Goal: Task Accomplishment & Management: Manage account settings

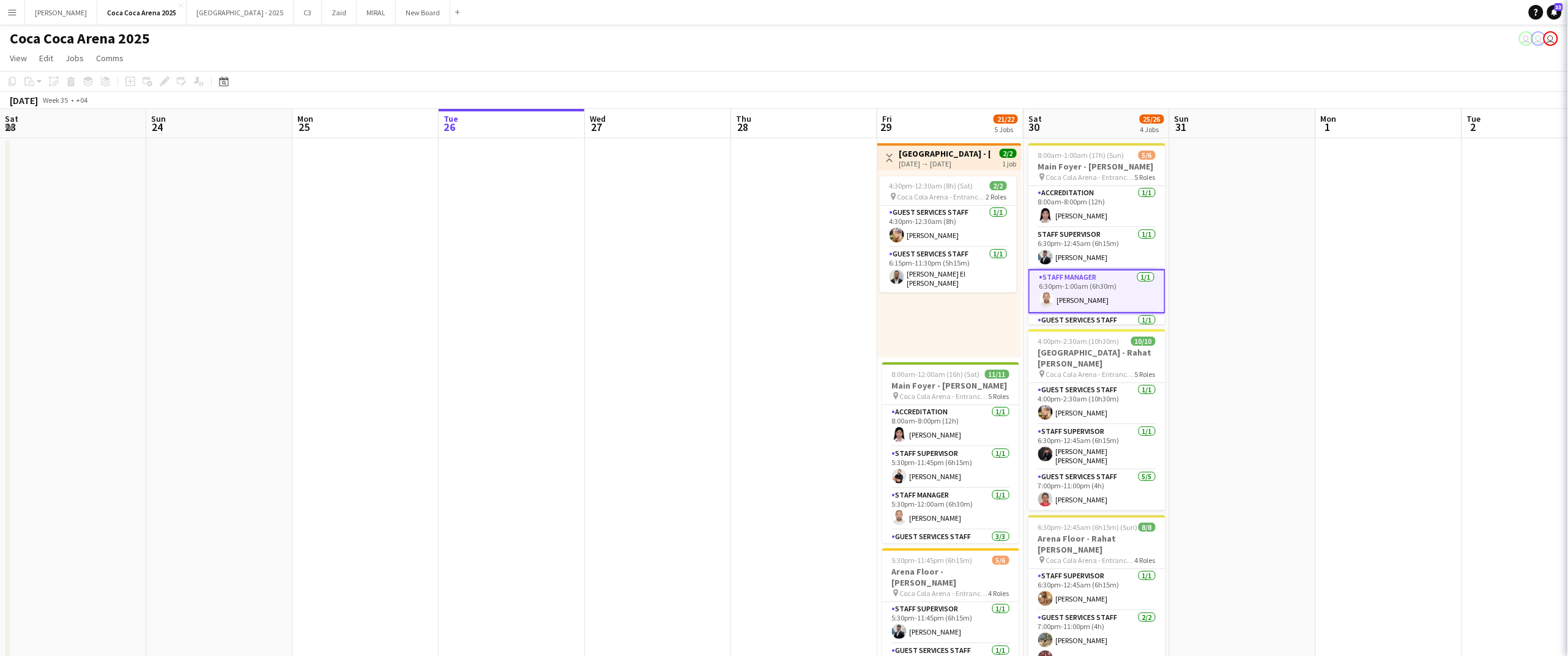
scroll to position [0, 292]
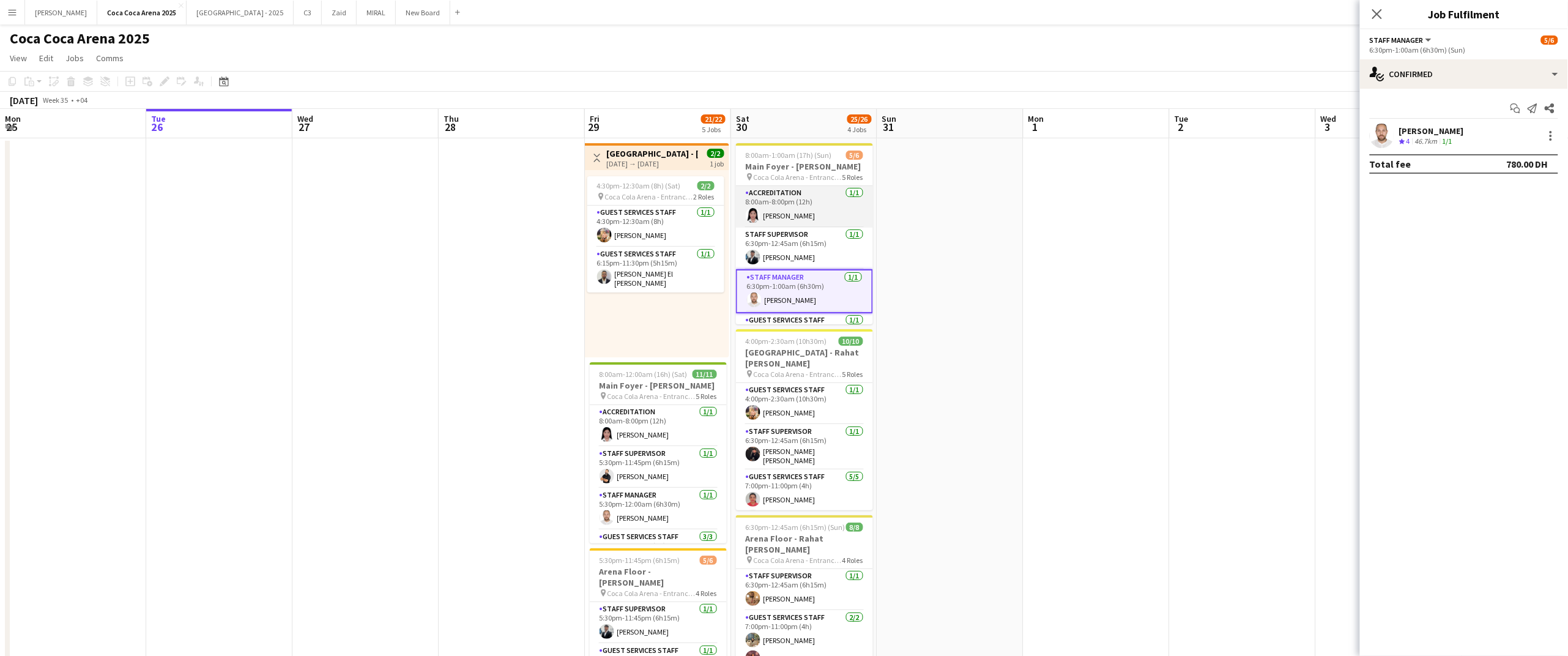
click at [800, 228] on app-card-role "Accreditation [DATE] 8:00am-8:00pm (12h) [PERSON_NAME]" at bounding box center [804, 206] width 137 height 42
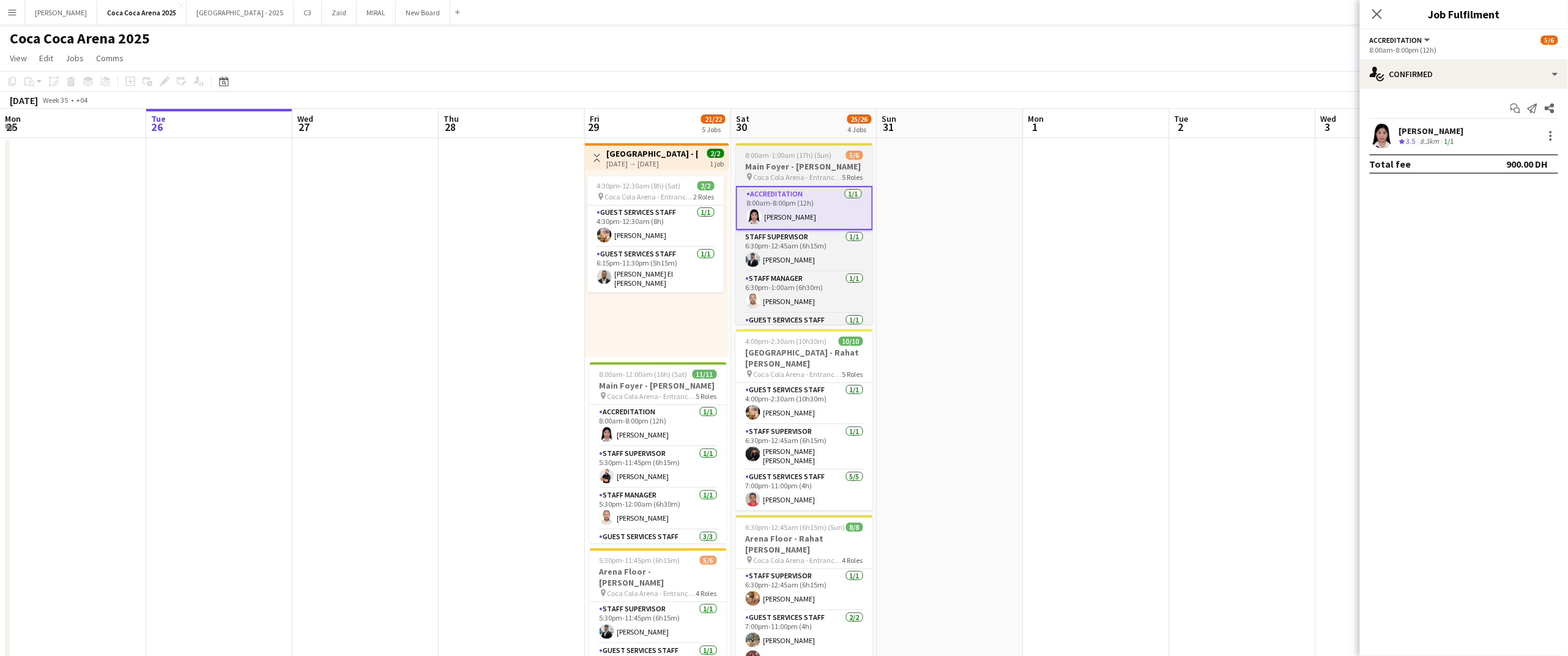
click at [786, 161] on h3 "Main Foyer - [PERSON_NAME]" at bounding box center [804, 166] width 137 height 11
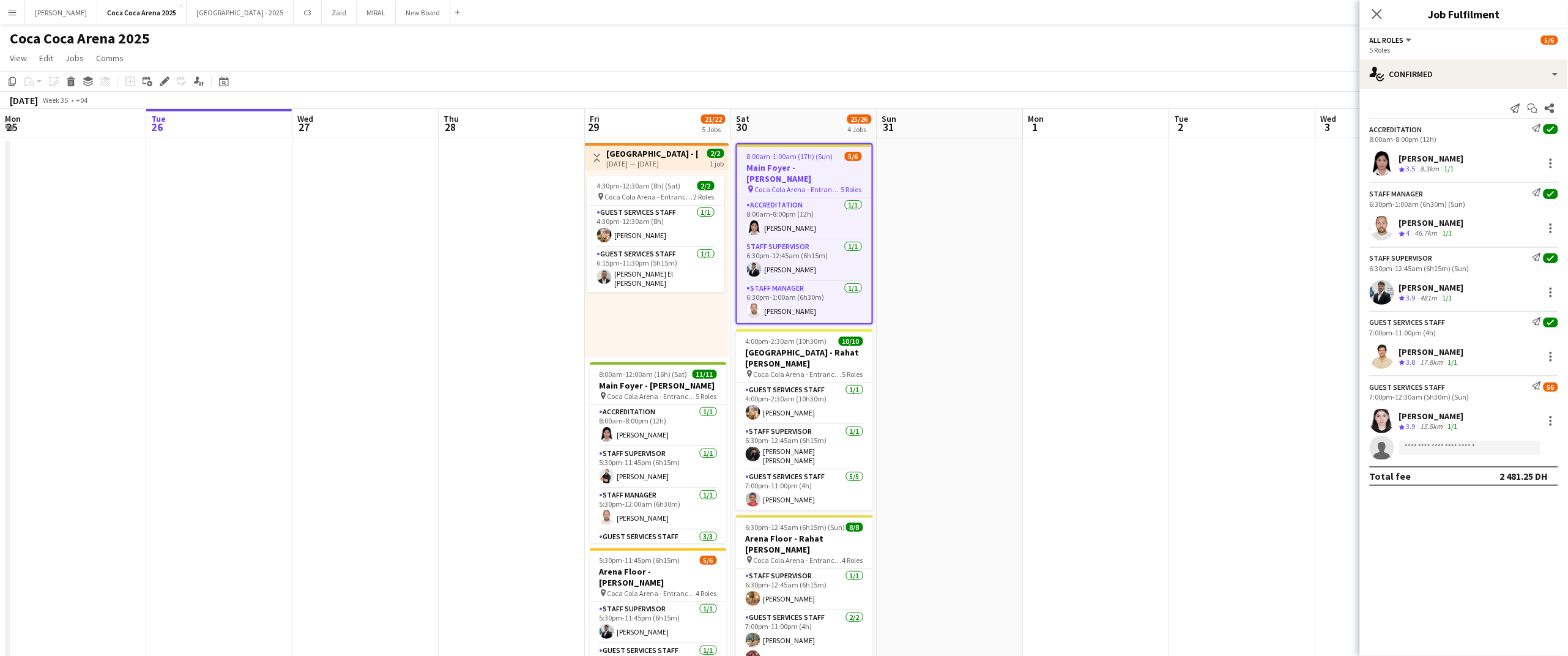
click at [1464, 159] on div "[PERSON_NAME]" at bounding box center [1431, 158] width 64 height 11
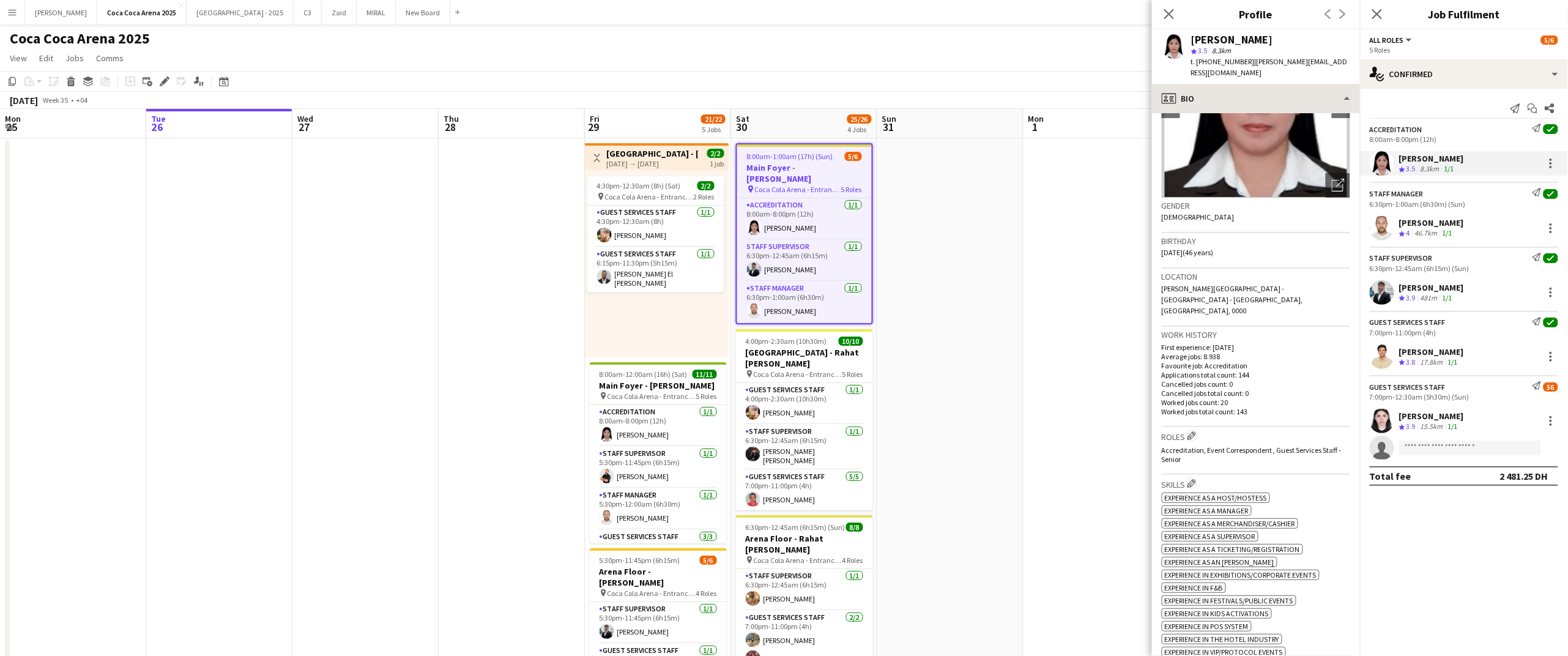
scroll to position [111, 0]
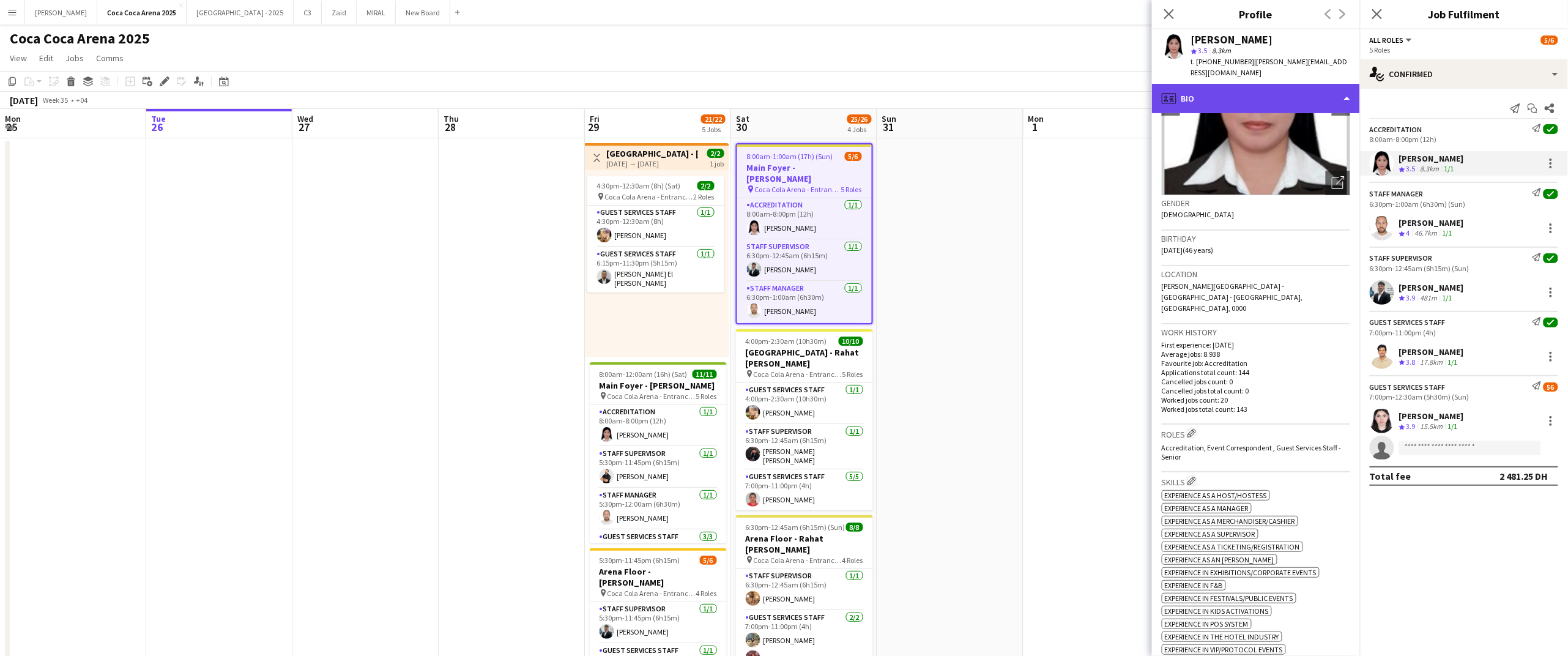
click at [1218, 98] on div "profile Bio" at bounding box center [1255, 99] width 208 height 29
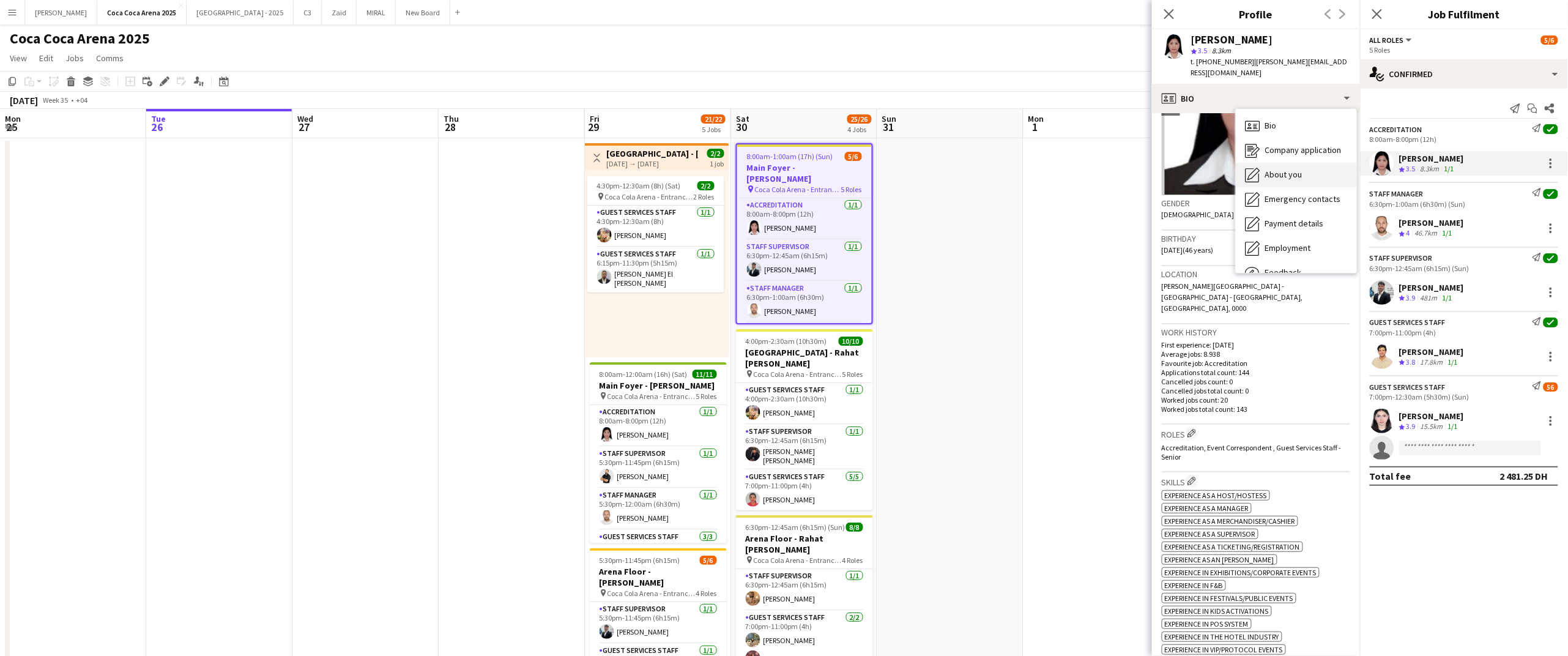
click at [1288, 173] on span "About you" at bounding box center [1284, 174] width 37 height 11
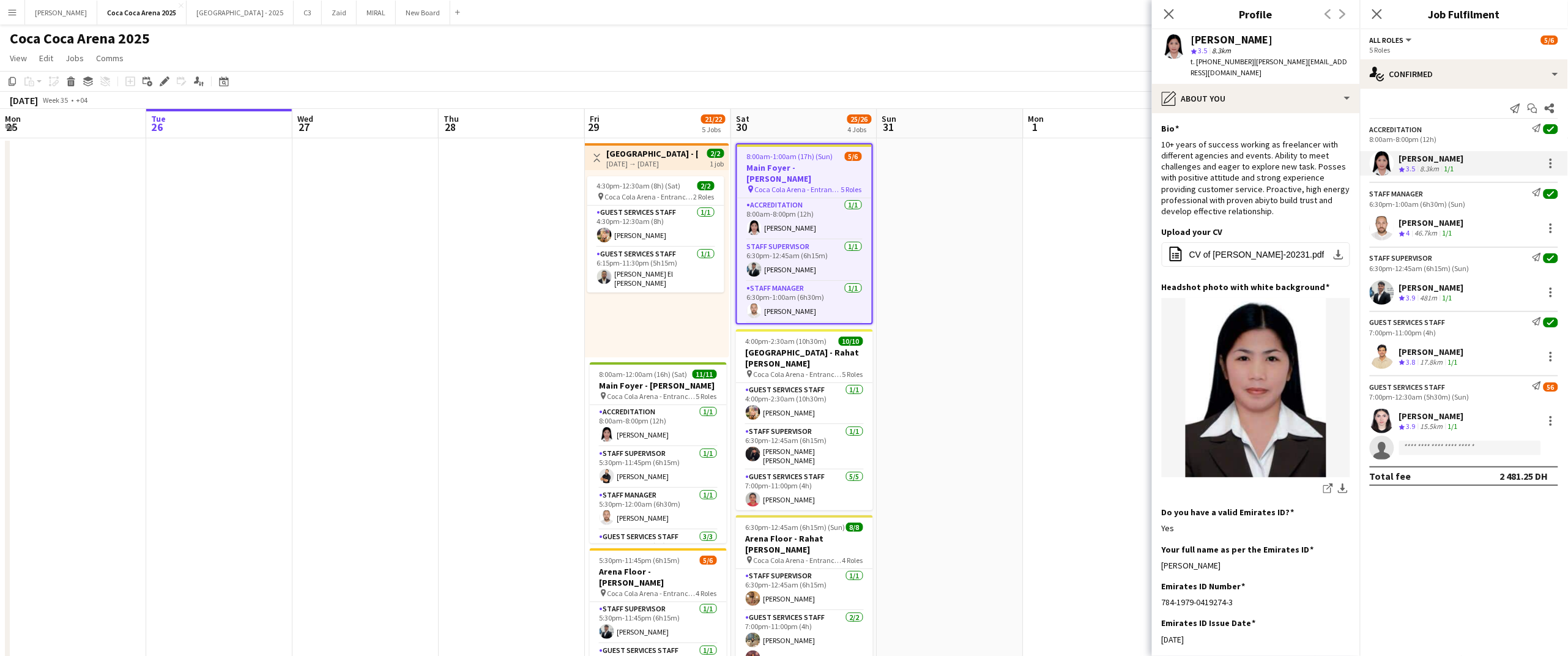
drag, startPoint x: 1264, startPoint y: 564, endPoint x: 1162, endPoint y: 564, distance: 102.0
click at [1162, 564] on app-section-data-types "Bio Edit this field 10+ years of success working as freelancer with different a…" at bounding box center [1255, 384] width 208 height 543
copy div "[PERSON_NAME]"
click at [1419, 221] on div "[PERSON_NAME]" at bounding box center [1431, 222] width 64 height 11
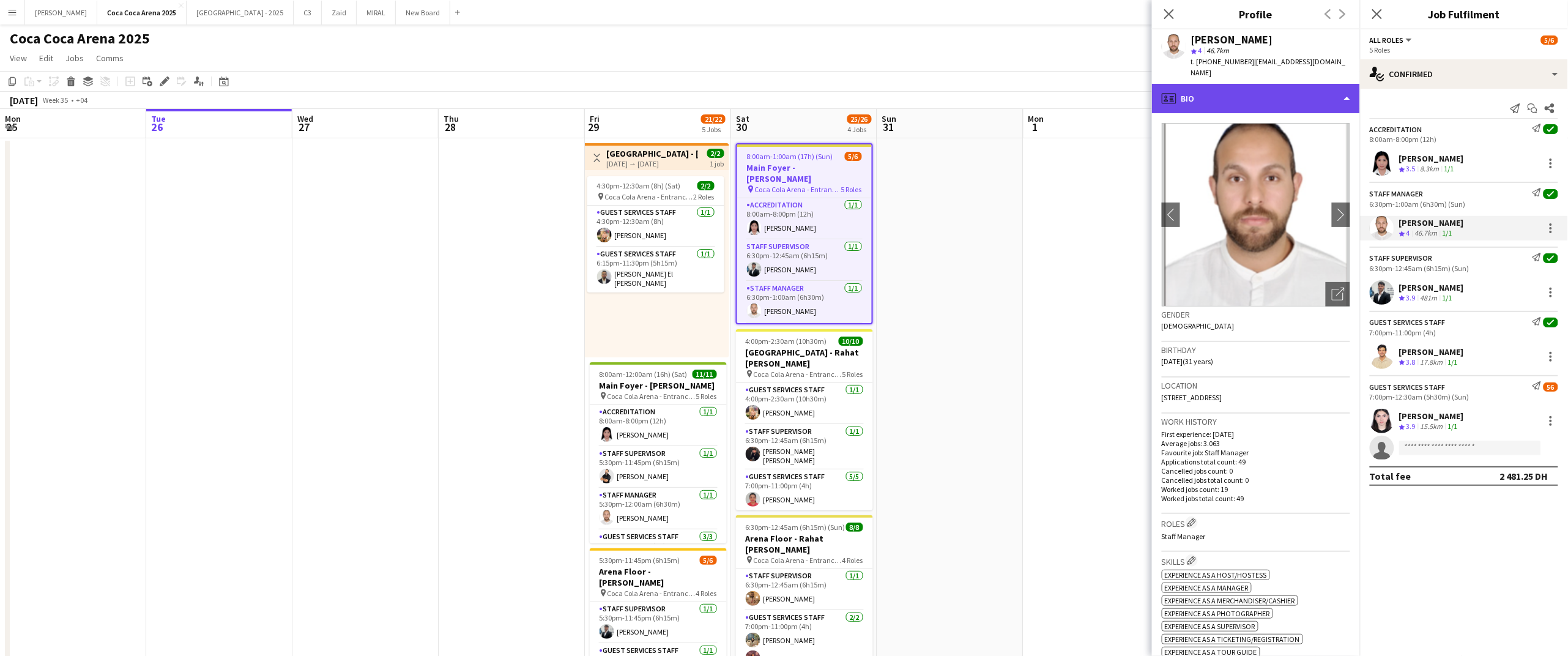
click at [1188, 84] on div "profile Bio" at bounding box center [1255, 99] width 208 height 29
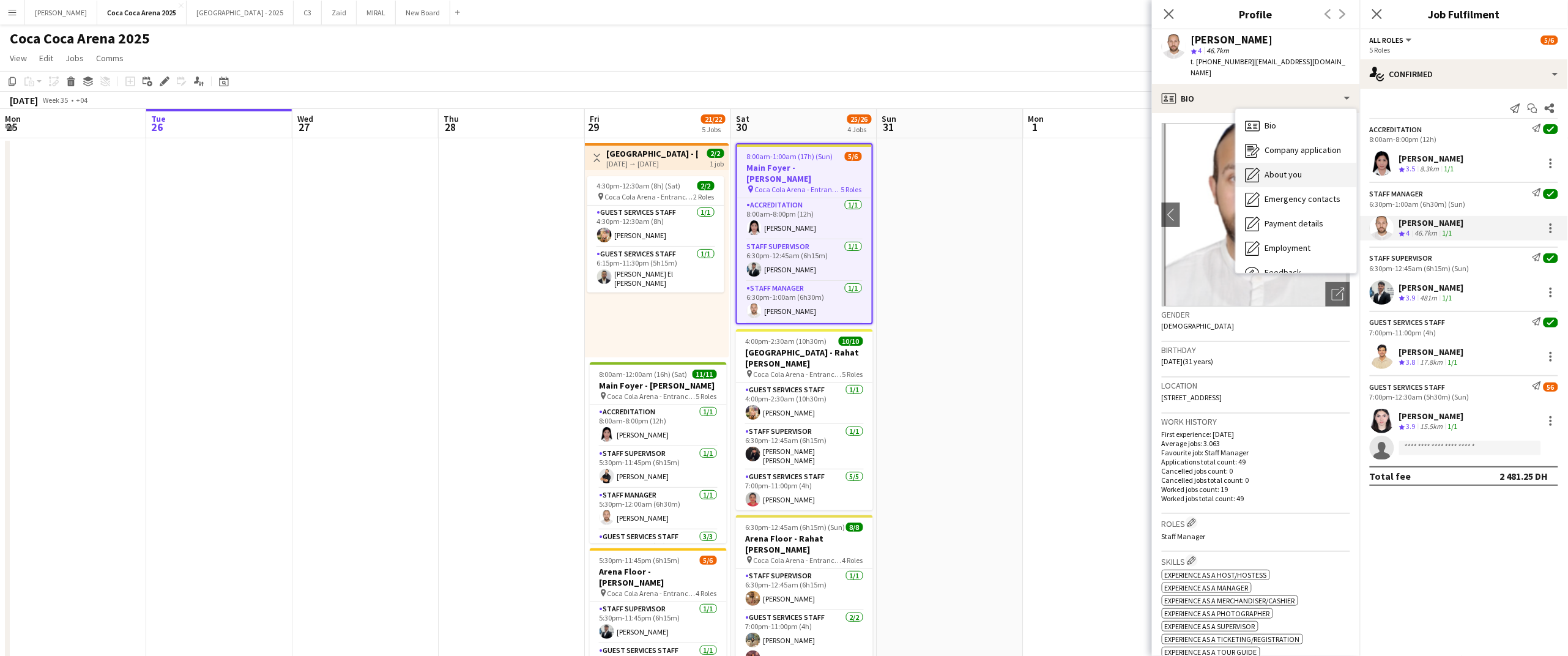
click at [1261, 164] on div "About you About you" at bounding box center [1296, 175] width 121 height 24
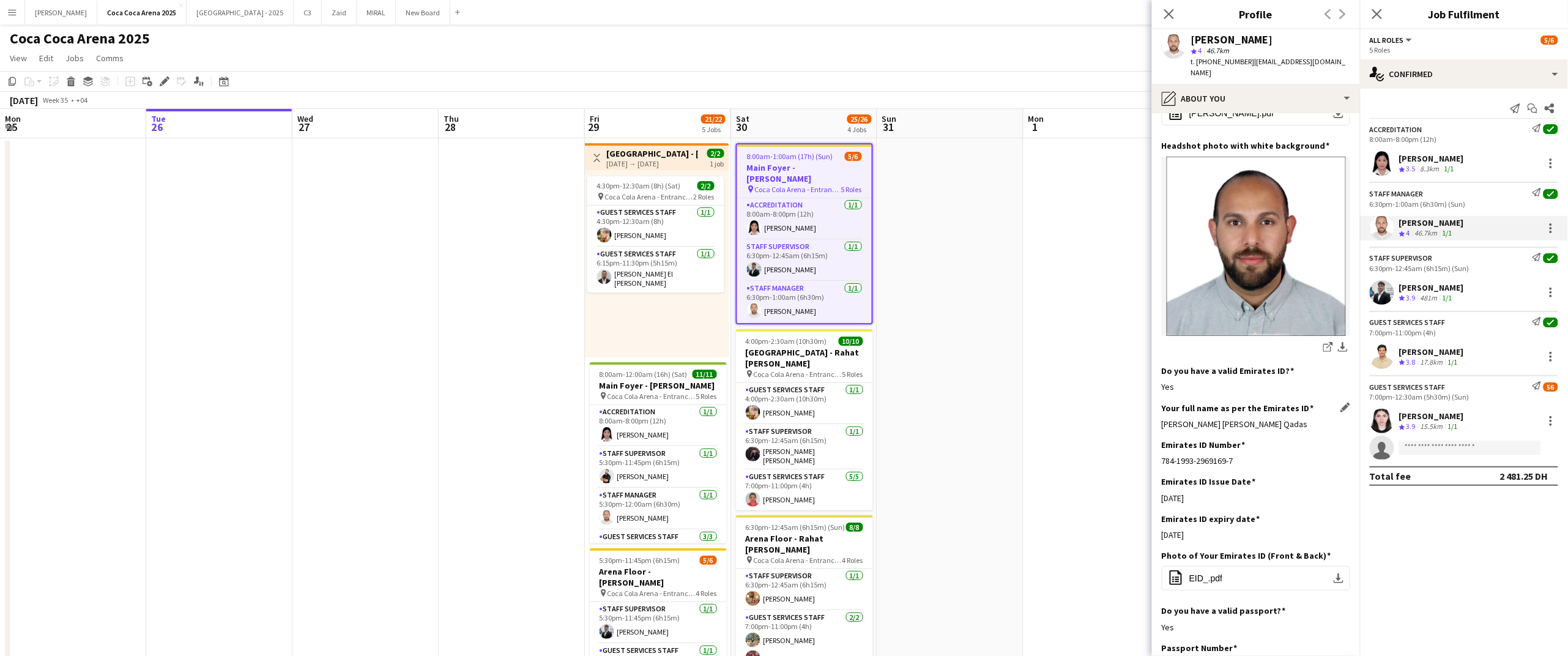
scroll to position [106, 0]
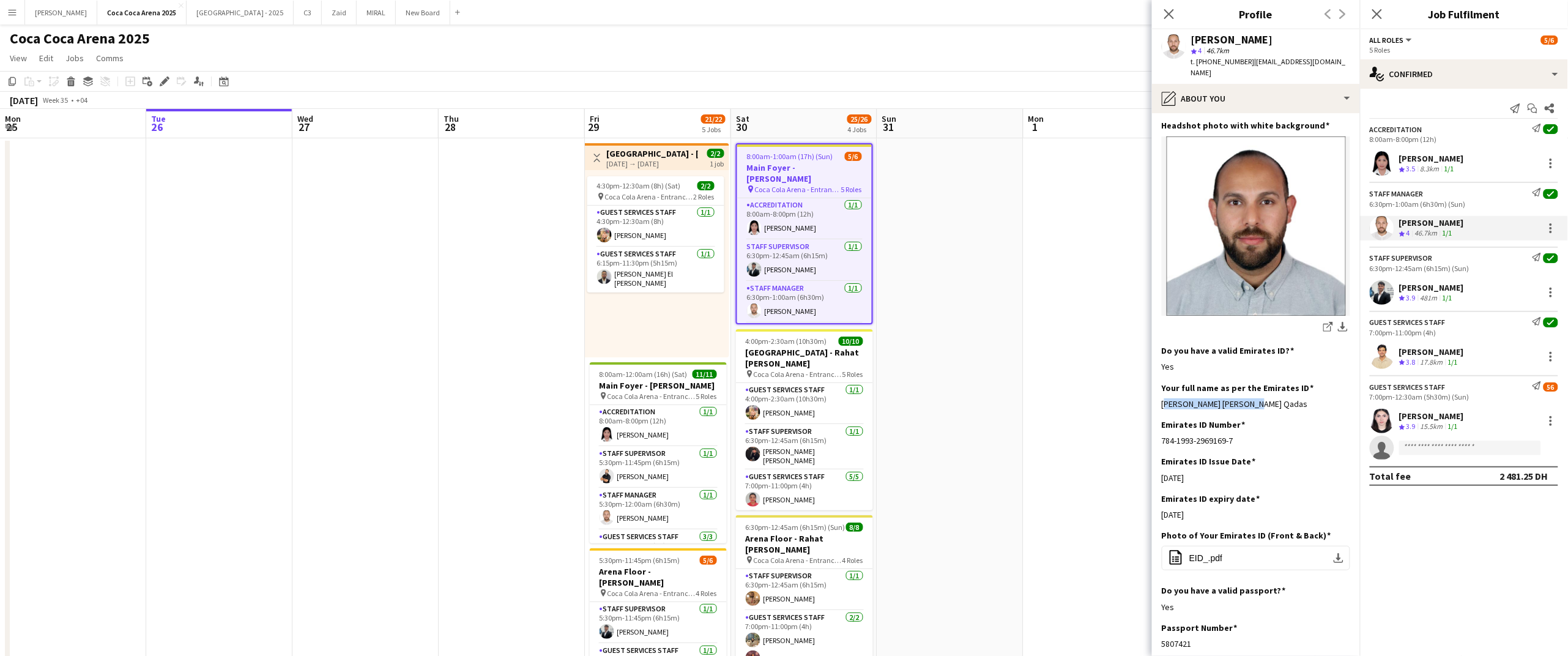
drag, startPoint x: 1258, startPoint y: 390, endPoint x: 1156, endPoint y: 390, distance: 102.0
click at [1156, 390] on app-section-data-types "Bio Edit this field More than 10 years experience work in event industry and gu…" at bounding box center [1255, 384] width 208 height 543
copy div "[PERSON_NAME] [PERSON_NAME] Qadas"
click at [1428, 282] on div "[PERSON_NAME] Crew rating 3.9 481m 1/1" at bounding box center [1463, 292] width 208 height 24
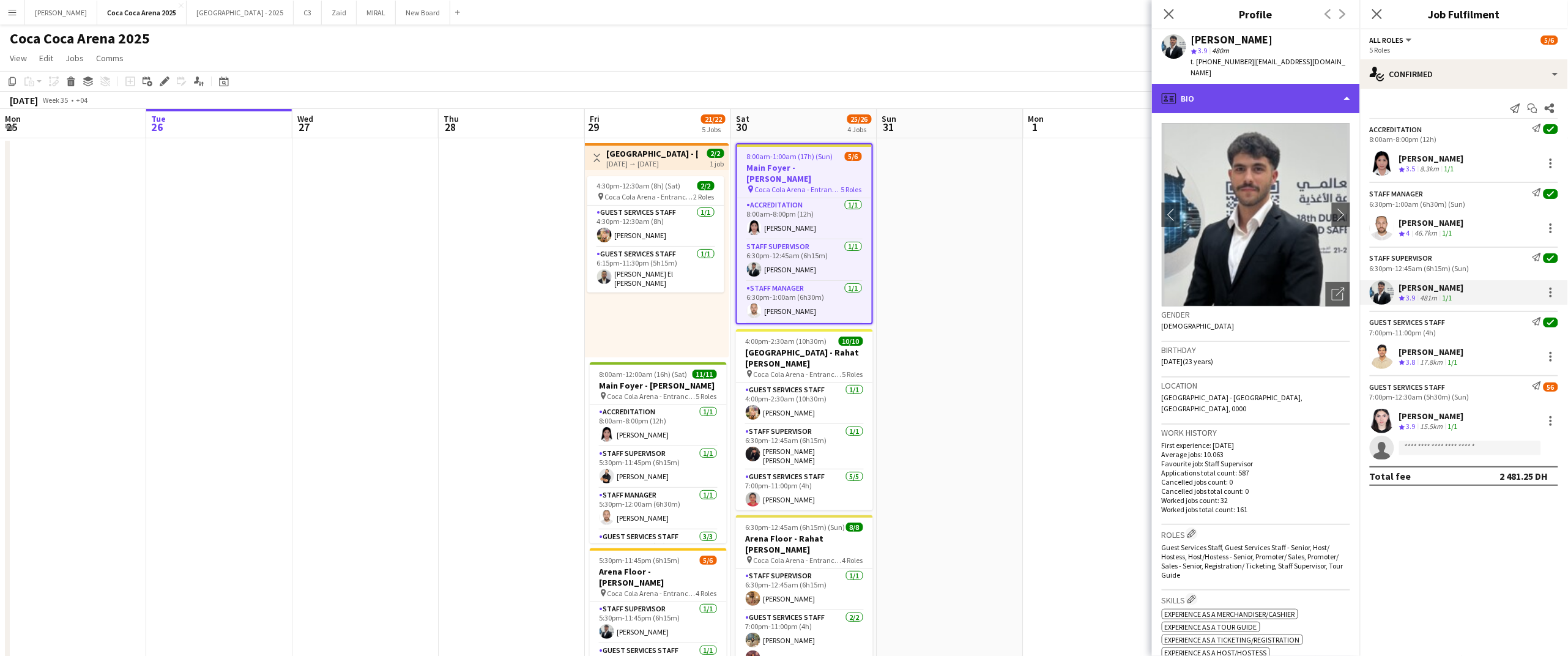
click at [1245, 84] on div "profile Bio" at bounding box center [1255, 99] width 208 height 29
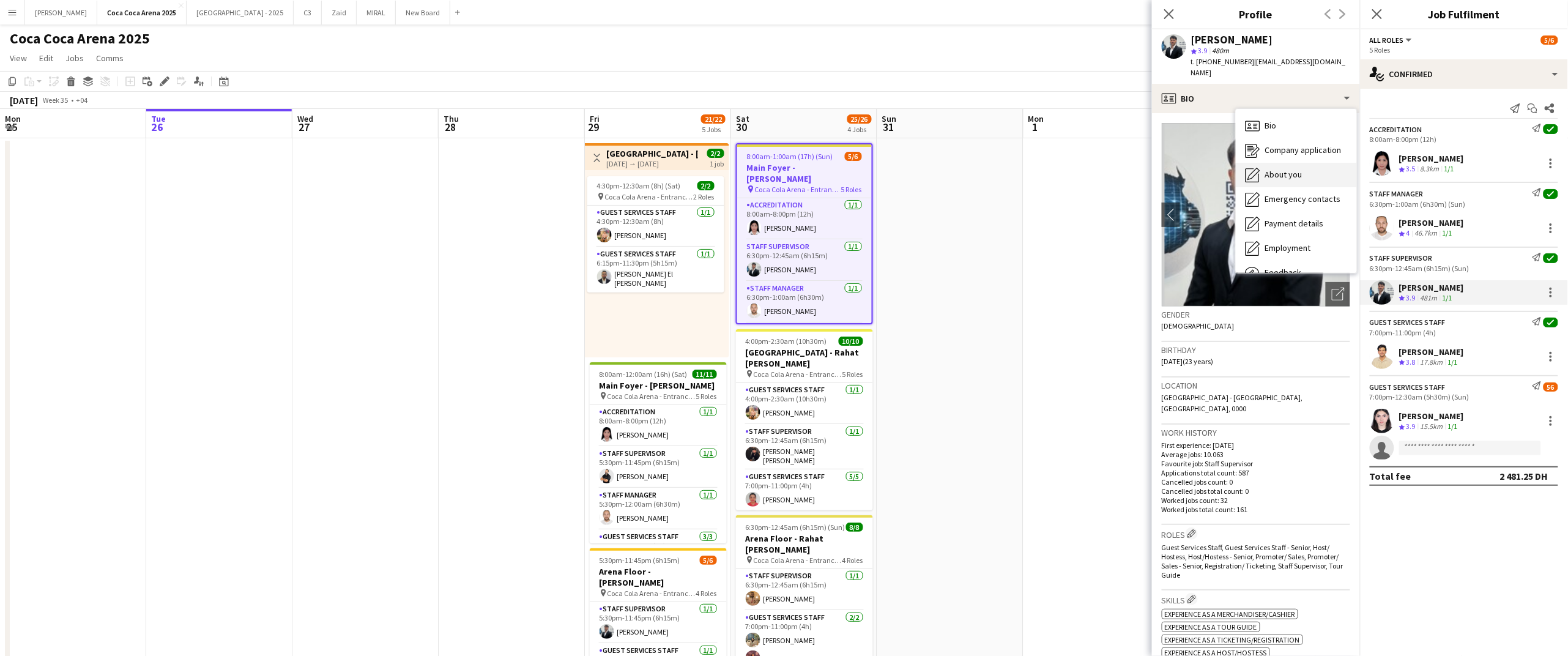
click at [1272, 169] on span "About you" at bounding box center [1284, 174] width 37 height 11
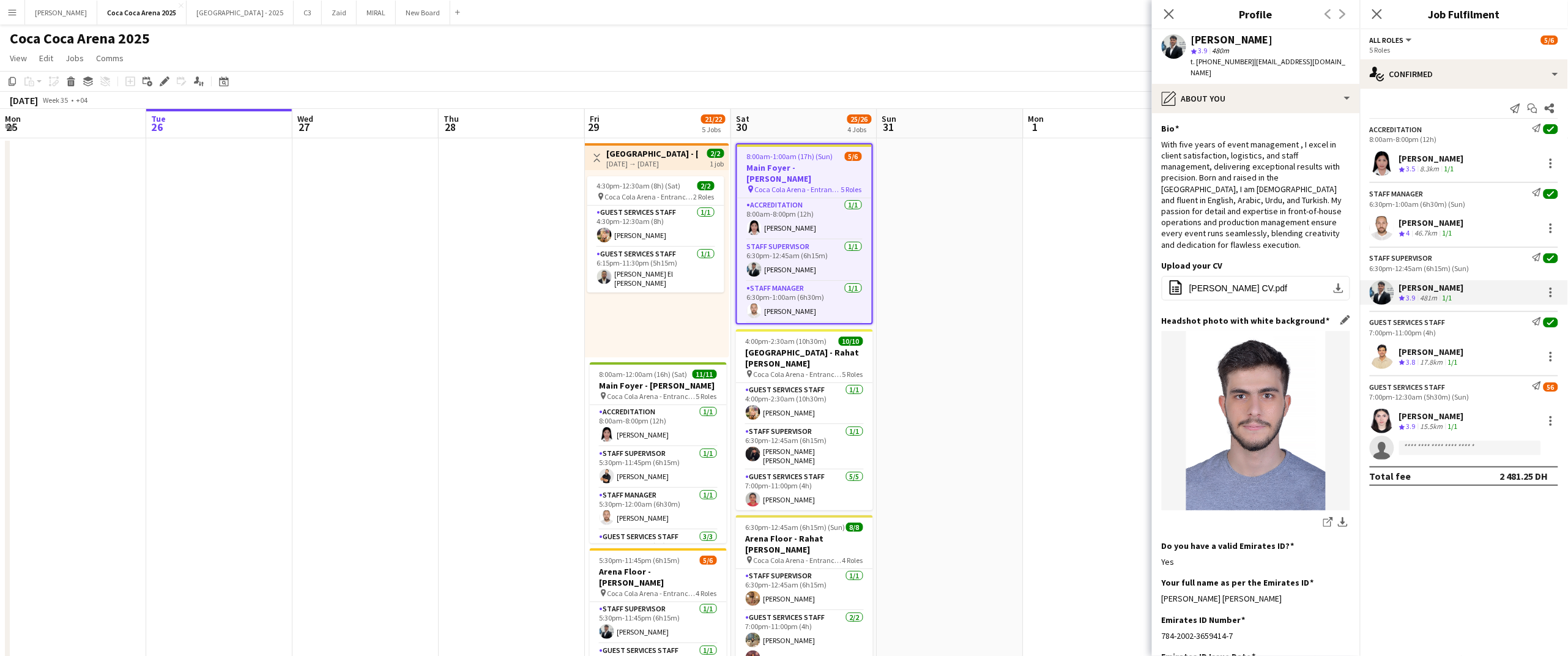
scroll to position [99, 0]
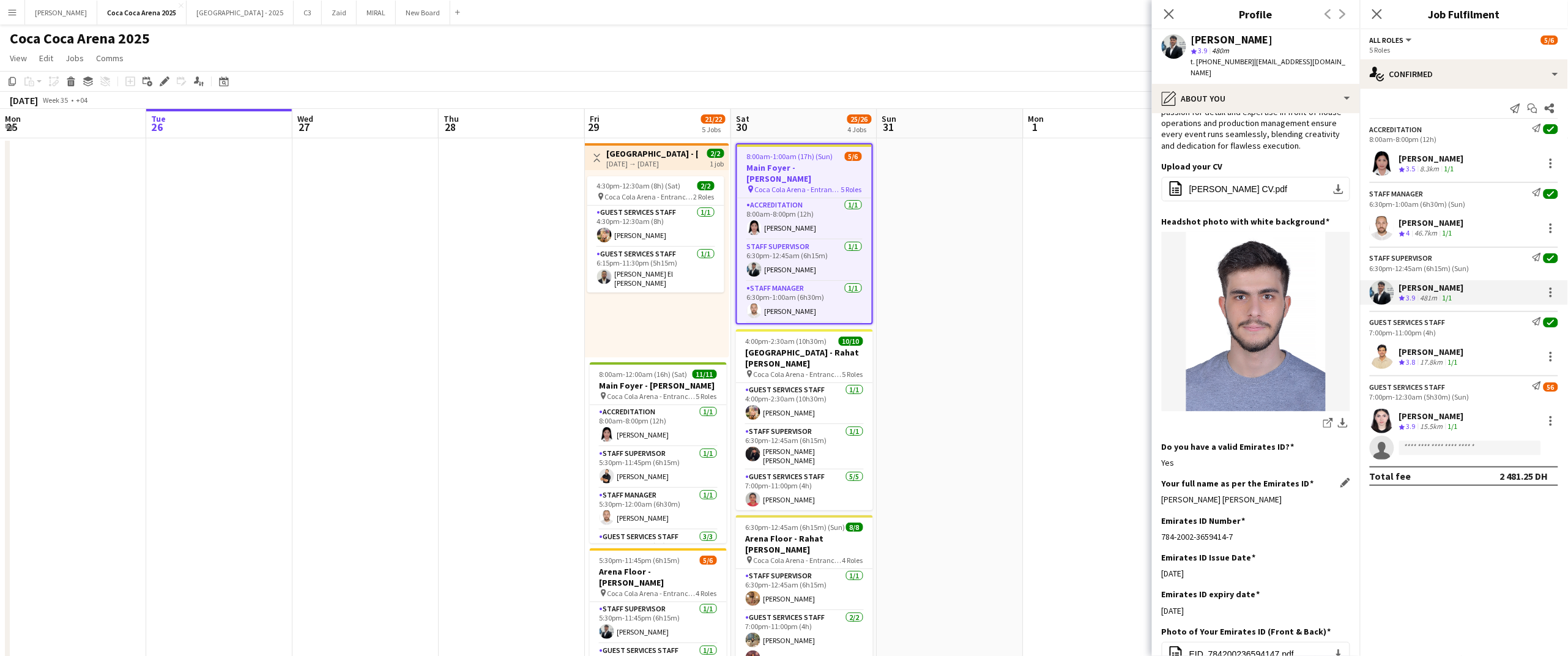
drag, startPoint x: 1287, startPoint y: 481, endPoint x: 1165, endPoint y: 482, distance: 122.0
click at [1165, 494] on div "[PERSON_NAME] [PERSON_NAME]" at bounding box center [1255, 499] width 189 height 11
copy div "[PERSON_NAME] [PERSON_NAME]"
click at [1431, 416] on div "[PERSON_NAME]" at bounding box center [1431, 415] width 64 height 11
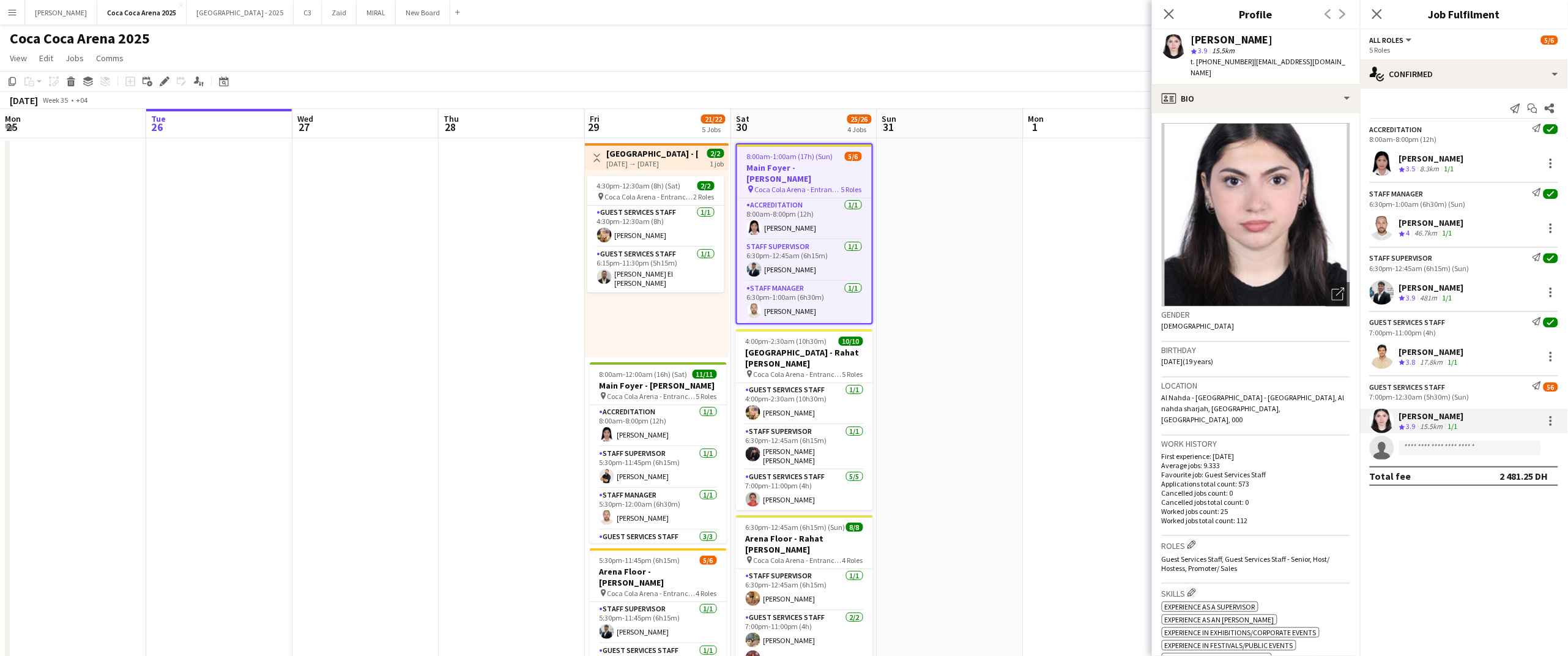
click at [1249, 35] on div "[PERSON_NAME]" at bounding box center [1232, 39] width 82 height 11
click at [1200, 86] on div "profile Bio" at bounding box center [1255, 99] width 208 height 29
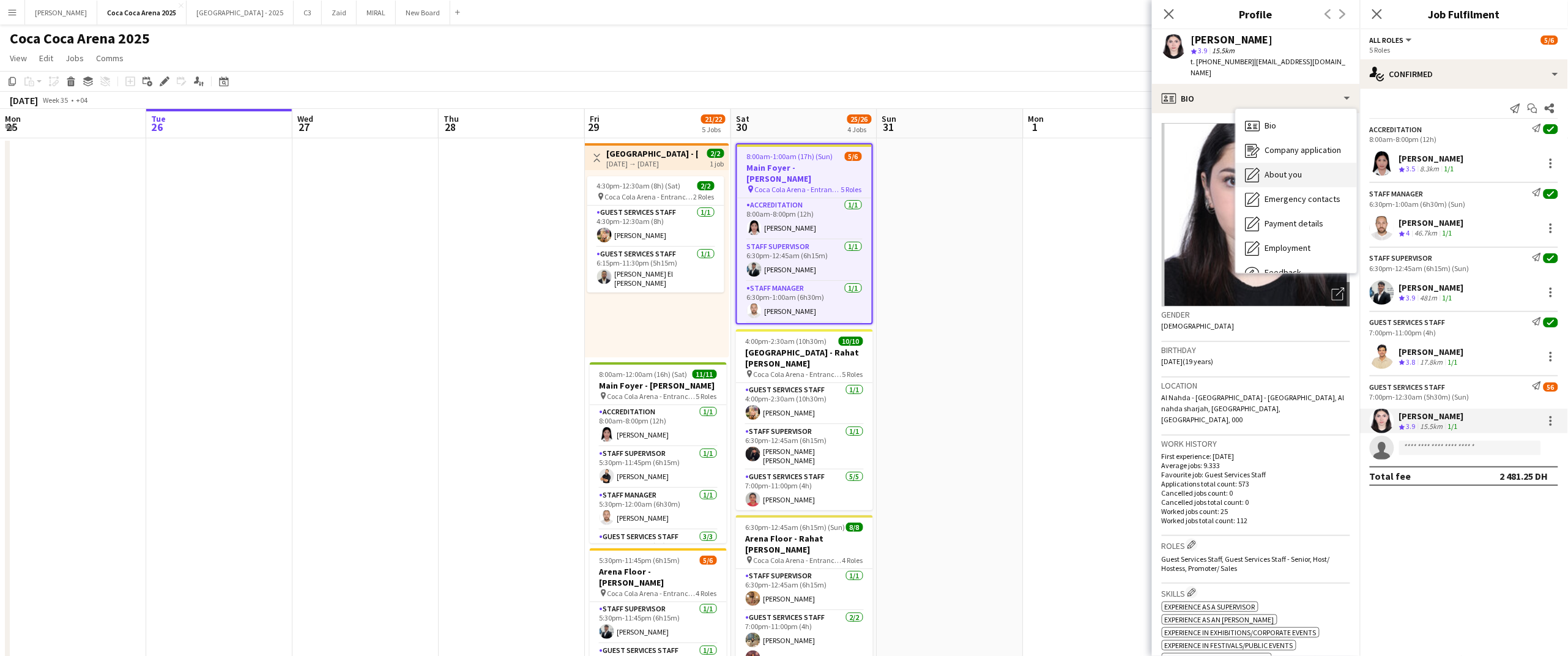
click at [1264, 163] on div "About you About you" at bounding box center [1296, 175] width 121 height 24
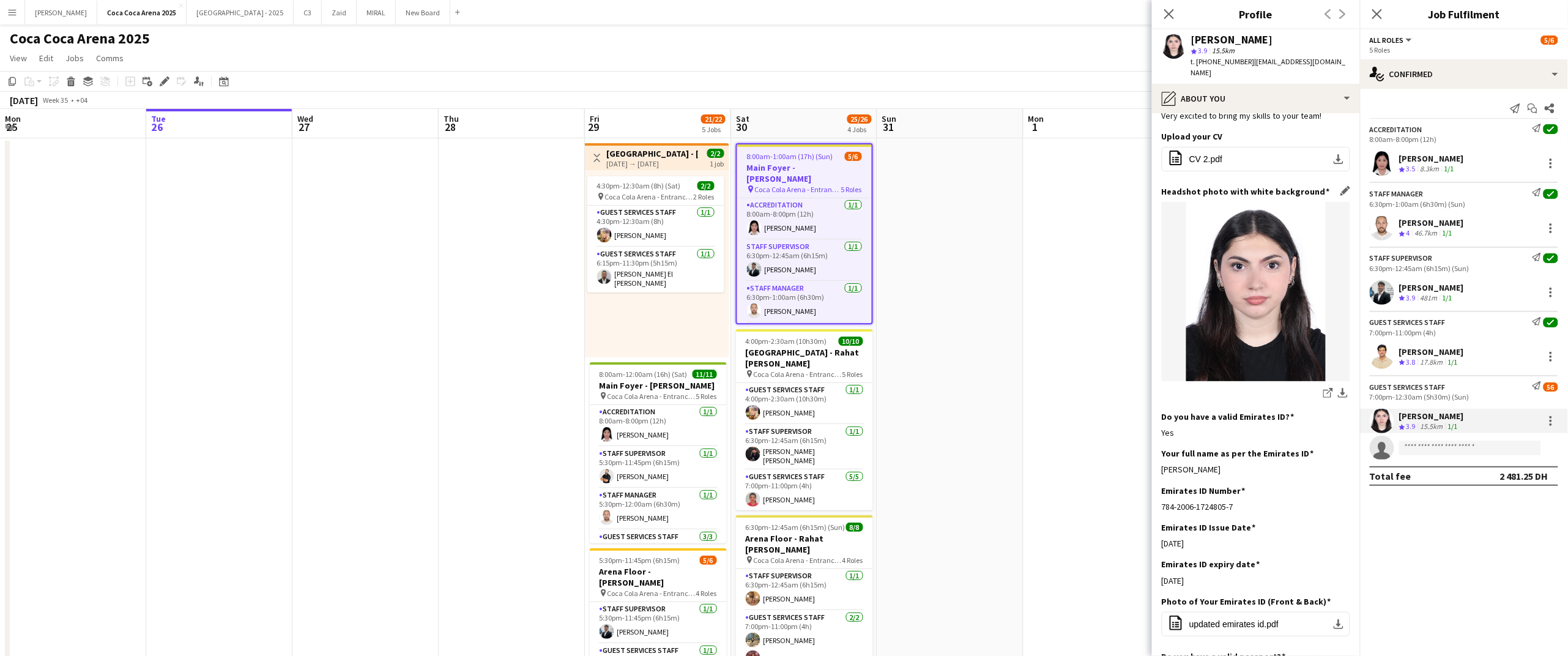
scroll to position [75, 0]
drag, startPoint x: 1247, startPoint y: 457, endPoint x: 1162, endPoint y: 458, distance: 85.0
click at [1162, 462] on div "[PERSON_NAME]" at bounding box center [1255, 467] width 189 height 11
copy div "[PERSON_NAME]"
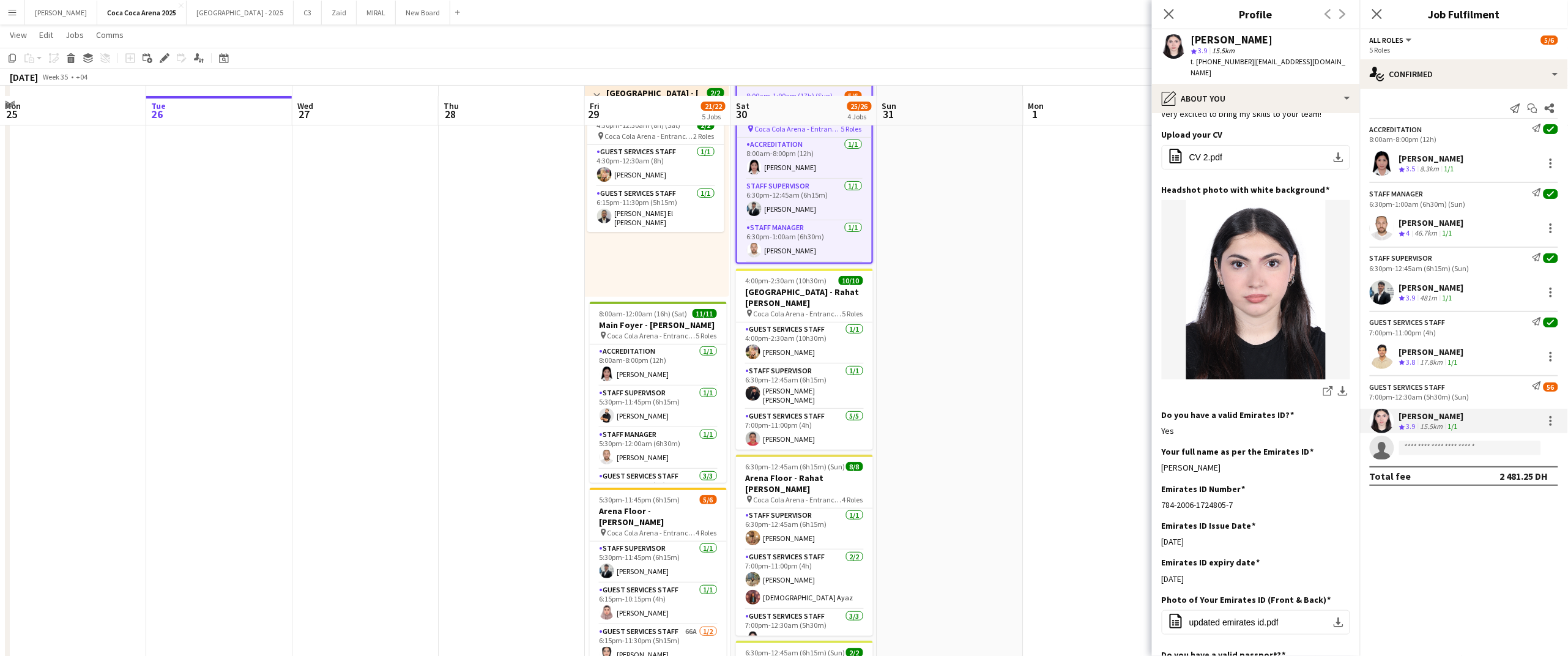
scroll to position [71, 0]
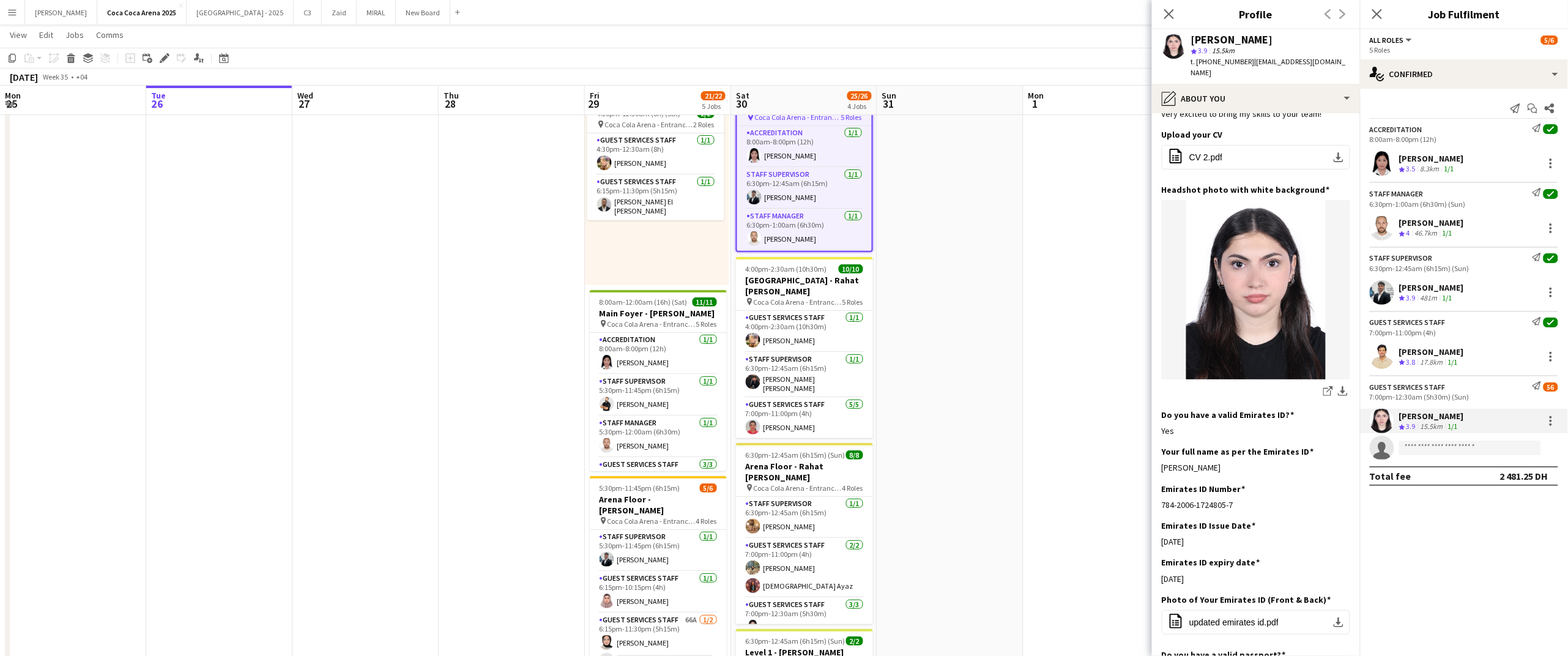
click at [1437, 360] on div "17.8km" at bounding box center [1432, 363] width 27 height 11
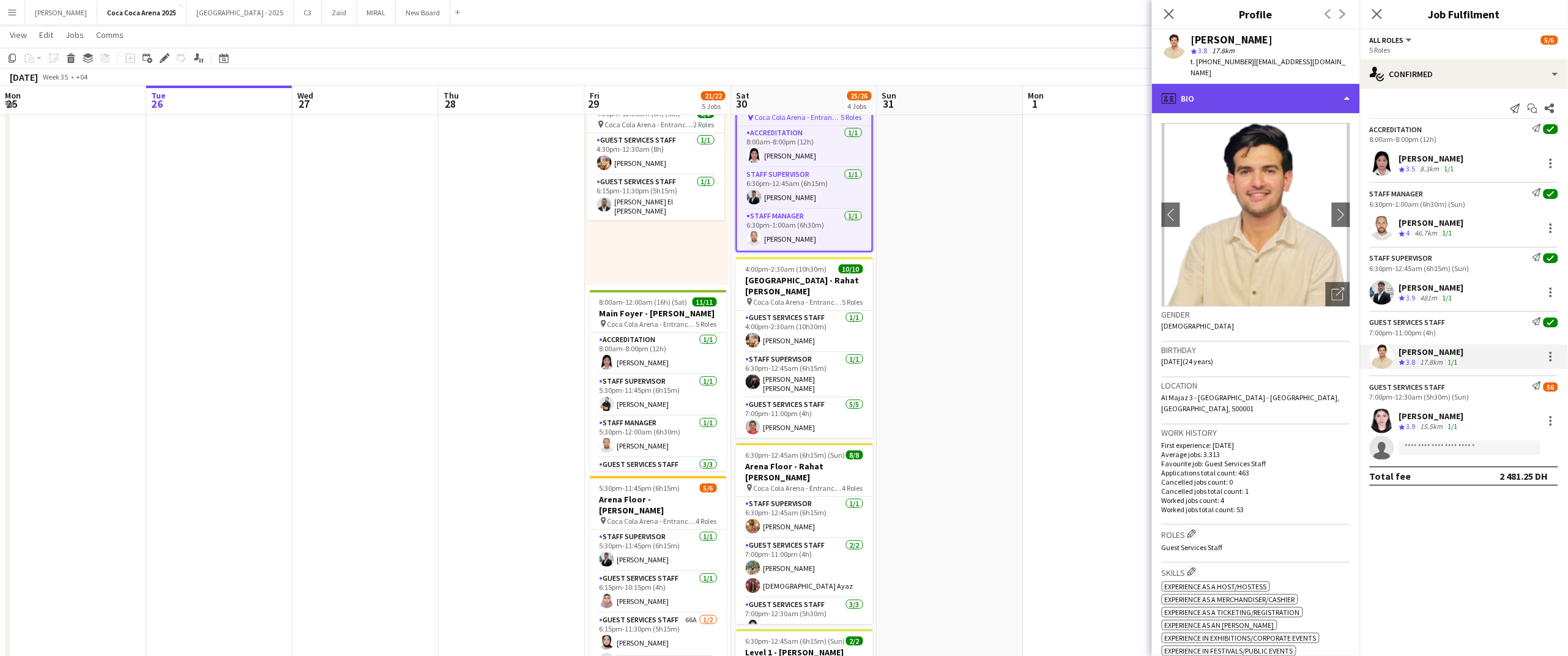
click at [1256, 95] on div "profile Bio" at bounding box center [1255, 99] width 208 height 29
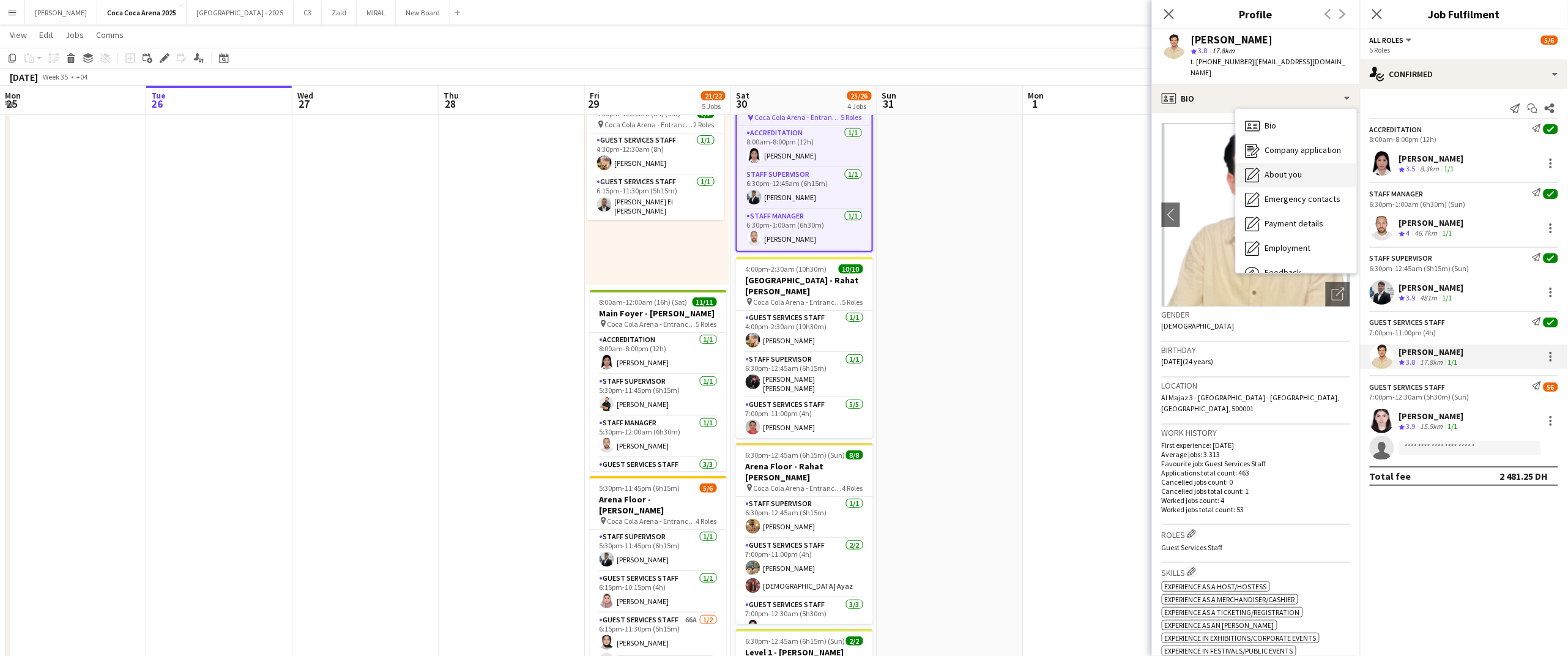
click at [1284, 169] on span "About you" at bounding box center [1284, 174] width 37 height 11
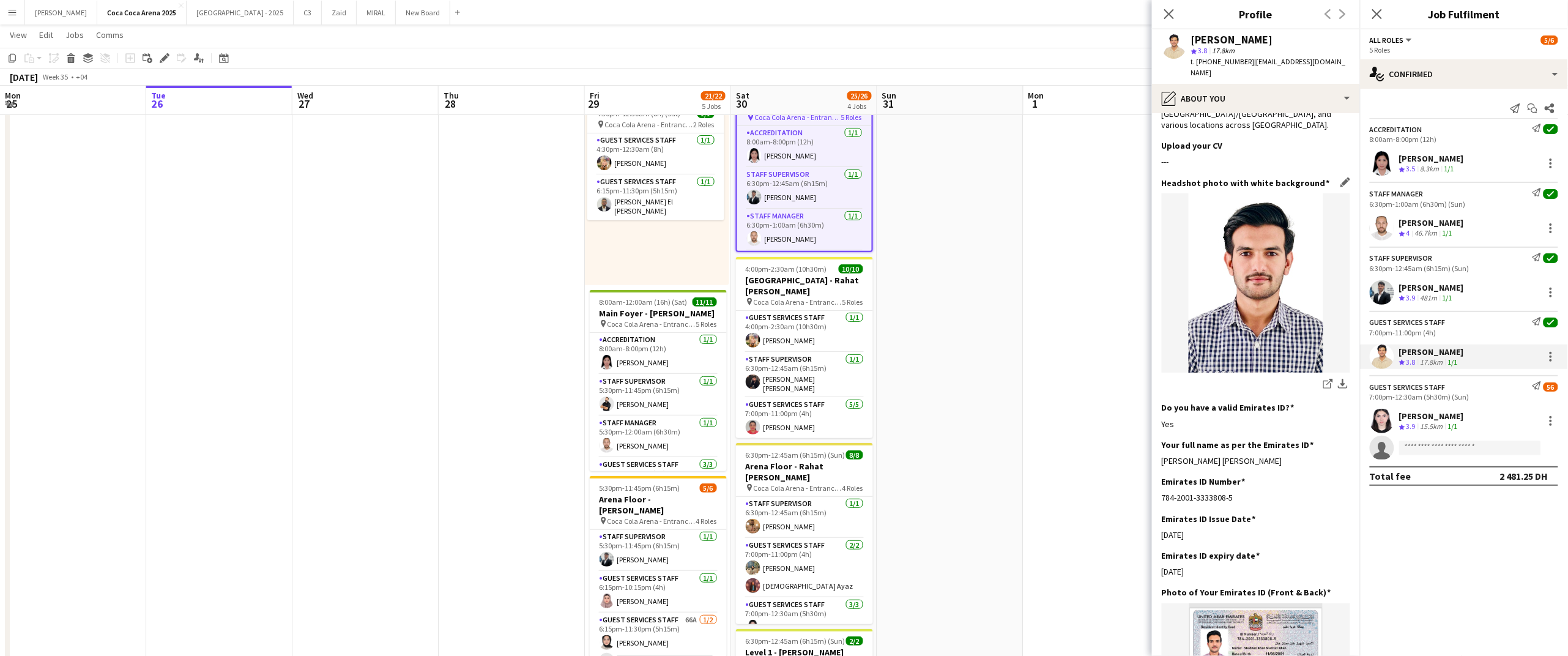
scroll to position [168, 0]
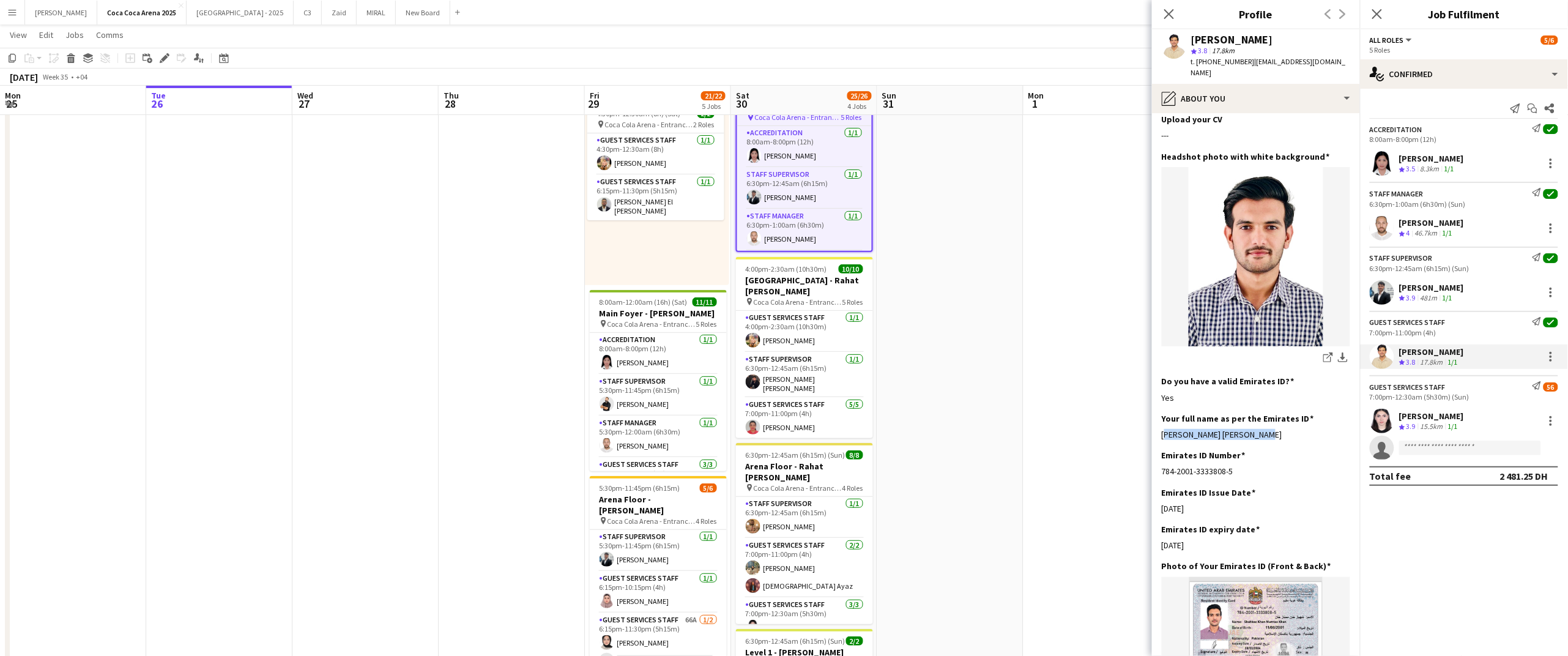
drag, startPoint x: 1273, startPoint y: 412, endPoint x: 1161, endPoint y: 415, distance: 112.0
click at [1161, 415] on app-section-data-types "Bio Edit this field I’m [PERSON_NAME] [PERSON_NAME], i have been in the event i…" at bounding box center [1255, 384] width 208 height 543
copy div "[PERSON_NAME] [PERSON_NAME]"
click at [1549, 358] on div at bounding box center [1550, 357] width 3 height 3
click at [1425, 565] on div at bounding box center [784, 328] width 1568 height 656
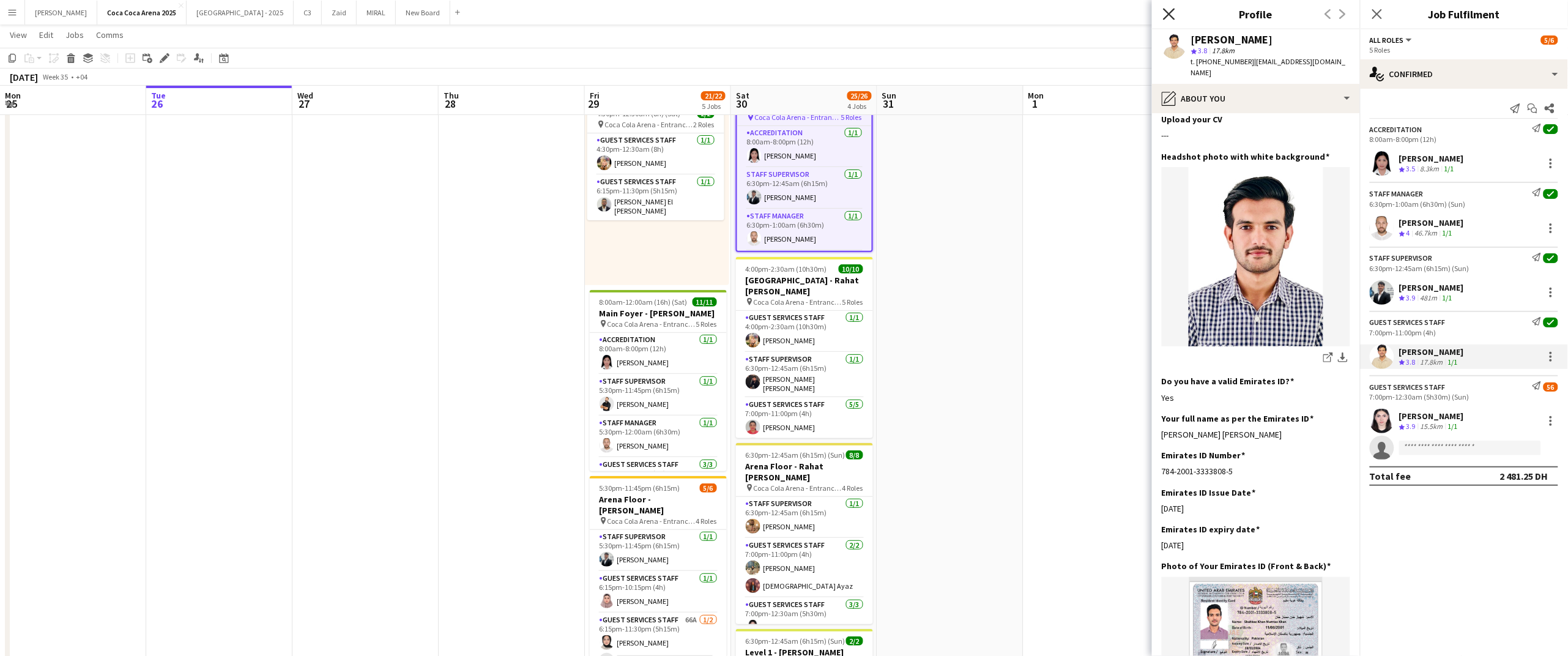
click at [1167, 13] on icon at bounding box center [1168, 14] width 12 height 12
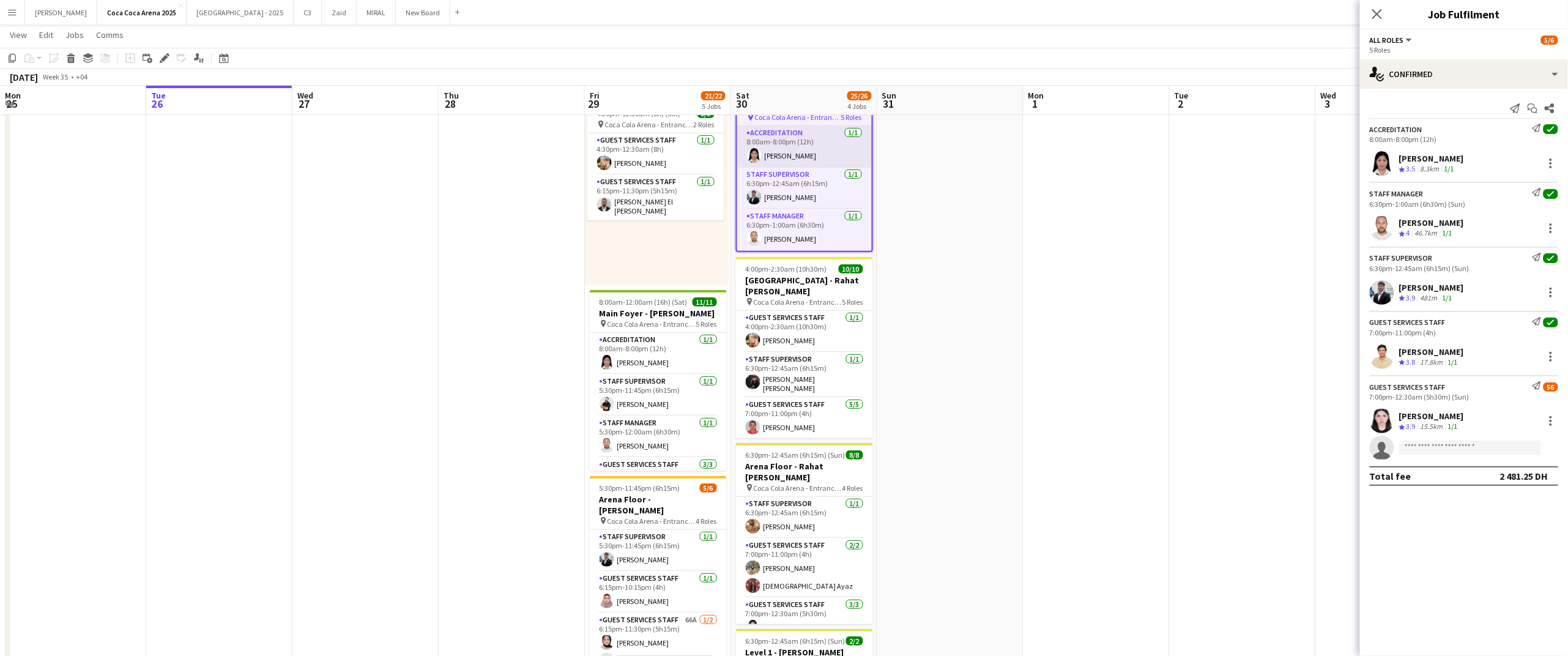
click at [776, 154] on app-card-role "Accreditation [DATE] 8:00am-8:00pm (12h) [PERSON_NAME]" at bounding box center [805, 147] width 135 height 42
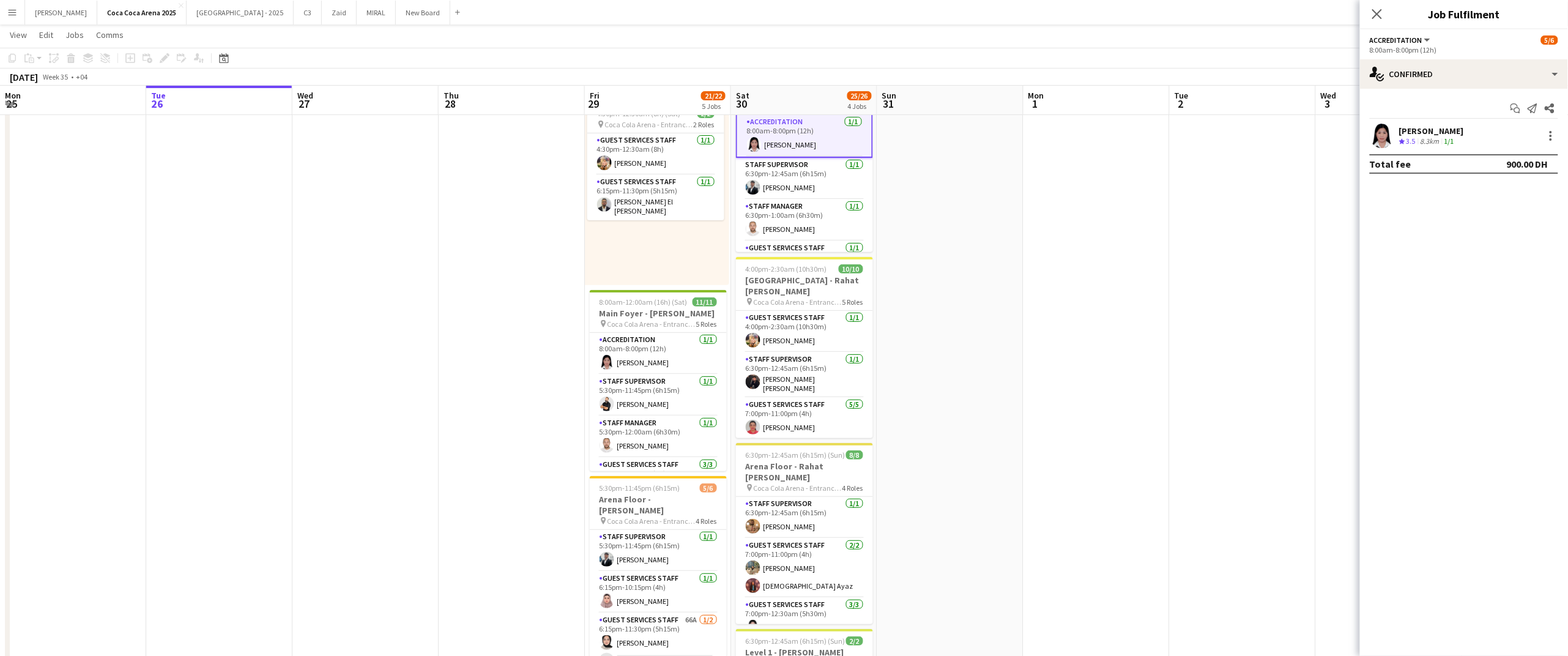
click at [775, 103] on app-board-header-date "Sat 30 25/26 4 Jobs" at bounding box center [804, 101] width 147 height 29
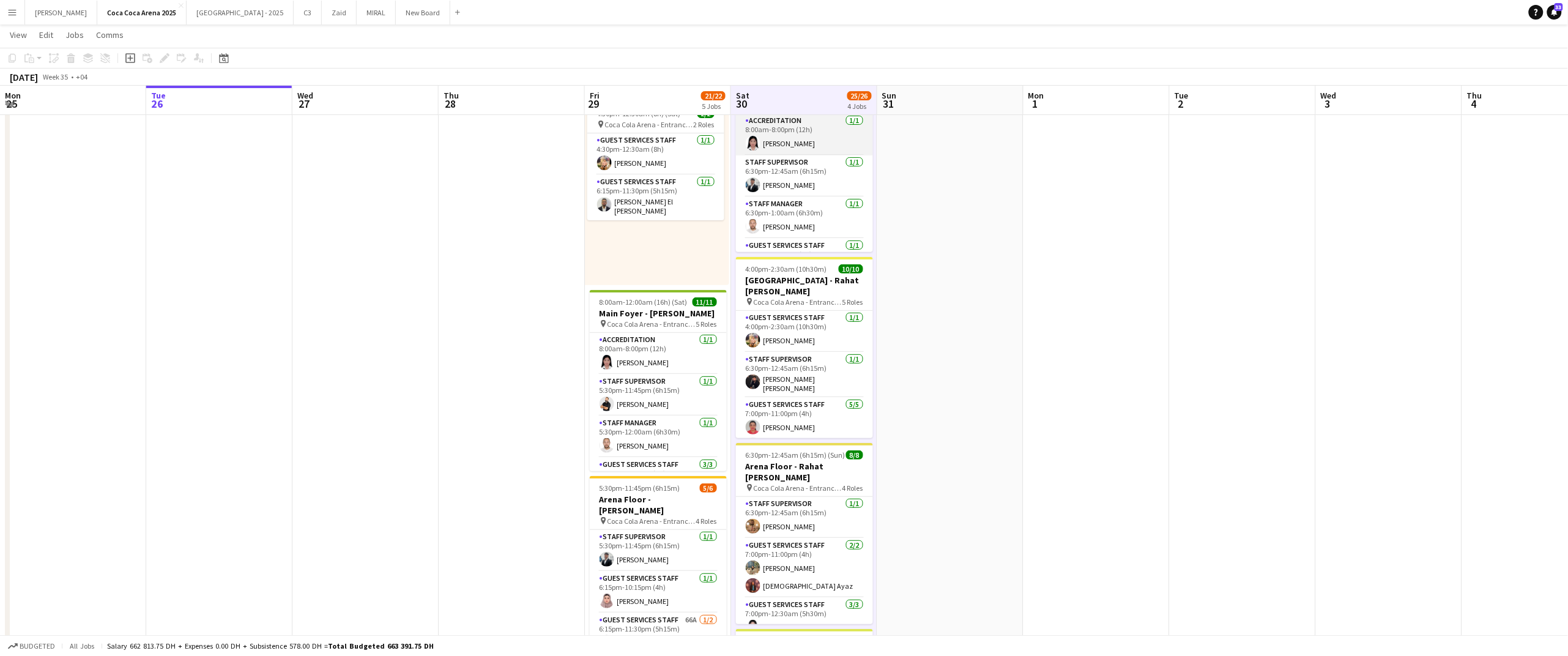
click at [775, 153] on app-card-role "Accreditation [DATE] 8:00am-8:00pm (12h) [PERSON_NAME]" at bounding box center [804, 134] width 137 height 42
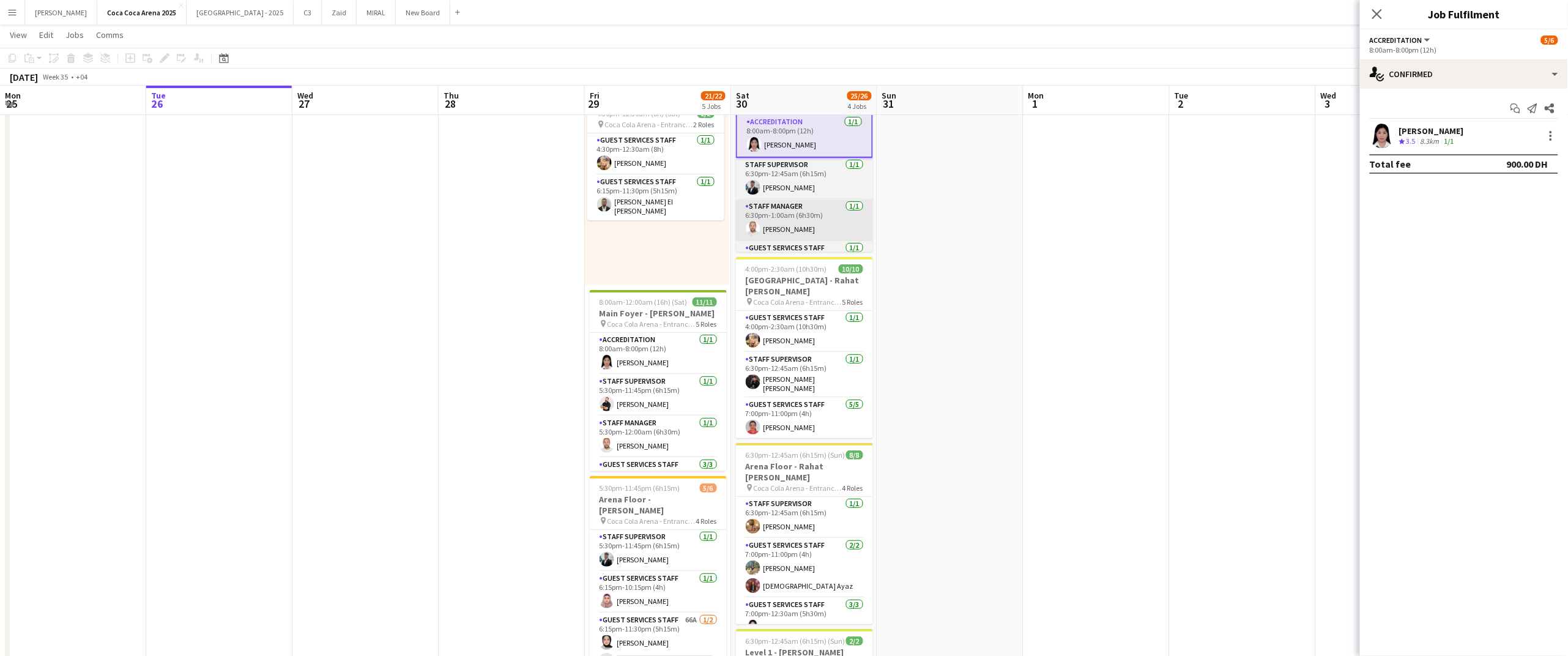
click at [802, 234] on app-card-role "Staff Manager [DATE] 6:30pm-1:00am (6h30m) [PERSON_NAME]" at bounding box center [804, 220] width 137 height 42
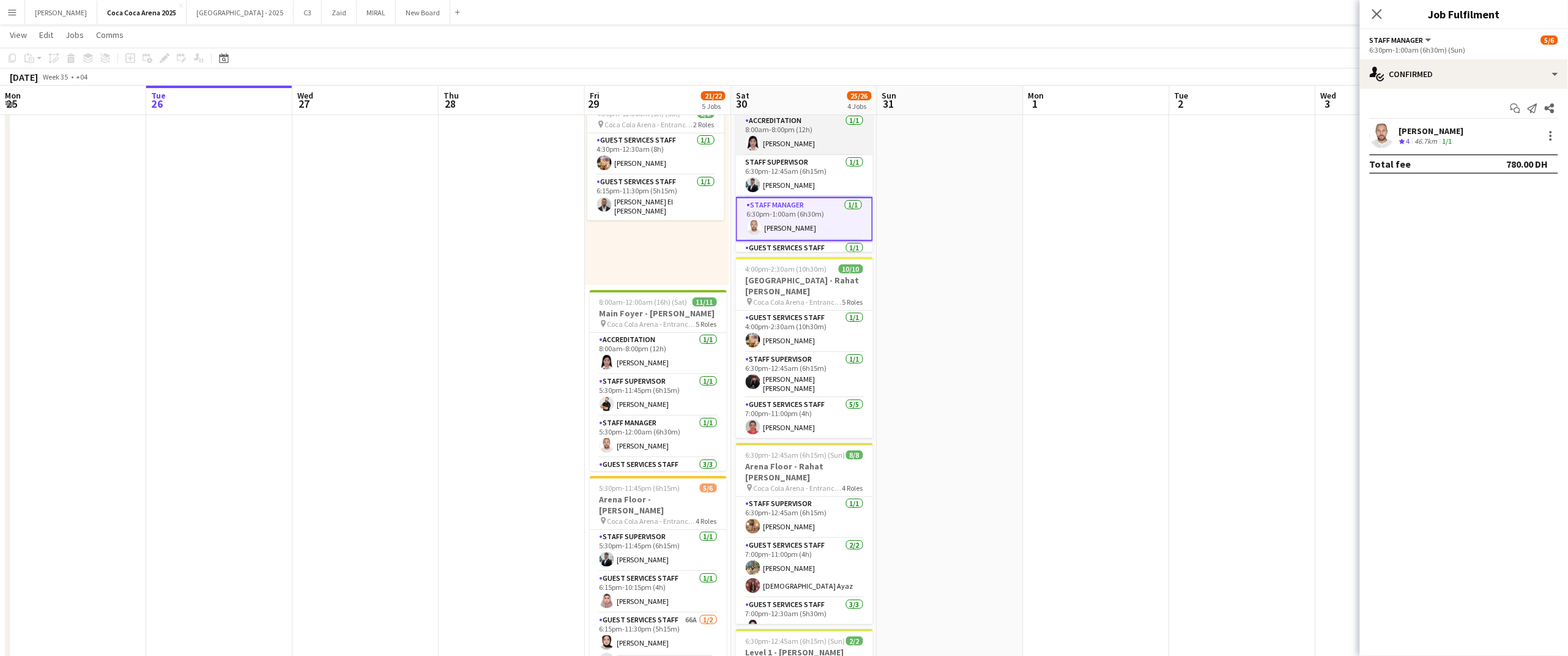
click at [804, 155] on app-card-role "Accreditation [DATE] 8:00am-8:00pm (12h) [PERSON_NAME]" at bounding box center [804, 134] width 137 height 42
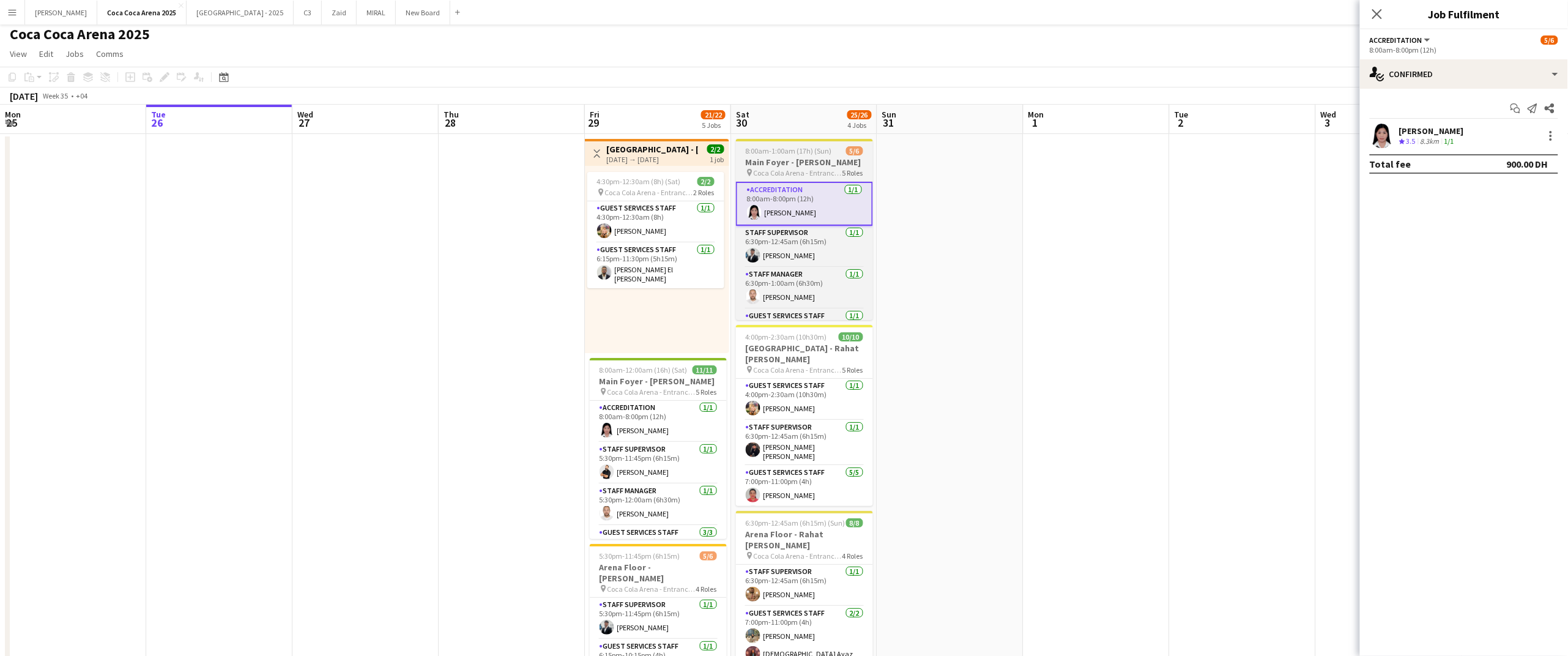
scroll to position [0, 0]
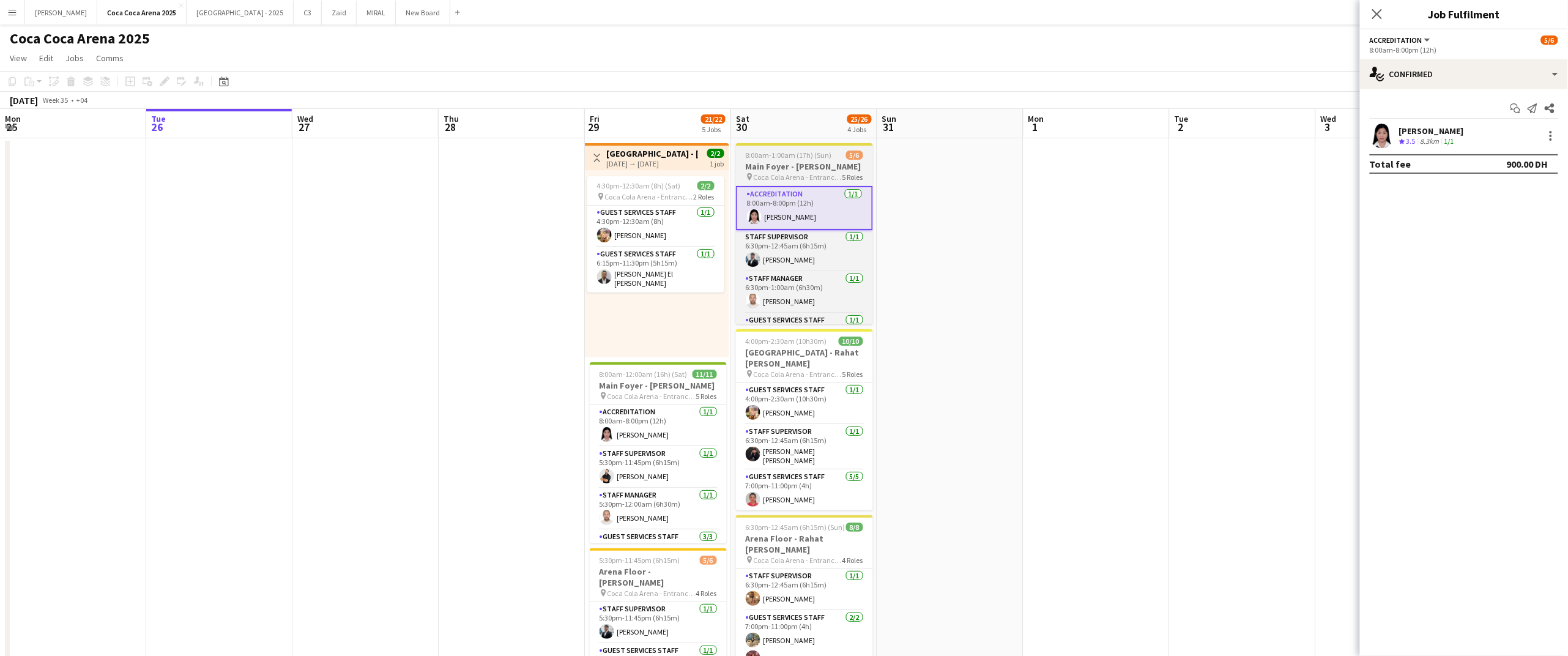
click at [775, 159] on span "8:00am-1:00am (17h) (Sun)" at bounding box center [788, 154] width 86 height 9
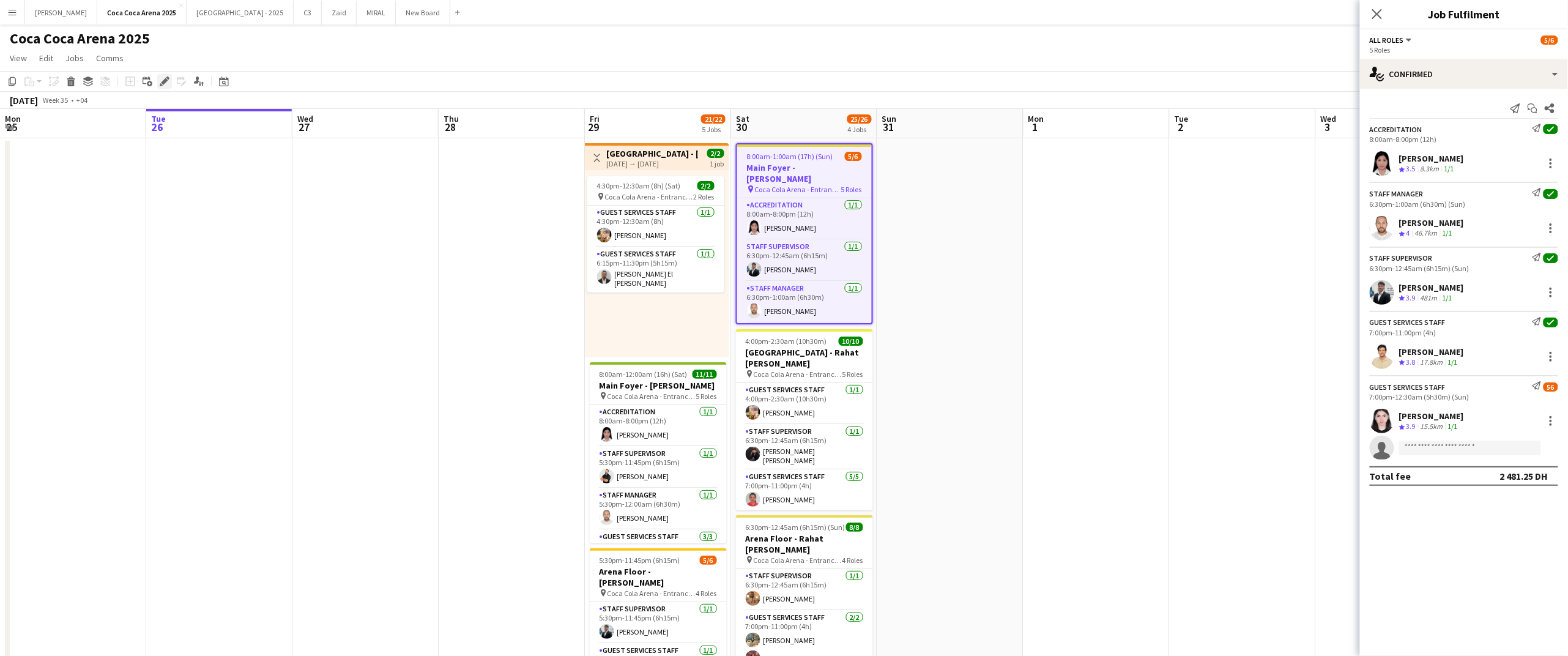
click at [168, 86] on icon "Edit" at bounding box center [164, 81] width 10 height 10
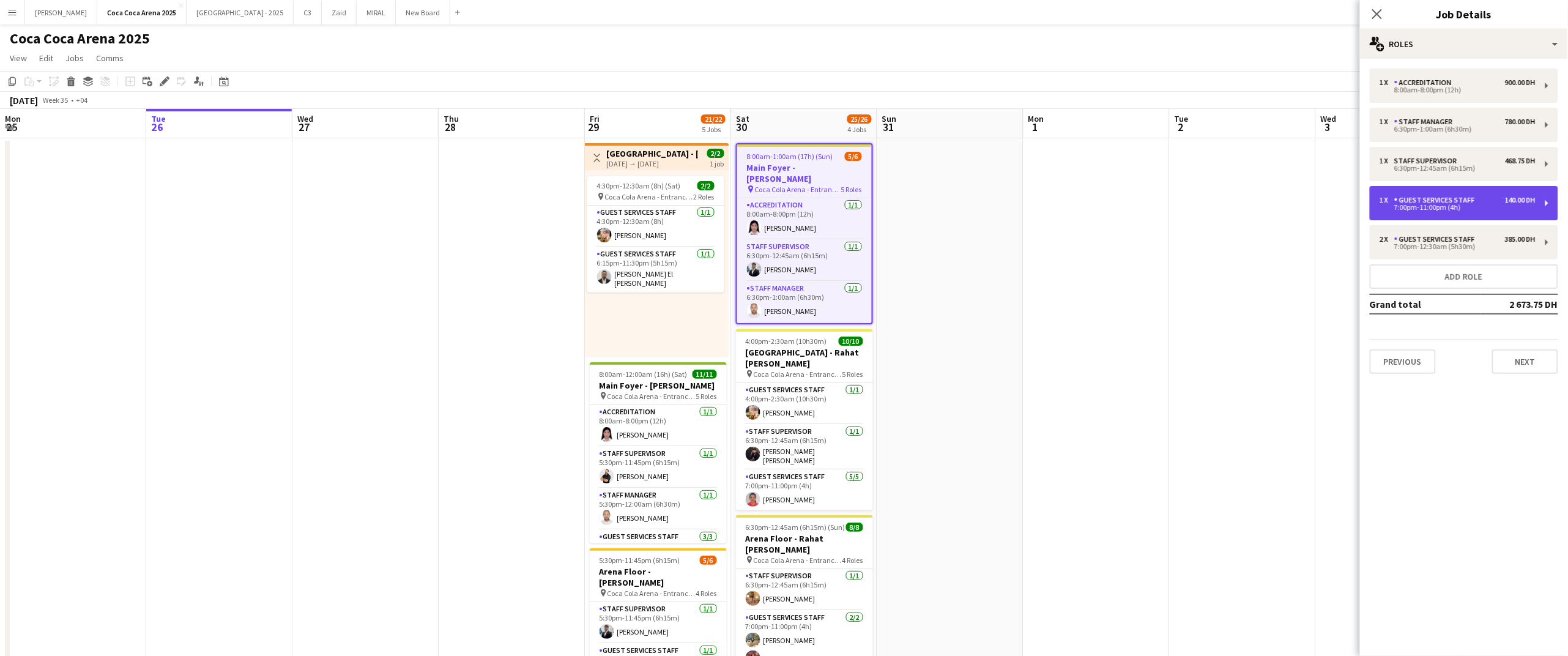
click at [1531, 204] on div "7:00pm-11:00pm (4h)" at bounding box center [1458, 207] width 156 height 6
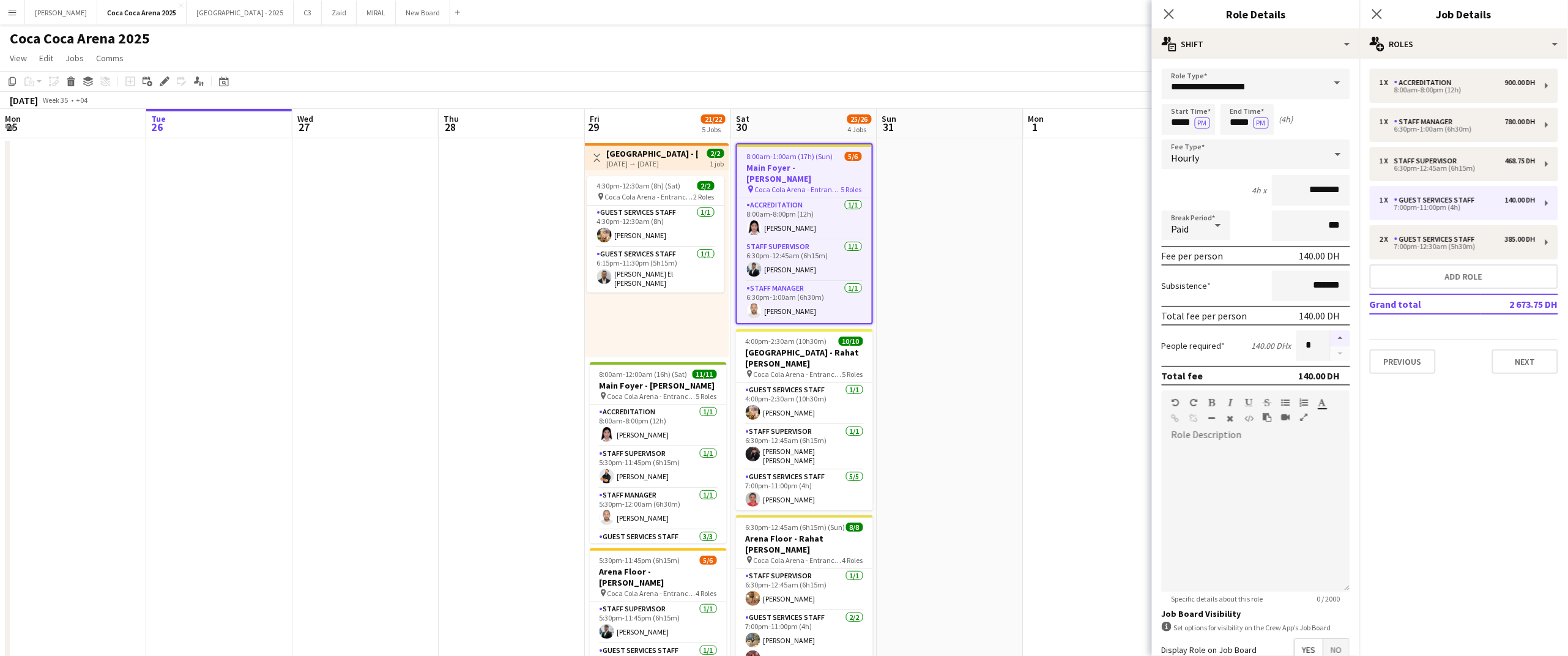
click at [1342, 336] on button "button" at bounding box center [1340, 338] width 20 height 16
type input "*"
click at [1173, 17] on icon "Close pop-in" at bounding box center [1168, 14] width 12 height 12
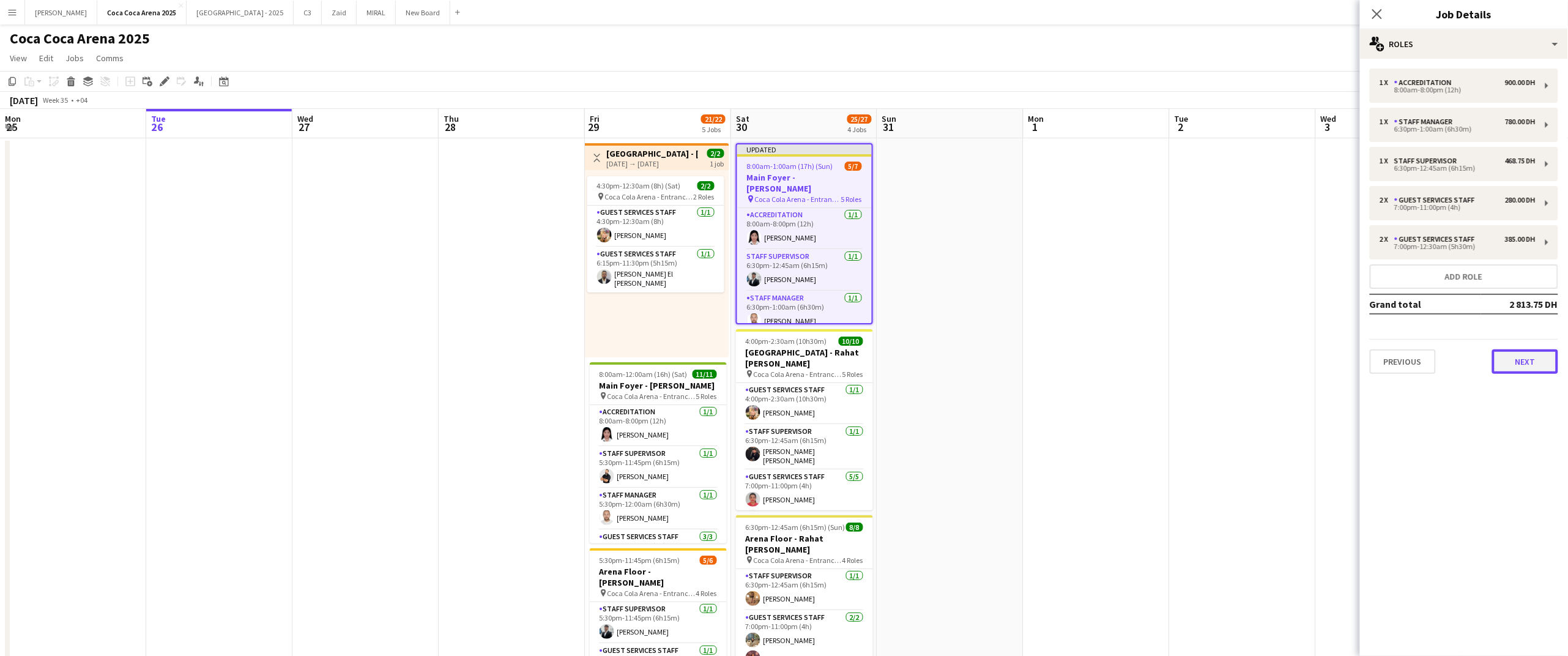
click at [1543, 360] on button "Next" at bounding box center [1525, 362] width 66 height 24
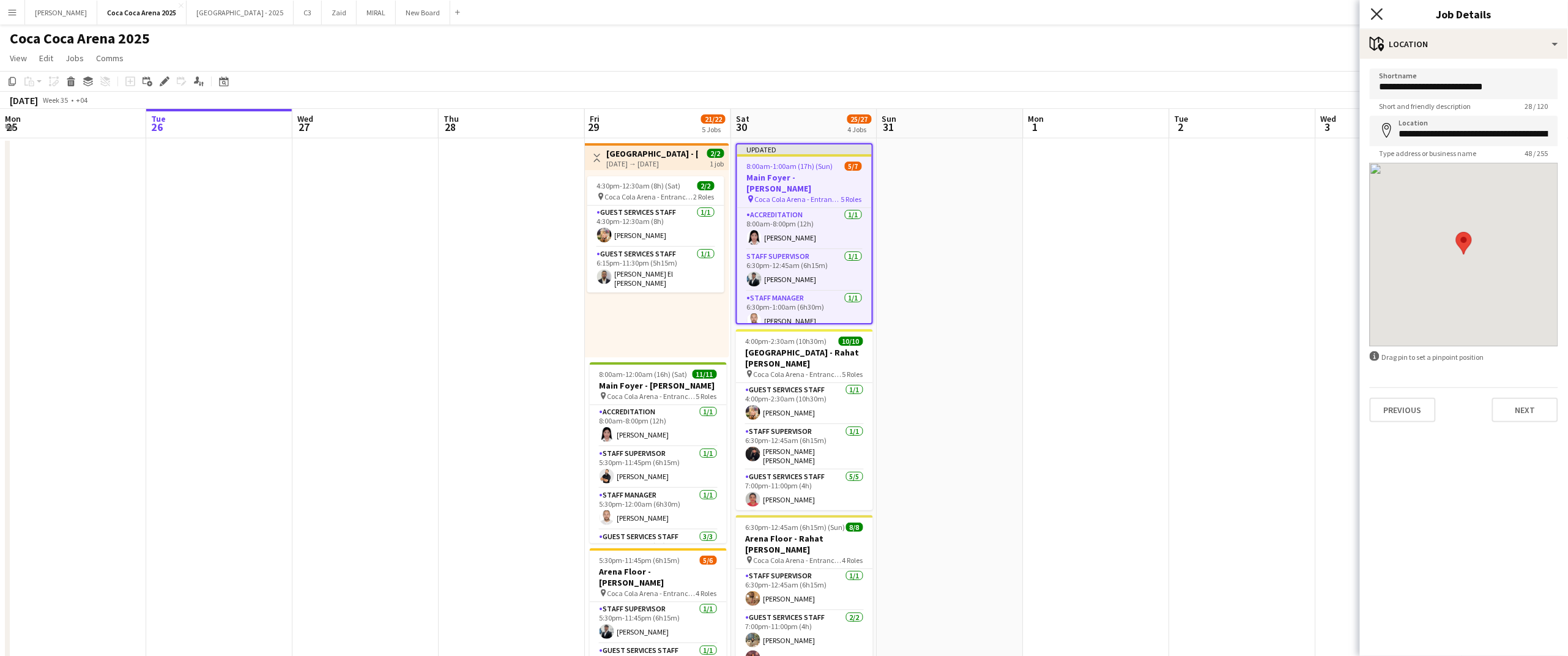
click at [1376, 13] on icon "Close pop-in" at bounding box center [1377, 14] width 12 height 12
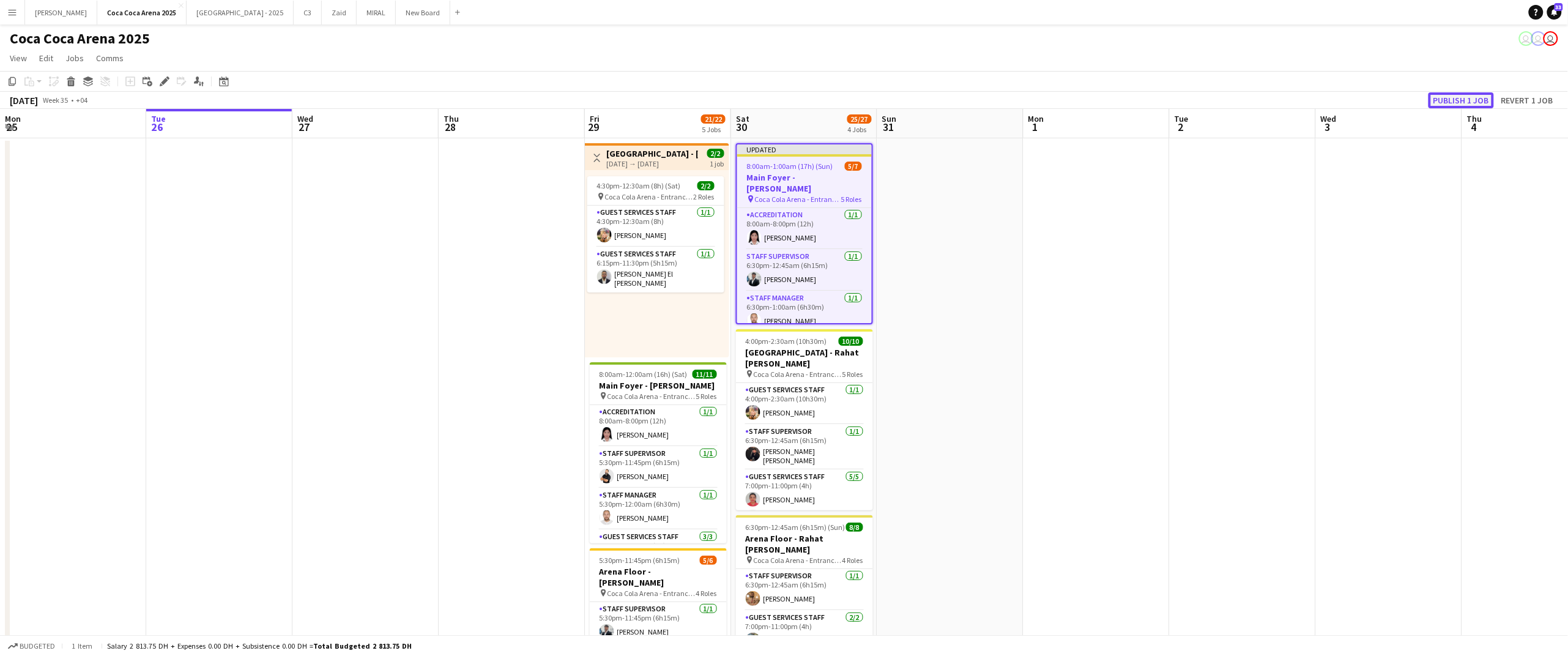
click at [1470, 95] on button "Publish 1 job" at bounding box center [1461, 101] width 65 height 16
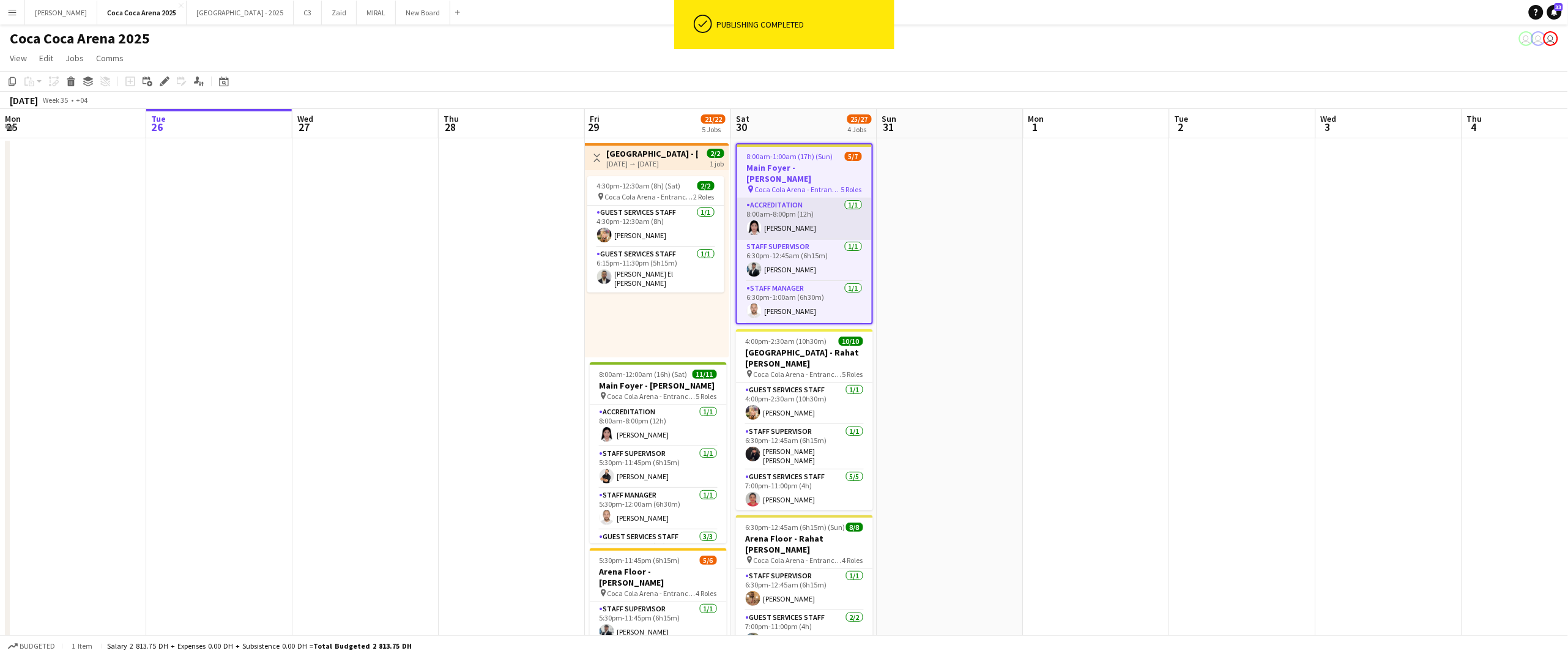
click at [833, 229] on app-card-role "Accreditation [DATE] 8:00am-8:00pm (12h) [PERSON_NAME]" at bounding box center [805, 219] width 135 height 42
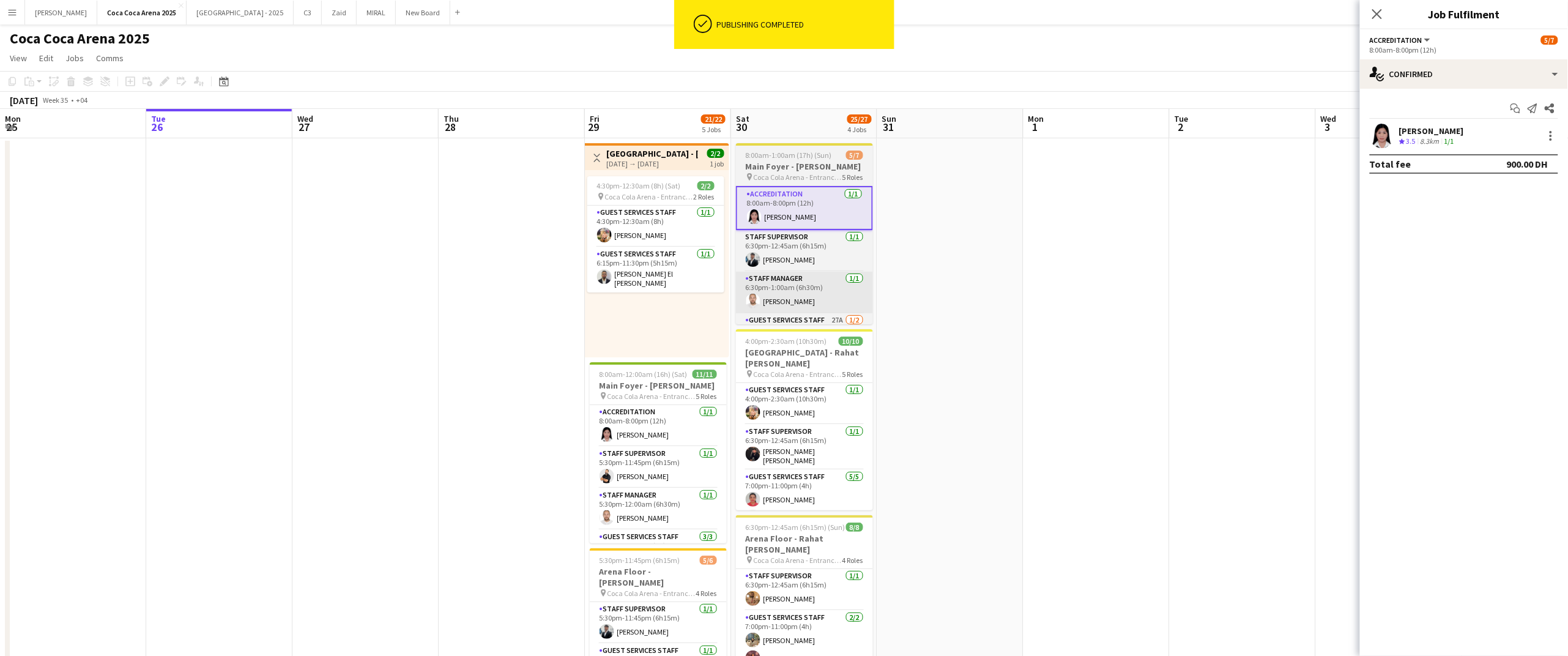
click at [799, 304] on app-card-role "Staff Manager [DATE] 6:30pm-1:00am (6h30m) [PERSON_NAME]" at bounding box center [804, 292] width 137 height 42
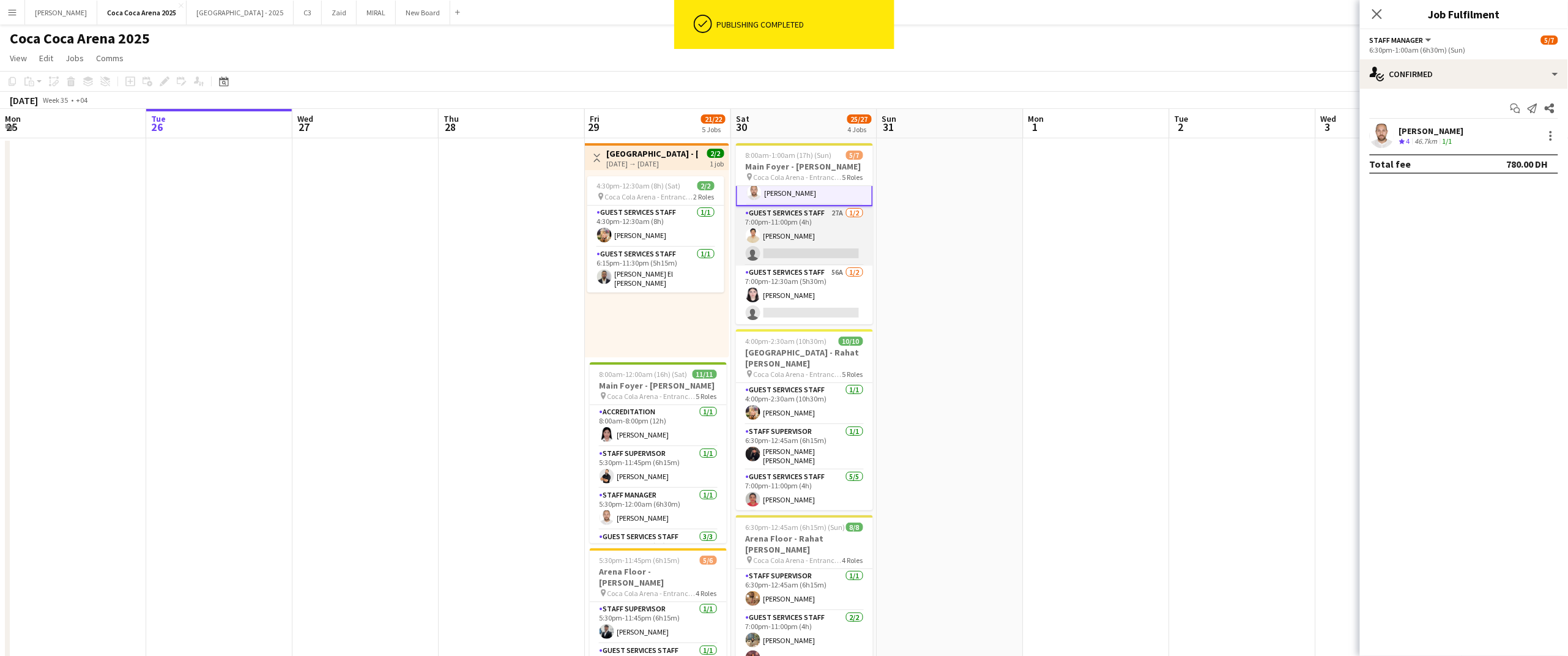
click at [793, 256] on app-card-role "Guest Services Staff 27A [DATE] 7:00pm-11:00pm (4h) [PERSON_NAME] single-neutra…" at bounding box center [804, 236] width 137 height 60
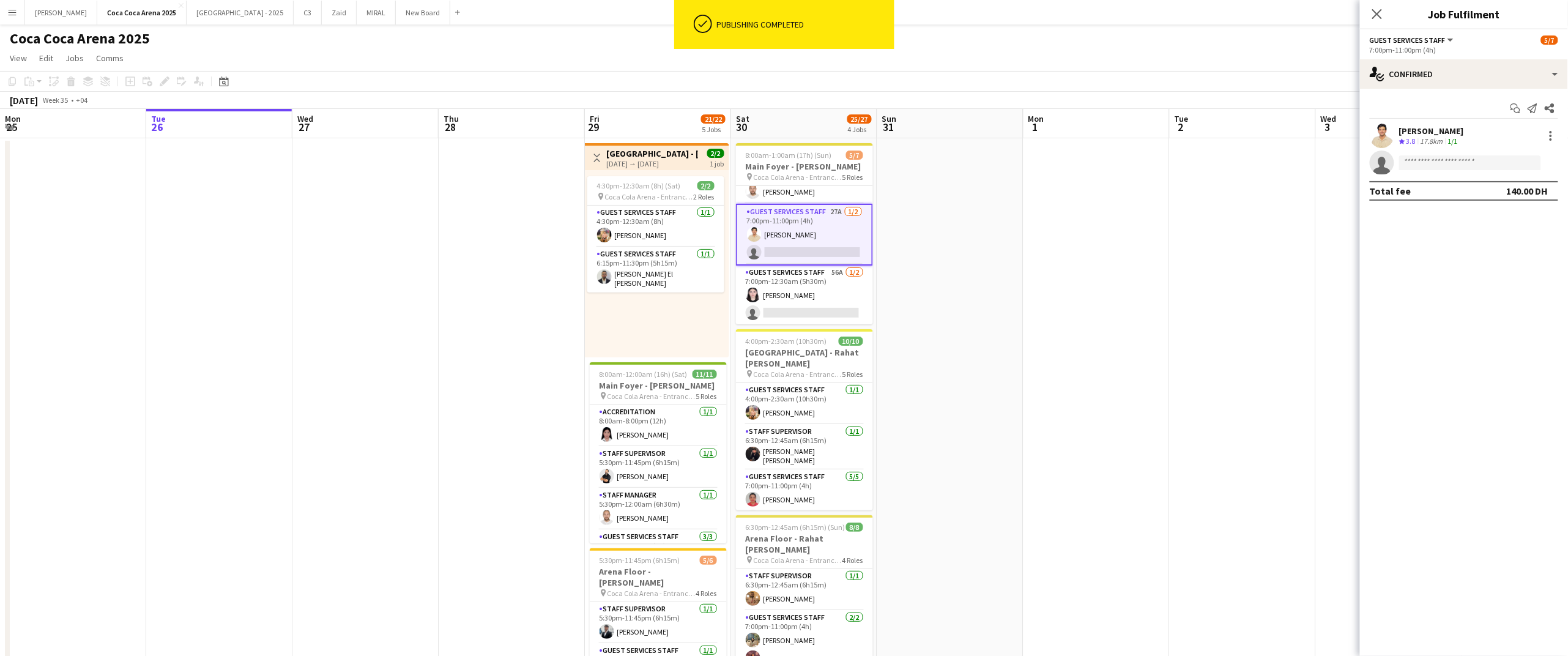
scroll to position [106, 0]
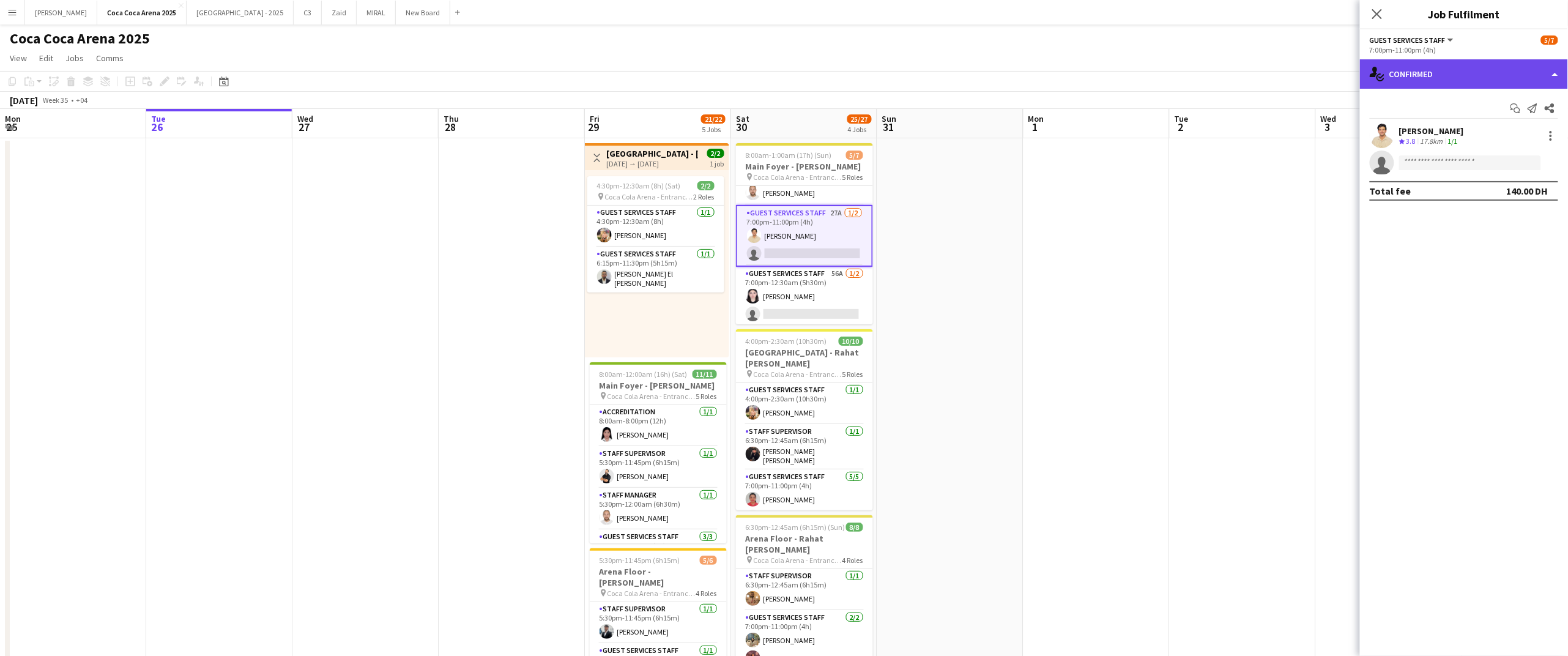
click at [1402, 75] on div "single-neutral-actions-check-2 Confirmed" at bounding box center [1463, 74] width 208 height 29
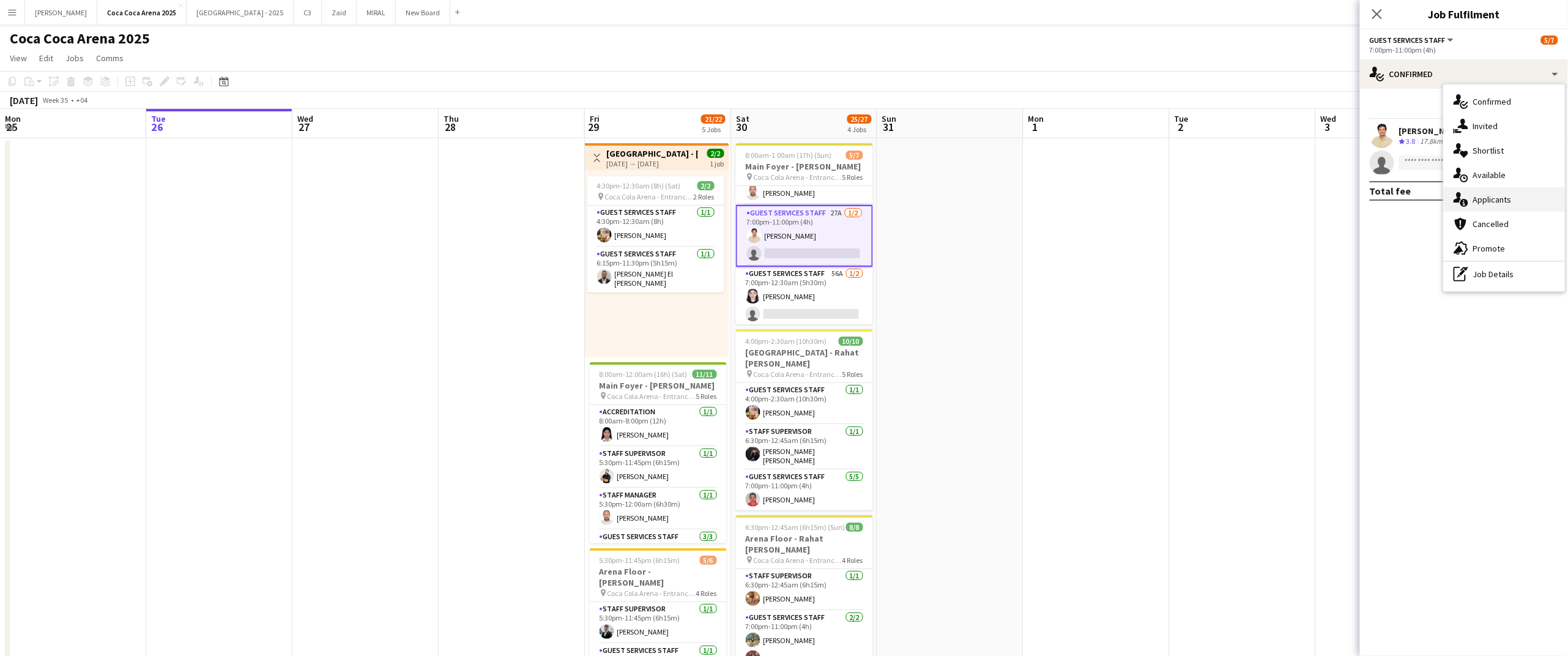
click at [1484, 196] on div "single-neutral-actions-information Applicants" at bounding box center [1504, 199] width 121 height 24
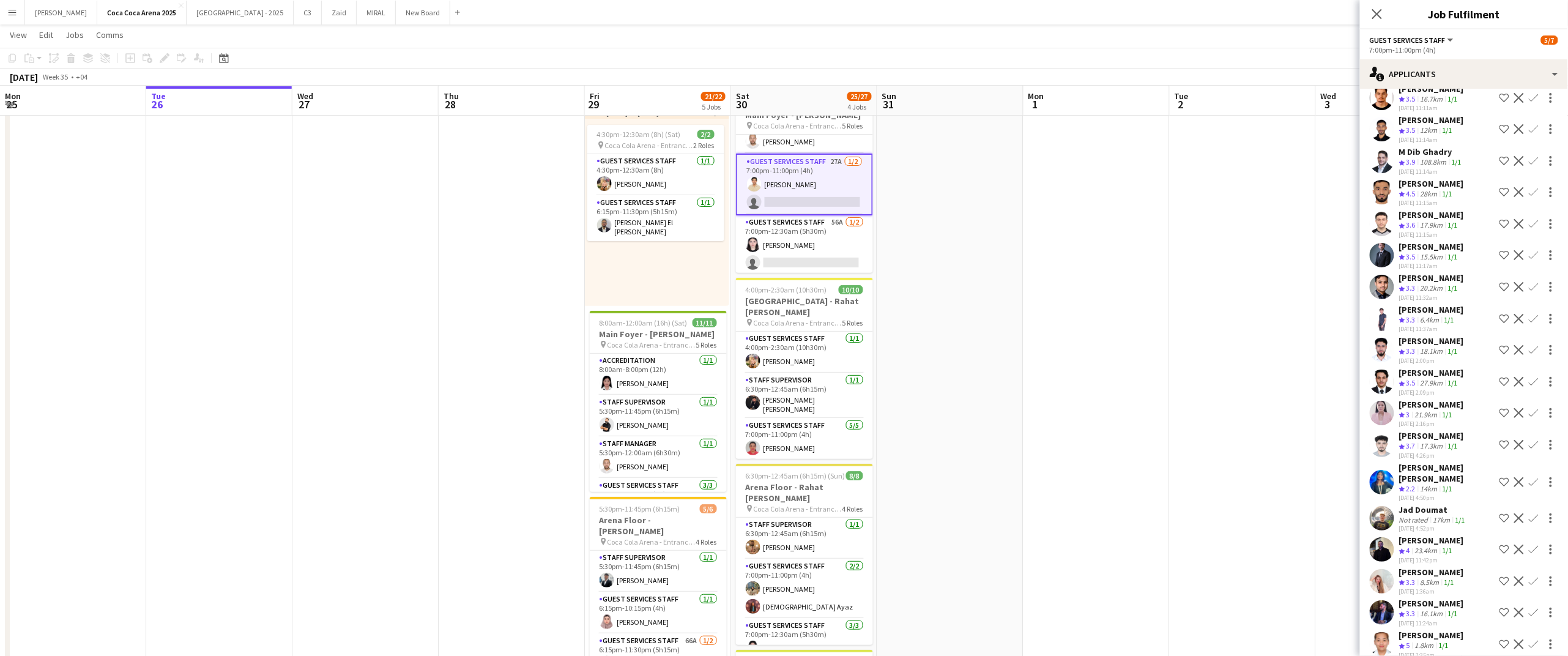
scroll to position [125, 0]
click at [1422, 547] on div "23.4km" at bounding box center [1426, 552] width 27 height 11
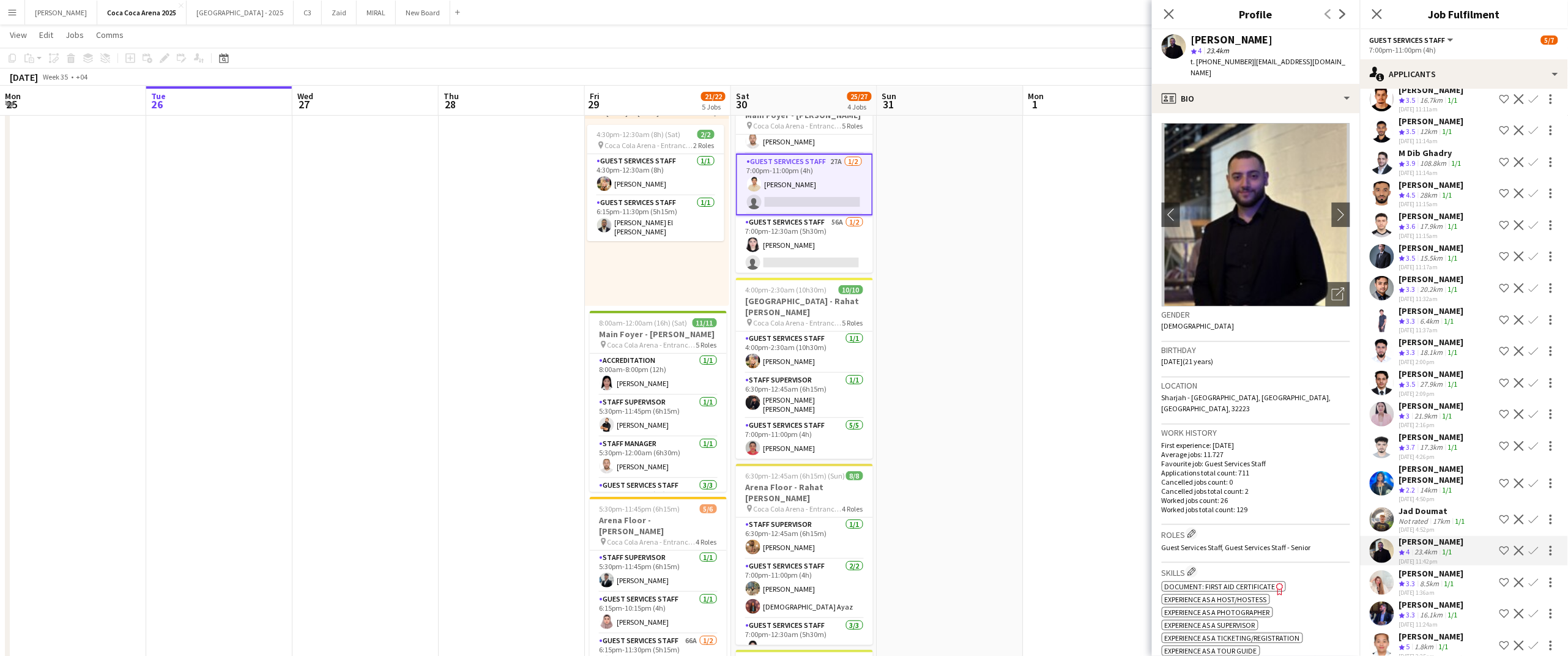
click at [1534, 547] on app-icon "Confirm" at bounding box center [1534, 551] width 10 height 10
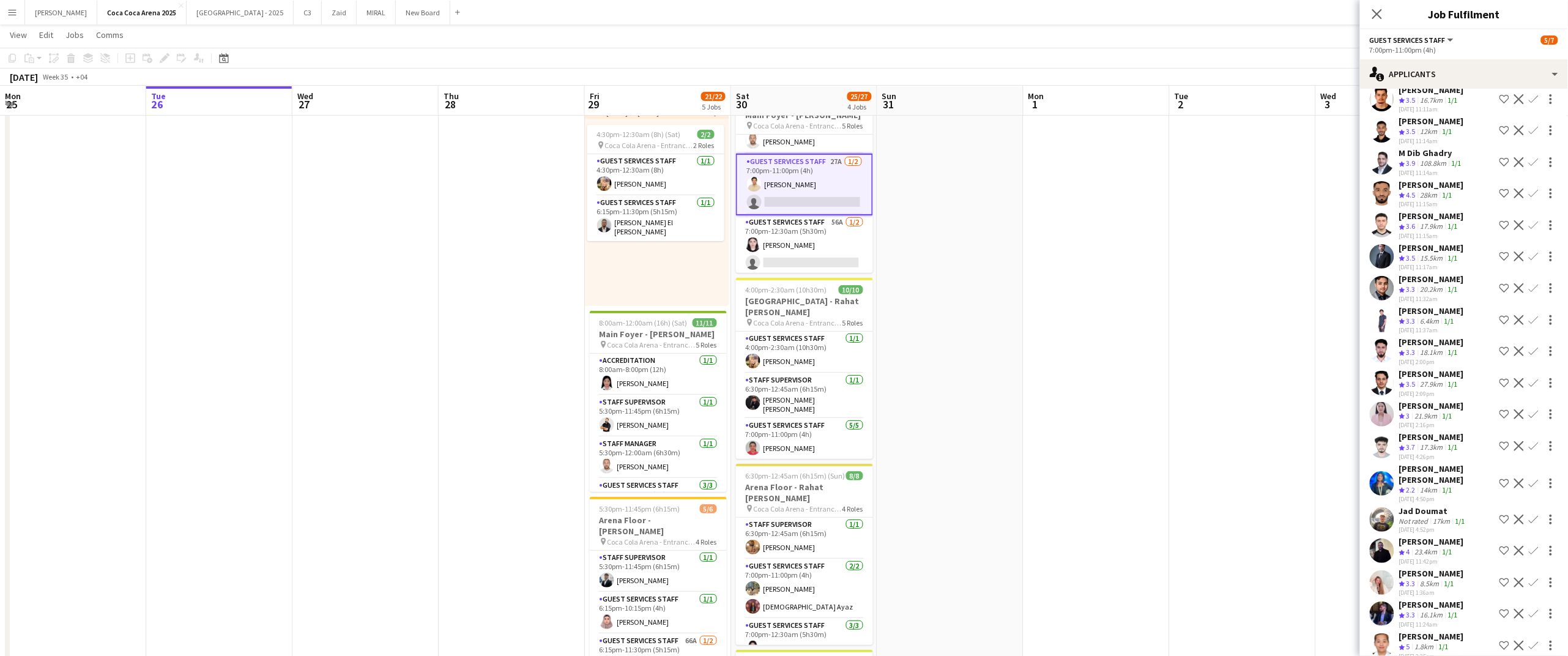
click at [1534, 547] on app-icon "Confirm" at bounding box center [1534, 551] width 10 height 10
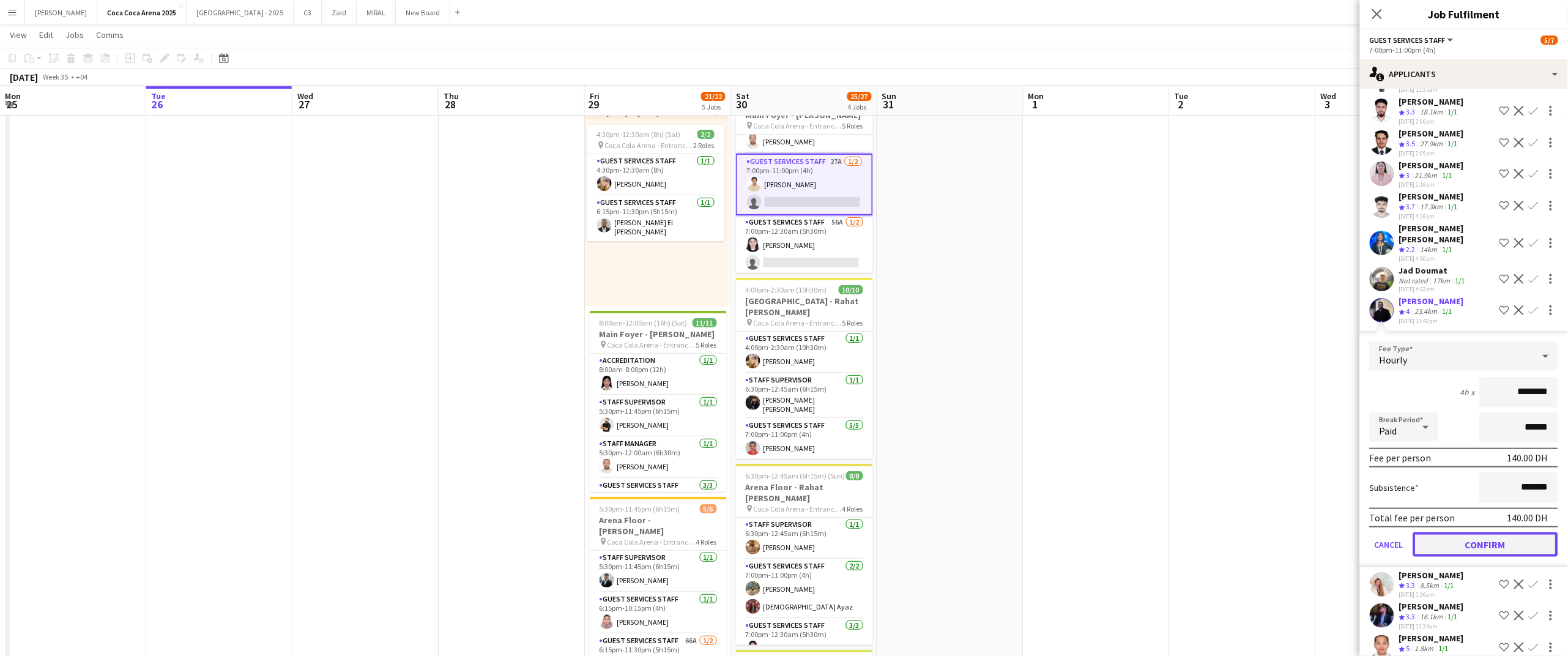
click at [1500, 545] on button "Confirm" at bounding box center [1486, 545] width 145 height 24
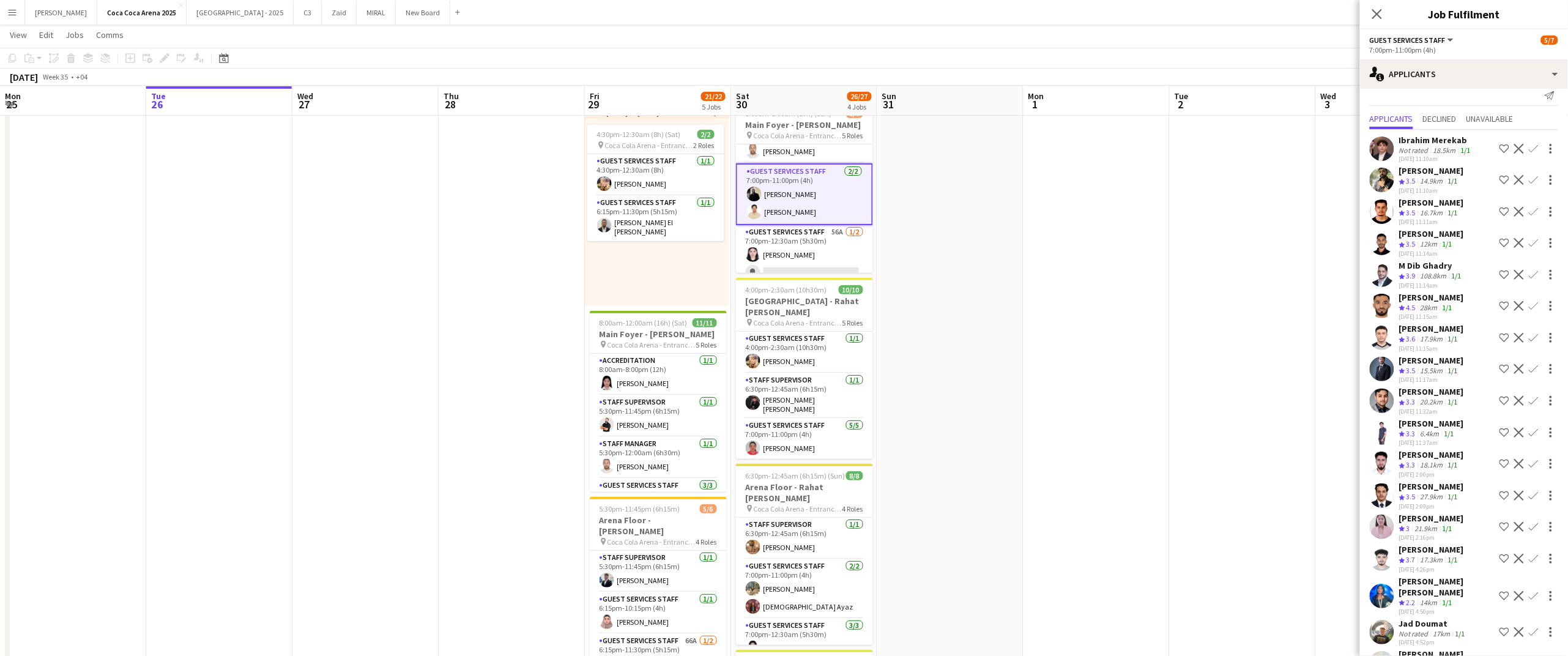
scroll to position [10, 0]
click at [1533, 246] on app-icon "Confirm" at bounding box center [1534, 246] width 10 height 10
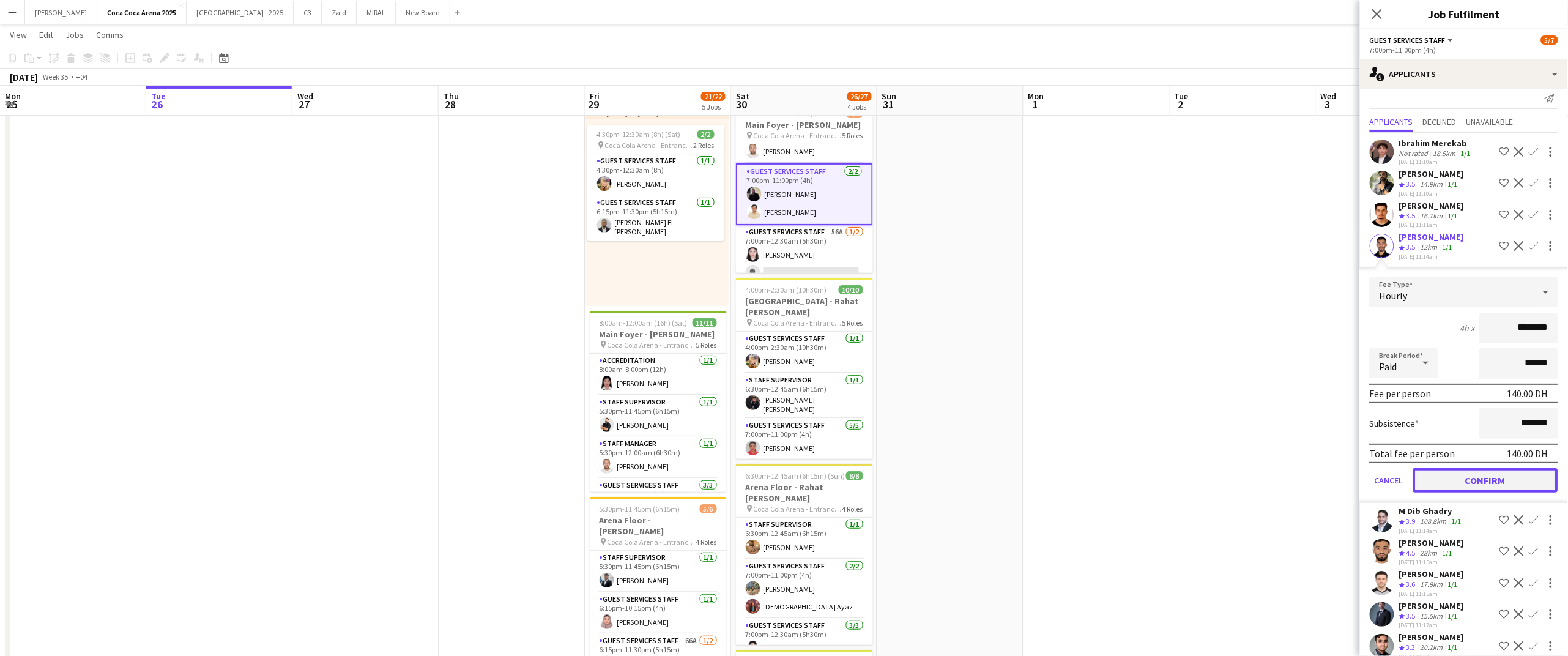
click at [1481, 468] on button "Confirm" at bounding box center [1486, 480] width 145 height 24
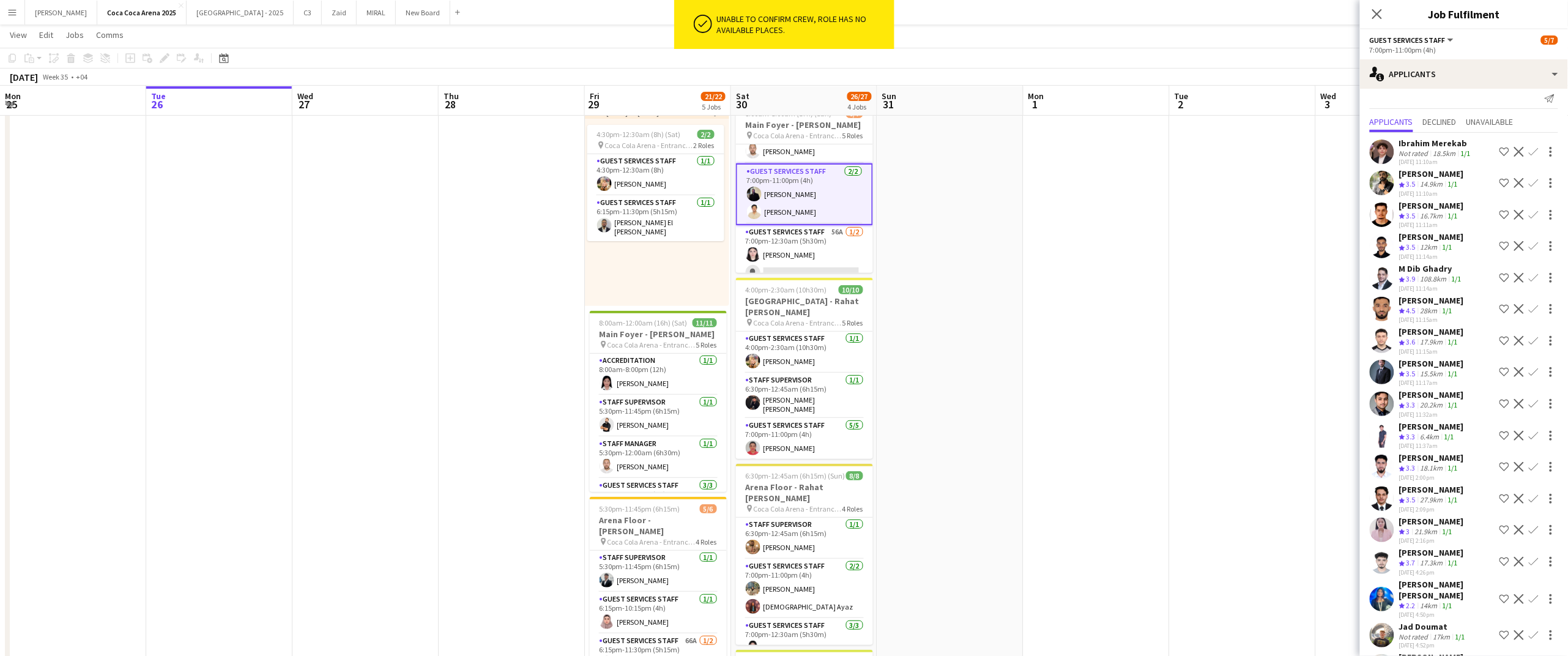
click at [1281, 412] on app-date-cell at bounding box center [1243, 449] width 147 height 724
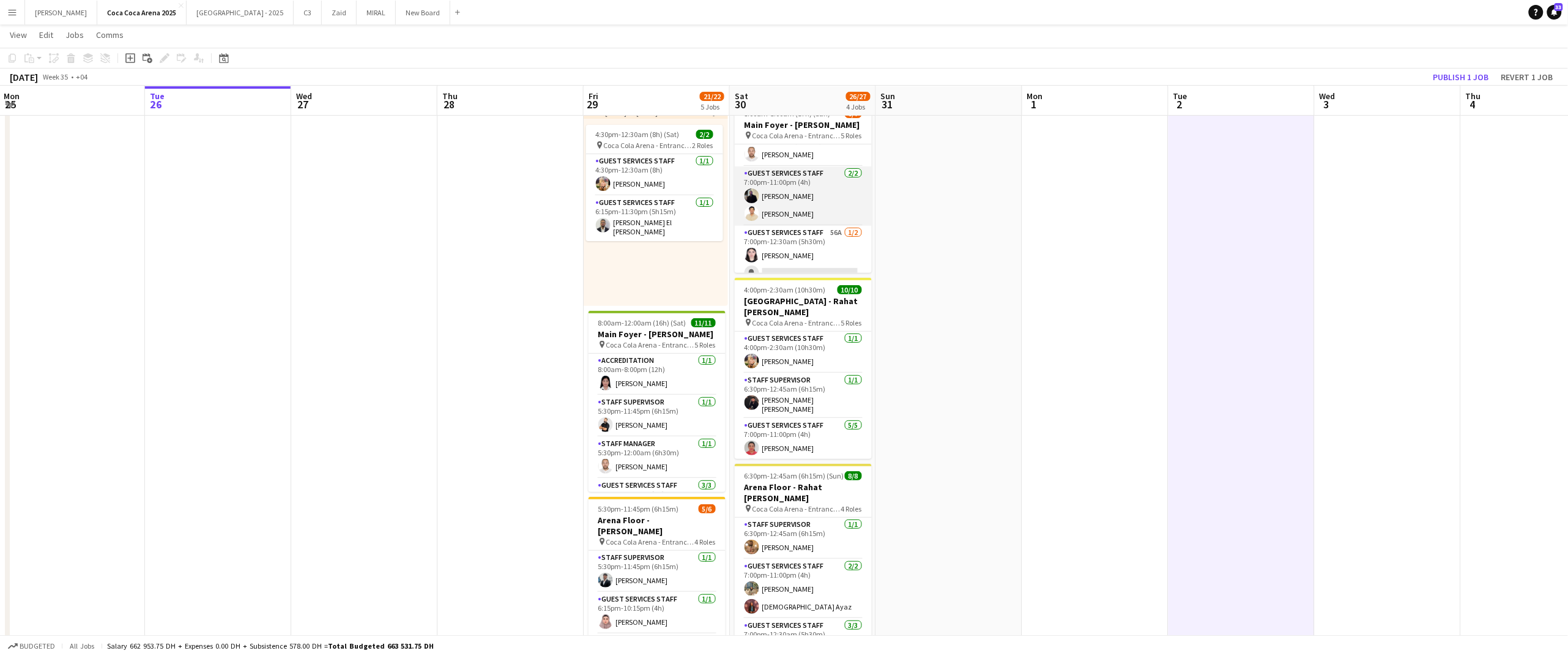
scroll to position [101, 0]
click at [1448, 73] on button "Publish 1 job" at bounding box center [1461, 77] width 65 height 16
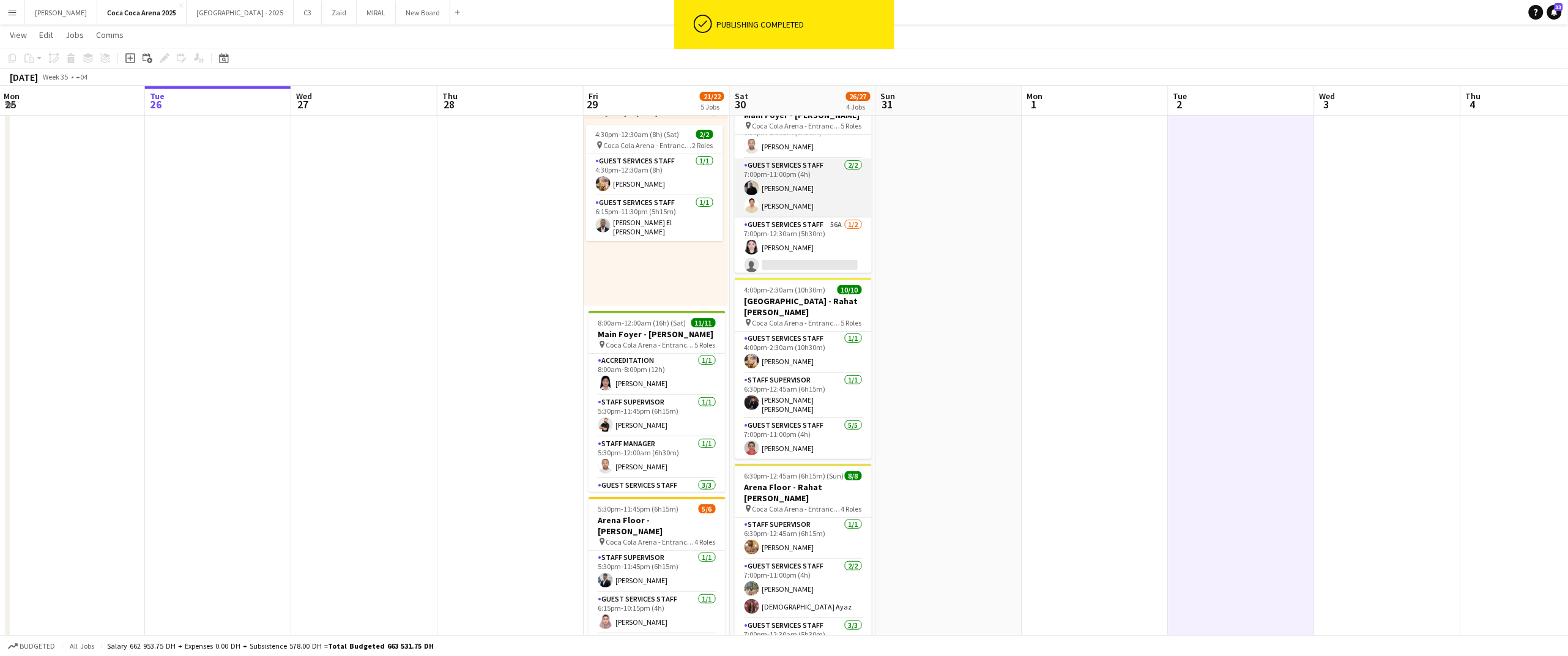
click at [788, 200] on app-card-role "Guest Services Staff [DATE] 7:00pm-11:00pm (4h) [PERSON_NAME] [PERSON_NAME]" at bounding box center [803, 188] width 137 height 60
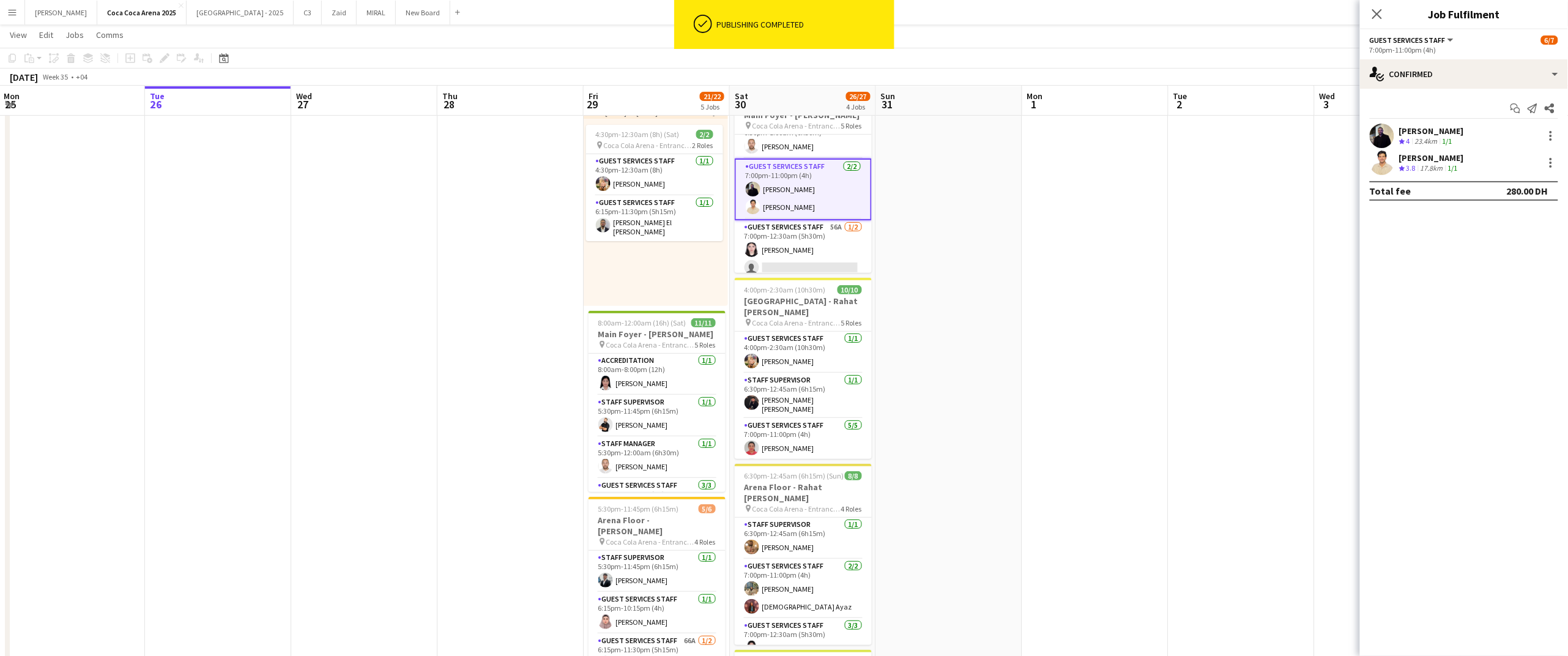
click at [1421, 127] on div "[PERSON_NAME]" at bounding box center [1431, 130] width 64 height 11
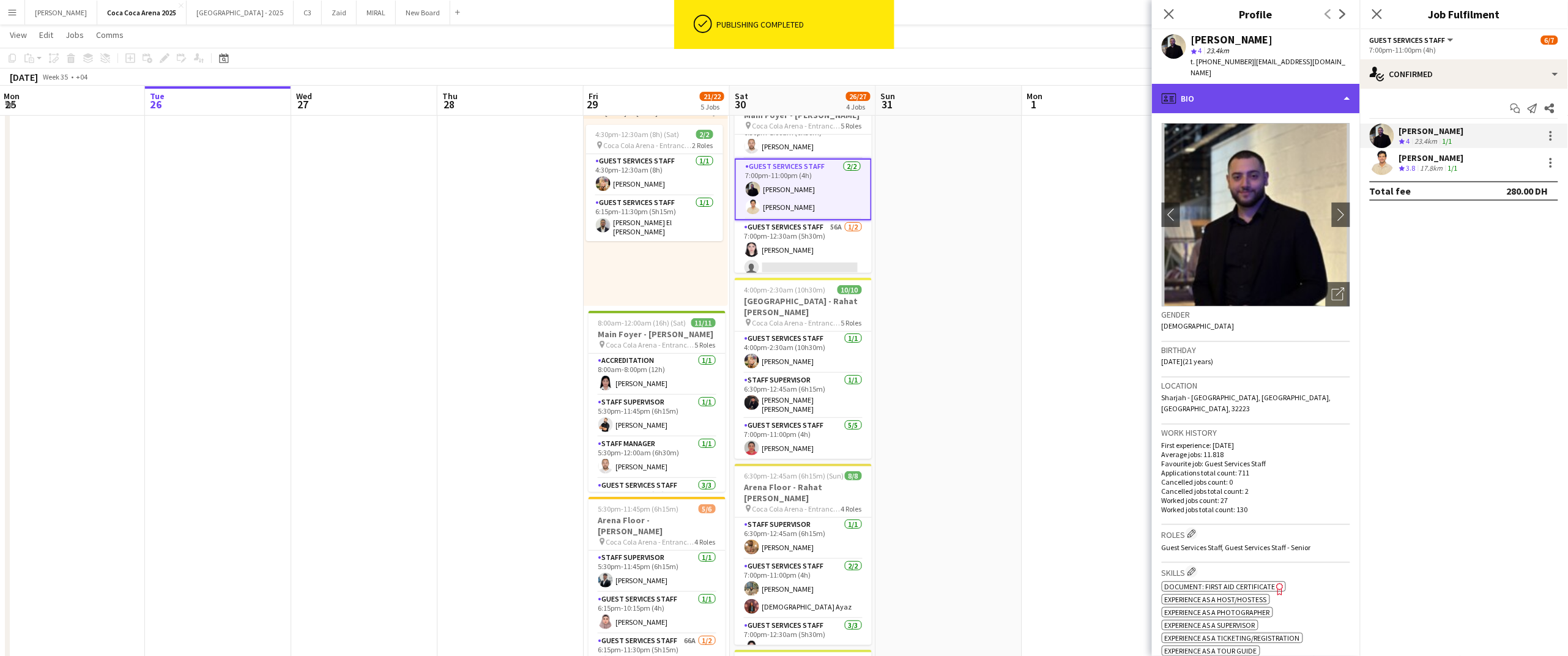
click at [1240, 84] on div "profile Bio" at bounding box center [1255, 99] width 208 height 29
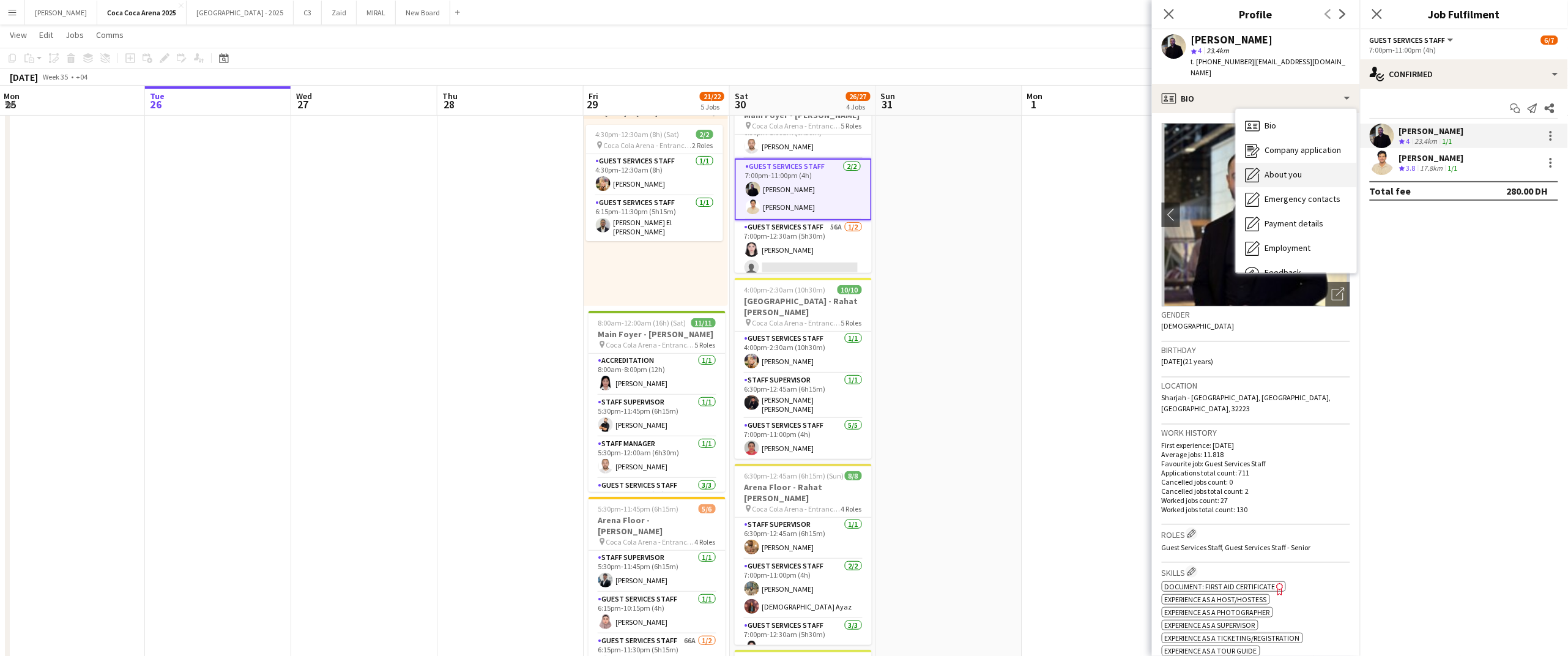
click at [1293, 169] on span "About you" at bounding box center [1284, 174] width 37 height 11
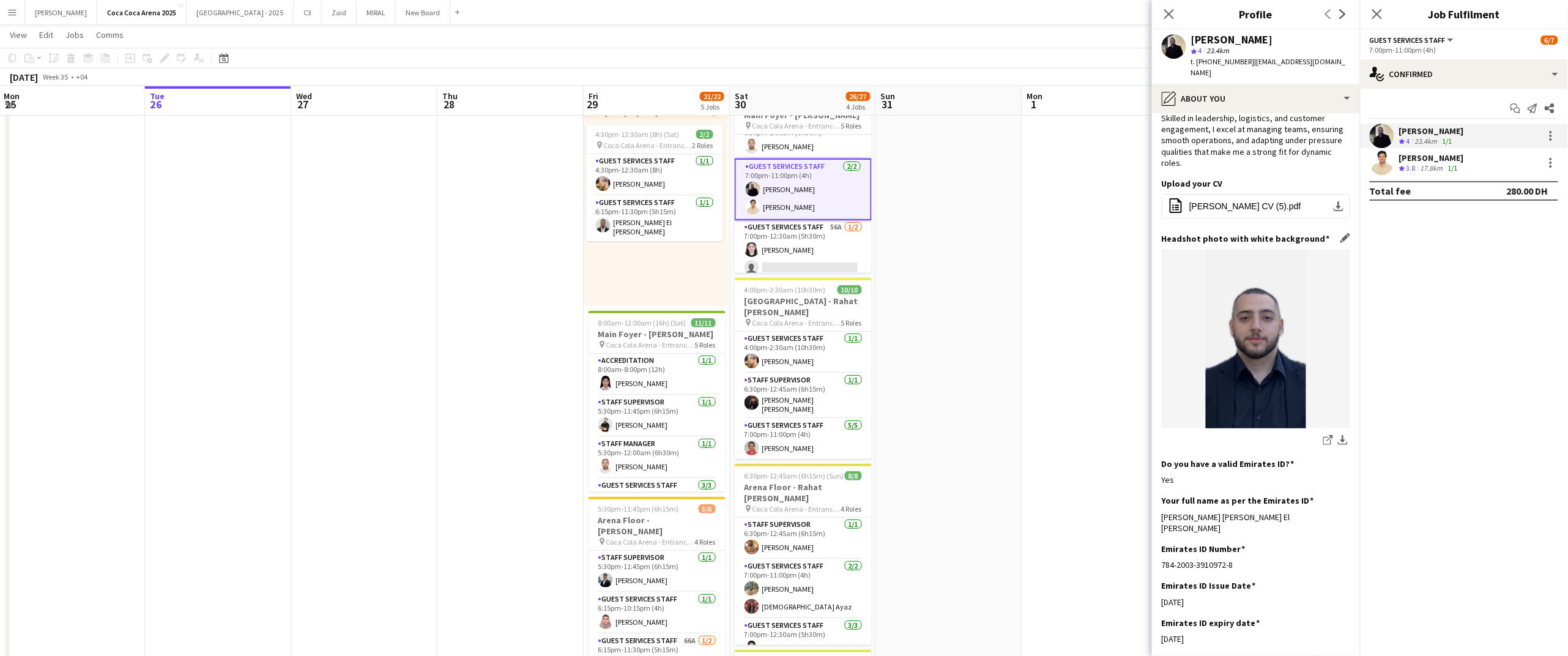
scroll to position [110, 0]
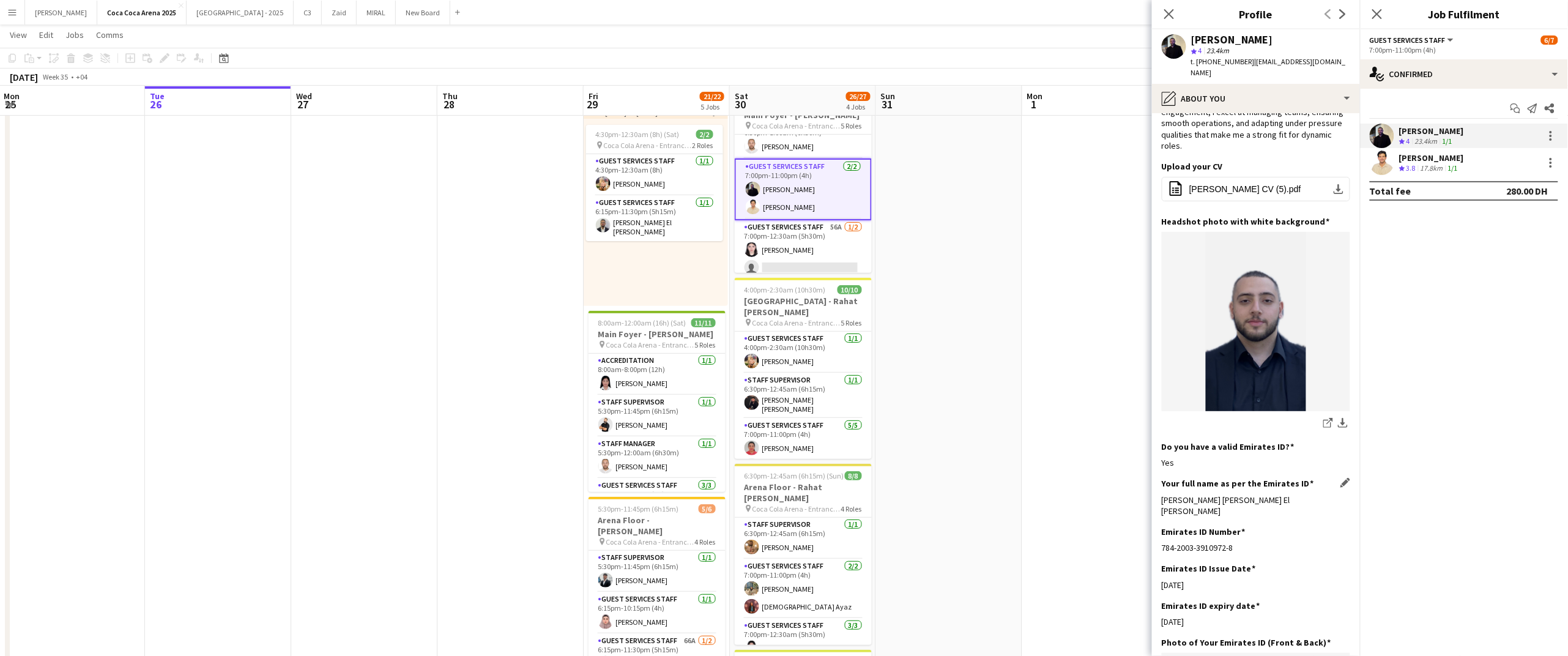
drag, startPoint x: 1278, startPoint y: 465, endPoint x: 1163, endPoint y: 471, distance: 115.2
click at [1163, 495] on div "[PERSON_NAME] [PERSON_NAME] El [PERSON_NAME]" at bounding box center [1255, 505] width 189 height 22
copy div "[PERSON_NAME] [PERSON_NAME] El [PERSON_NAME]"
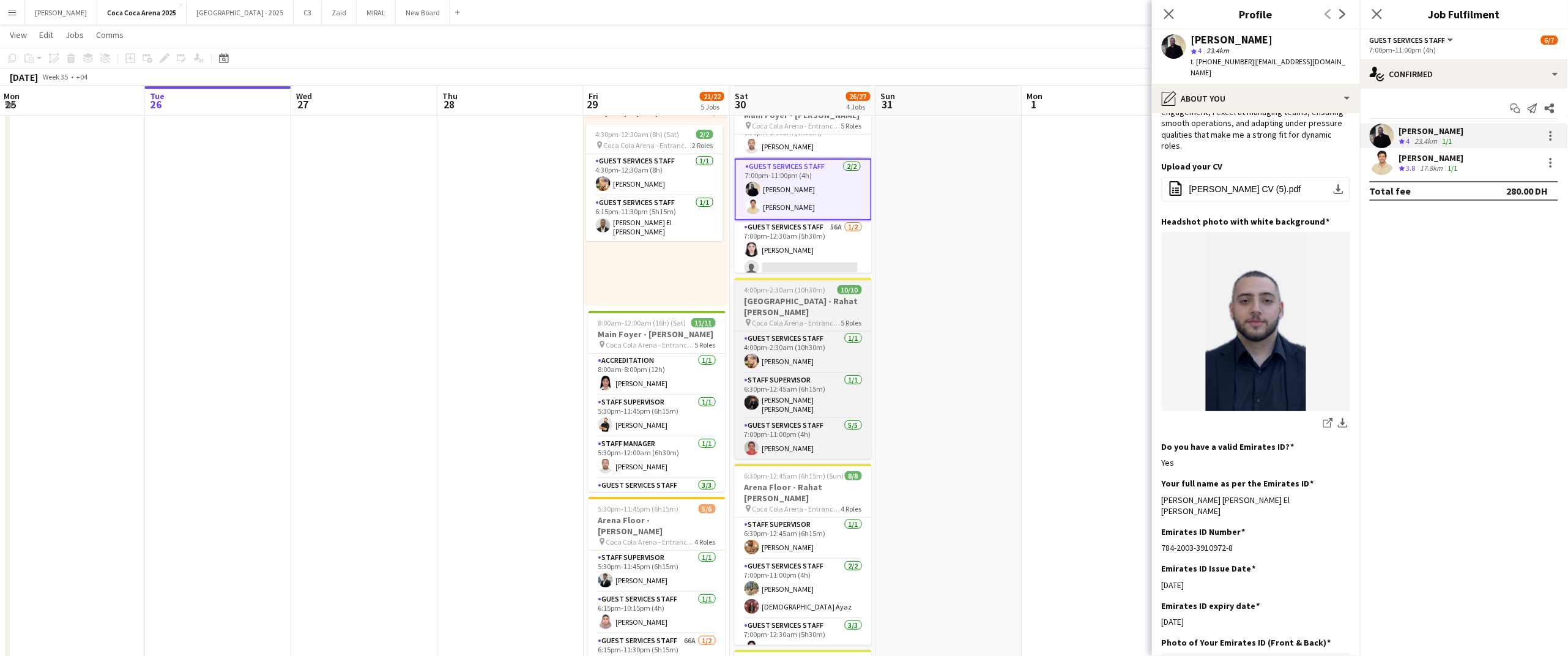
click at [784, 295] on h3 "[GEOGRAPHIC_DATA] - Rahat [PERSON_NAME]" at bounding box center [803, 306] width 137 height 22
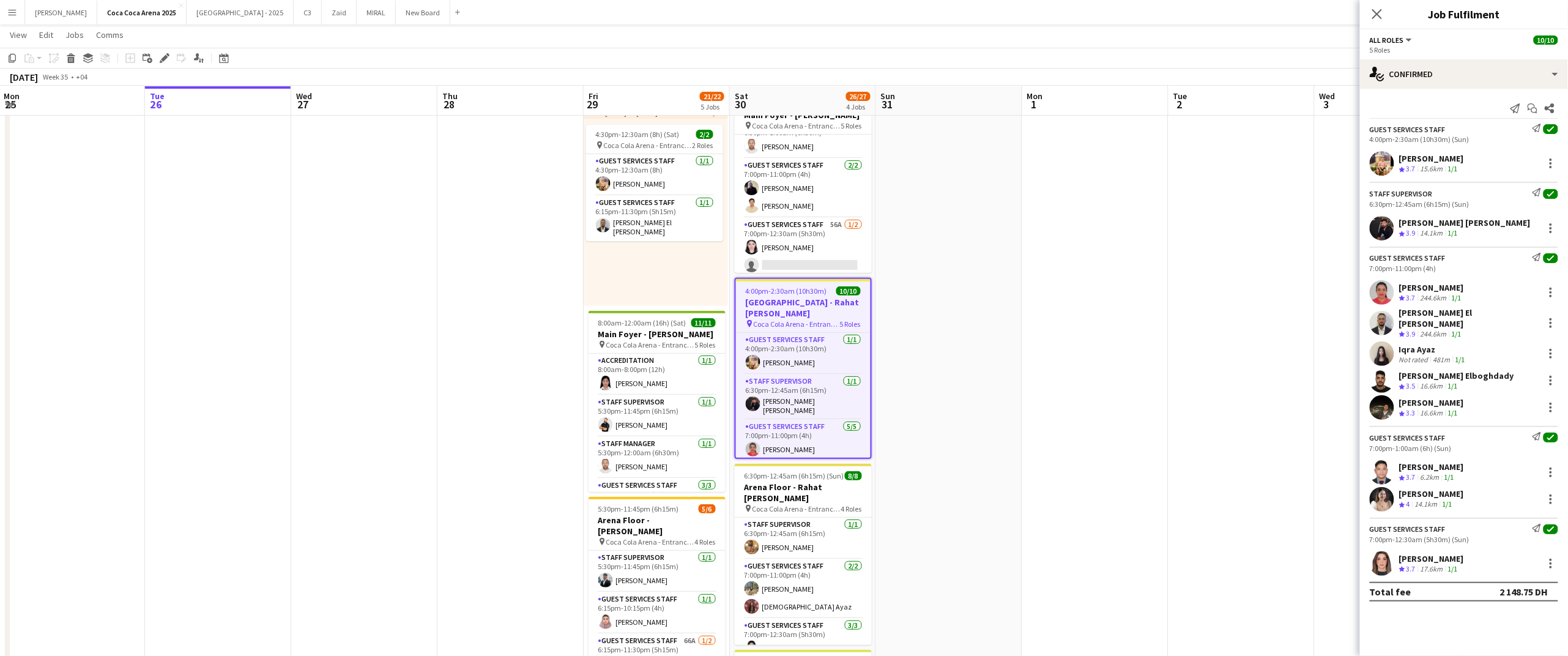
click at [1459, 154] on div "[PERSON_NAME]" at bounding box center [1431, 158] width 64 height 11
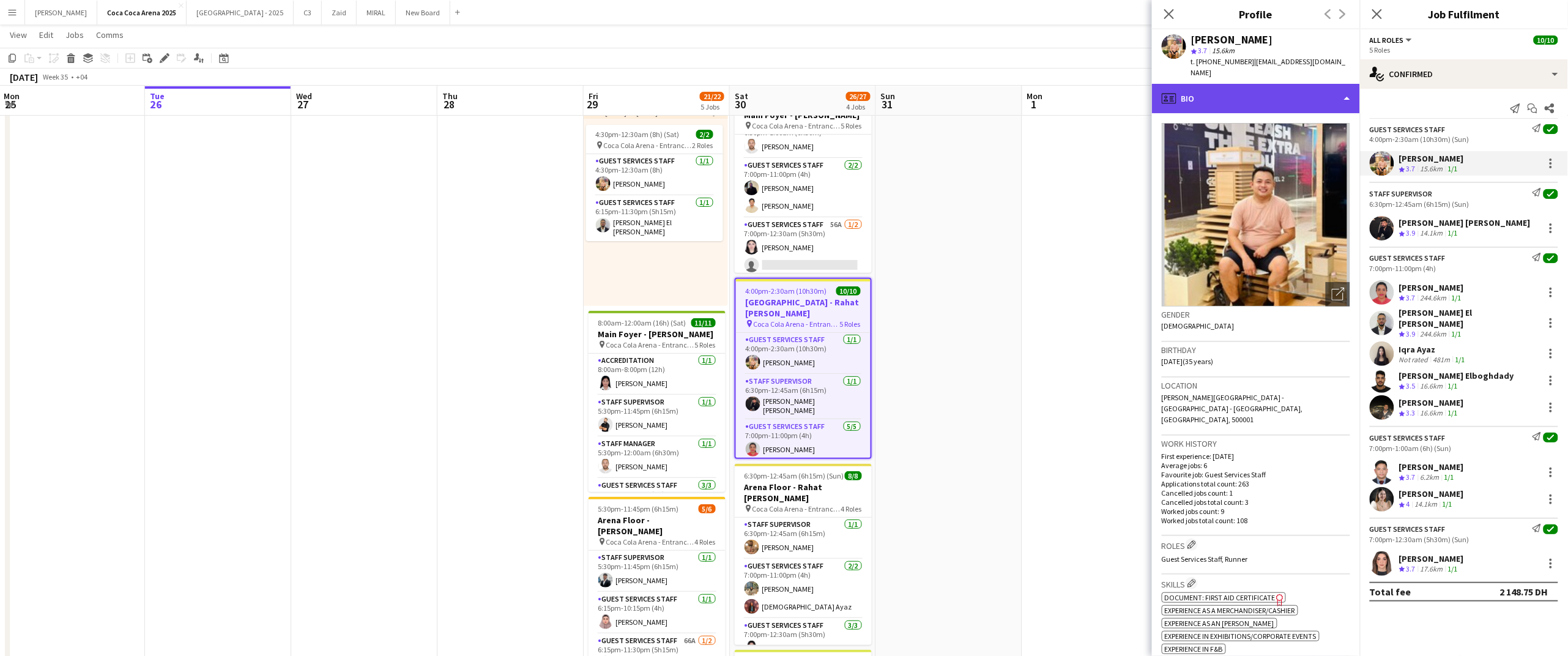
click at [1220, 104] on div "profile Bio" at bounding box center [1255, 99] width 208 height 29
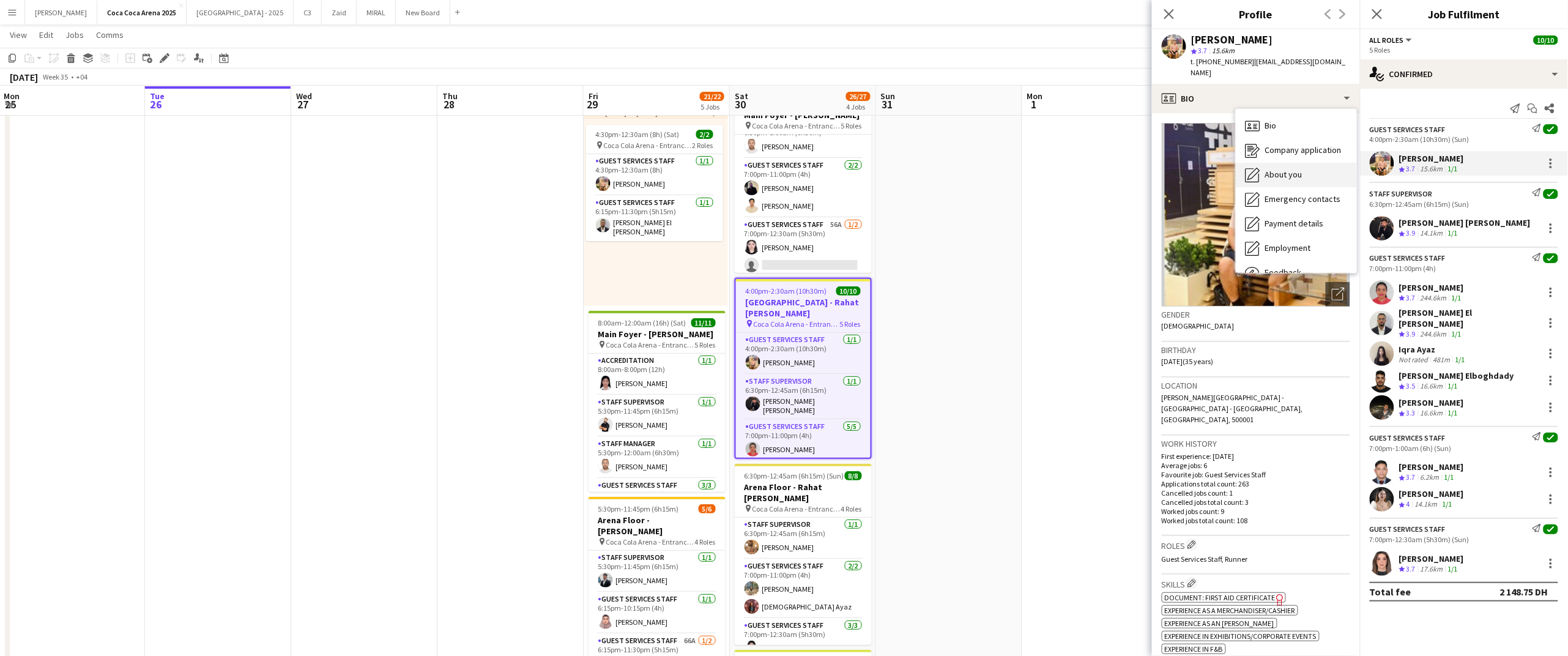
click at [1273, 172] on span "About you" at bounding box center [1284, 174] width 37 height 11
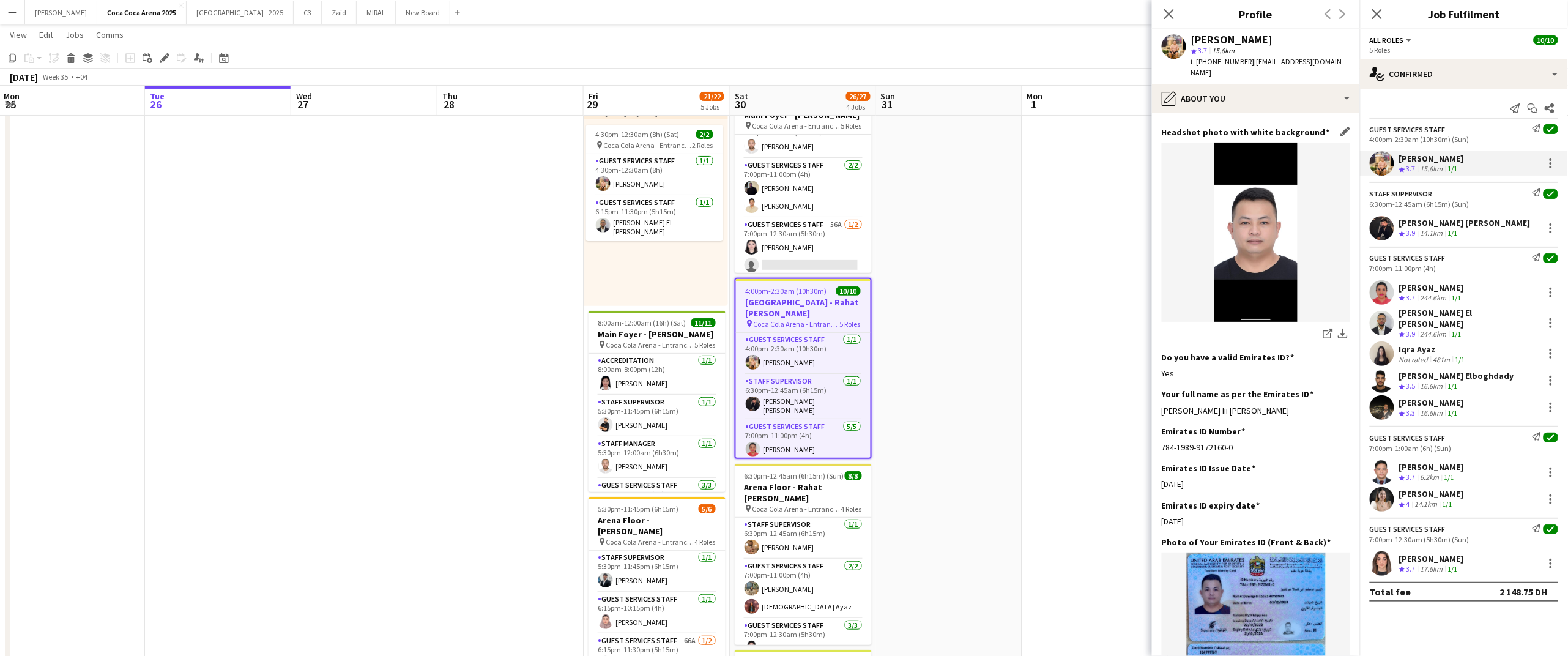
scroll to position [200, 0]
drag, startPoint x: 1272, startPoint y: 399, endPoint x: 1158, endPoint y: 401, distance: 114.0
click at [1158, 401] on app-section-data-types "Bio Edit this field Hi im [PERSON_NAME] lll [DEMOGRAPHIC_DATA].I’m a free lance…" at bounding box center [1255, 384] width 208 height 543
copy div "[PERSON_NAME] Iii [PERSON_NAME]"
click at [1423, 226] on div "[PERSON_NAME] [PERSON_NAME]" at bounding box center [1464, 222] width 132 height 11
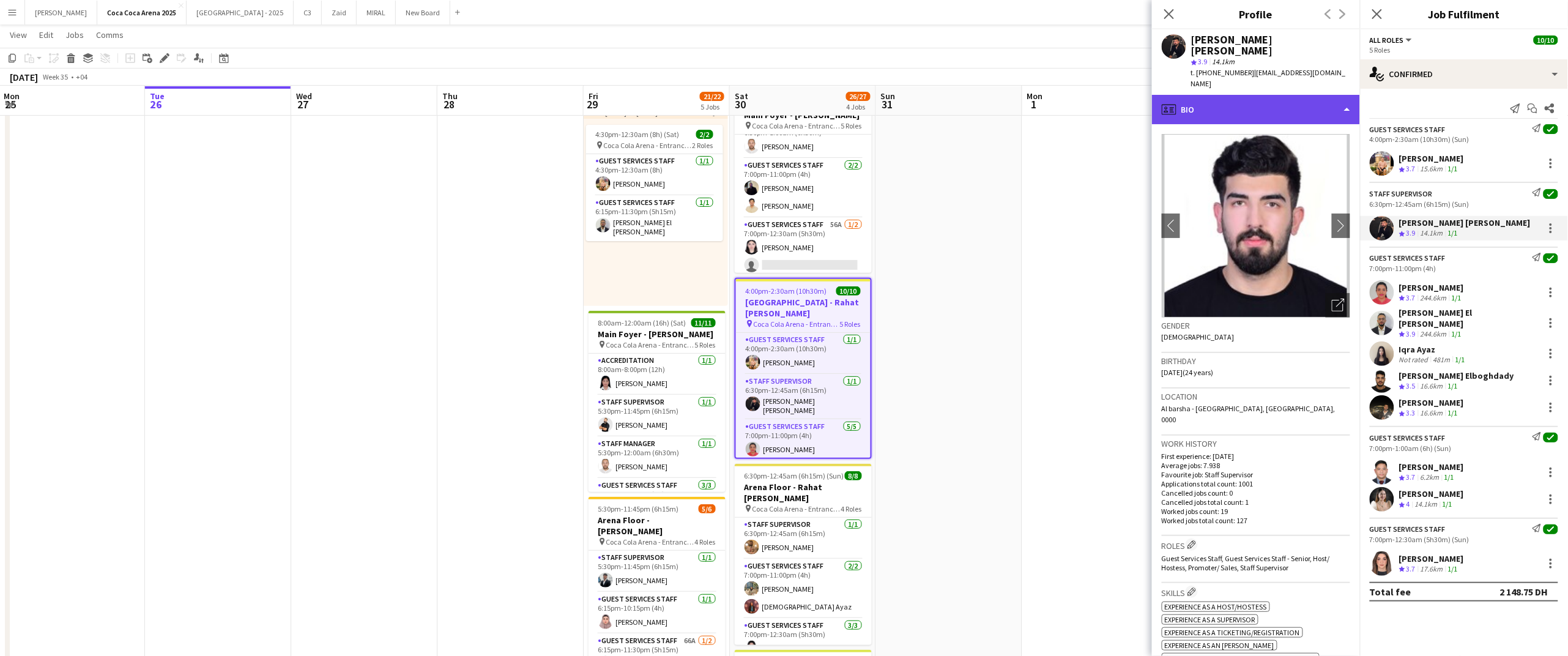
click at [1238, 95] on div "profile Bio" at bounding box center [1255, 109] width 208 height 29
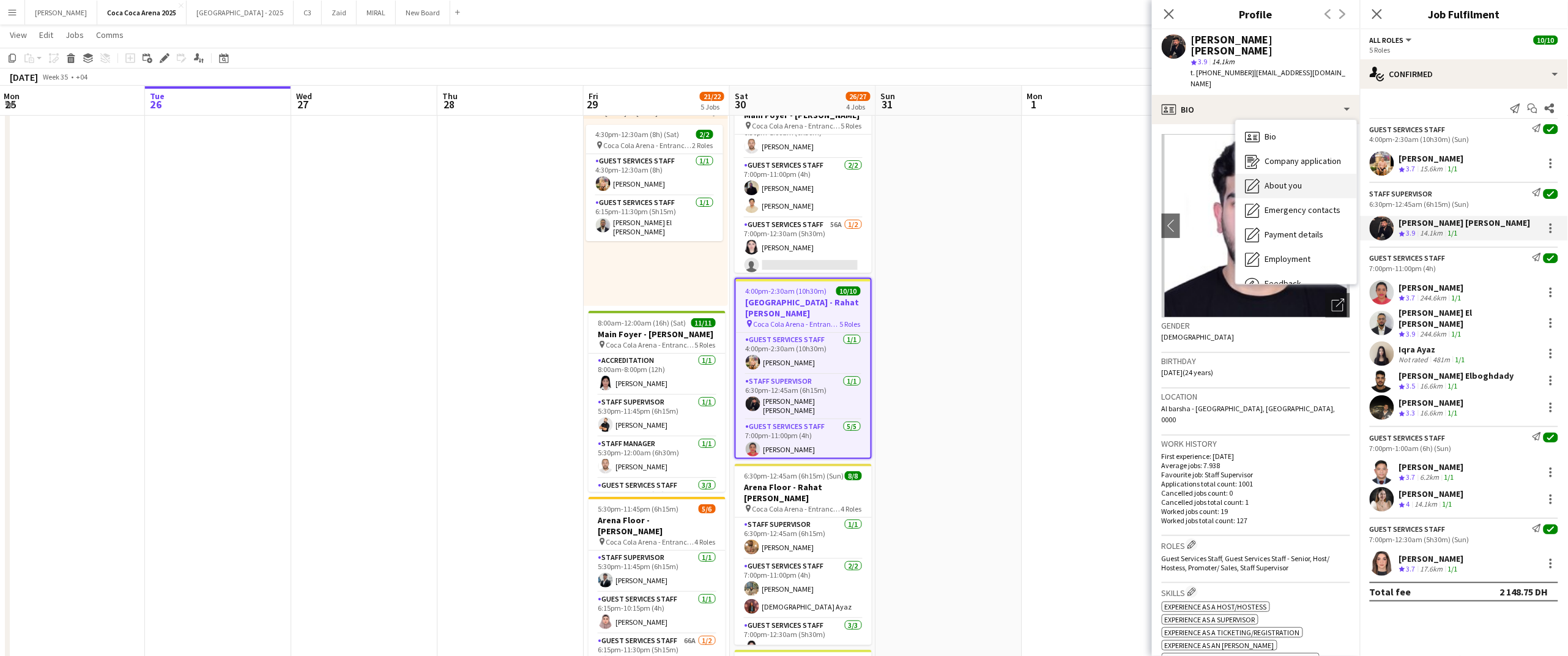
click at [1279, 180] on span "About you" at bounding box center [1284, 185] width 37 height 11
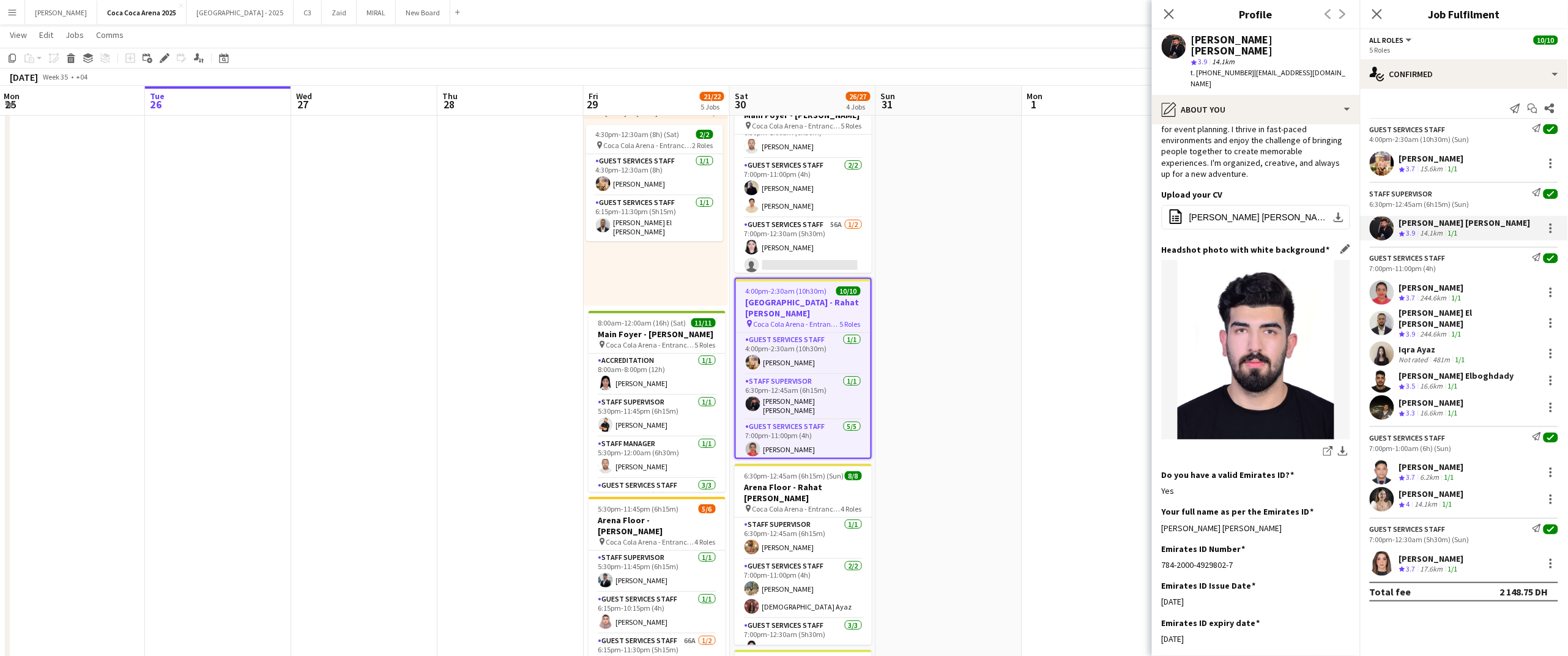
scroll to position [57, 0]
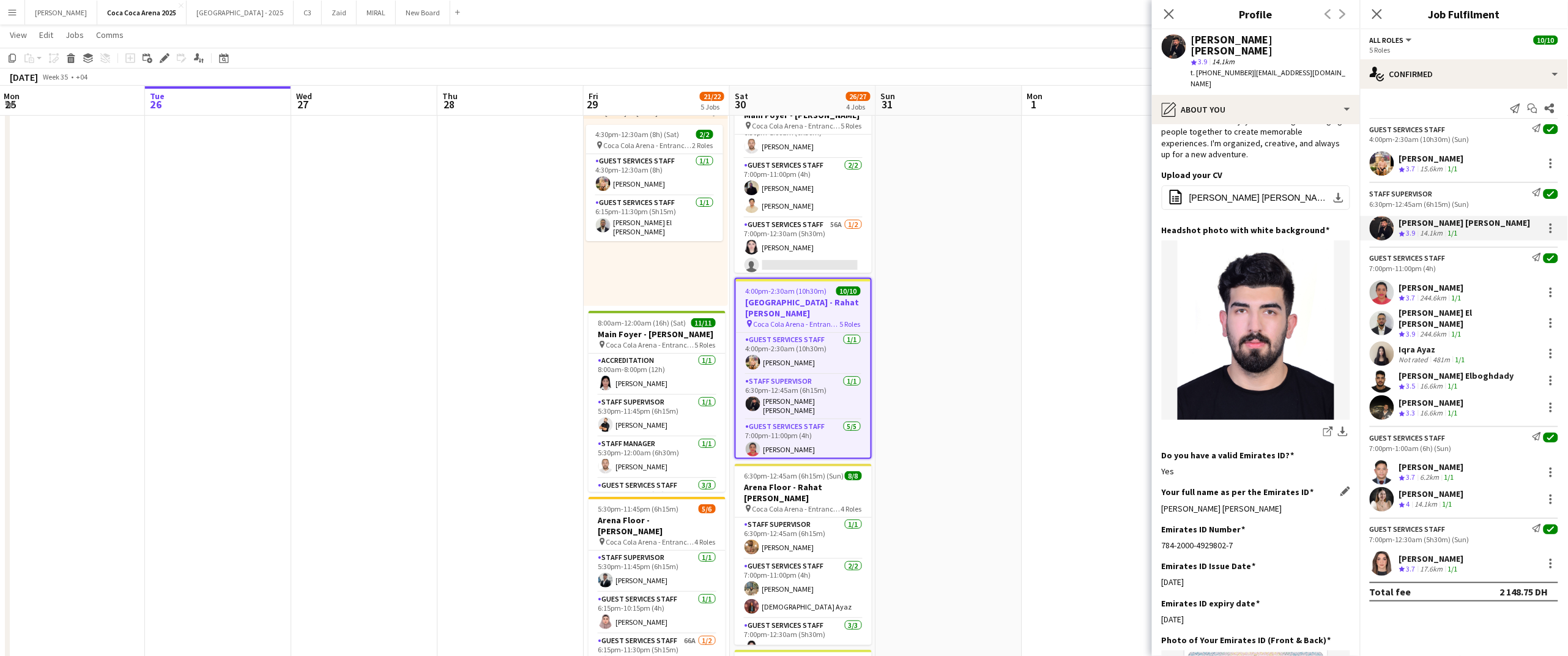
drag, startPoint x: 1271, startPoint y: 472, endPoint x: 1162, endPoint y: 476, distance: 109.1
click at [1162, 503] on div "[PERSON_NAME] [PERSON_NAME]" at bounding box center [1255, 508] width 189 height 11
copy div "[PERSON_NAME] [PERSON_NAME]"
click at [1441, 287] on div "[PERSON_NAME]" at bounding box center [1431, 287] width 64 height 11
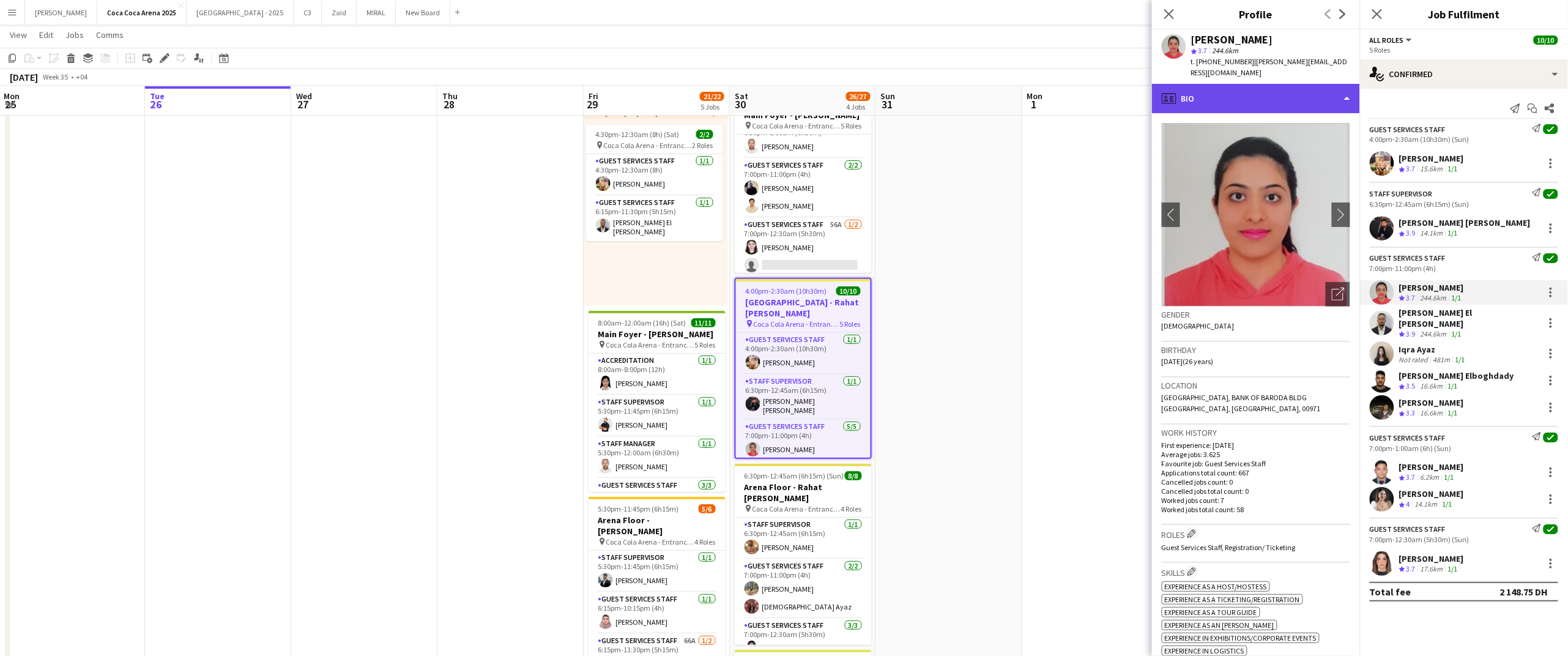
click at [1239, 85] on div "profile Bio" at bounding box center [1255, 99] width 208 height 29
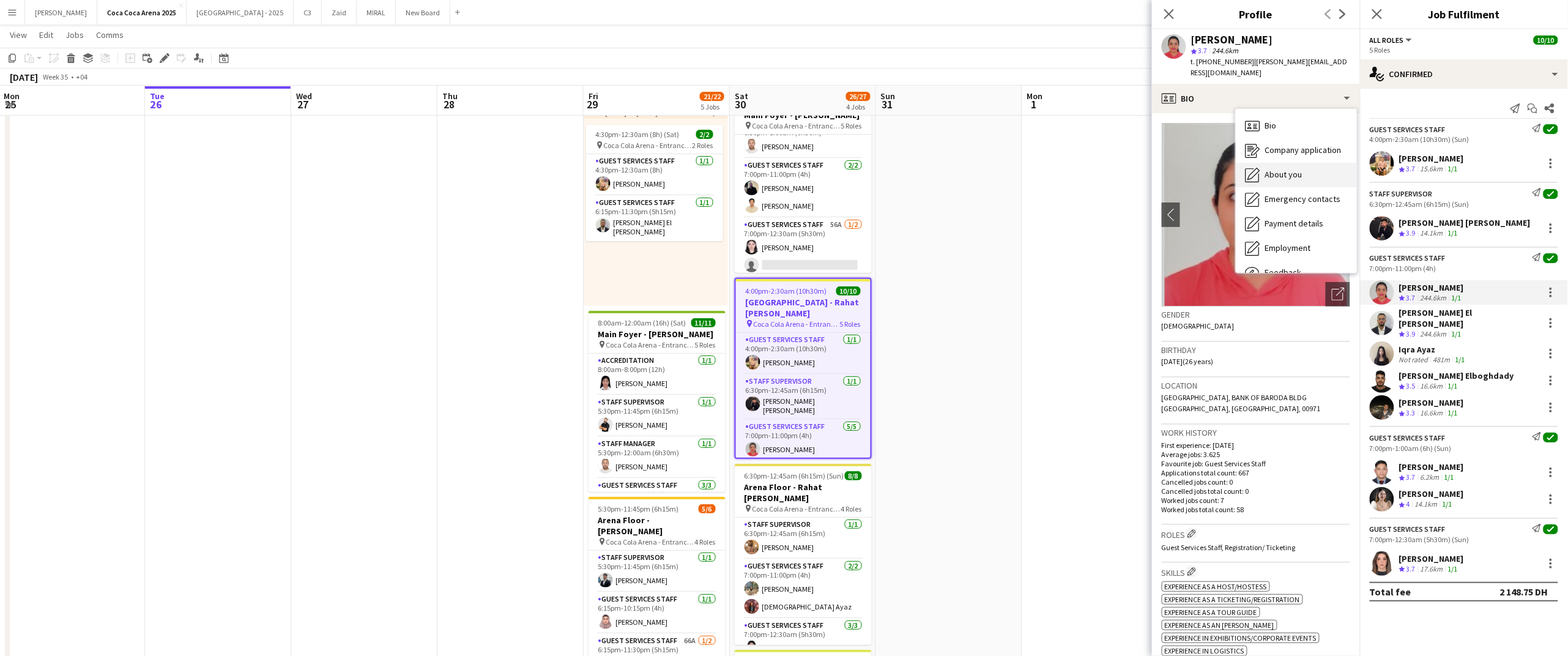
click at [1269, 169] on span "About you" at bounding box center [1284, 174] width 37 height 11
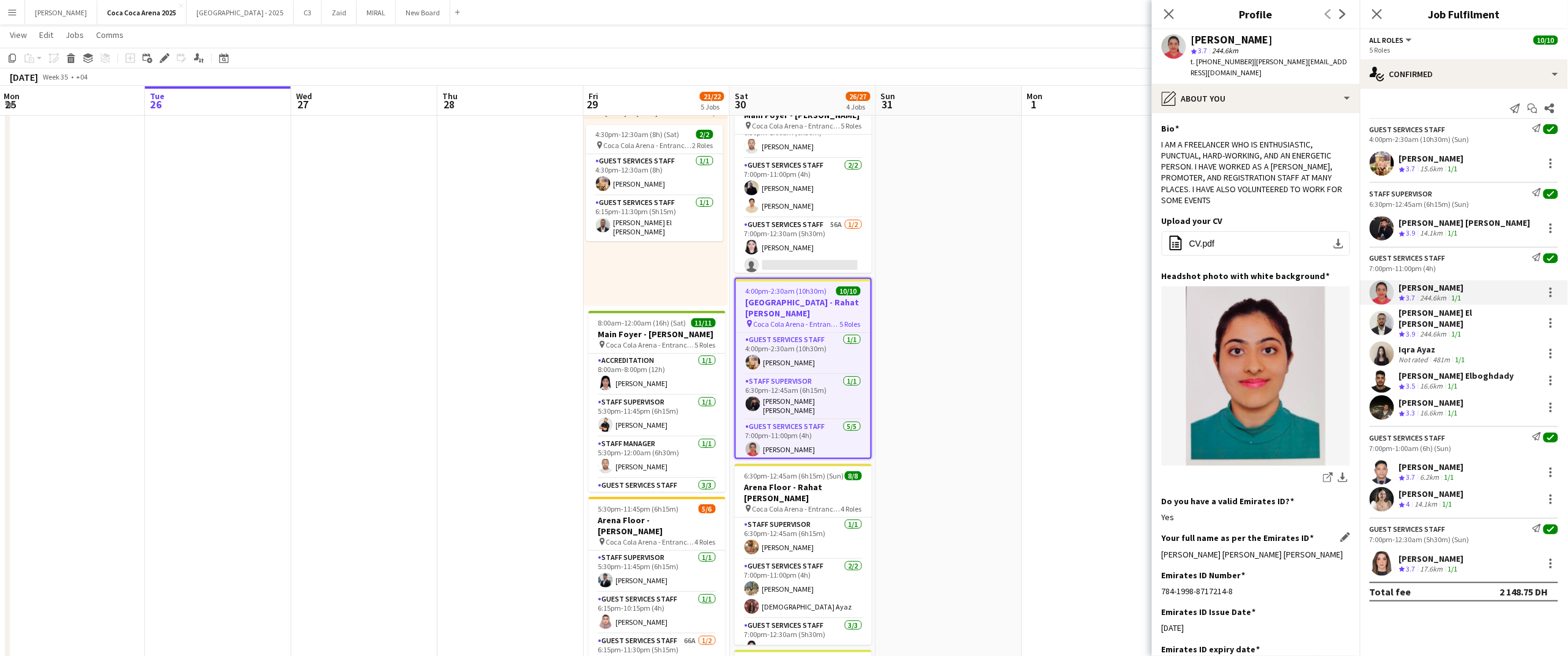
drag, startPoint x: 1163, startPoint y: 533, endPoint x: 1338, endPoint y: 532, distance: 175.0
click at [1338, 549] on div "[PERSON_NAME] [PERSON_NAME] [PERSON_NAME]" at bounding box center [1255, 554] width 189 height 11
copy div "[PERSON_NAME] [PERSON_NAME] [PERSON_NAME]"
click at [1552, 346] on div at bounding box center [1550, 353] width 15 height 15
click at [1532, 394] on span "Switch crew" at bounding box center [1511, 399] width 76 height 11
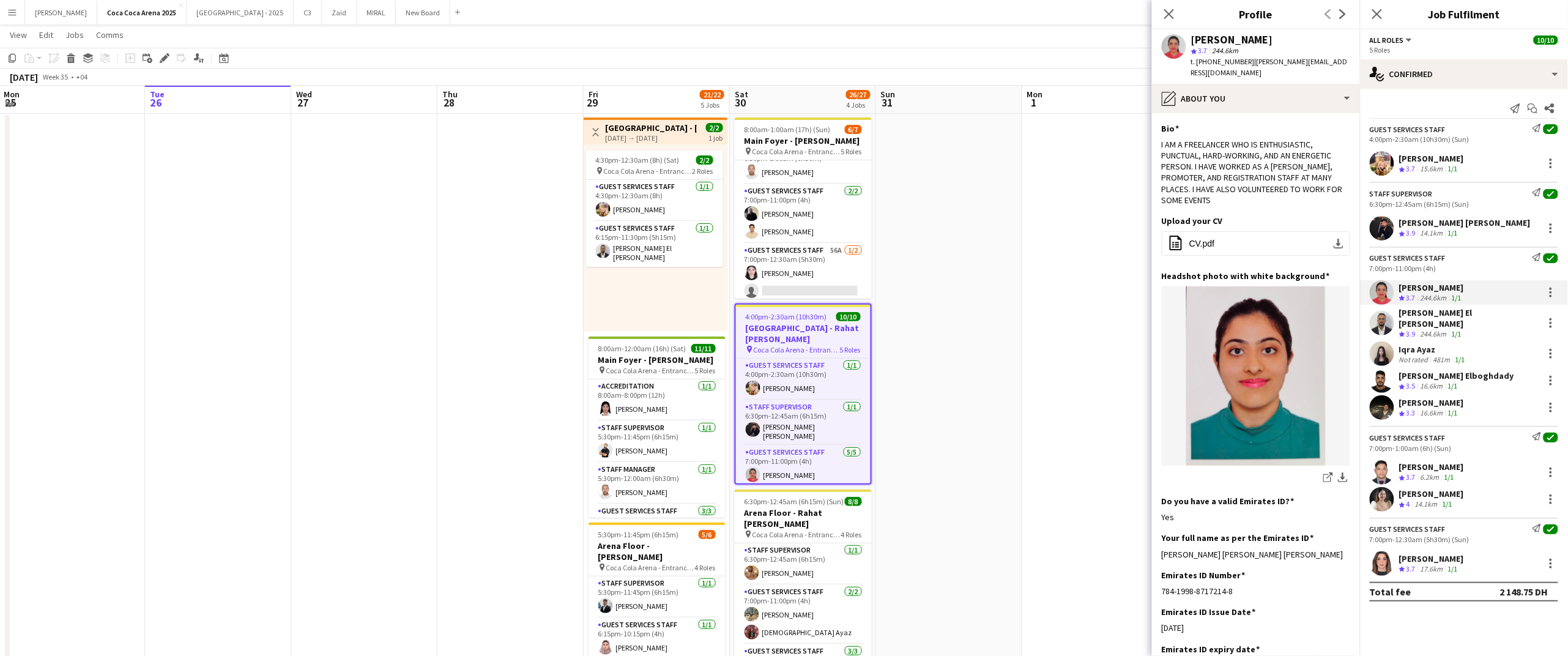
click at [1414, 316] on div "[PERSON_NAME] El [PERSON_NAME]" at bounding box center [1468, 318] width 140 height 22
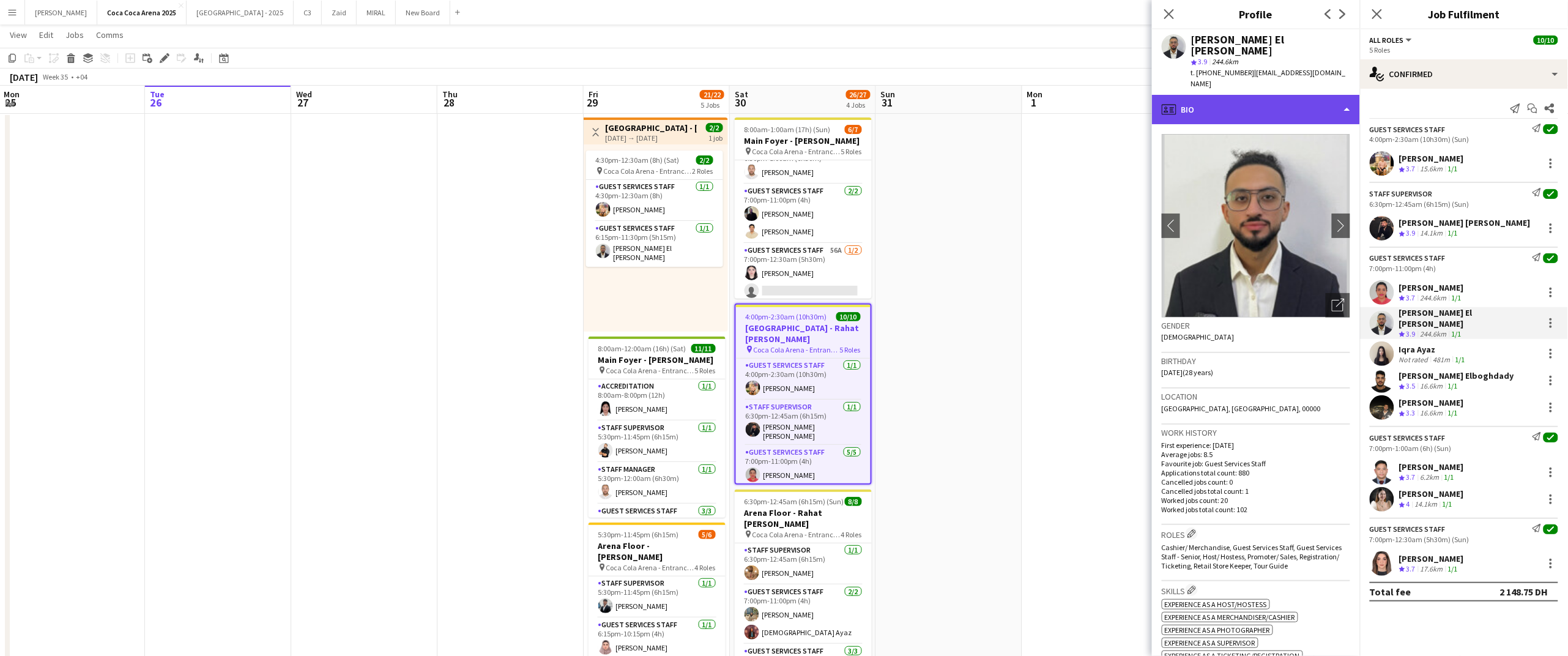
click at [1220, 95] on div "profile Bio" at bounding box center [1255, 109] width 208 height 29
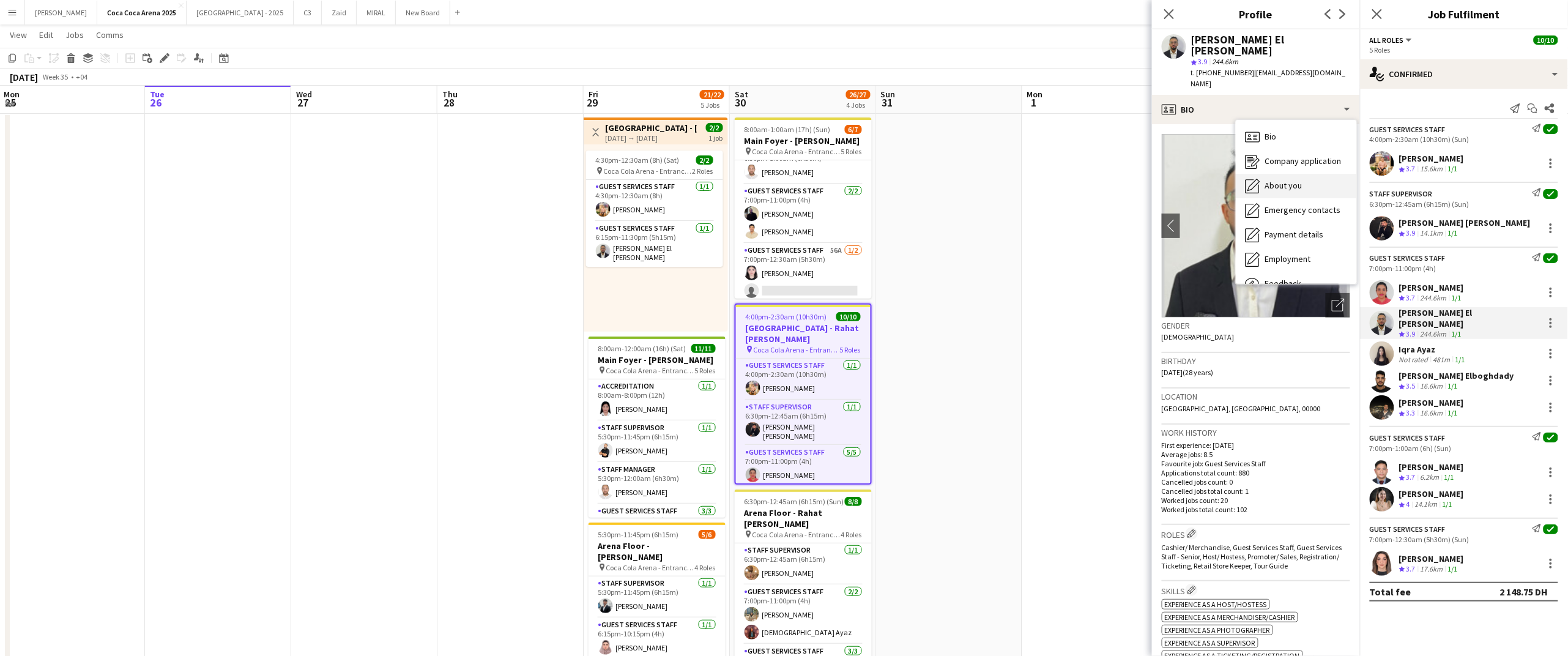
click at [1274, 180] on span "About you" at bounding box center [1284, 185] width 37 height 11
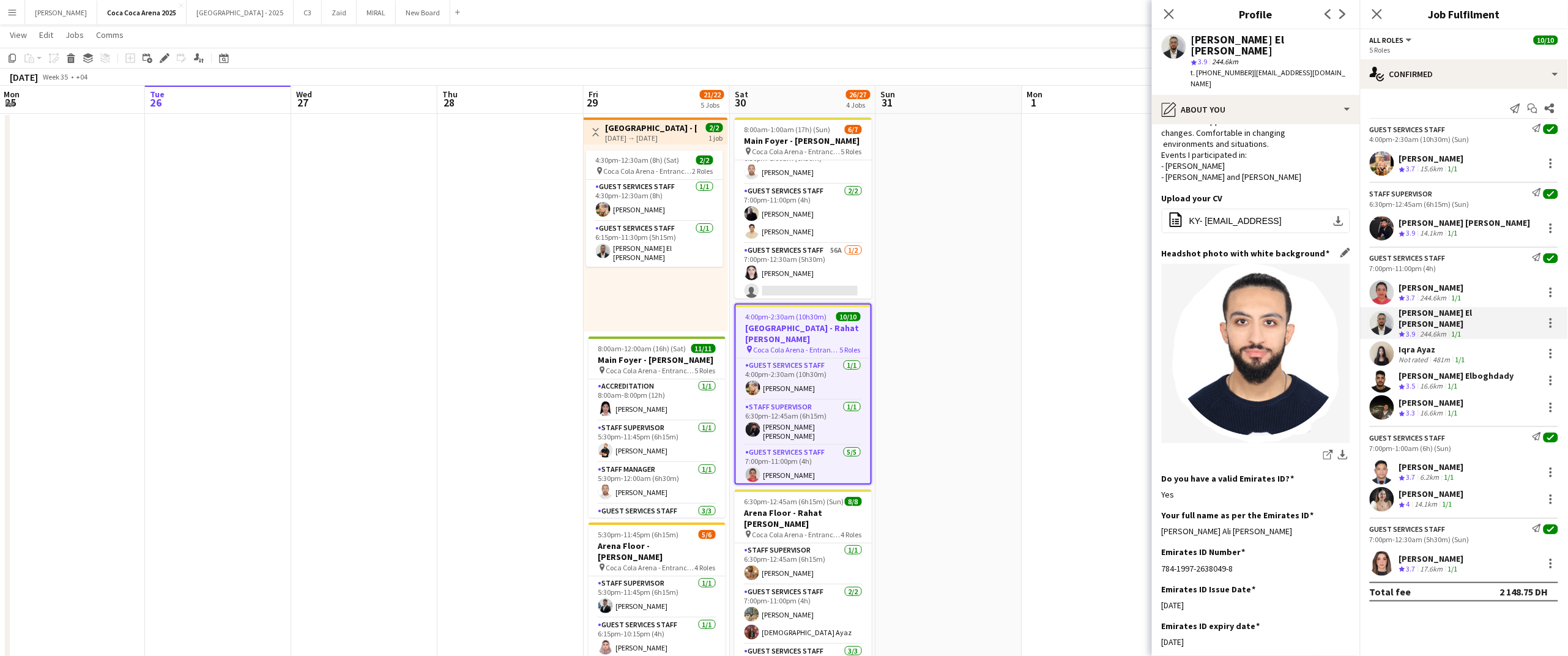
scroll to position [127, 0]
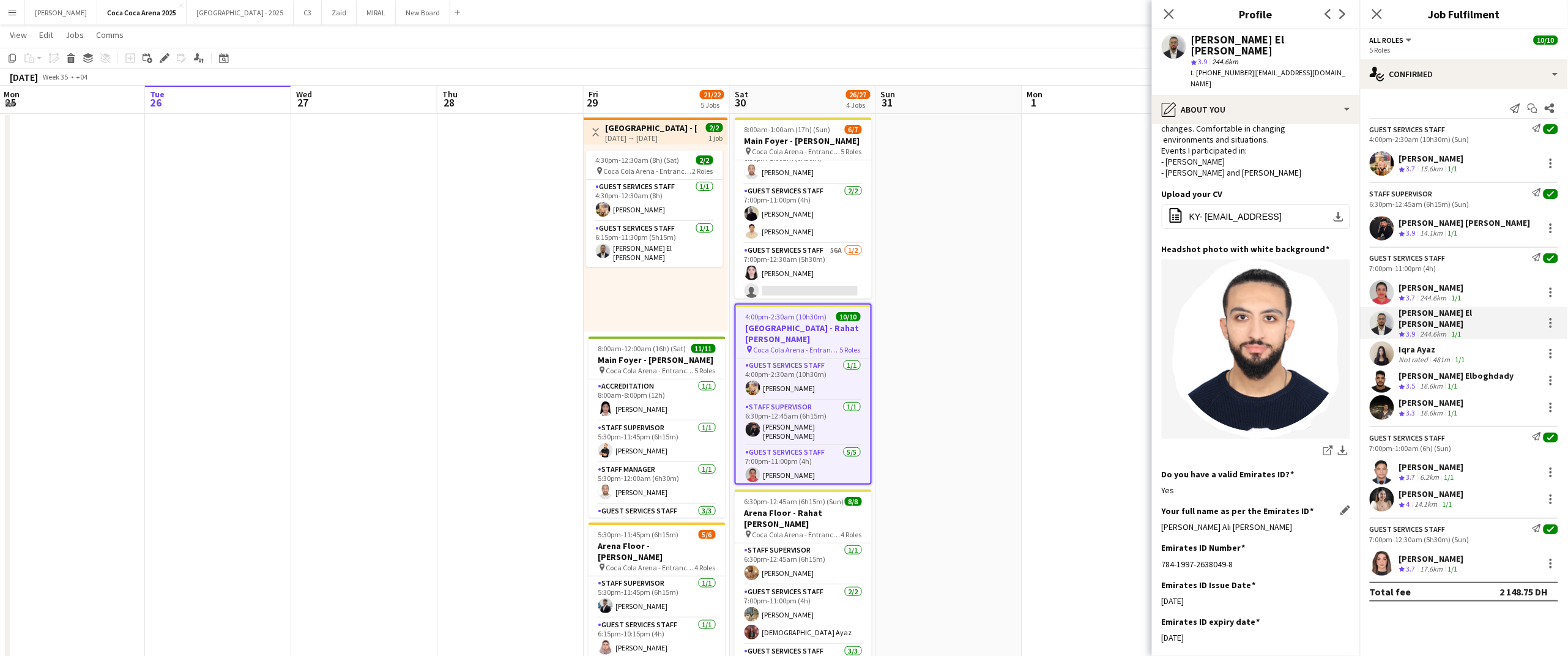
drag, startPoint x: 1294, startPoint y: 502, endPoint x: 1162, endPoint y: 503, distance: 132.0
click at [1162, 522] on div "[PERSON_NAME] Ali [PERSON_NAME]" at bounding box center [1255, 527] width 189 height 11
copy div "[PERSON_NAME] Ali [PERSON_NAME]"
click at [1437, 371] on div "[PERSON_NAME] Elboghdady" at bounding box center [1457, 375] width 115 height 11
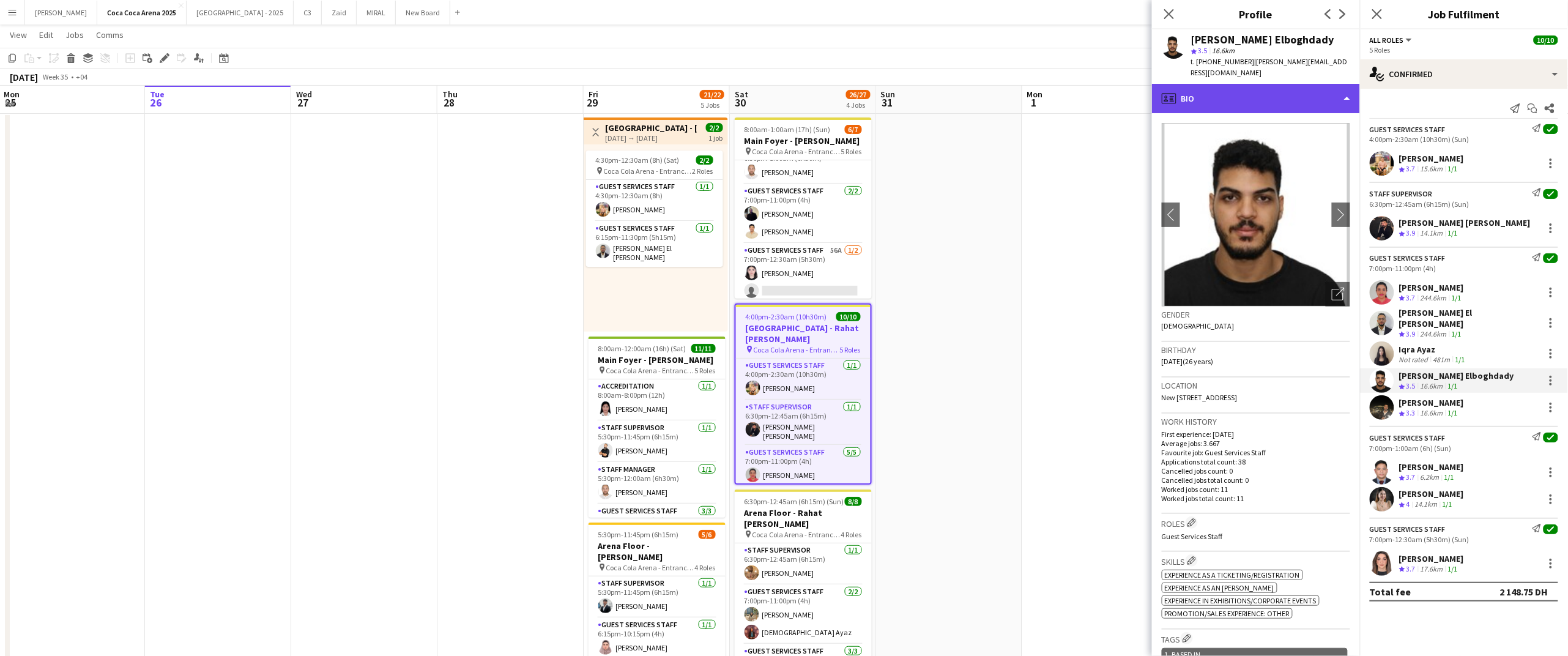
click at [1243, 86] on div "profile Bio" at bounding box center [1255, 99] width 208 height 29
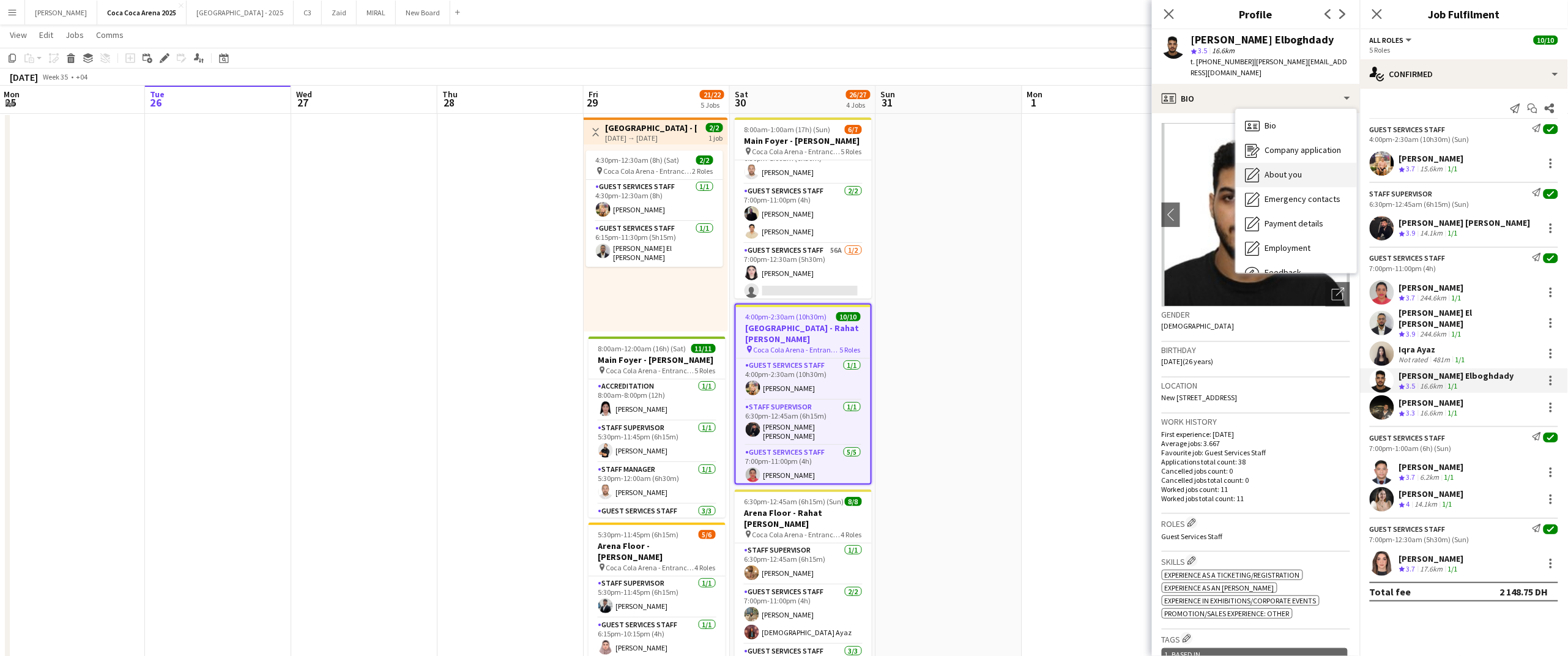
click at [1287, 169] on span "About you" at bounding box center [1284, 174] width 37 height 11
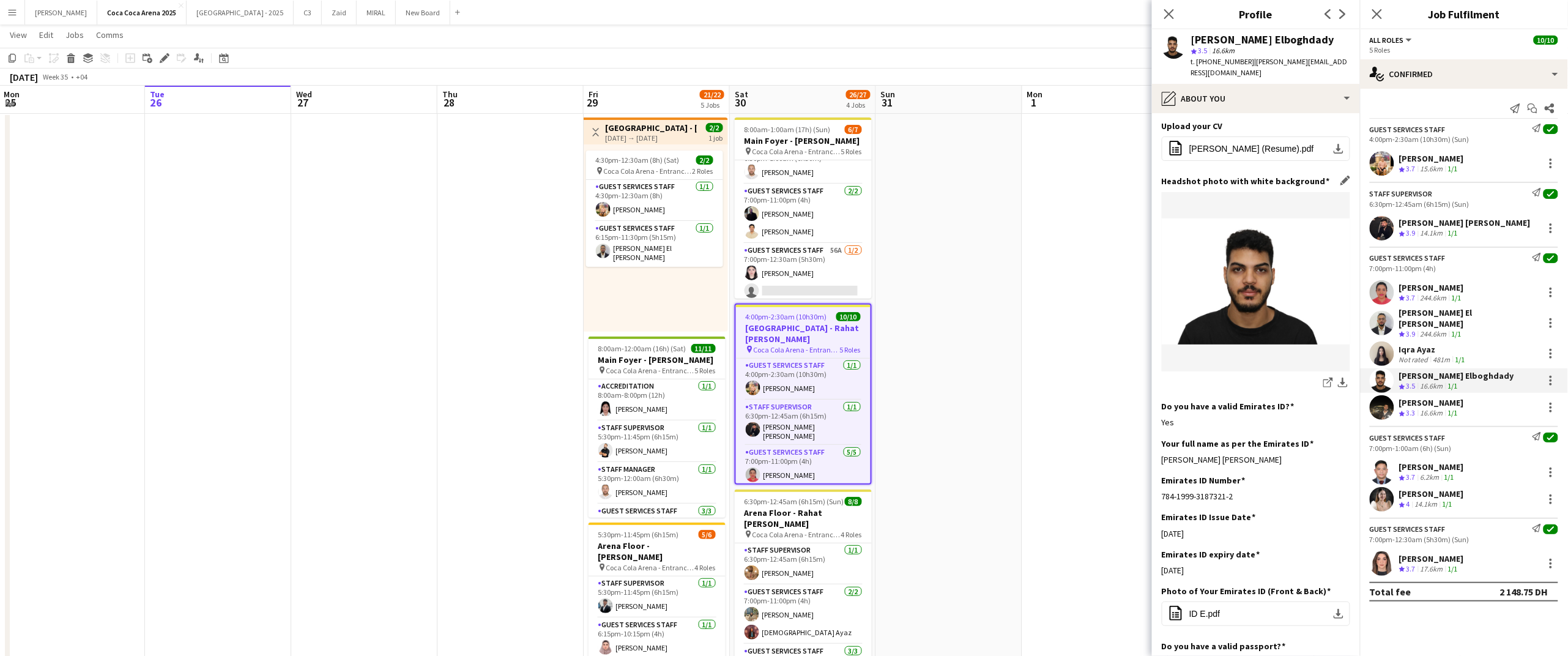
scroll to position [135, 0]
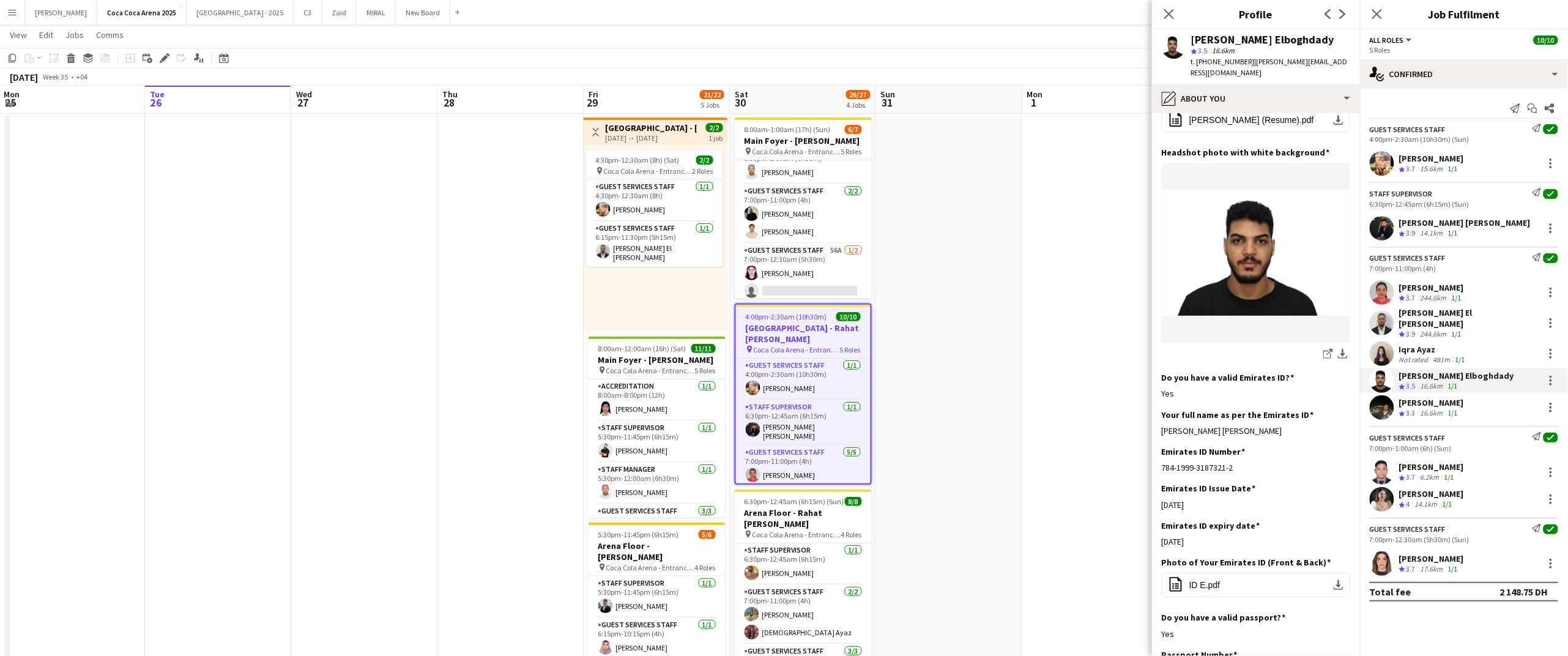
drag, startPoint x: 1308, startPoint y: 418, endPoint x: 1152, endPoint y: 422, distance: 156.1
click at [1152, 422] on body "Menu Boards Boards Boards All jobs Status Workforce Workforce My Workforce Recr…" at bounding box center [784, 476] width 1568 height 1053
click at [1200, 425] on div "[PERSON_NAME] [PERSON_NAME]" at bounding box center [1255, 430] width 189 height 11
drag, startPoint x: 1307, startPoint y: 421, endPoint x: 1161, endPoint y: 421, distance: 146.0
click at [1161, 421] on app-section-data-types "Bio Edit this field I’ve built experience in event coordination and management.…" at bounding box center [1255, 384] width 208 height 543
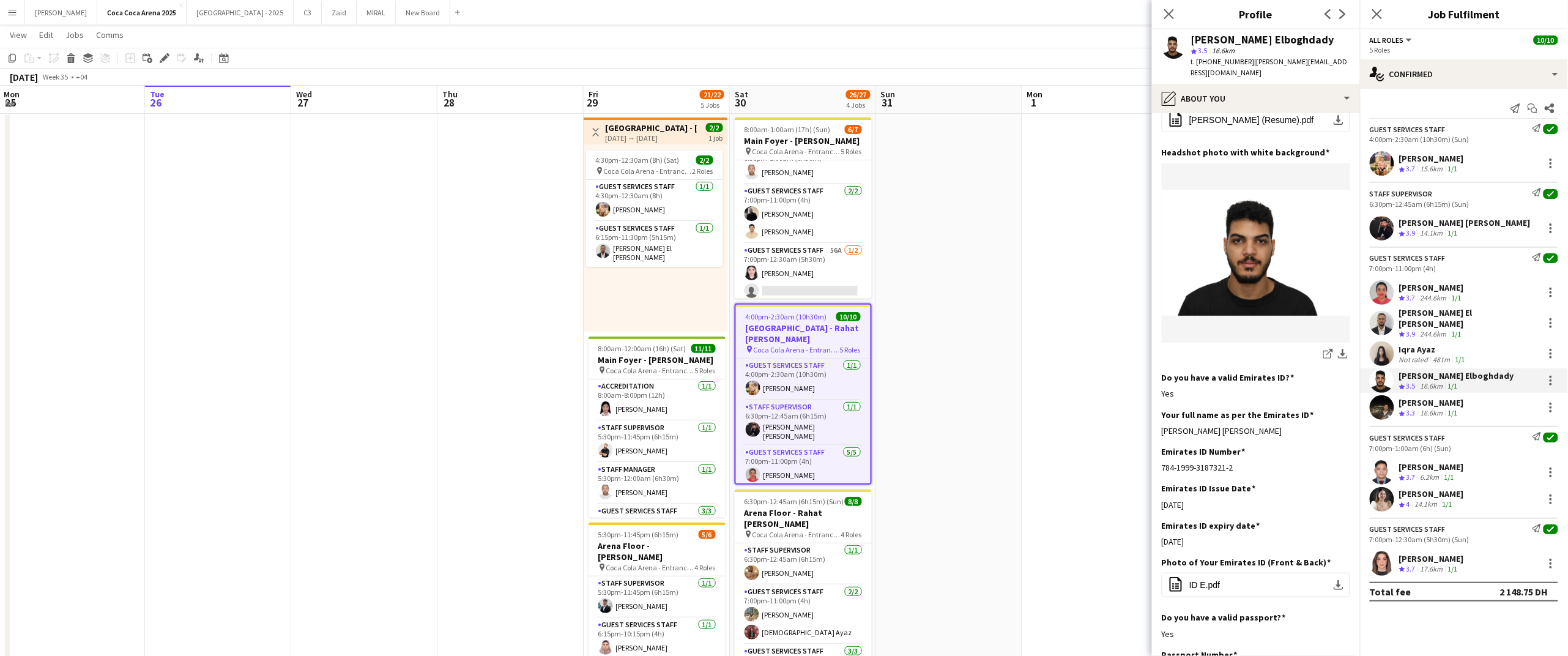
click at [1435, 397] on div "[PERSON_NAME]" at bounding box center [1431, 402] width 64 height 11
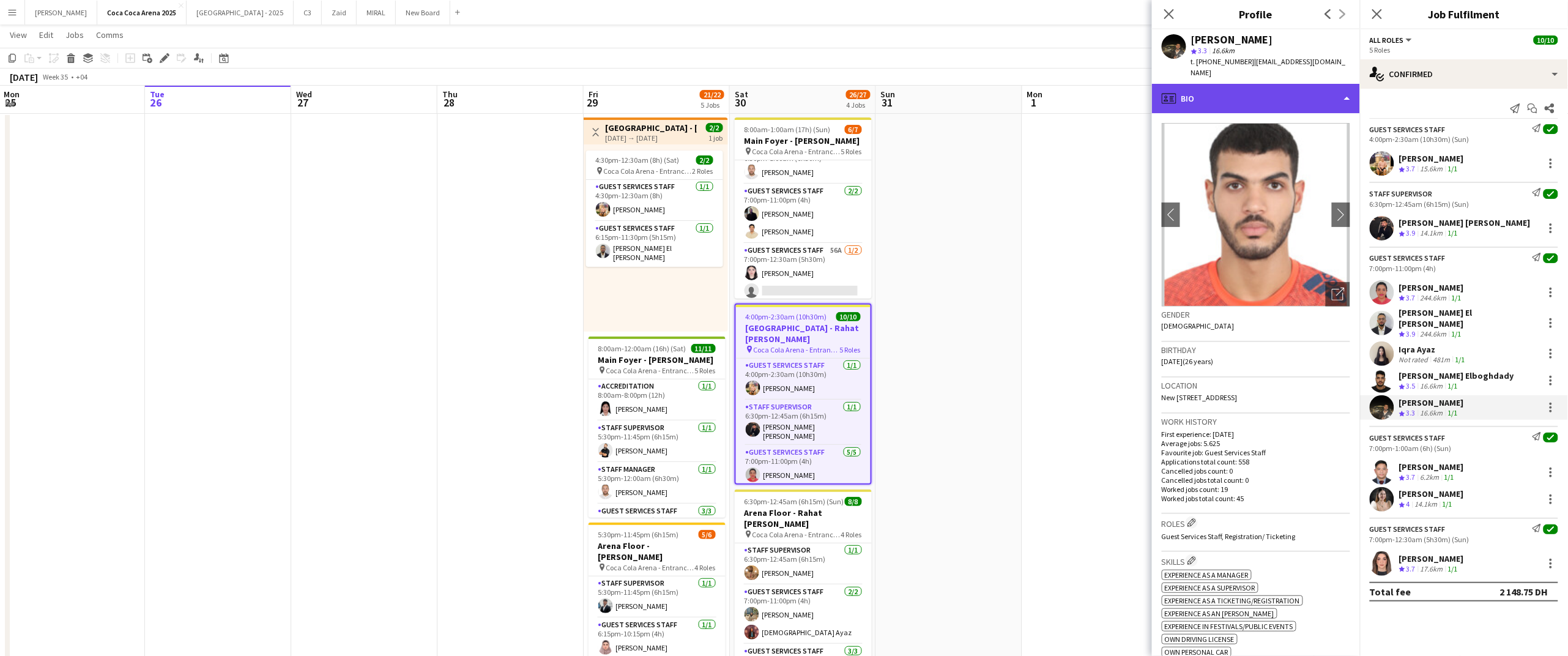
click at [1265, 93] on div "profile Bio" at bounding box center [1255, 99] width 208 height 29
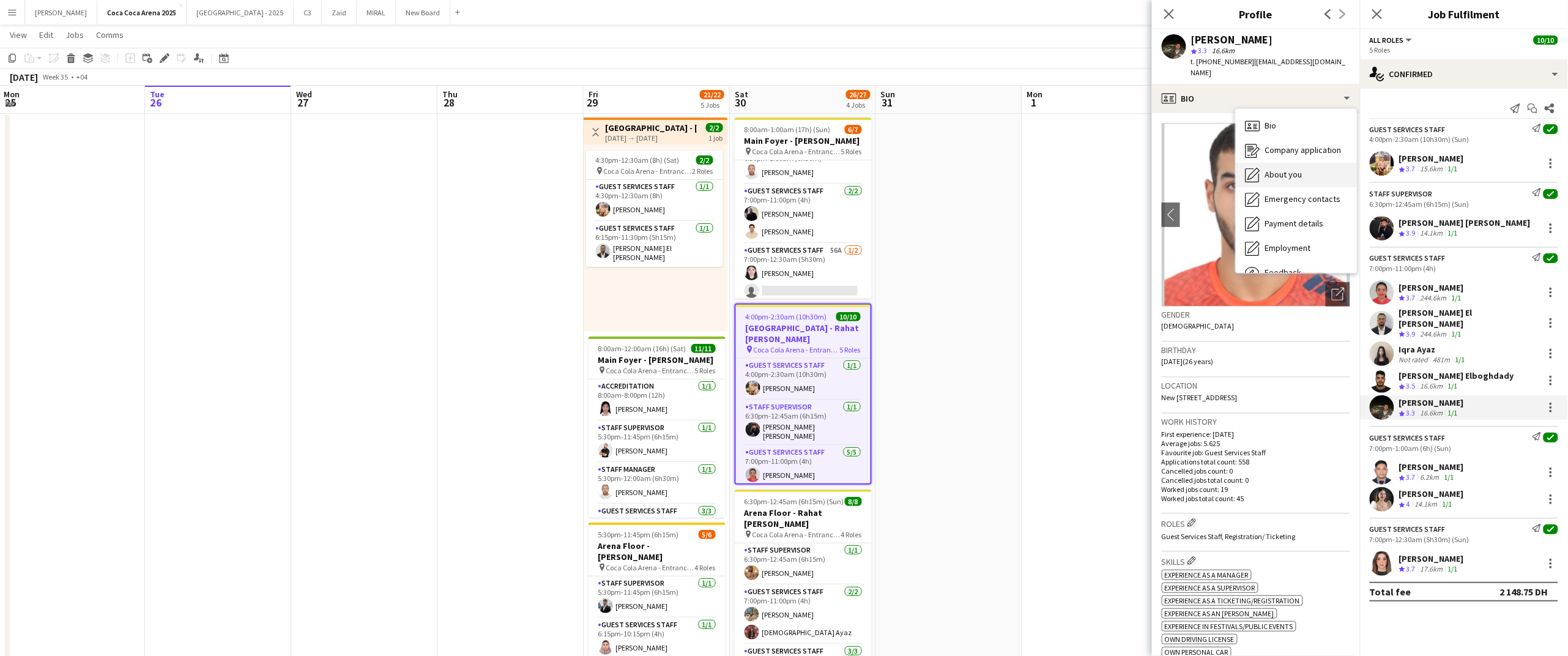
click at [1295, 169] on span "About you" at bounding box center [1284, 174] width 37 height 11
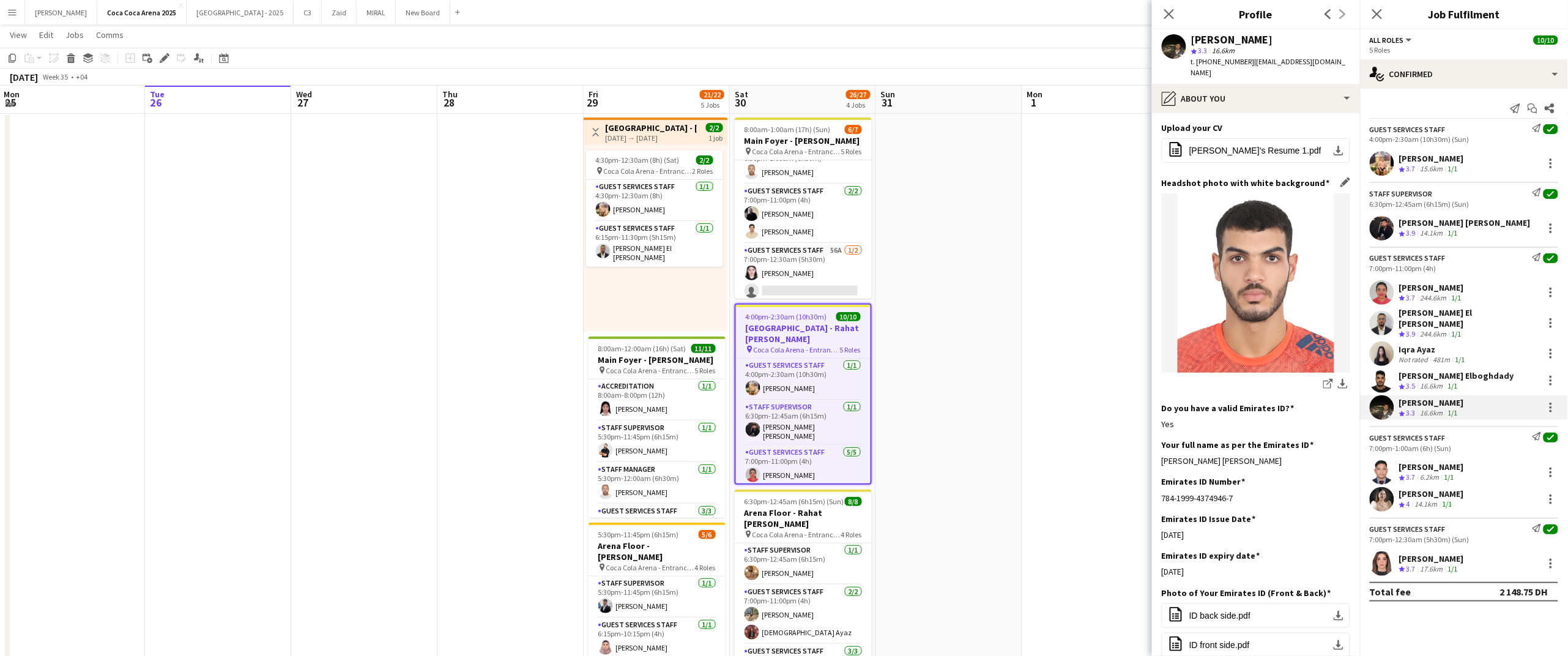
scroll to position [83, 0]
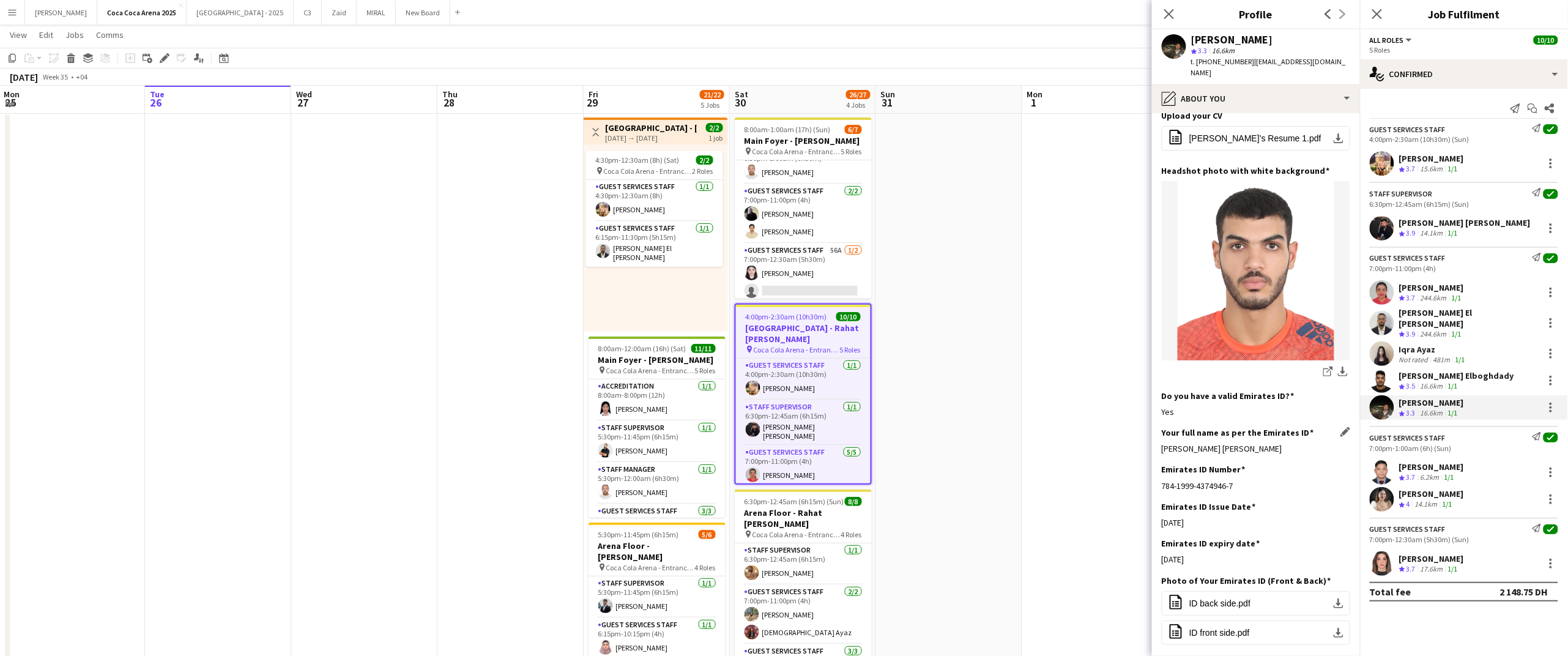
drag, startPoint x: 1312, startPoint y: 438, endPoint x: 1163, endPoint y: 437, distance: 149.0
click at [1163, 443] on div "[PERSON_NAME] [PERSON_NAME]" at bounding box center [1255, 448] width 189 height 11
click at [1425, 344] on div "Iqra Ayaz" at bounding box center [1433, 349] width 68 height 11
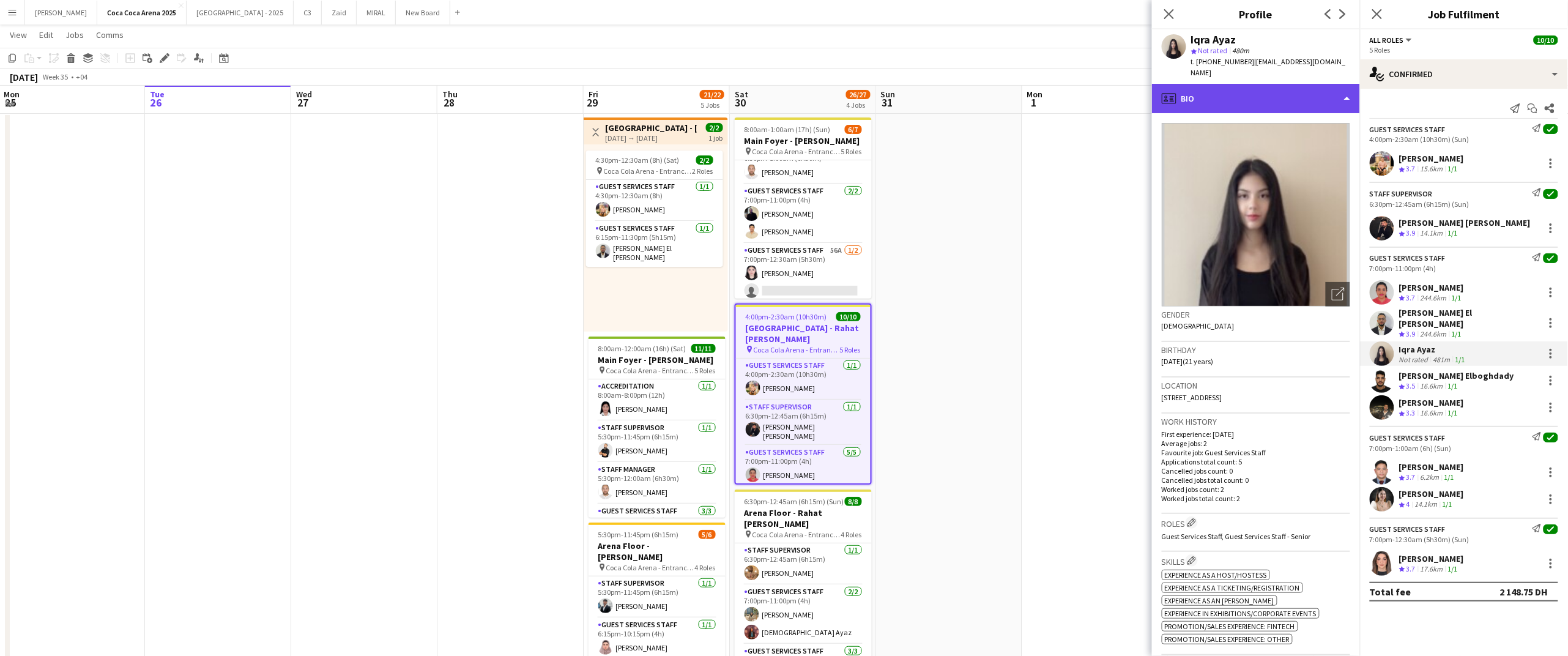
click at [1209, 84] on div "profile Bio" at bounding box center [1255, 99] width 208 height 29
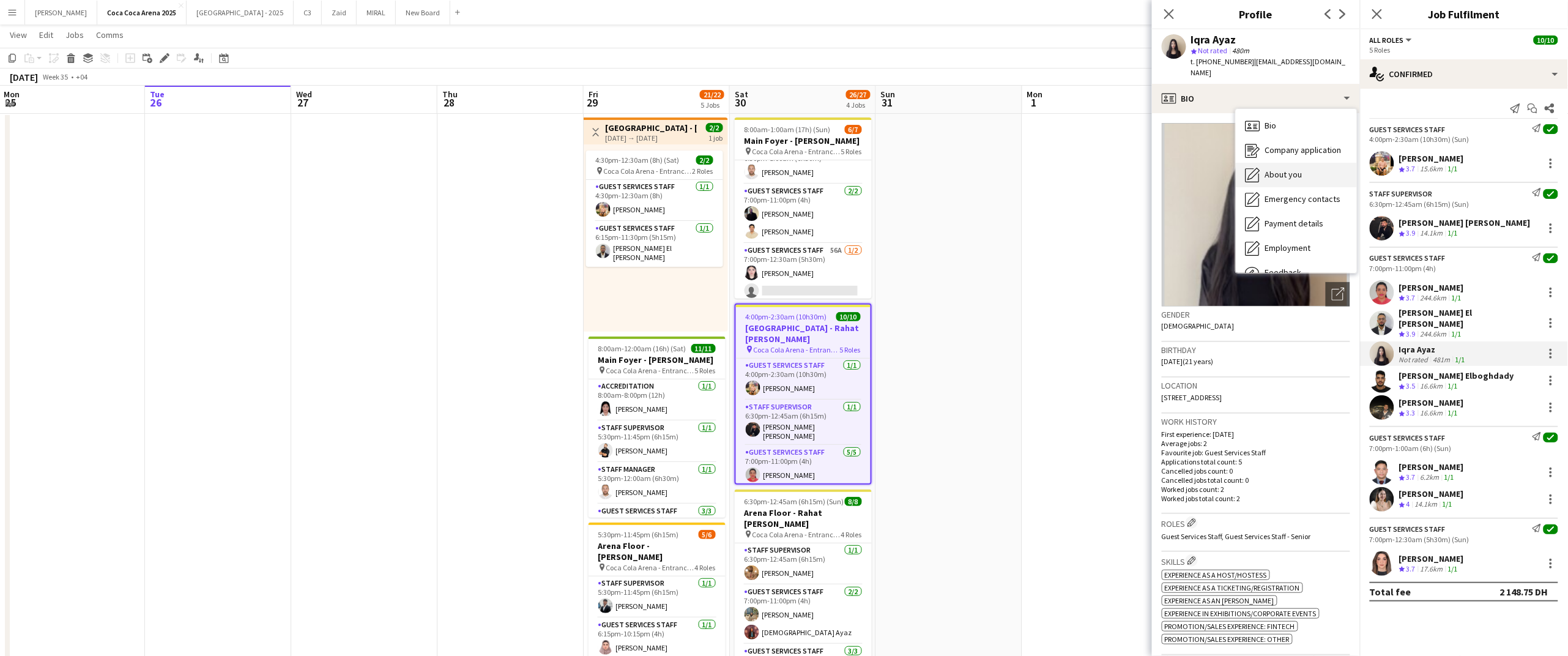
click at [1280, 169] on span "About you" at bounding box center [1284, 174] width 37 height 11
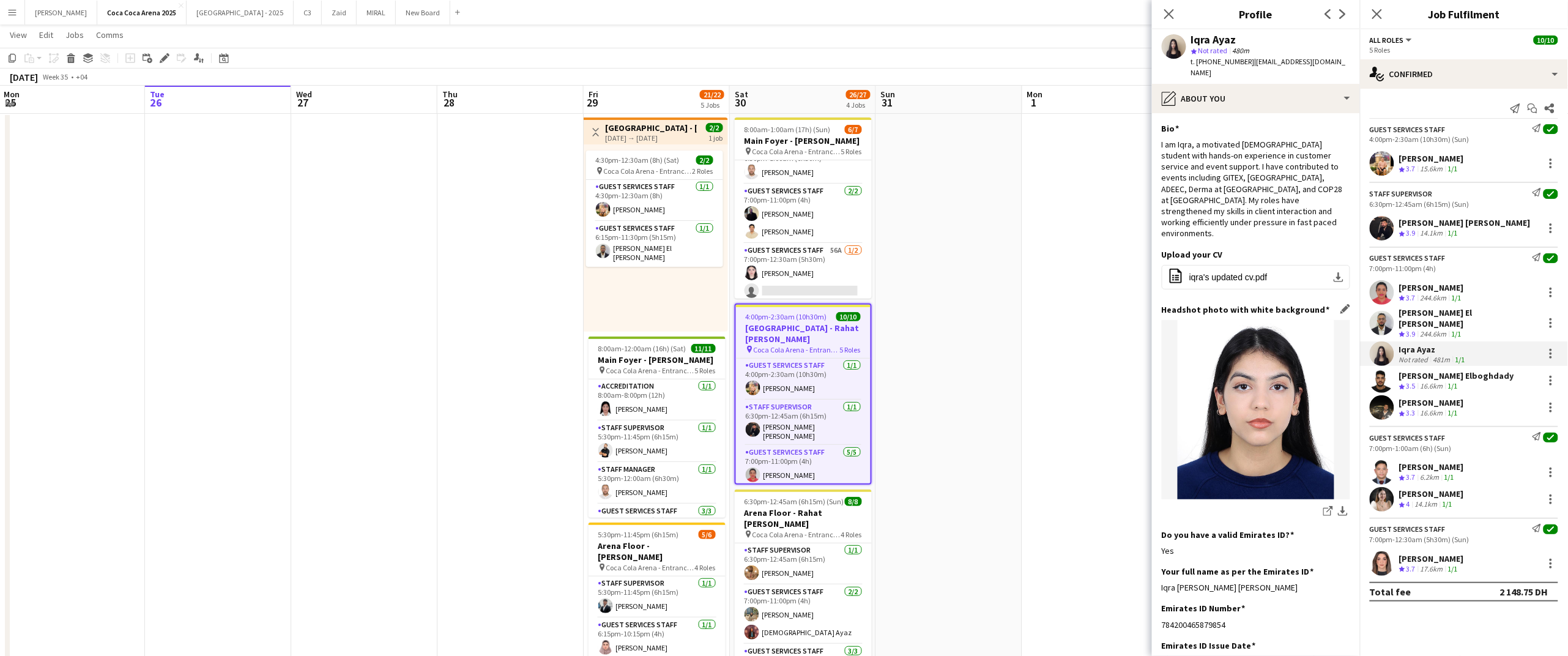
scroll to position [50, 0]
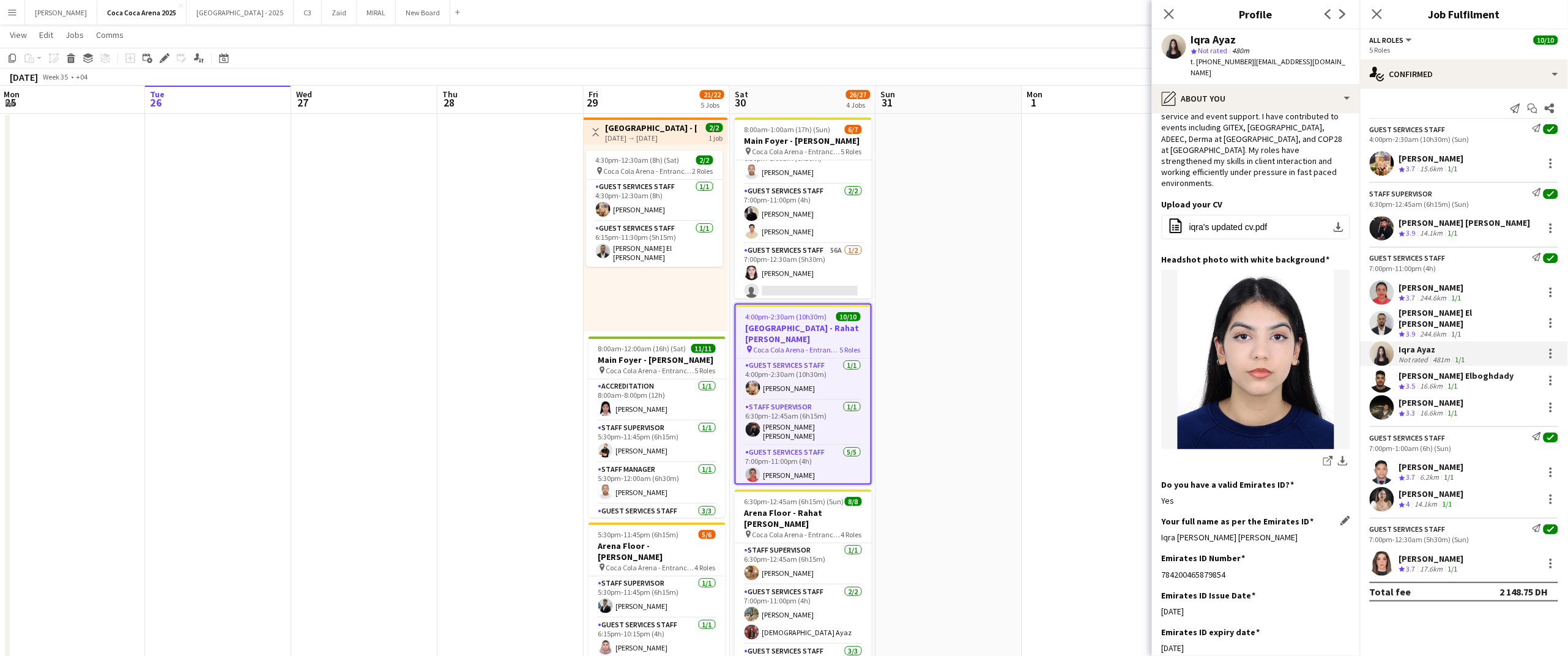
drag, startPoint x: 1242, startPoint y: 517, endPoint x: 1163, endPoint y: 515, distance: 79.0
click at [1163, 532] on div "Iqra [PERSON_NAME] [PERSON_NAME]" at bounding box center [1255, 537] width 189 height 11
click at [1450, 287] on div "[PERSON_NAME]" at bounding box center [1431, 287] width 64 height 11
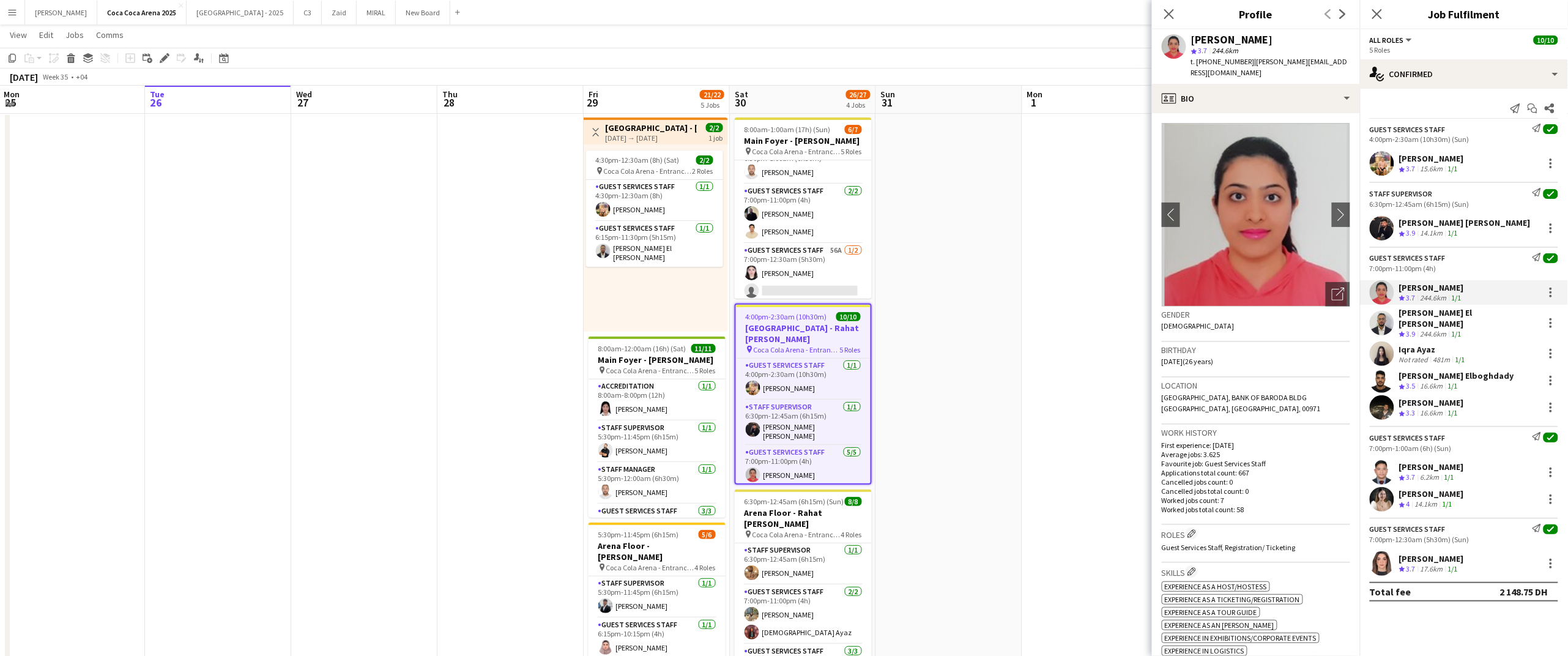
click at [1438, 472] on div "6.2km" at bounding box center [1430, 477] width 23 height 11
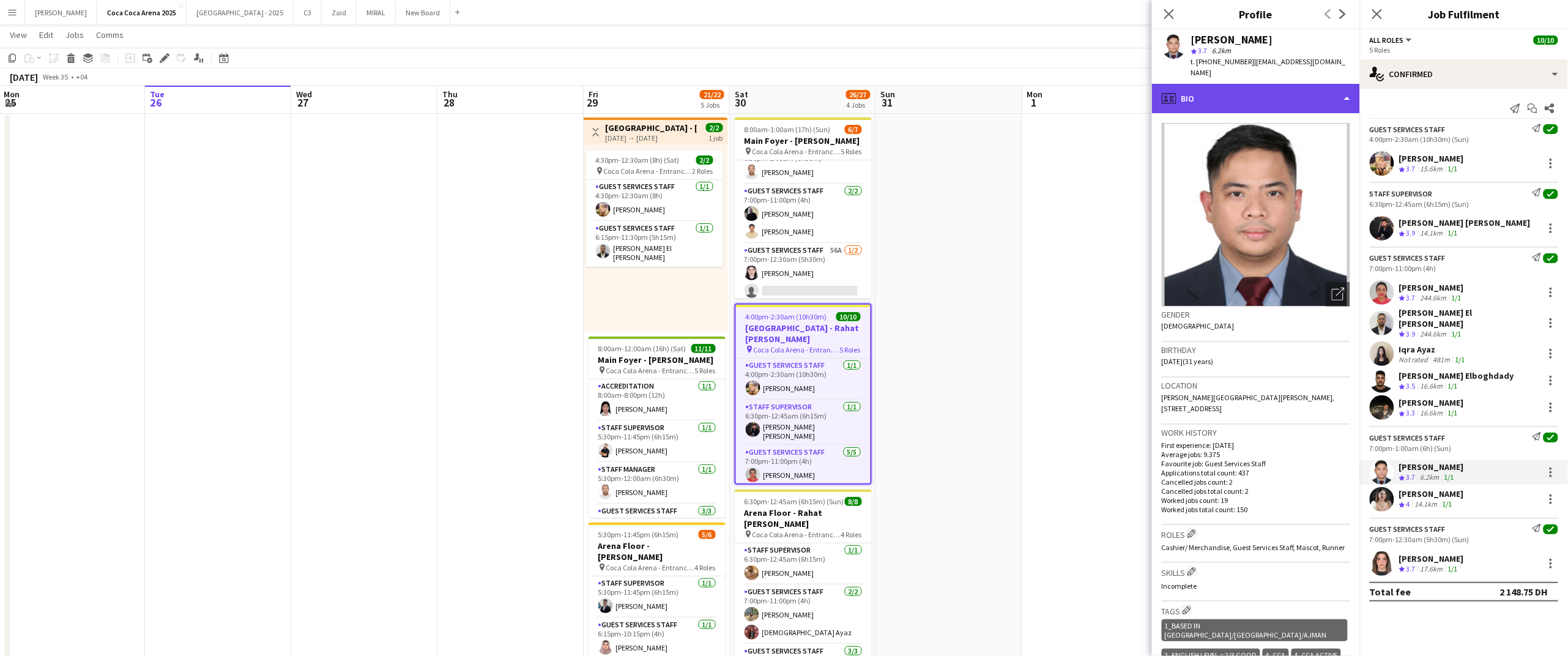
click at [1221, 84] on div "profile Bio" at bounding box center [1255, 99] width 208 height 29
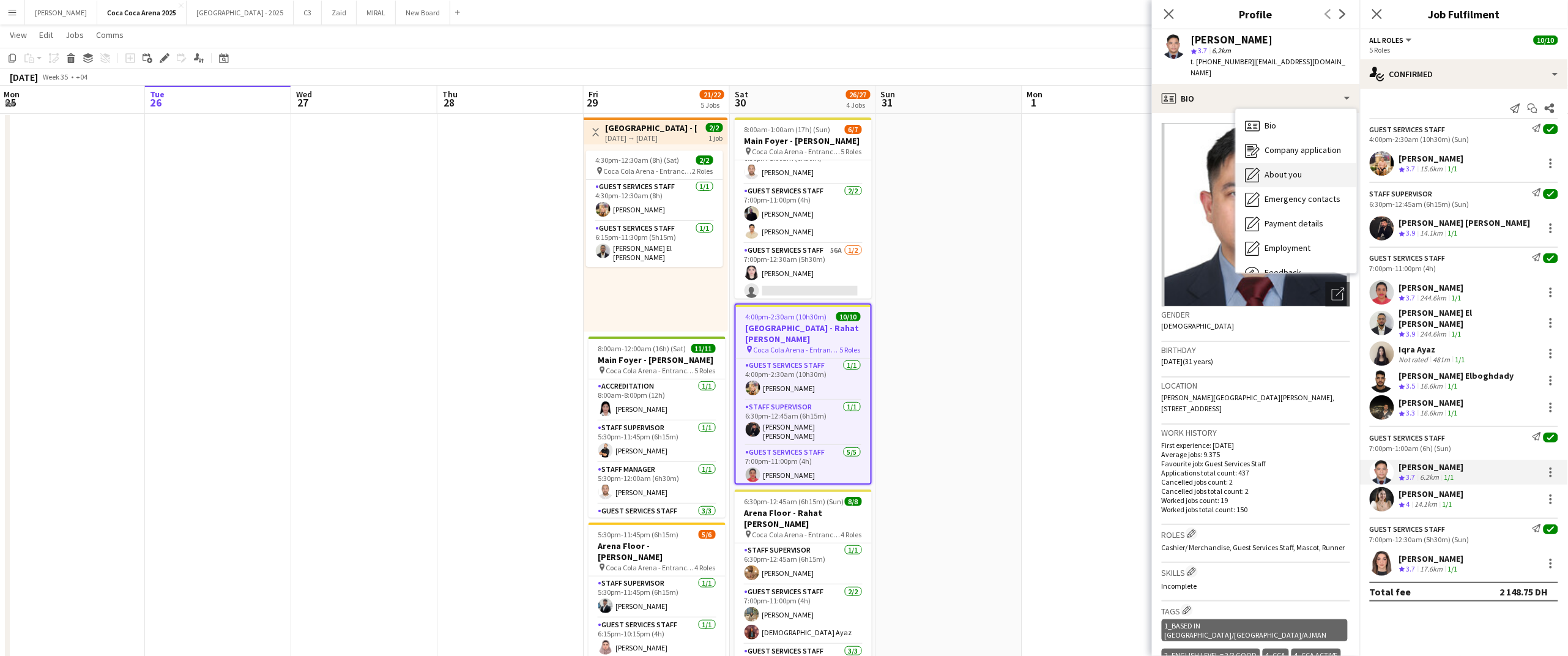
click at [1283, 163] on div "About you About you" at bounding box center [1296, 175] width 121 height 24
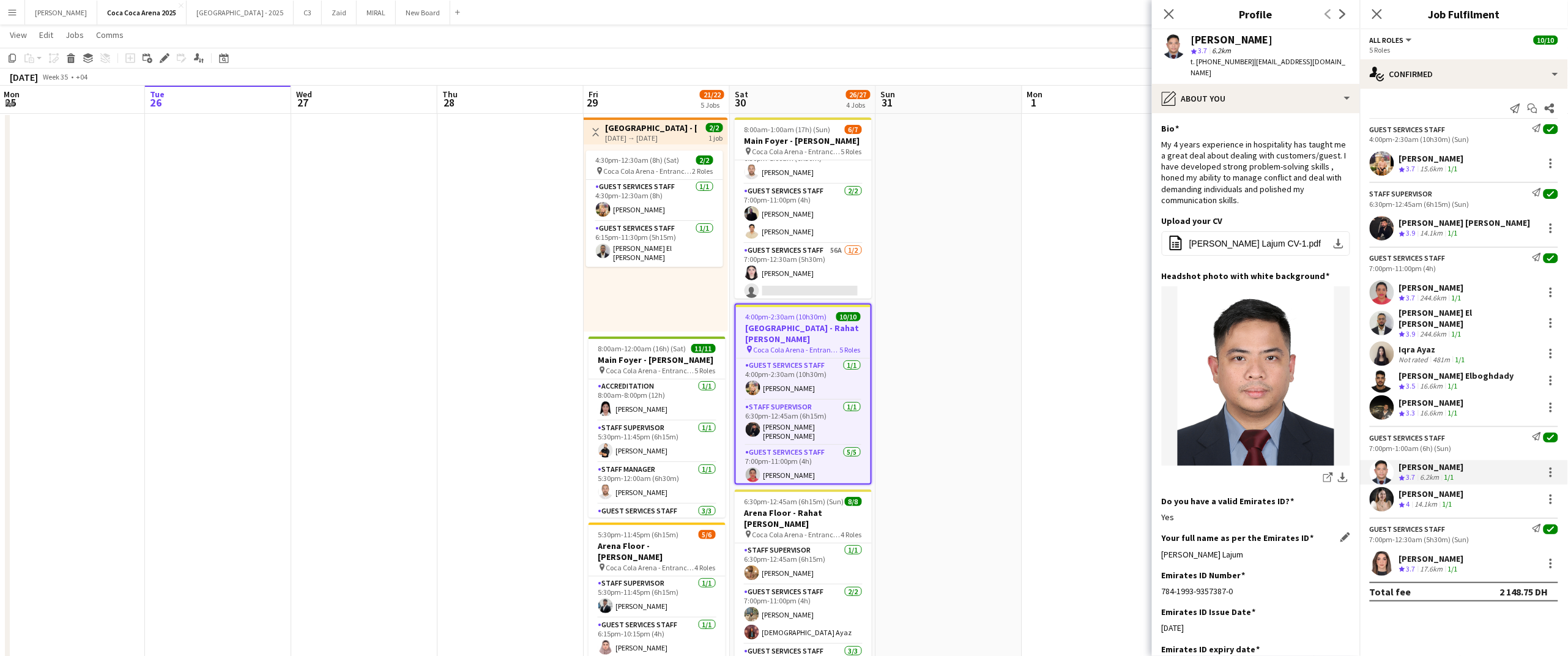
drag, startPoint x: 1249, startPoint y: 543, endPoint x: 1162, endPoint y: 547, distance: 87.1
click at [1162, 549] on div "[PERSON_NAME] Lajum" at bounding box center [1255, 554] width 189 height 11
click at [1423, 489] on div "[PERSON_NAME]" at bounding box center [1431, 494] width 64 height 11
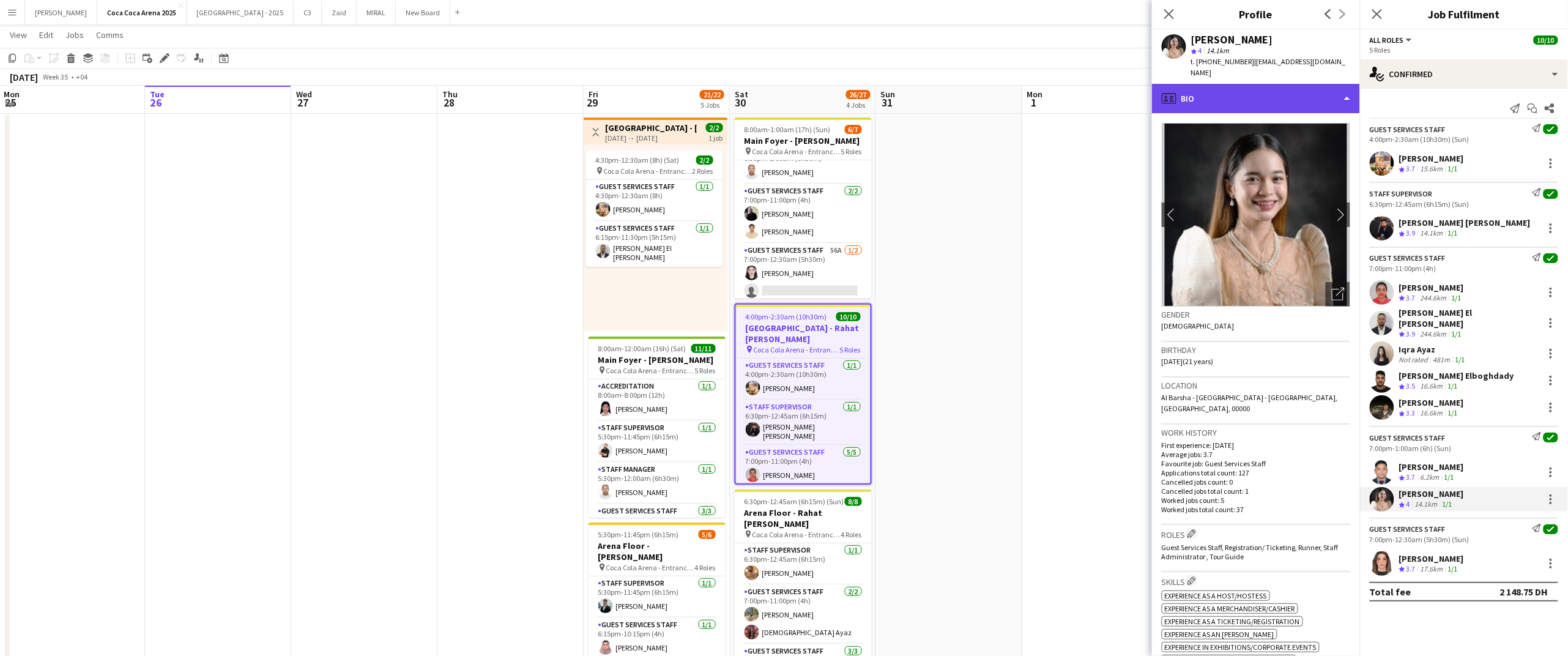
click at [1206, 92] on div "profile Bio" at bounding box center [1255, 99] width 208 height 29
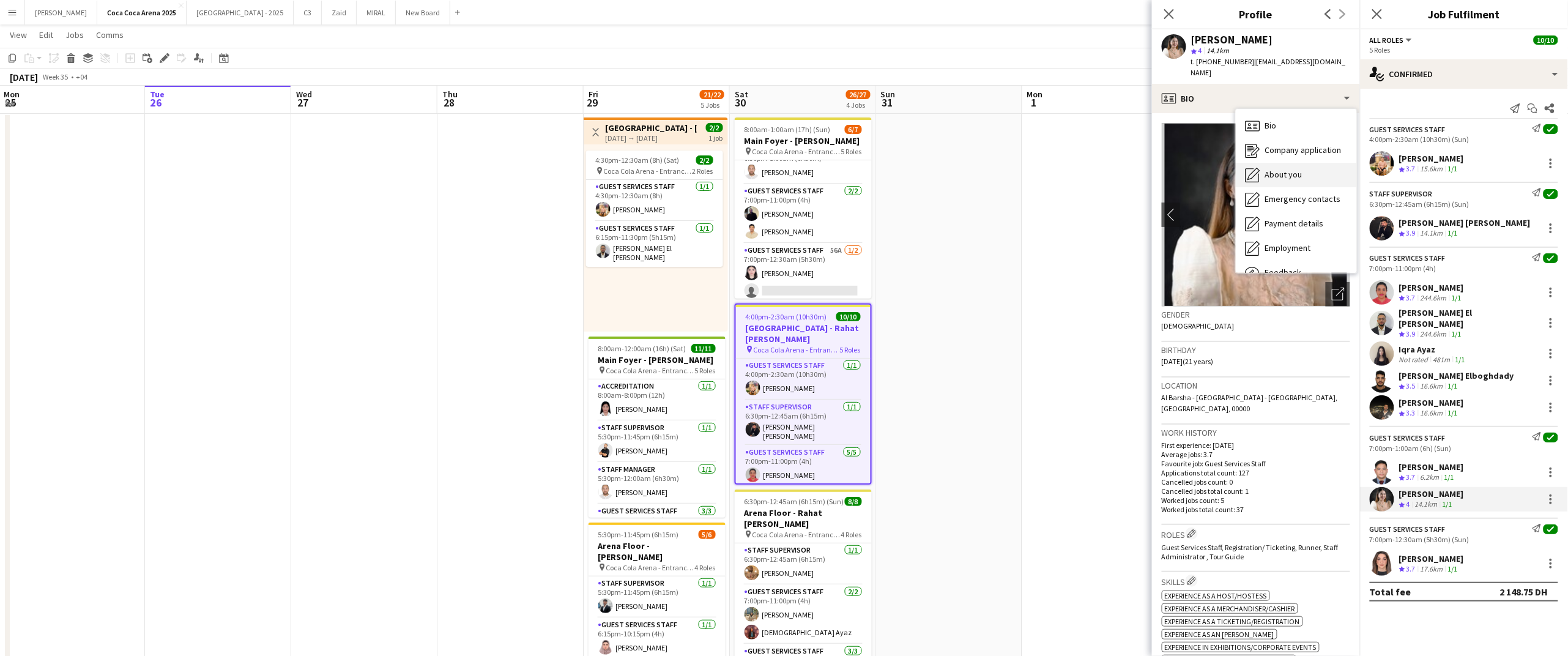
click at [1269, 169] on span "About you" at bounding box center [1284, 174] width 37 height 11
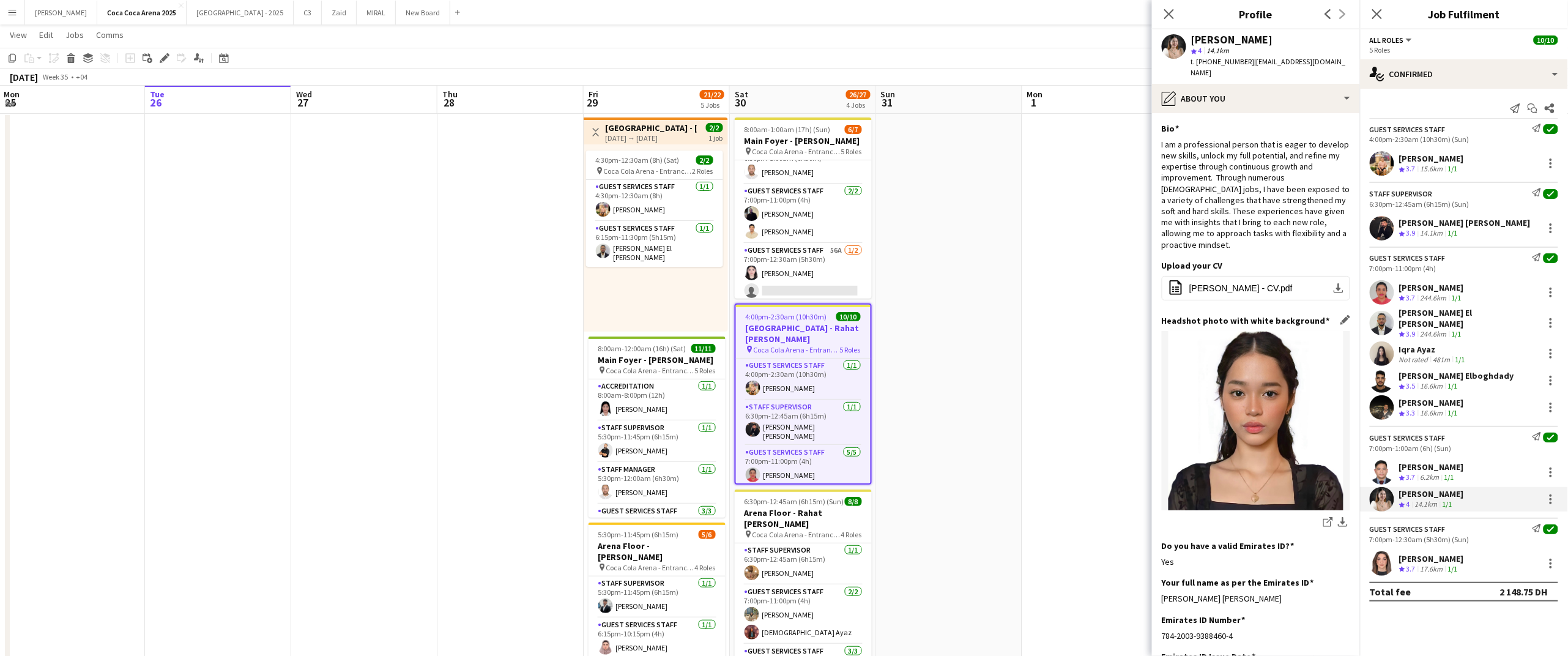
scroll to position [62, 0]
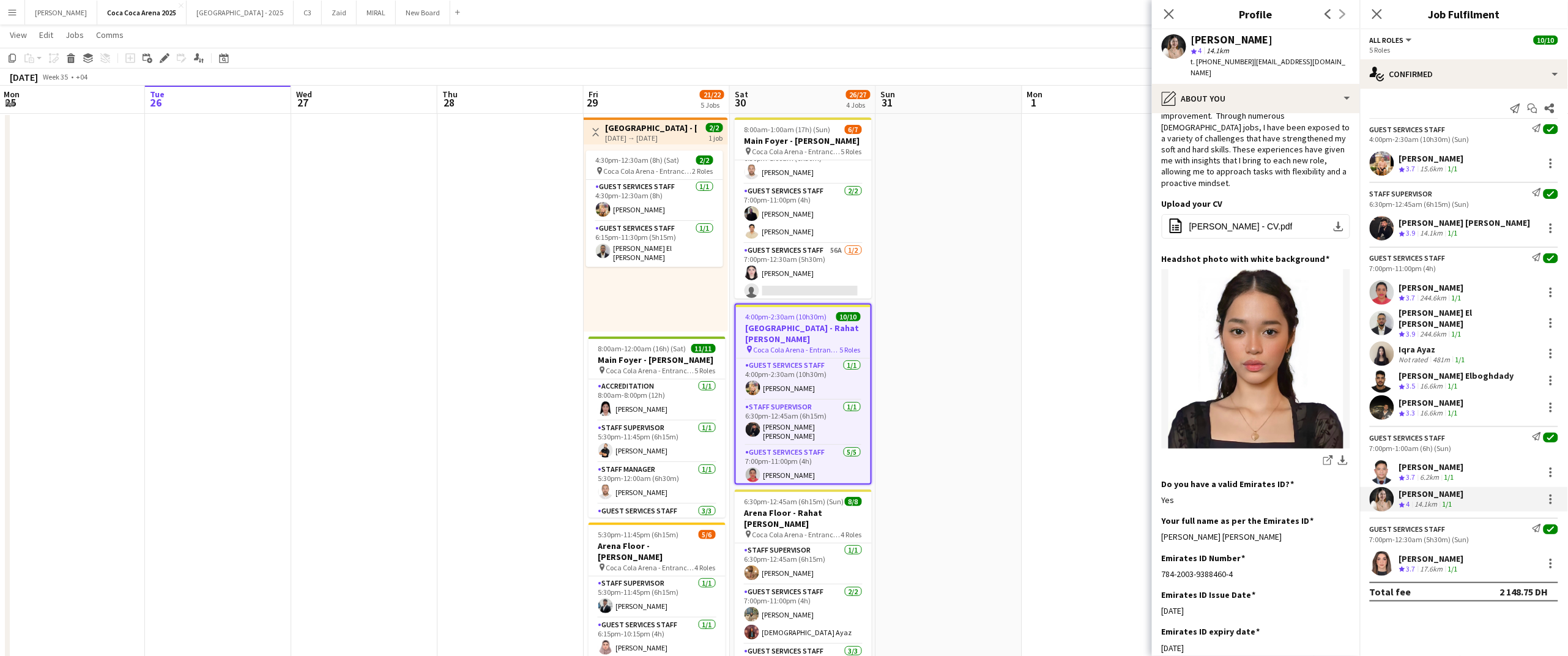
drag, startPoint x: 1251, startPoint y: 512, endPoint x: 1161, endPoint y: 513, distance: 90.0
click at [1161, 513] on app-section-data-types "Bio Edit this field I am a professional person that is eager to develop new ski…" at bounding box center [1255, 384] width 208 height 543
click at [1409, 554] on div "[PERSON_NAME]" at bounding box center [1431, 558] width 64 height 11
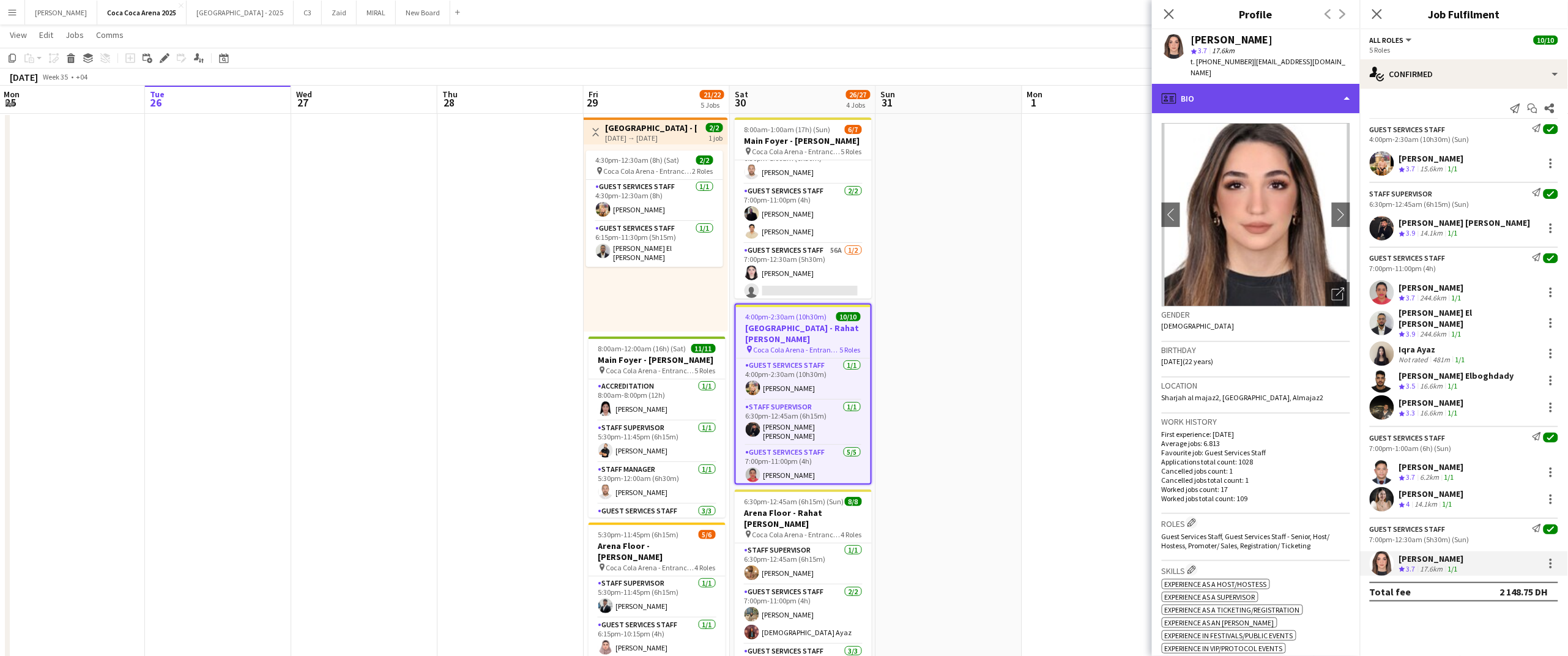
click at [1244, 84] on div "profile Bio" at bounding box center [1255, 99] width 208 height 29
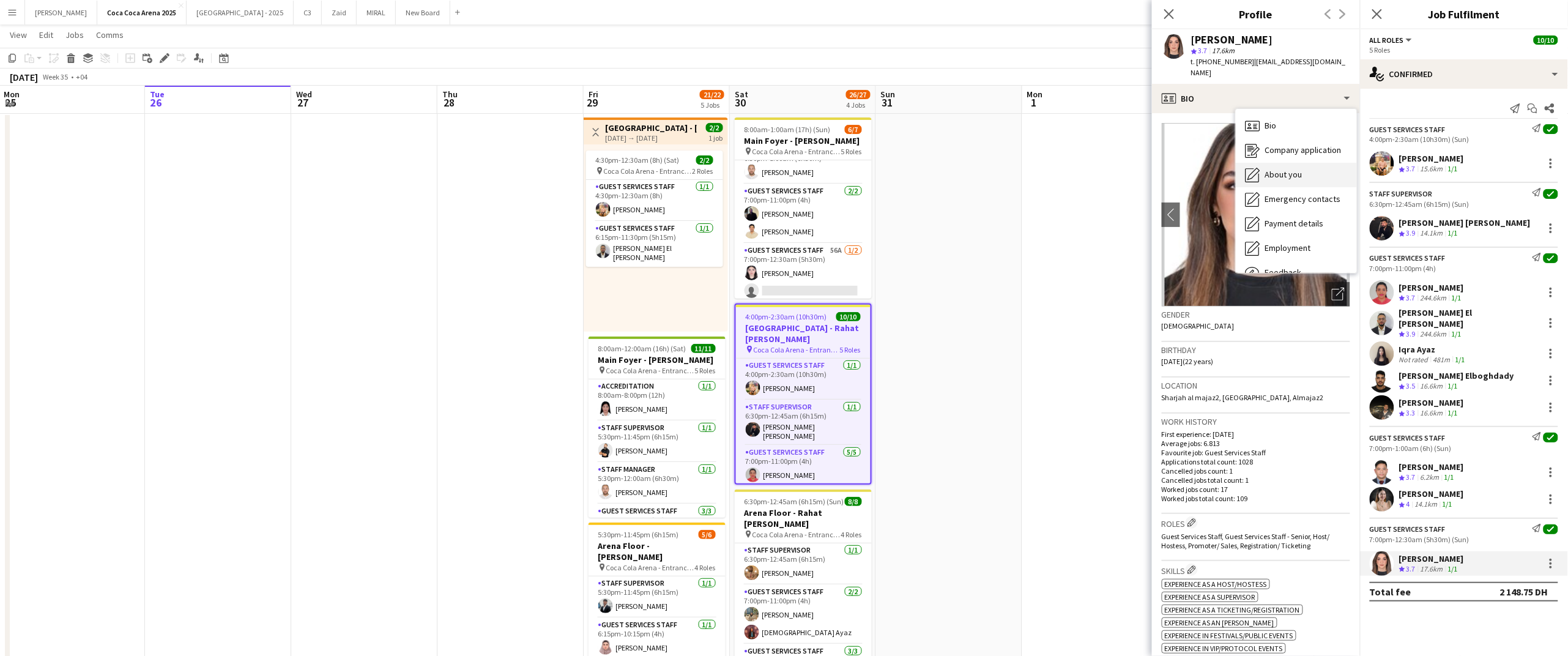
click at [1270, 169] on span "About you" at bounding box center [1284, 174] width 37 height 11
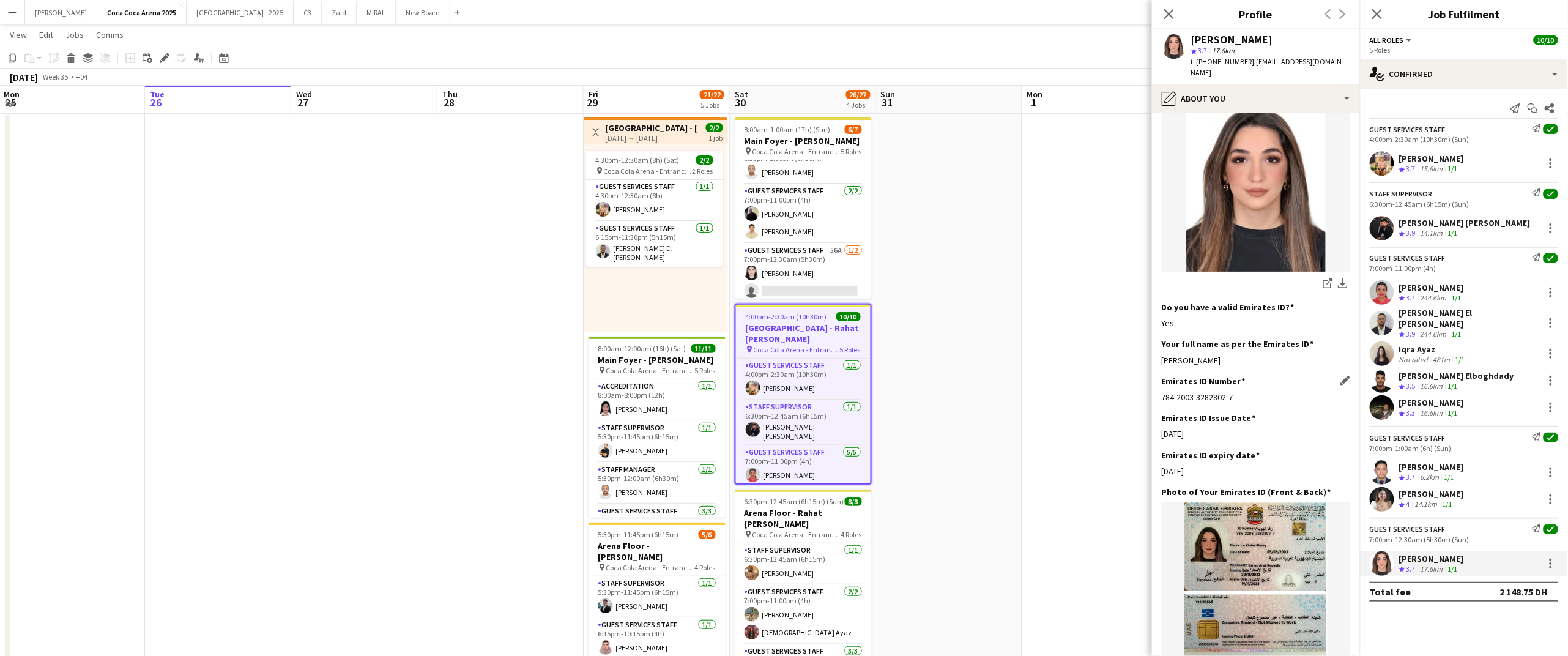
scroll to position [287, 0]
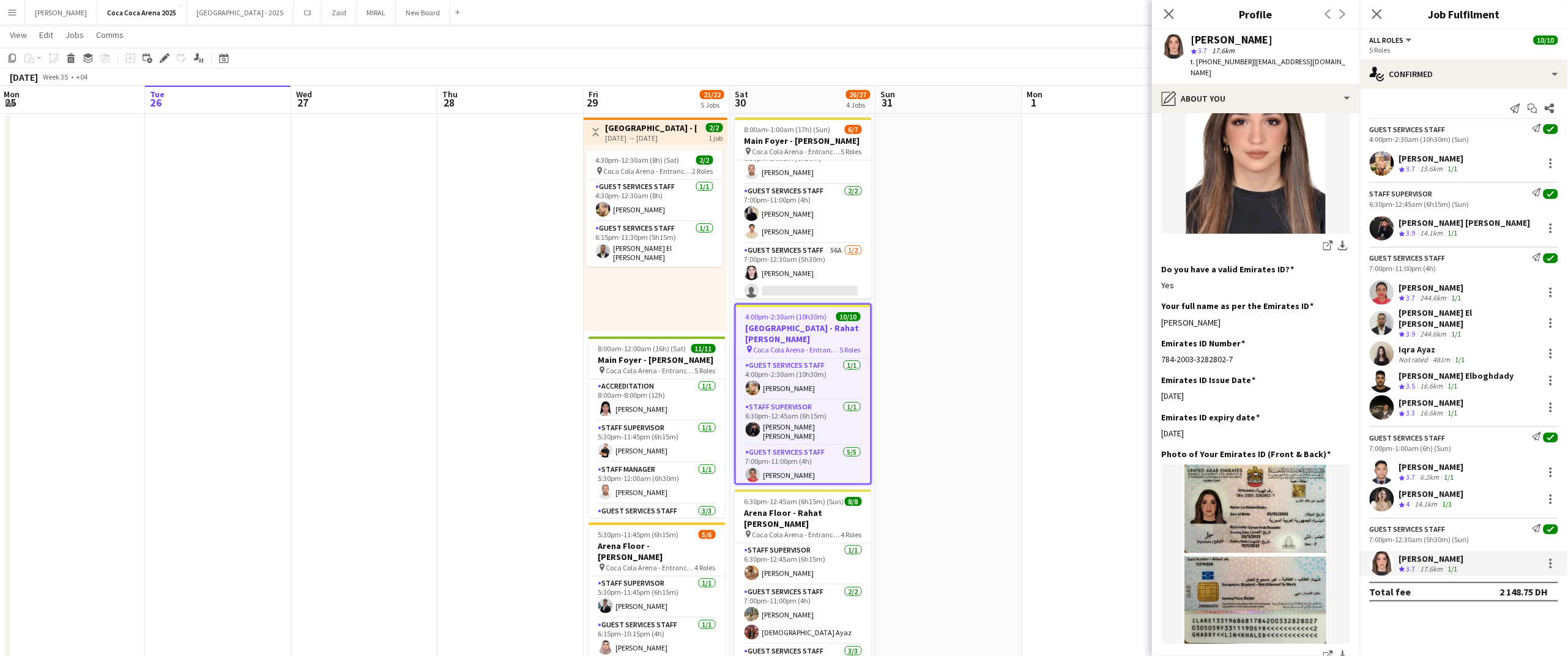
drag, startPoint x: 1230, startPoint y: 300, endPoint x: 1158, endPoint y: 302, distance: 72.0
click at [1158, 302] on app-section-data-types "Bio Edit this field Hey, I’m [PERSON_NAME] , applying for a [DEMOGRAPHIC_DATA] …" at bounding box center [1255, 384] width 208 height 543
click at [164, 57] on icon at bounding box center [164, 58] width 7 height 7
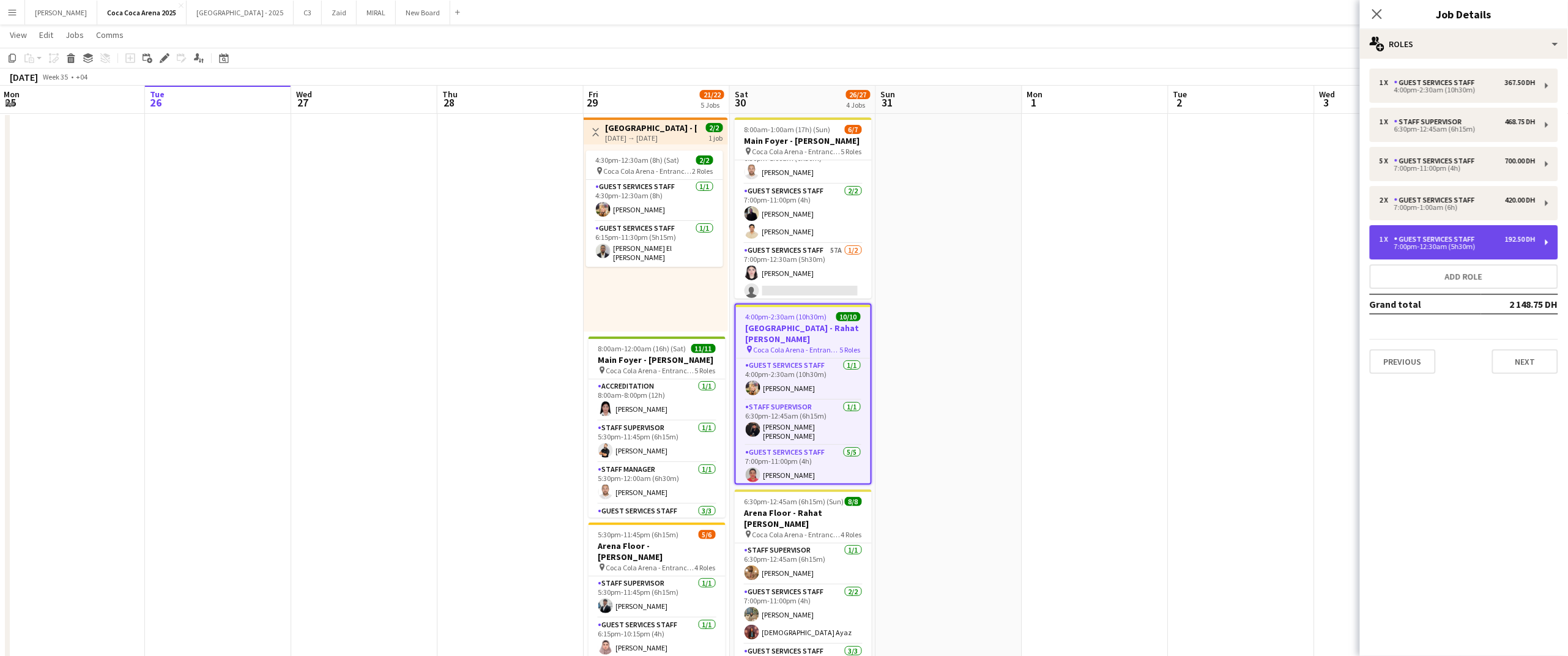
click at [1546, 243] on div "1 x Guest Services Staff 192.50 DH 7:00pm-12:30am (5h30m)" at bounding box center [1463, 241] width 189 height 34
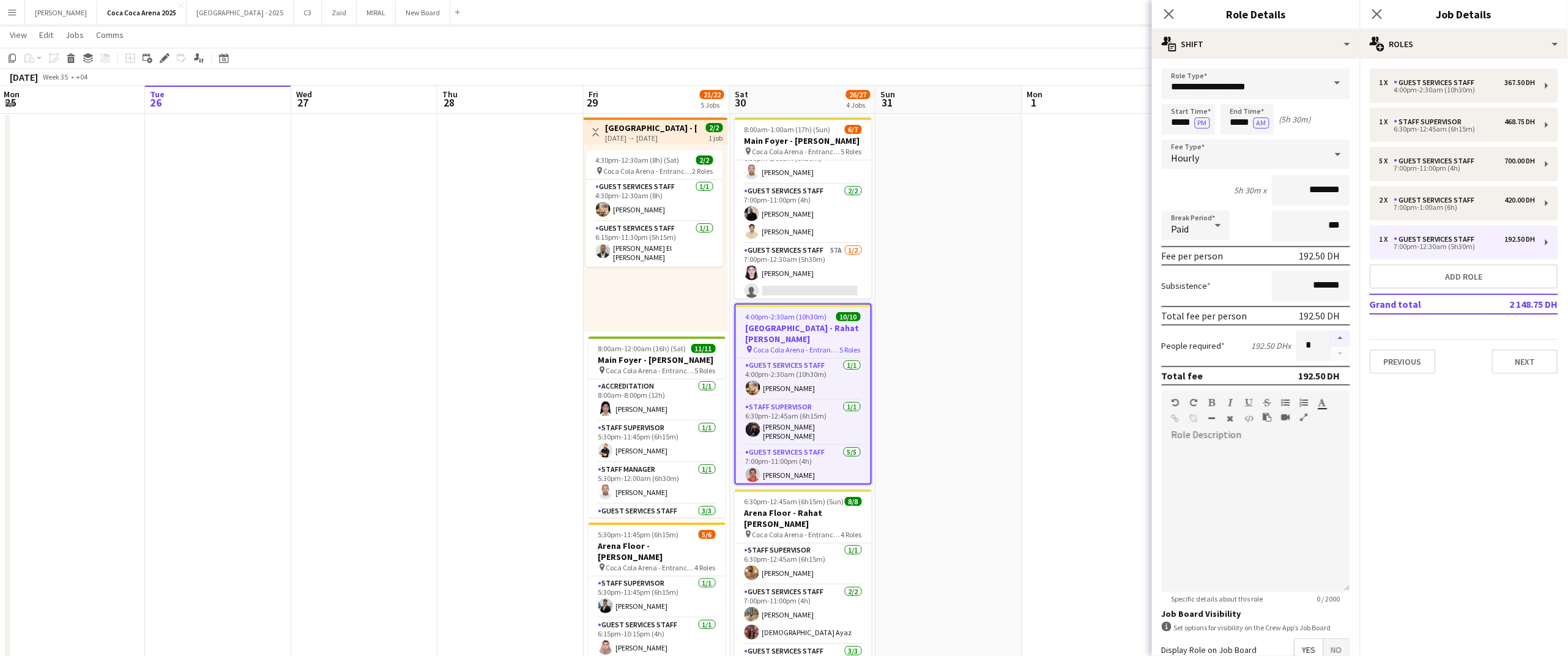
click at [1341, 335] on button "button" at bounding box center [1340, 338] width 20 height 16
type input "*"
click at [1171, 13] on icon at bounding box center [1168, 14] width 12 height 12
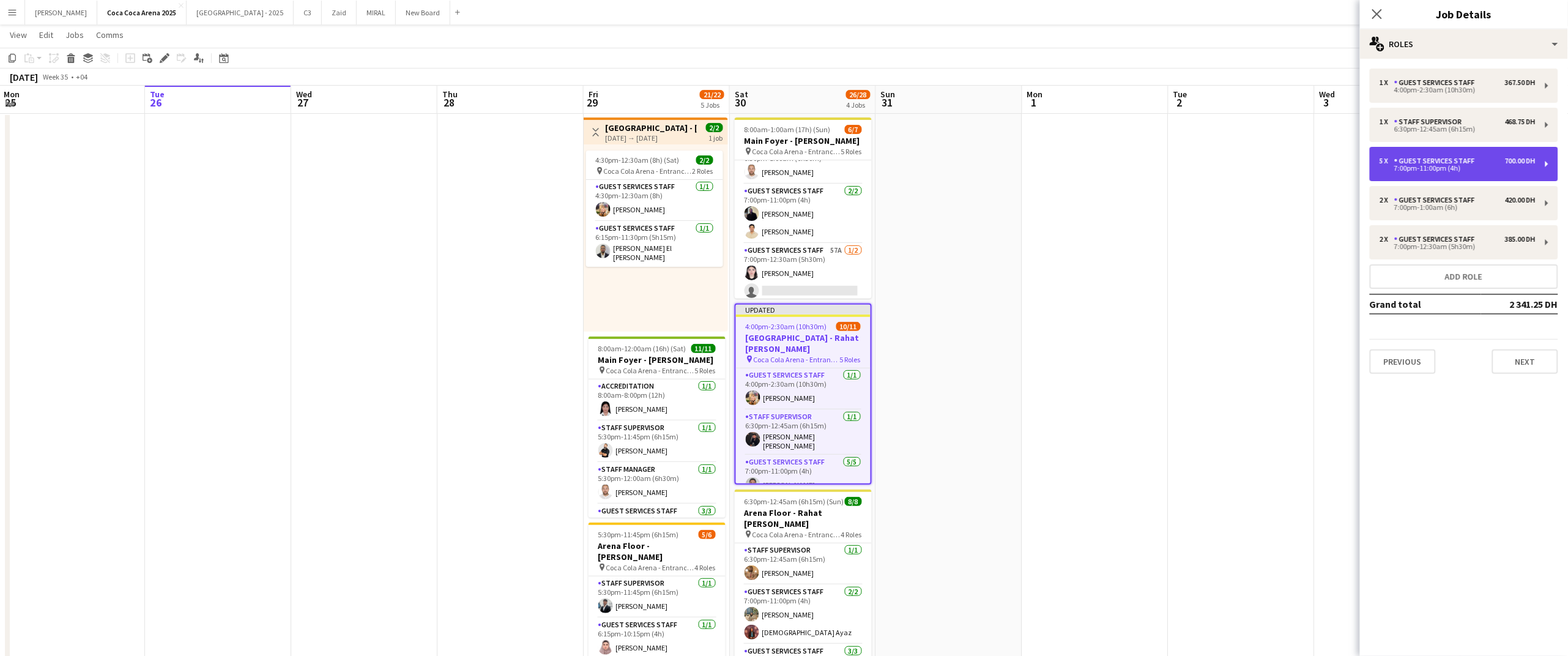
click at [1542, 163] on div "5 x Guest Services Staff 700.00 DH 7:00pm-11:00pm (4h)" at bounding box center [1463, 163] width 189 height 34
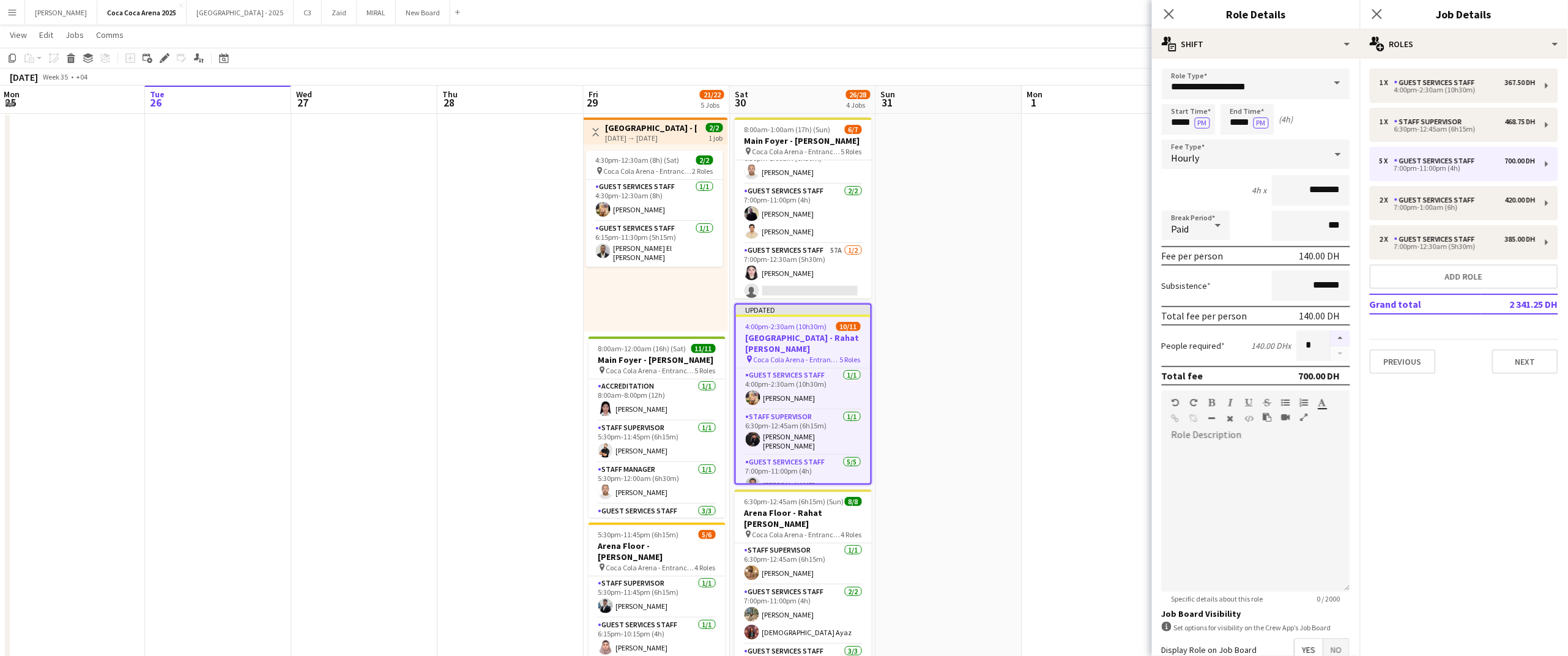
click at [1338, 330] on button "button" at bounding box center [1340, 338] width 20 height 16
type input "*"
click at [1169, 15] on icon at bounding box center [1168, 14] width 12 height 12
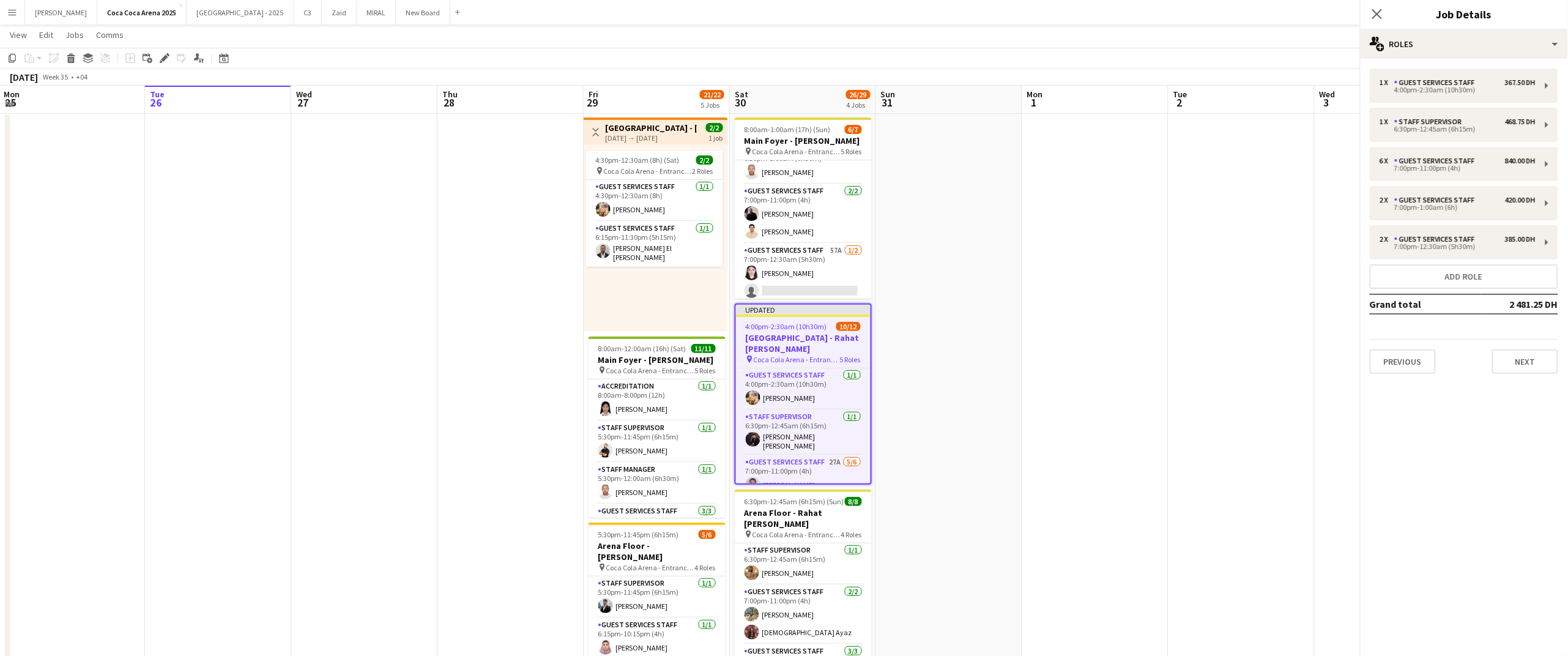
click at [1153, 158] on app-date-cell at bounding box center [1095, 474] width 147 height 724
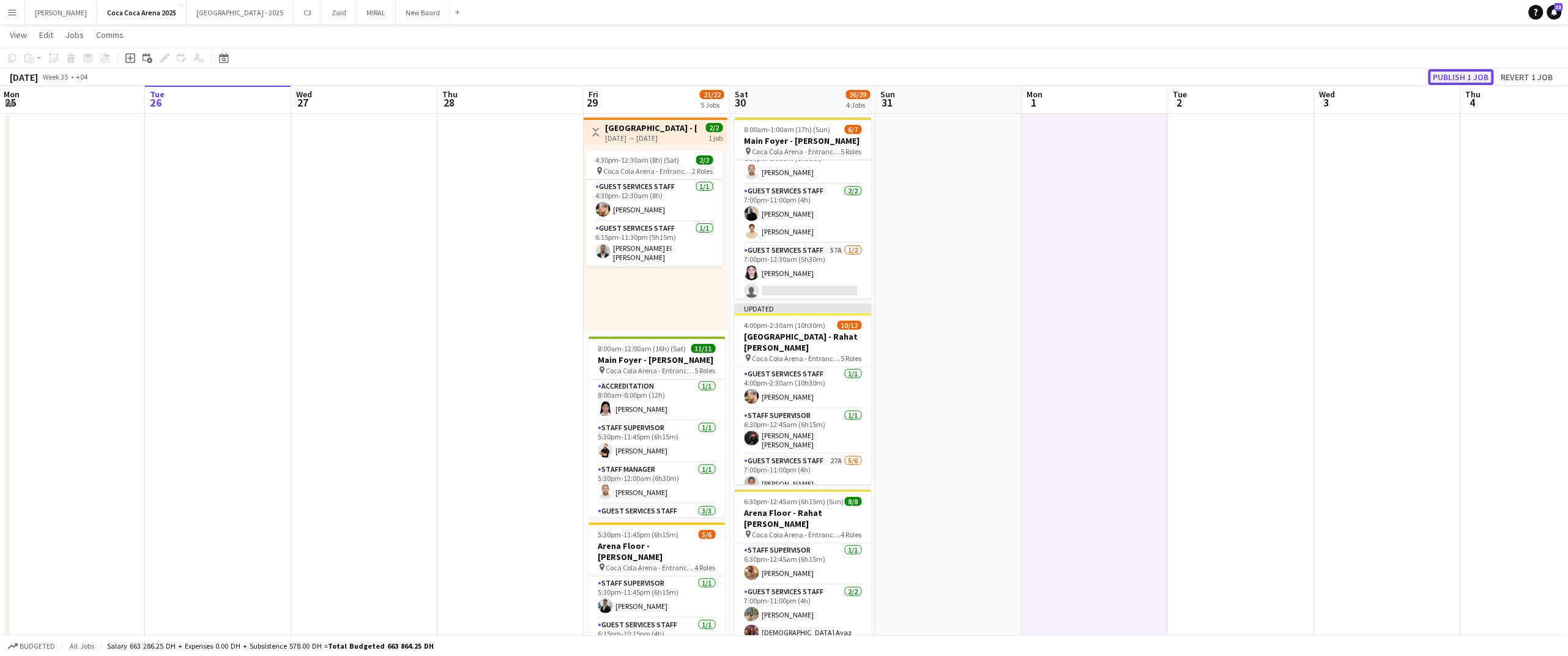
click at [1448, 76] on button "Publish 1 job" at bounding box center [1461, 77] width 65 height 16
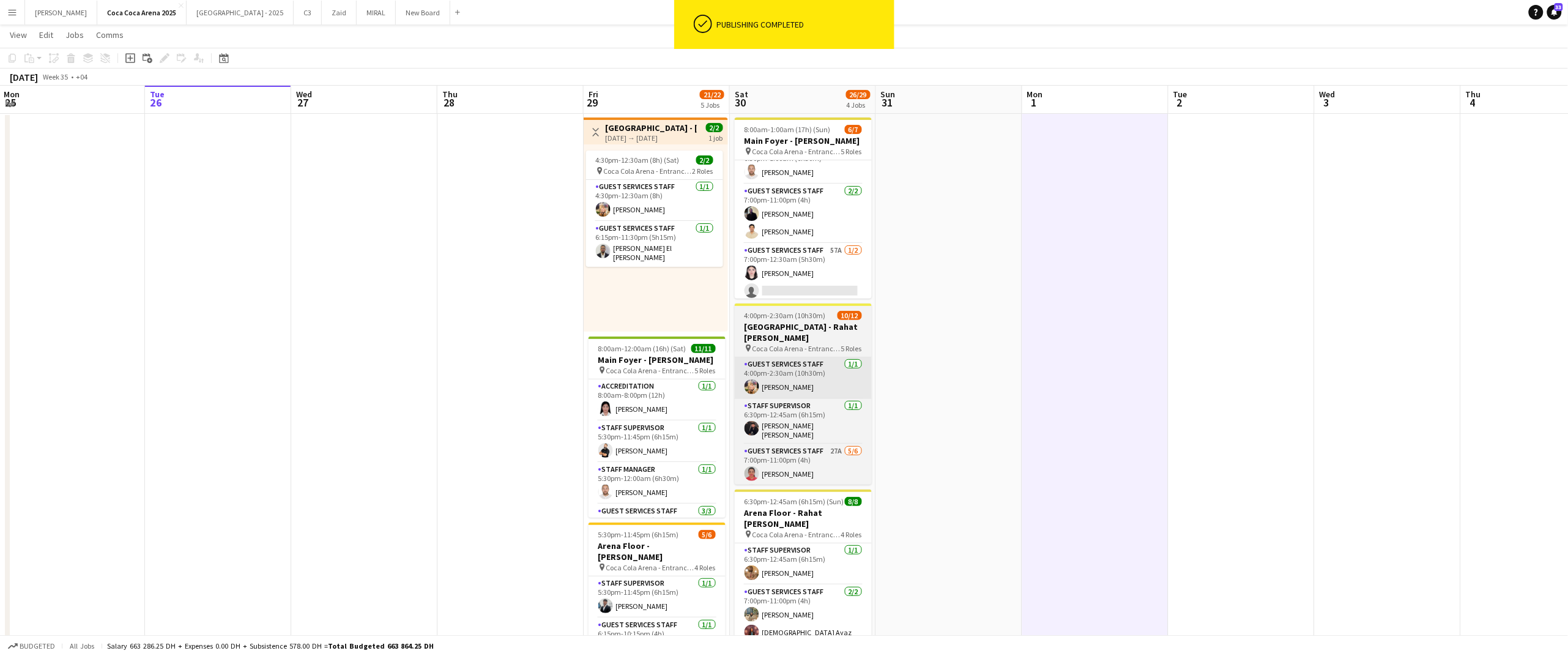
scroll to position [24, 0]
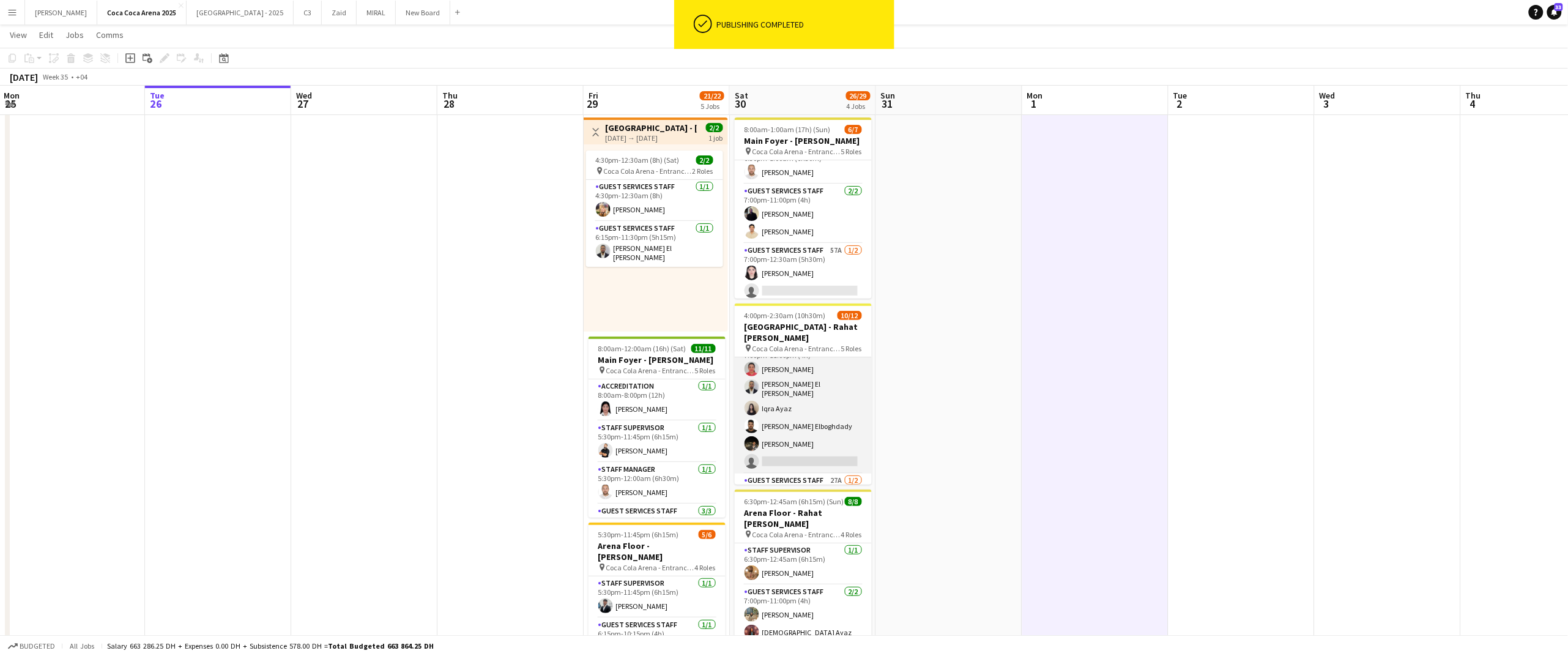
click at [780, 438] on app-card-role "Guest Services Staff 27A [DATE] 7:00pm-11:00pm (4h) [PERSON_NAME] [PERSON_NAME]…" at bounding box center [803, 407] width 137 height 134
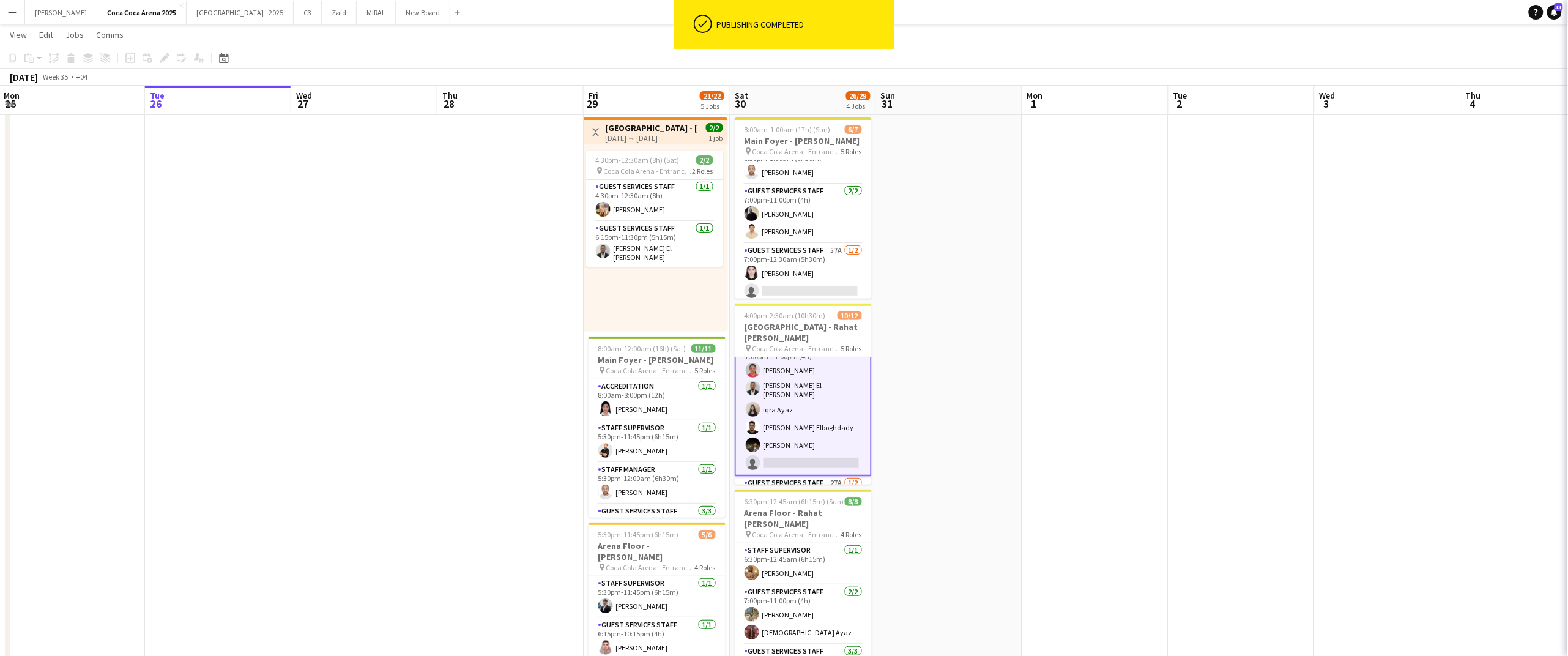
scroll to position [106, 0]
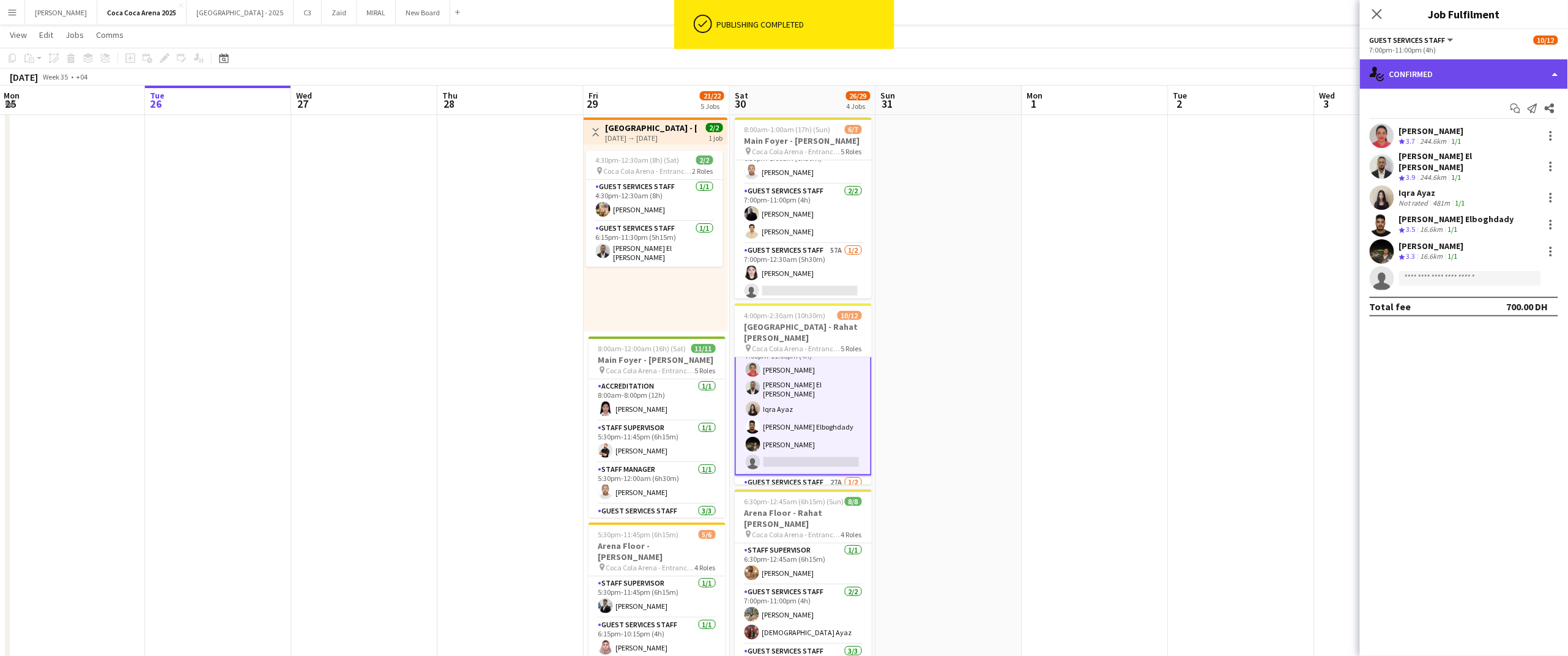
click at [1429, 72] on div "single-neutral-actions-check-2 Confirmed" at bounding box center [1463, 74] width 208 height 29
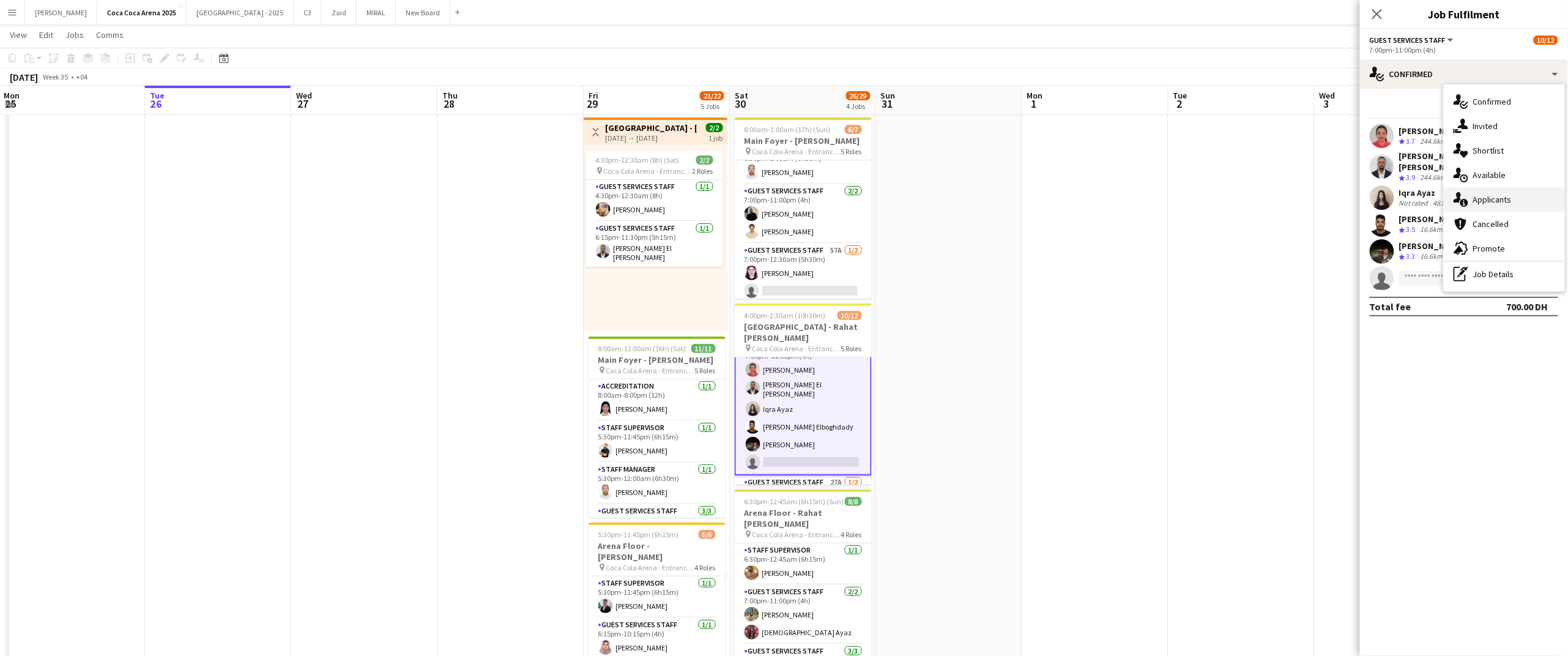
click at [1477, 202] on div "single-neutral-actions-information Applicants" at bounding box center [1504, 199] width 121 height 24
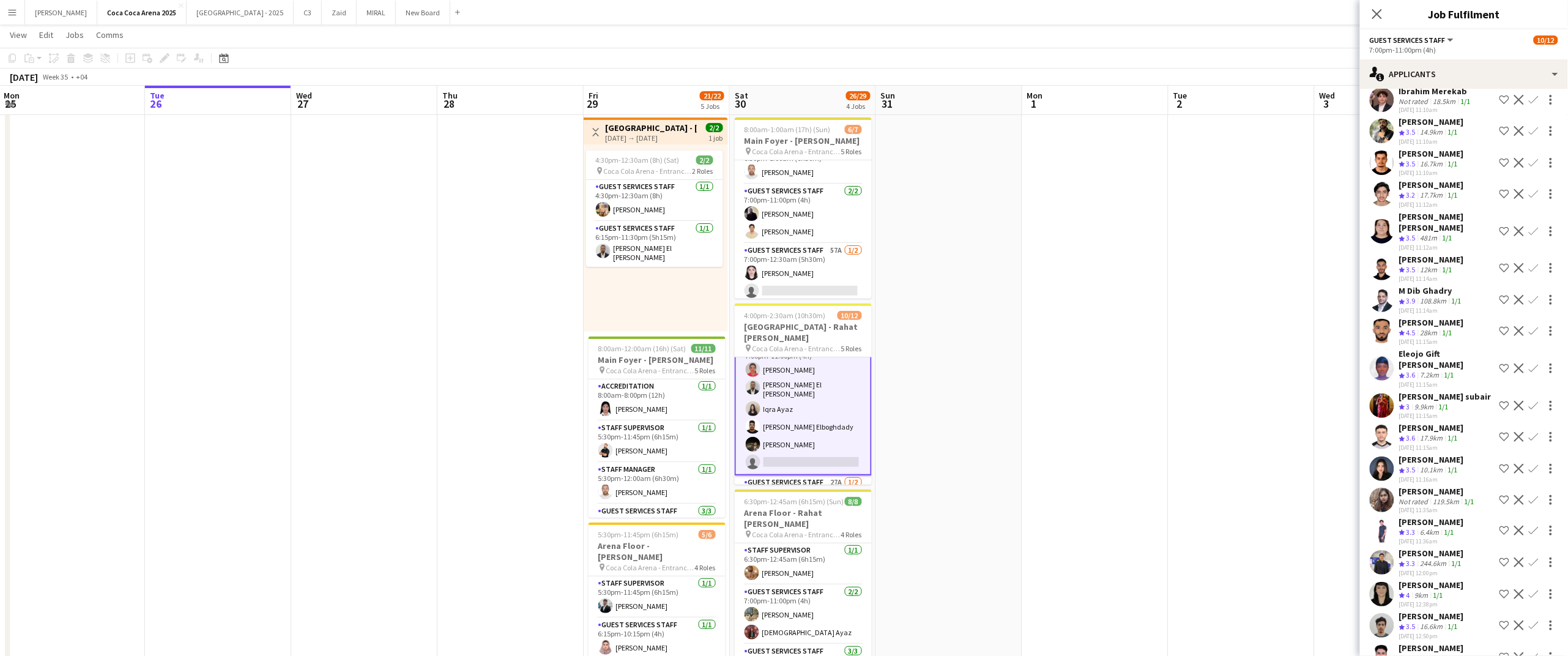
scroll to position [67, 0]
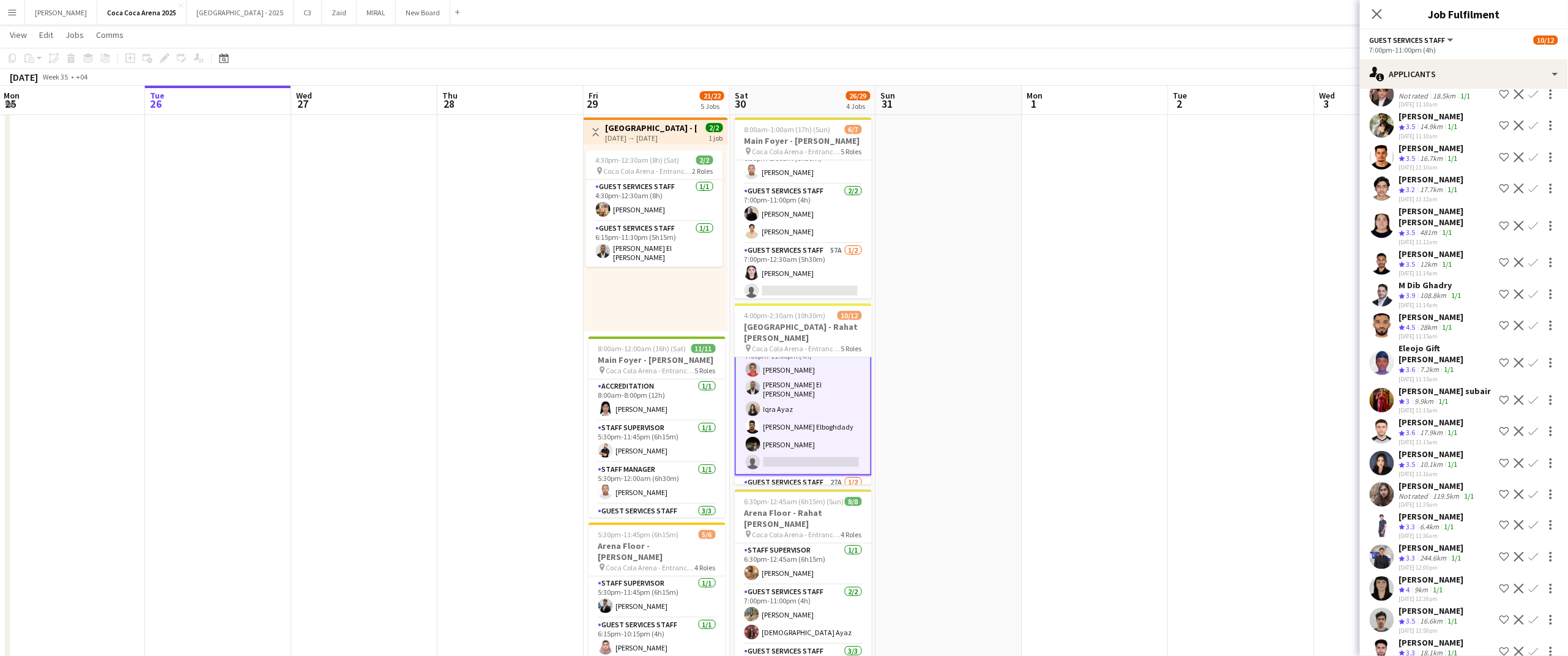
click at [1534, 358] on app-icon "Confirm" at bounding box center [1534, 363] width 10 height 10
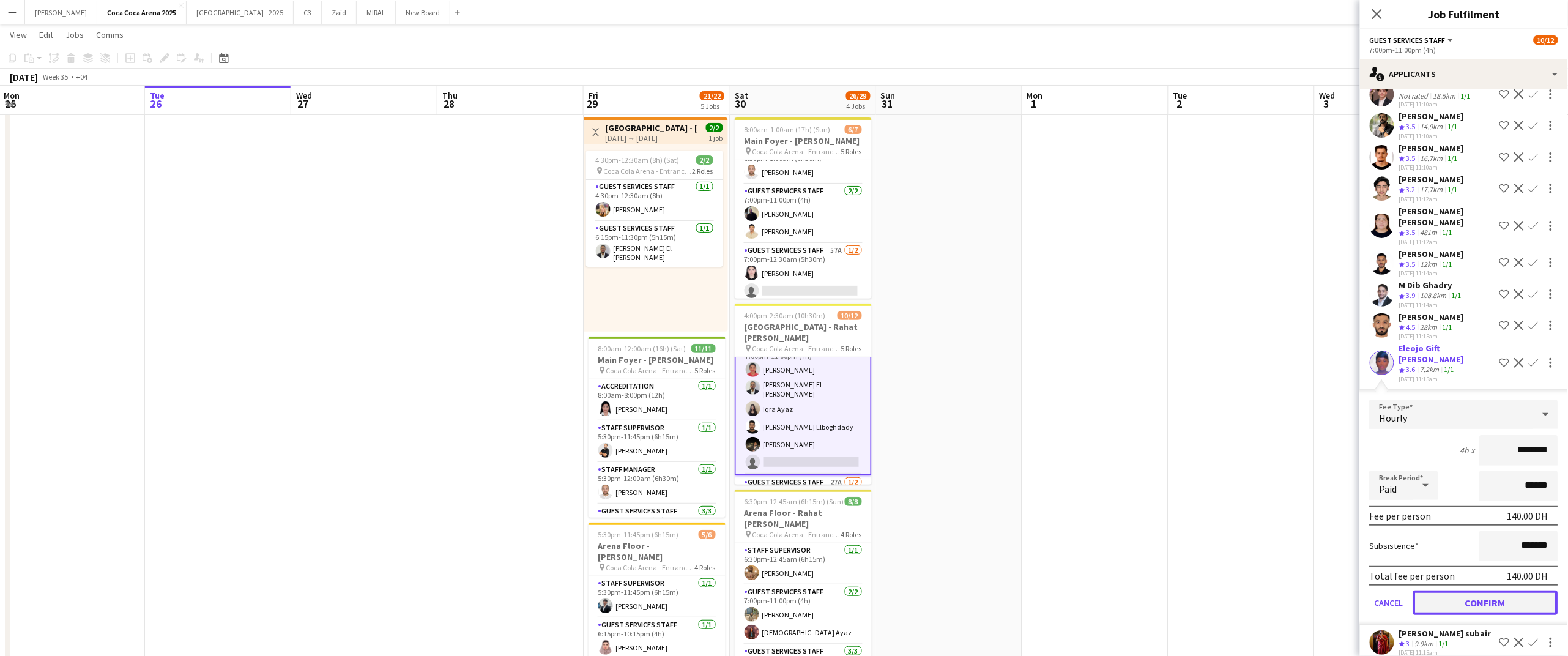
click at [1504, 590] on button "Confirm" at bounding box center [1486, 602] width 145 height 24
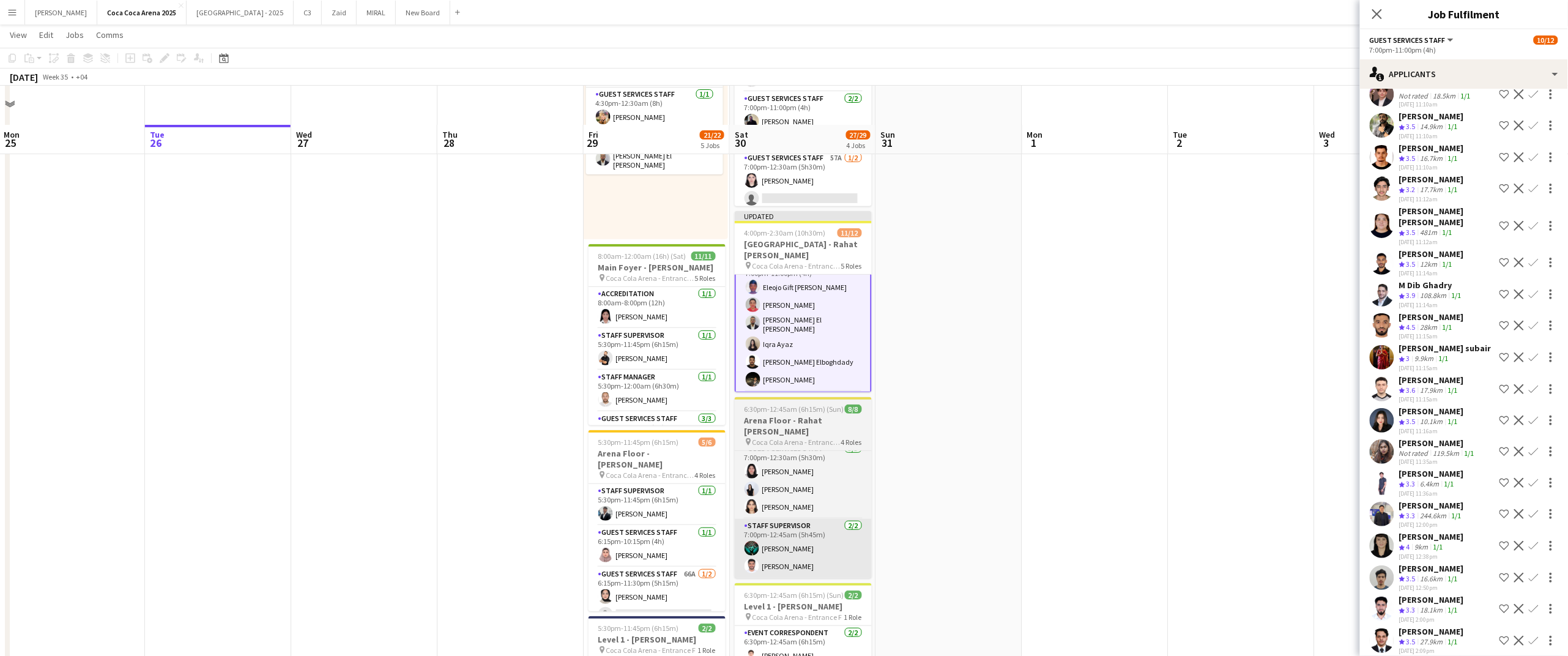
scroll to position [167, 0]
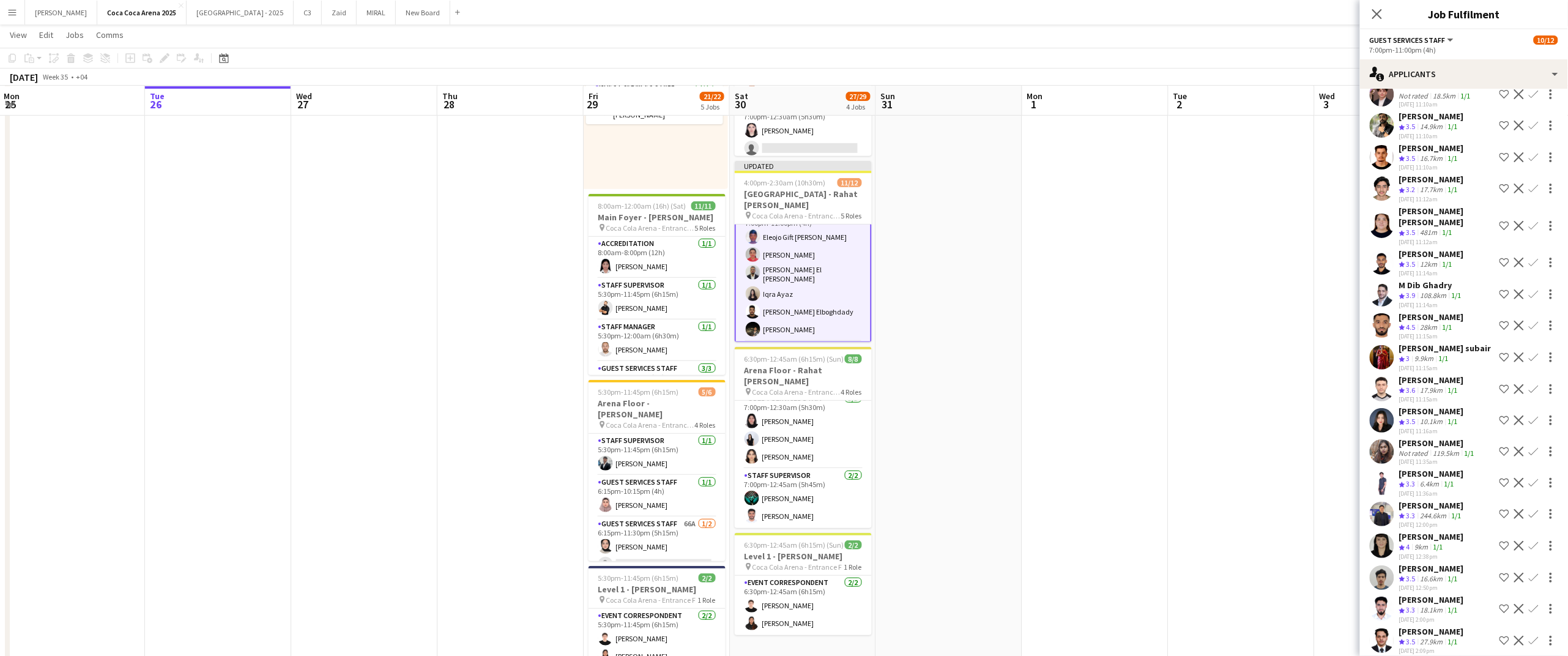
click at [826, 276] on app-card-role "Guest Services Staff [DATE] 7:00pm-11:00pm (4h) Eleojo Gift [PERSON_NAME] [PERS…" at bounding box center [803, 275] width 137 height 137
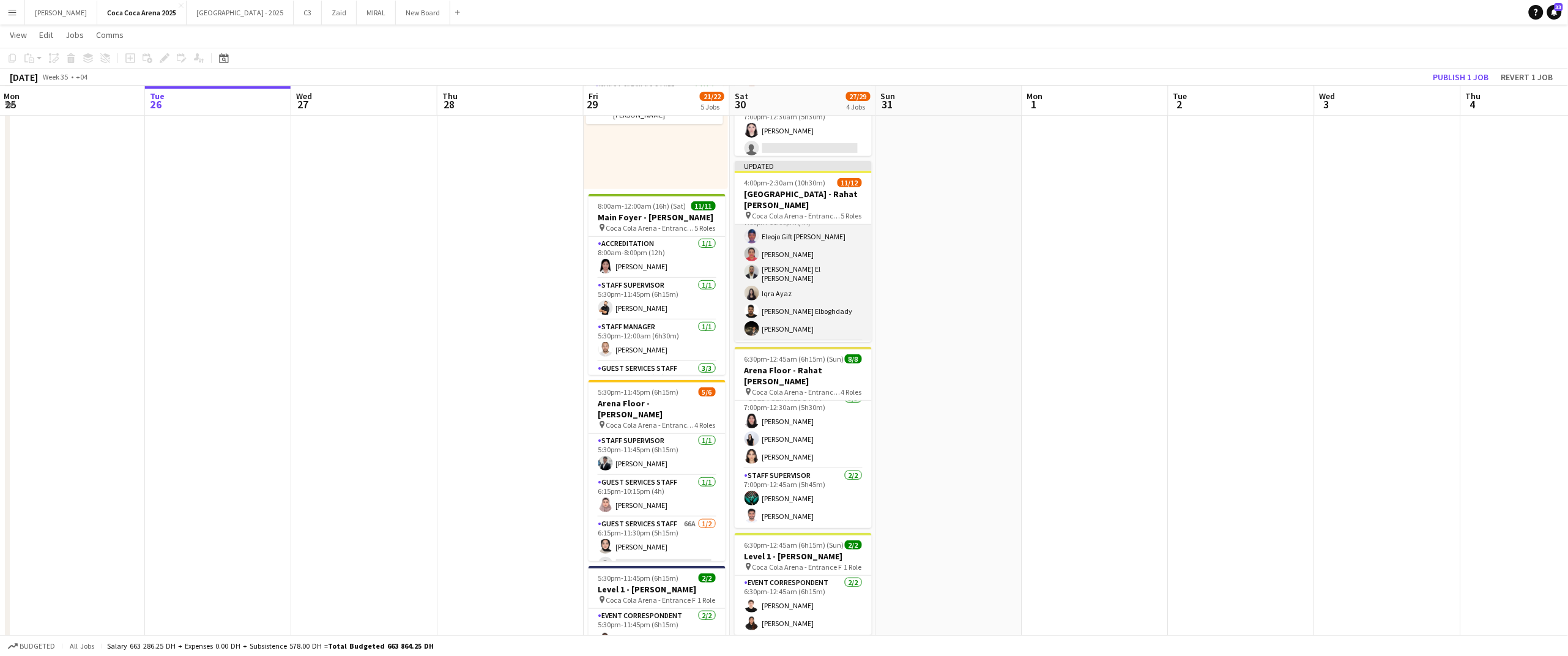
scroll to position [199, 0]
click at [809, 284] on app-card-role "Guest Services Staff 27A [DATE] 7:00pm-12:30am (5h30m) [PERSON_NAME] single-neu…" at bounding box center [803, 276] width 137 height 60
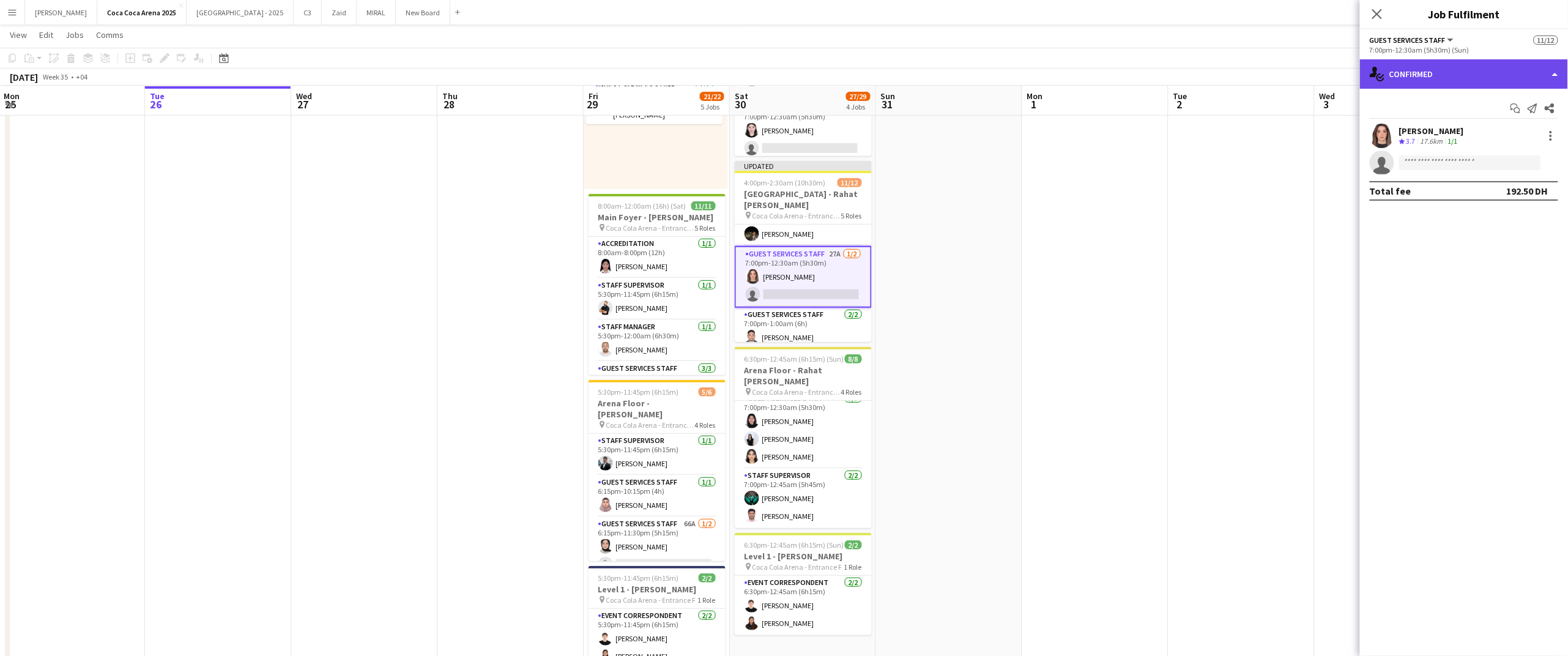
click at [1426, 76] on div "single-neutral-actions-check-2 Confirmed" at bounding box center [1463, 74] width 208 height 29
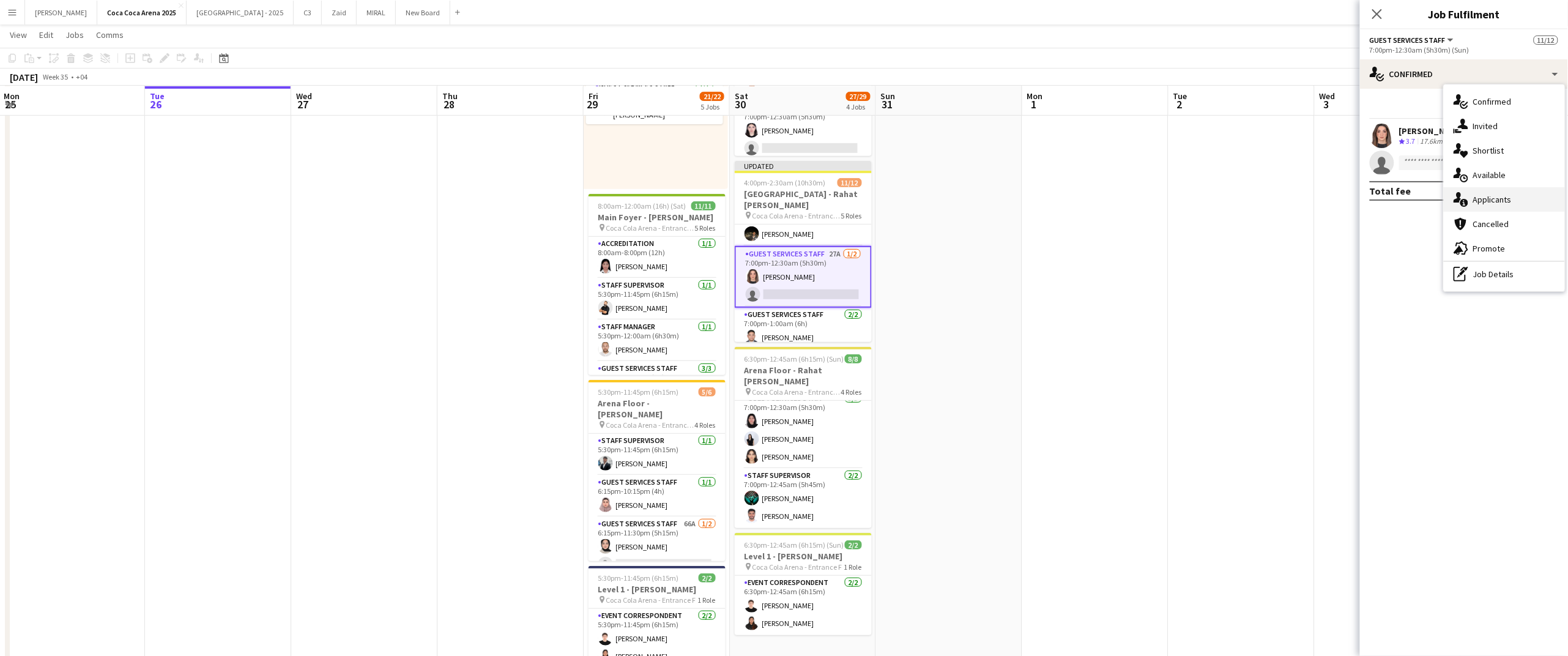
click at [1488, 199] on div "single-neutral-actions-information Applicants" at bounding box center [1504, 199] width 121 height 24
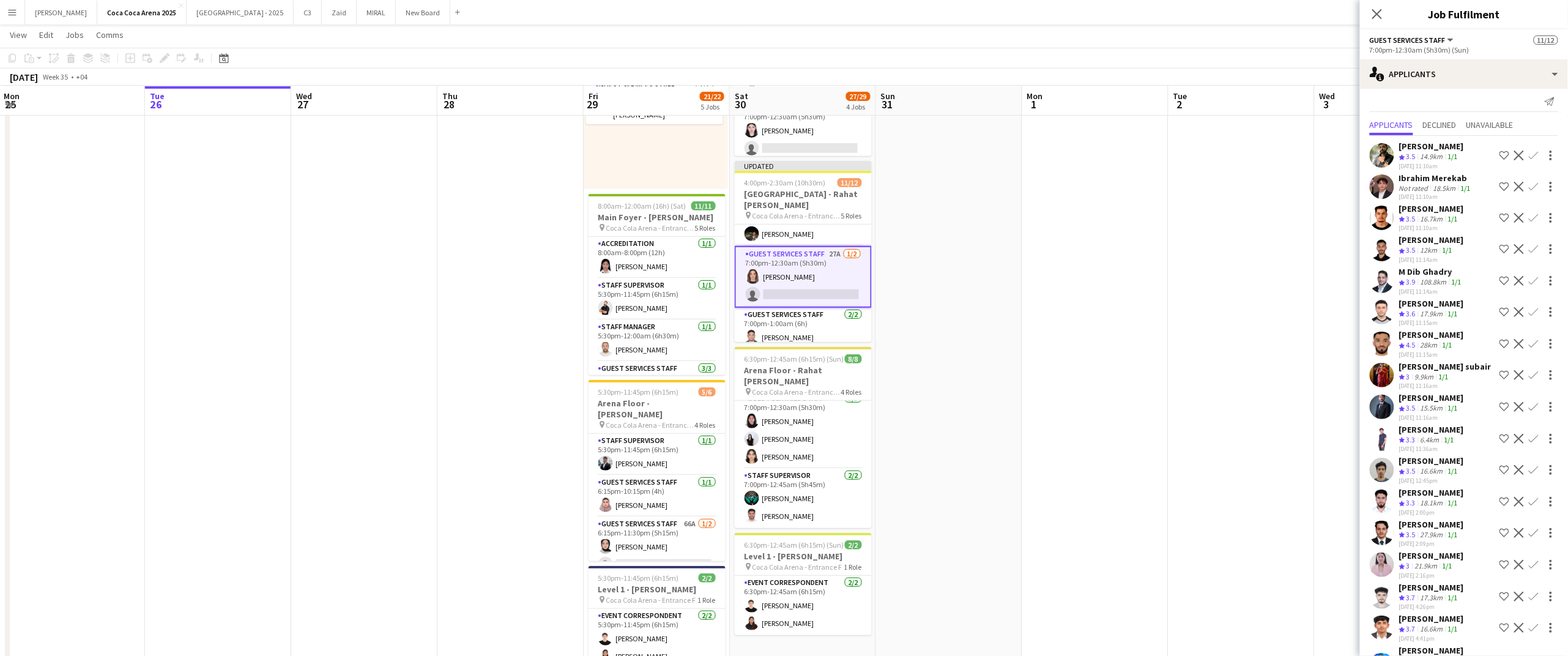
scroll to position [0, 0]
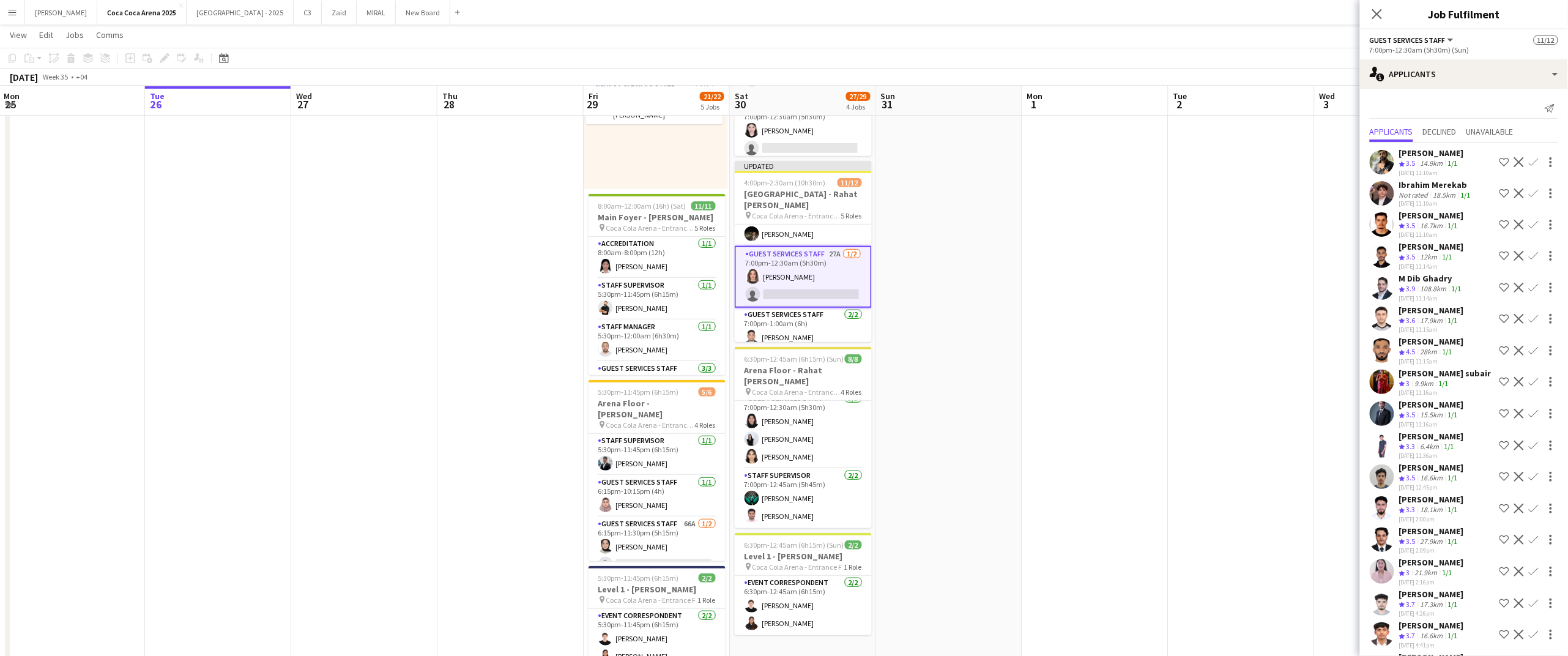
click at [801, 283] on app-card-role "Guest Services Staff 27A [DATE] 7:00pm-12:30am (5h30m) [PERSON_NAME] single-neu…" at bounding box center [803, 277] width 137 height 62
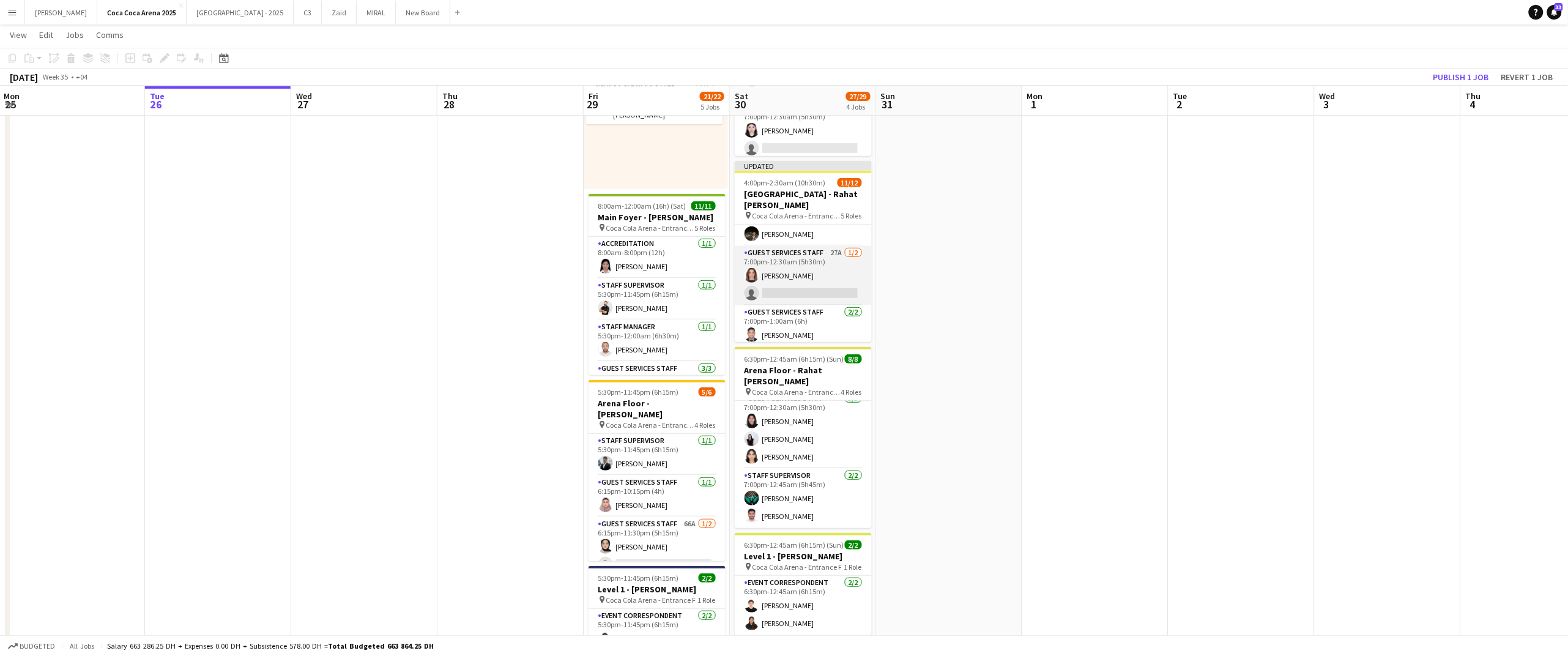
click at [801, 283] on app-card-role "Guest Services Staff 27A [DATE] 7:00pm-12:30am (5h30m) [PERSON_NAME] single-neu…" at bounding box center [803, 276] width 137 height 60
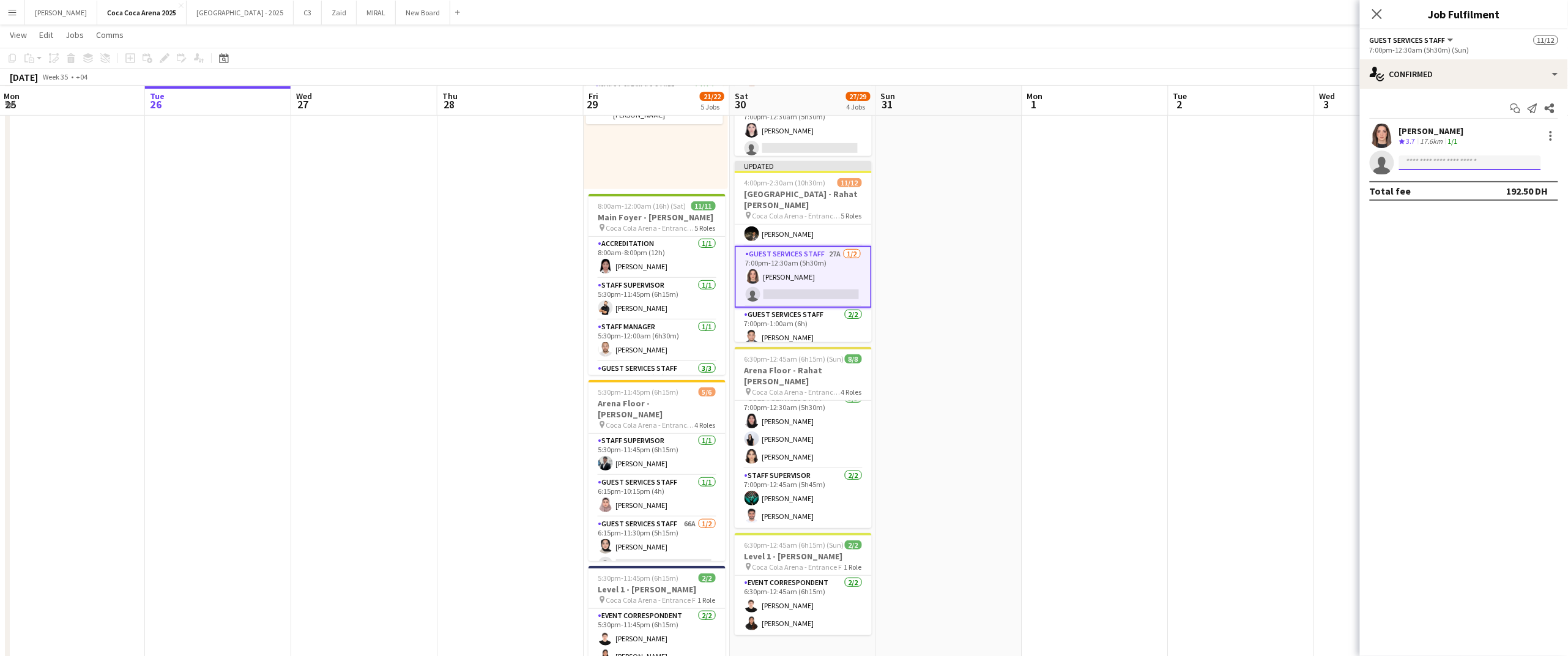
click at [1444, 166] on input at bounding box center [1469, 162] width 142 height 15
type input "*********"
click at [1453, 191] on span "[EMAIL_ADDRESS][DOMAIN_NAME]" at bounding box center [1470, 191] width 122 height 10
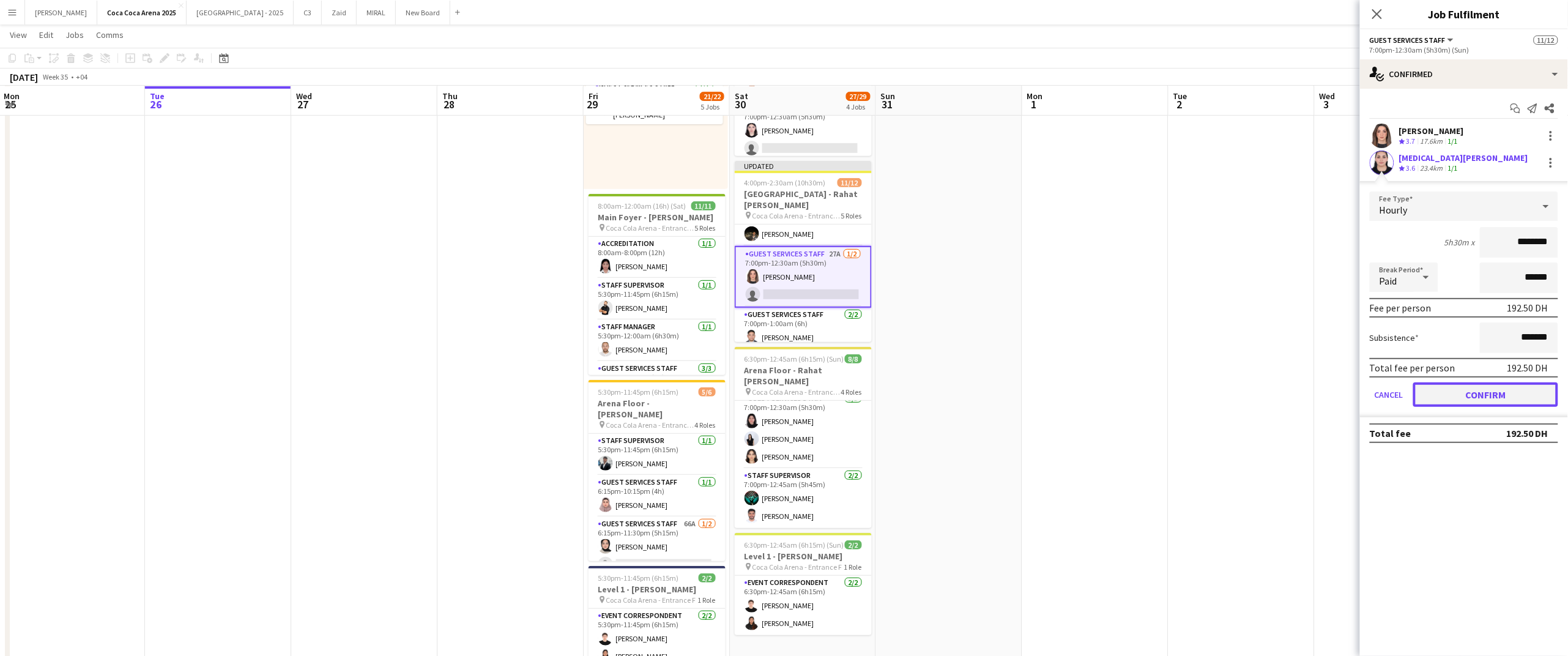
click at [1455, 384] on button "Confirm" at bounding box center [1486, 394] width 145 height 24
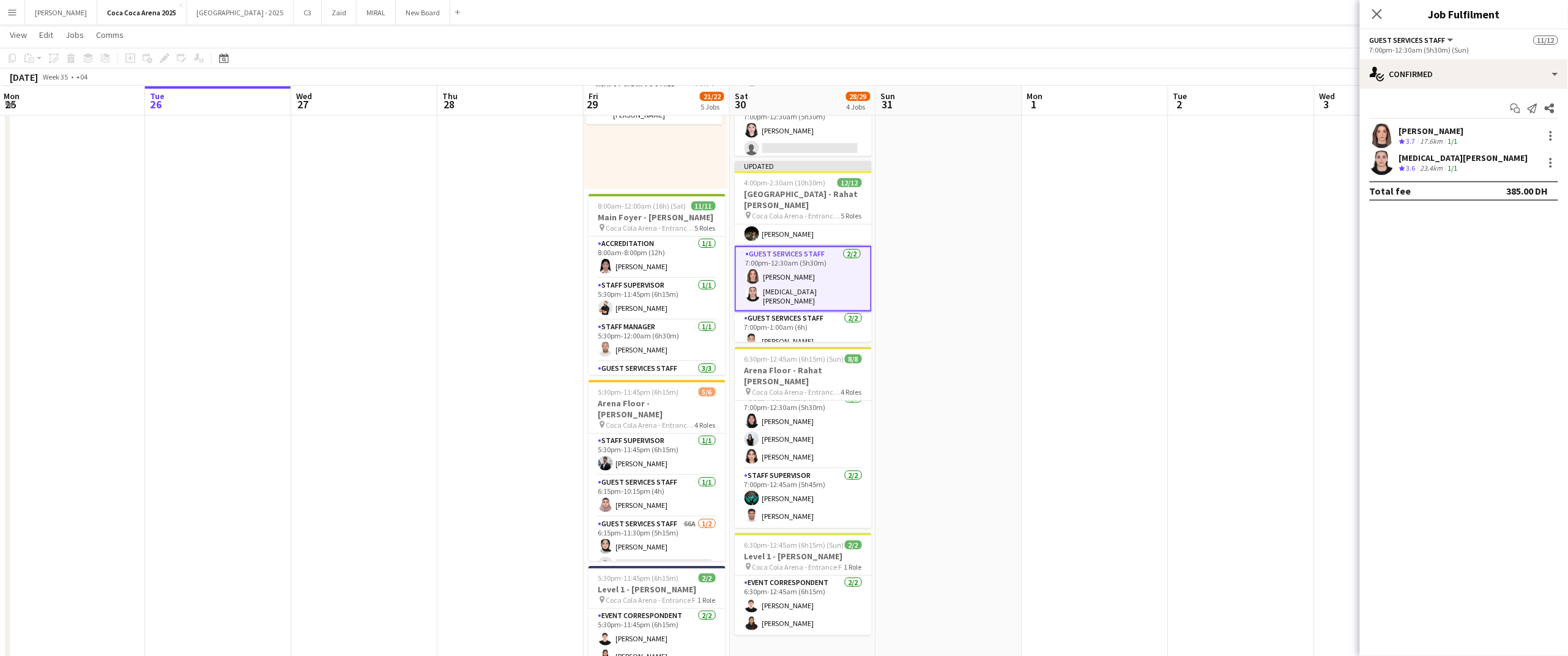
click at [1335, 356] on app-date-cell at bounding box center [1388, 331] width 147 height 724
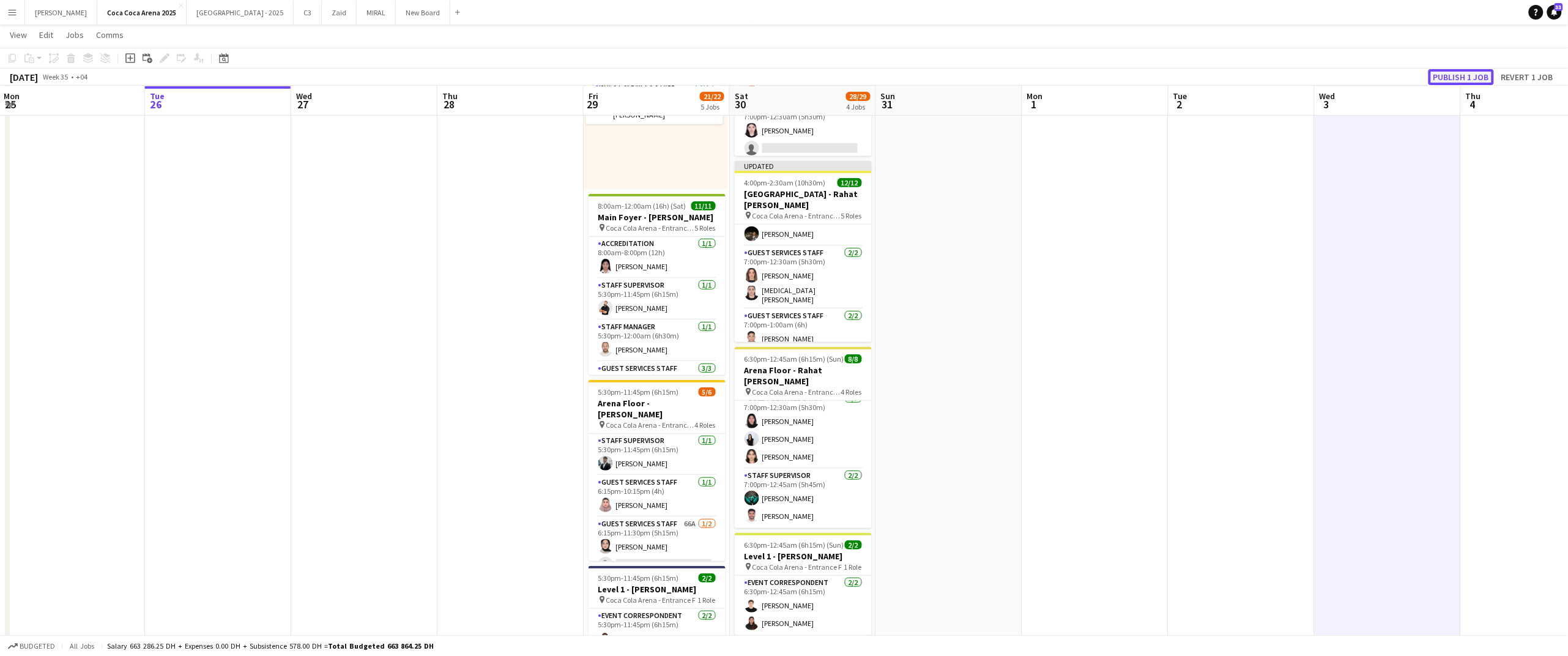
click at [1449, 74] on button "Publish 1 job" at bounding box center [1461, 77] width 65 height 16
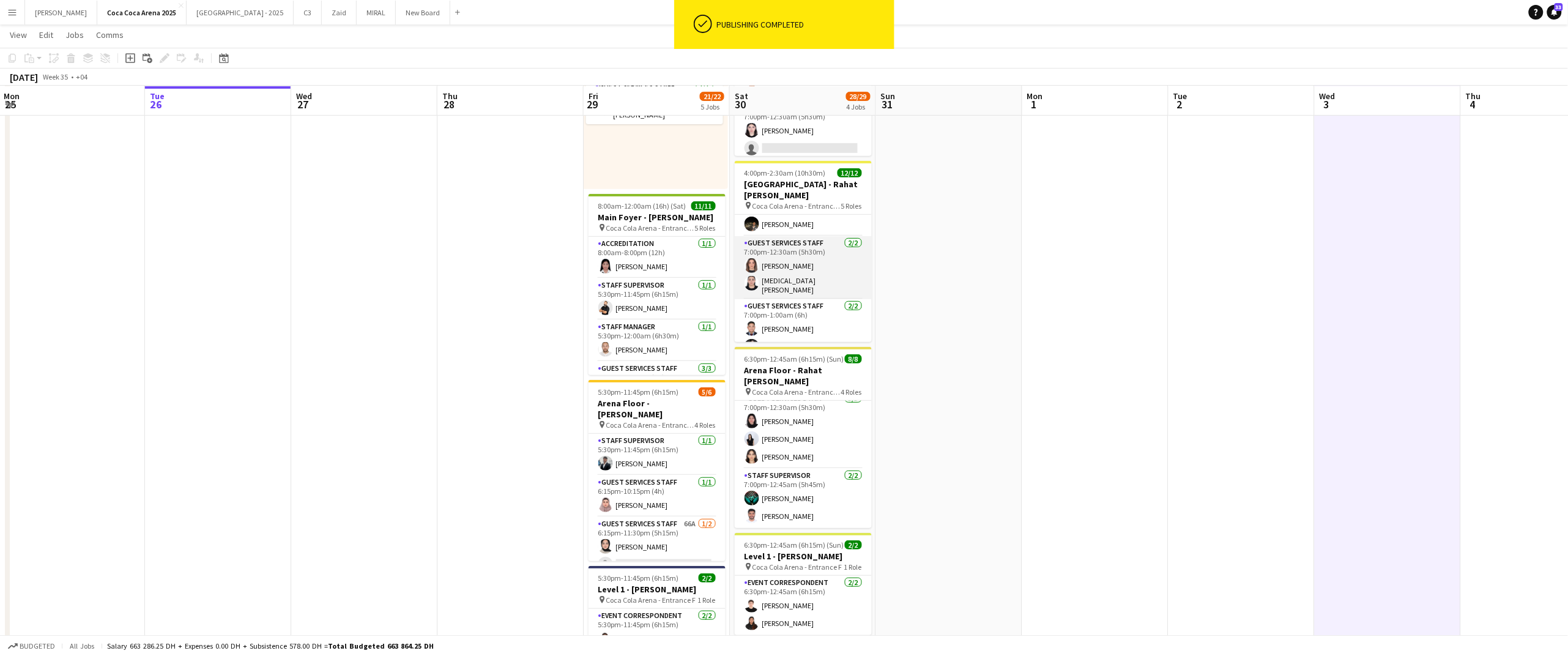
click at [790, 282] on app-card-role "Guest Services Staff [DATE] 7:00pm-12:30am (5h30m) [PERSON_NAME] Ghadry [MEDICA…" at bounding box center [803, 268] width 137 height 64
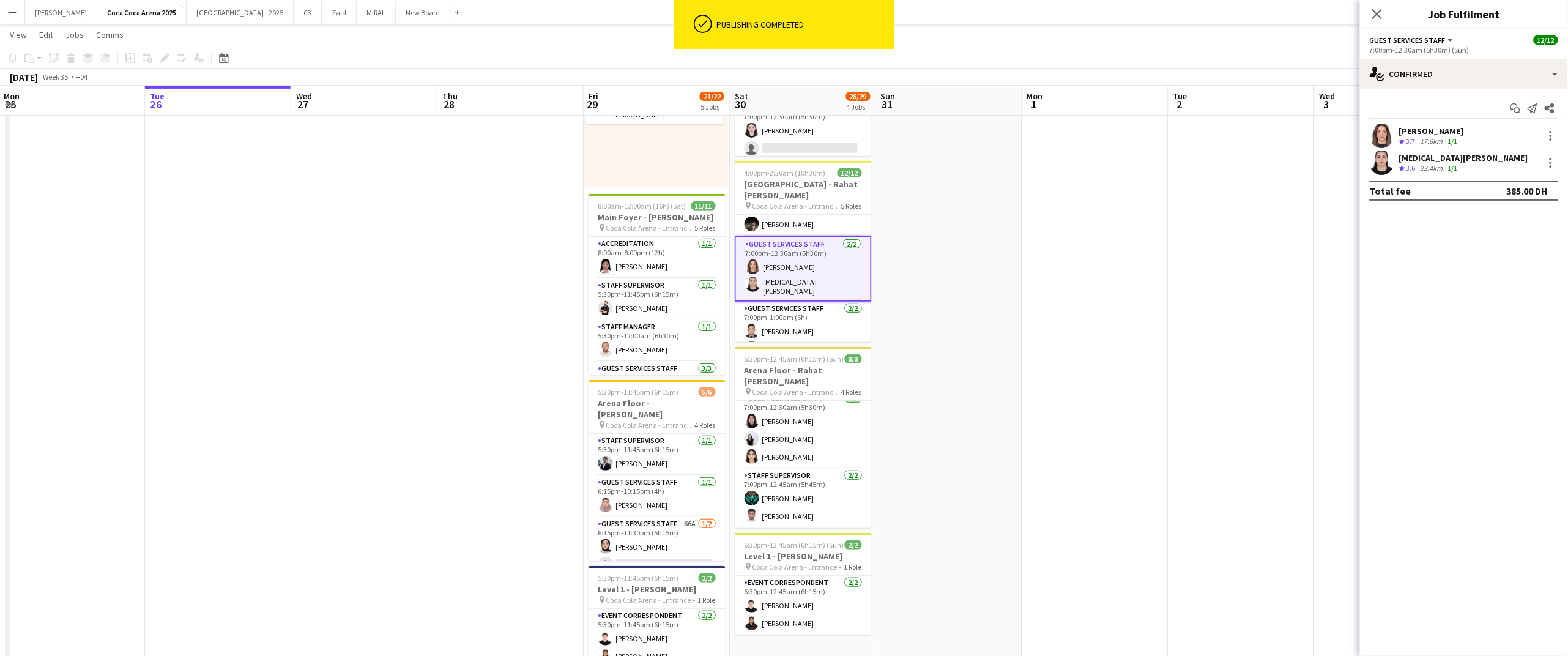
click at [1434, 167] on div "23.4km" at bounding box center [1432, 168] width 27 height 11
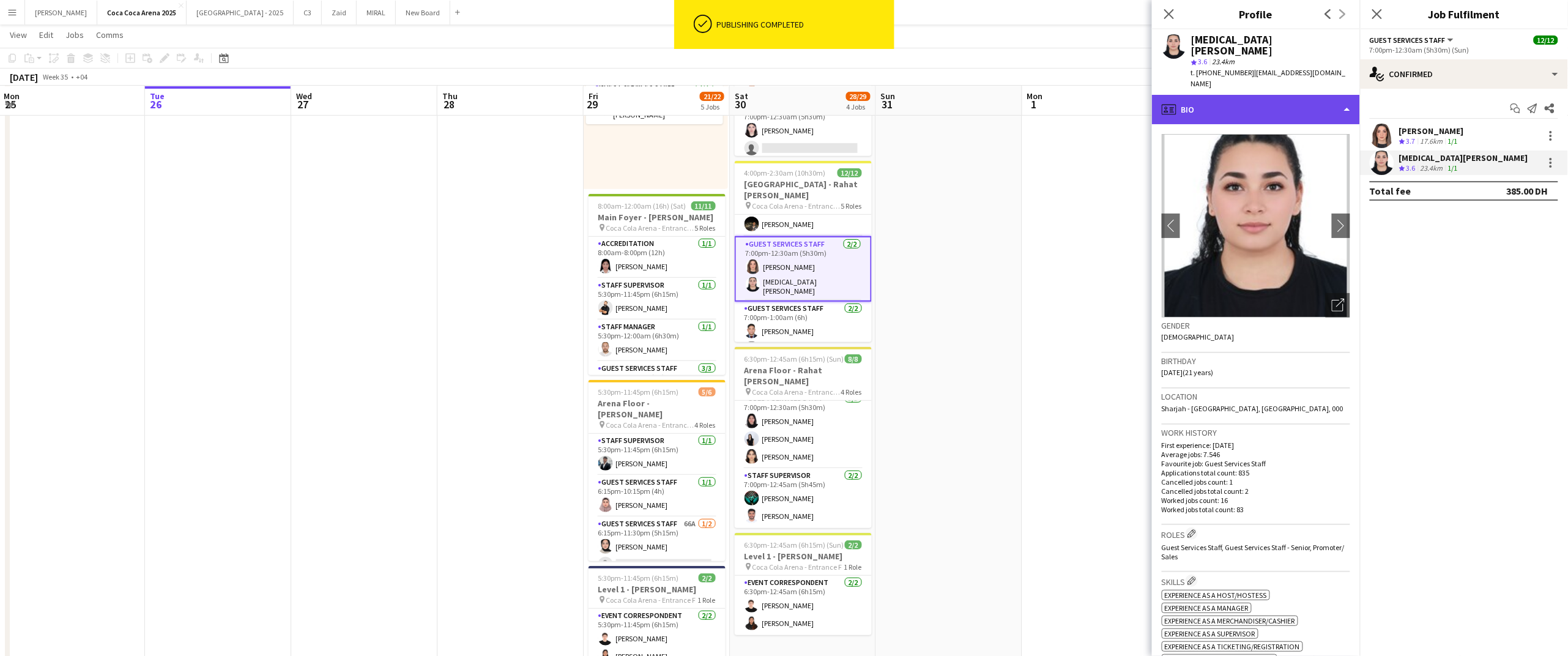
click at [1209, 95] on div "profile Bio" at bounding box center [1255, 109] width 208 height 29
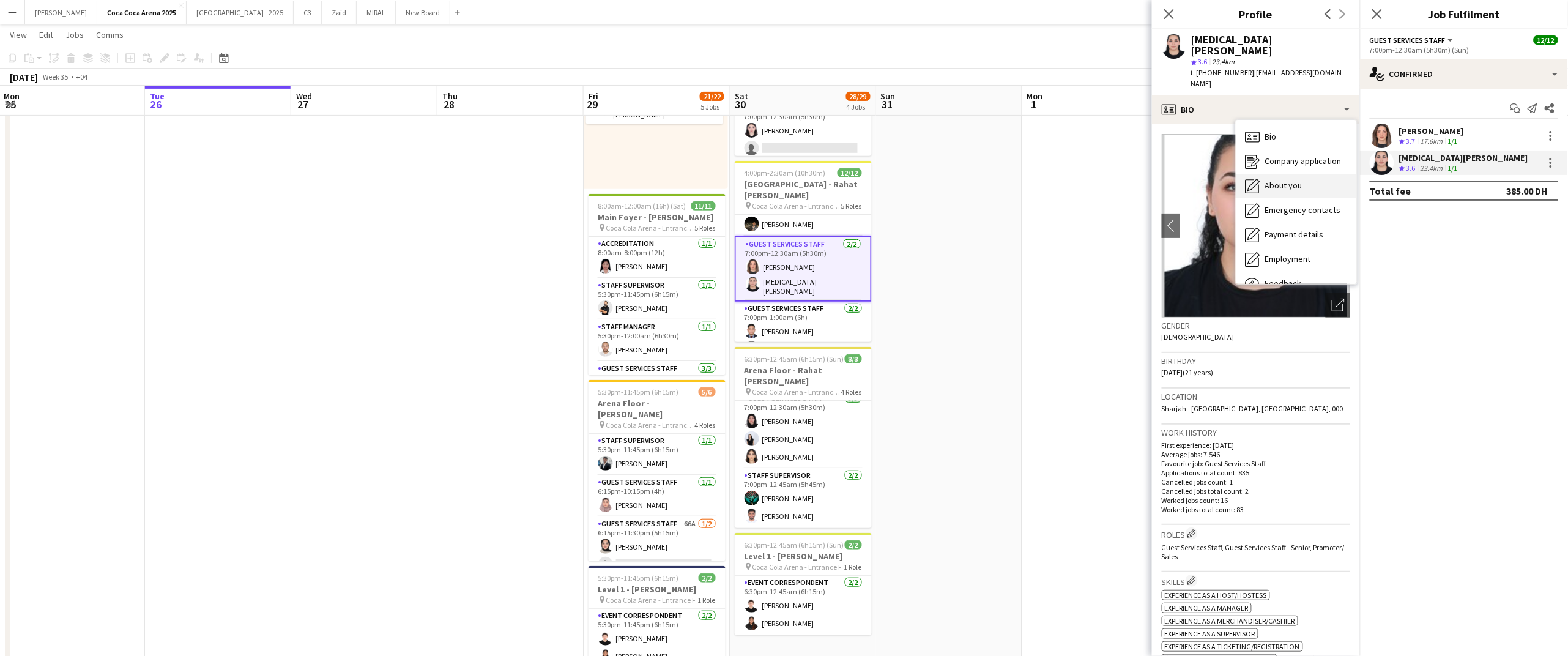
click at [1268, 180] on span "About you" at bounding box center [1284, 185] width 37 height 11
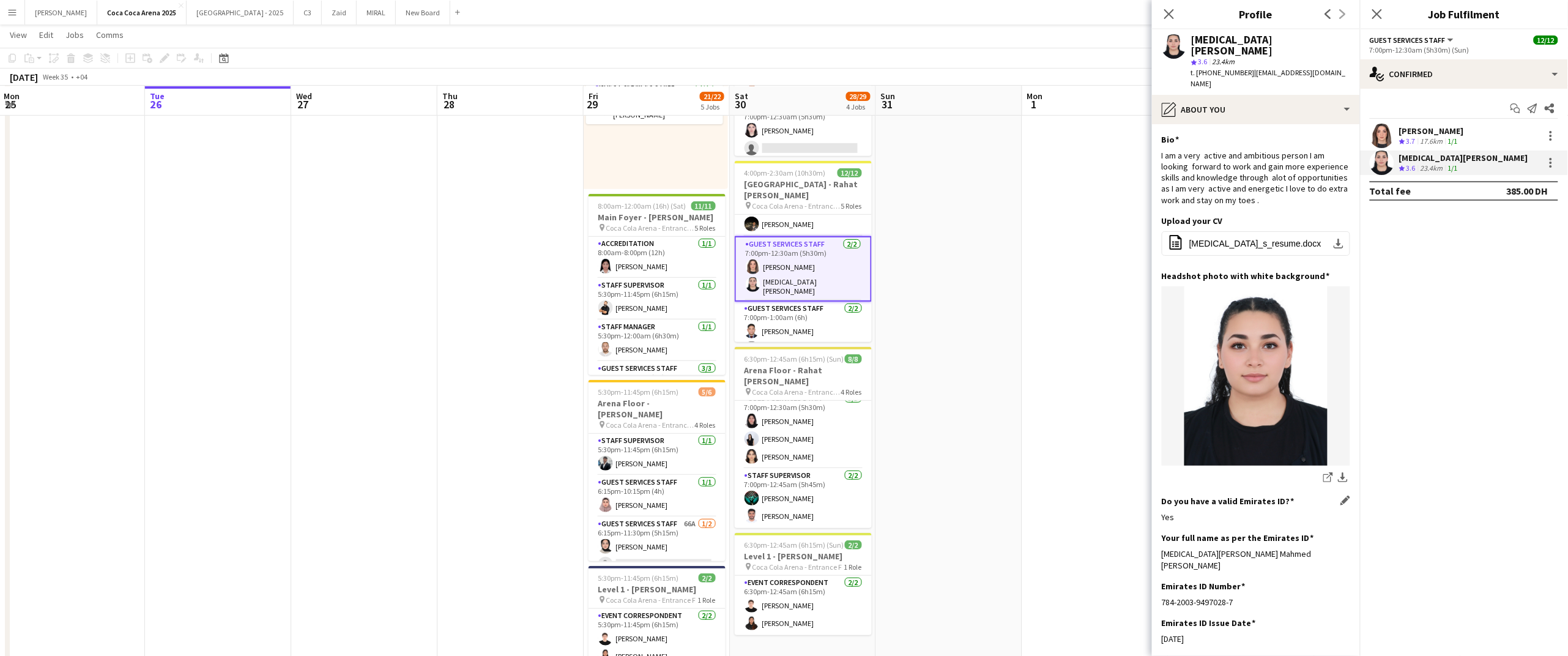
scroll to position [28, 0]
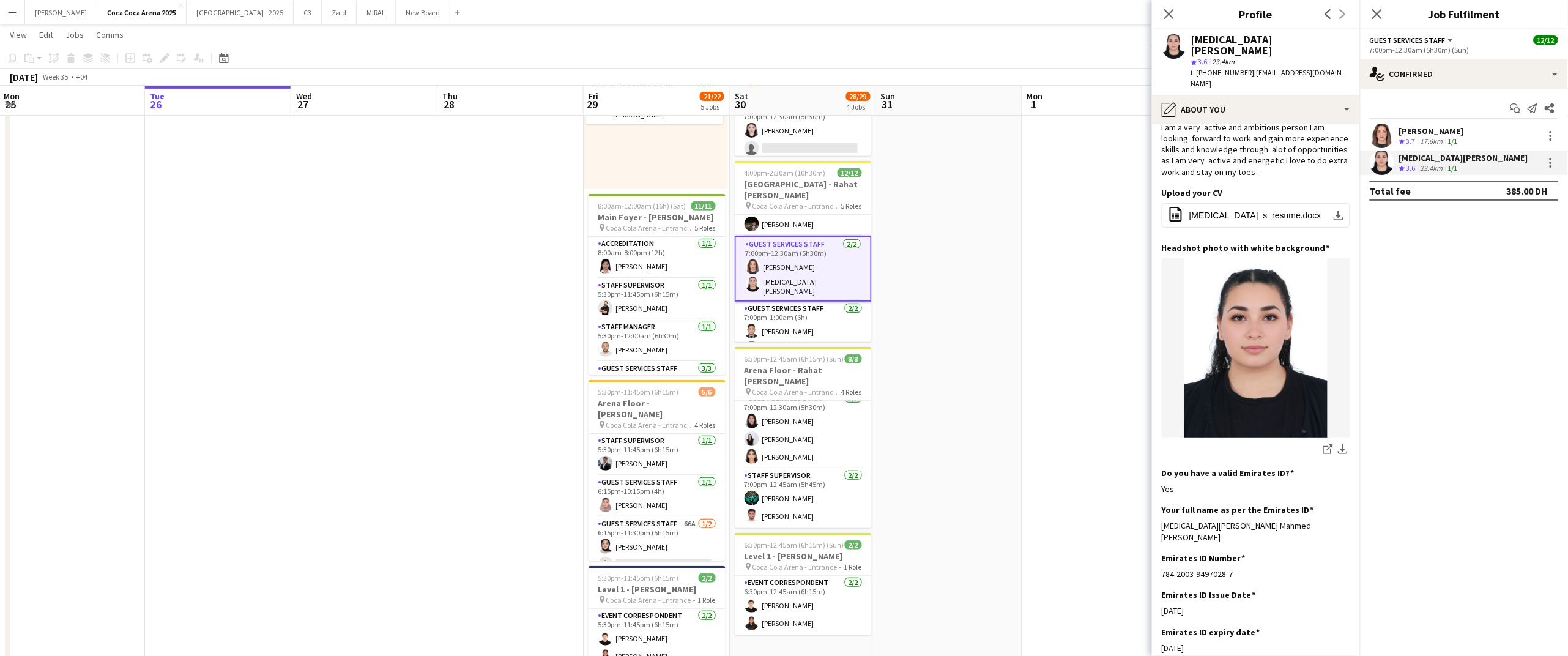
drag, startPoint x: 1321, startPoint y: 503, endPoint x: 1160, endPoint y: 504, distance: 161.0
click at [1160, 504] on app-section-data-types "Bio Edit this field I am a very active and ambitious person I am looking forwar…" at bounding box center [1255, 390] width 208 height 532
click at [823, 315] on app-card-role "Guest Services Staff [DATE] 7:00pm-1:00am (6h) [PERSON_NAME] [PERSON_NAME]" at bounding box center [803, 331] width 137 height 60
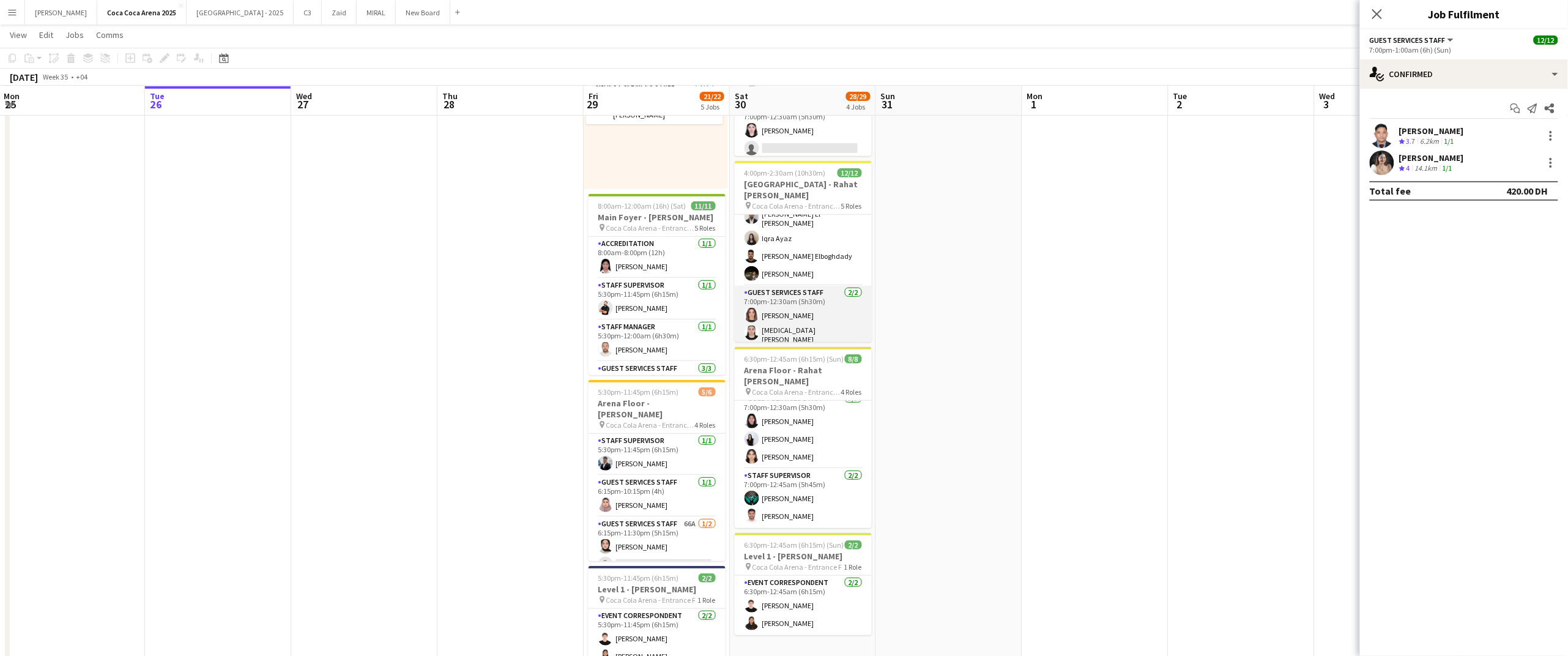
click at [813, 266] on app-card-role "Guest Services Staff [DATE] 7:00pm-11:00pm (4h) Eleojo Gift [PERSON_NAME] [PERS…" at bounding box center [803, 218] width 137 height 134
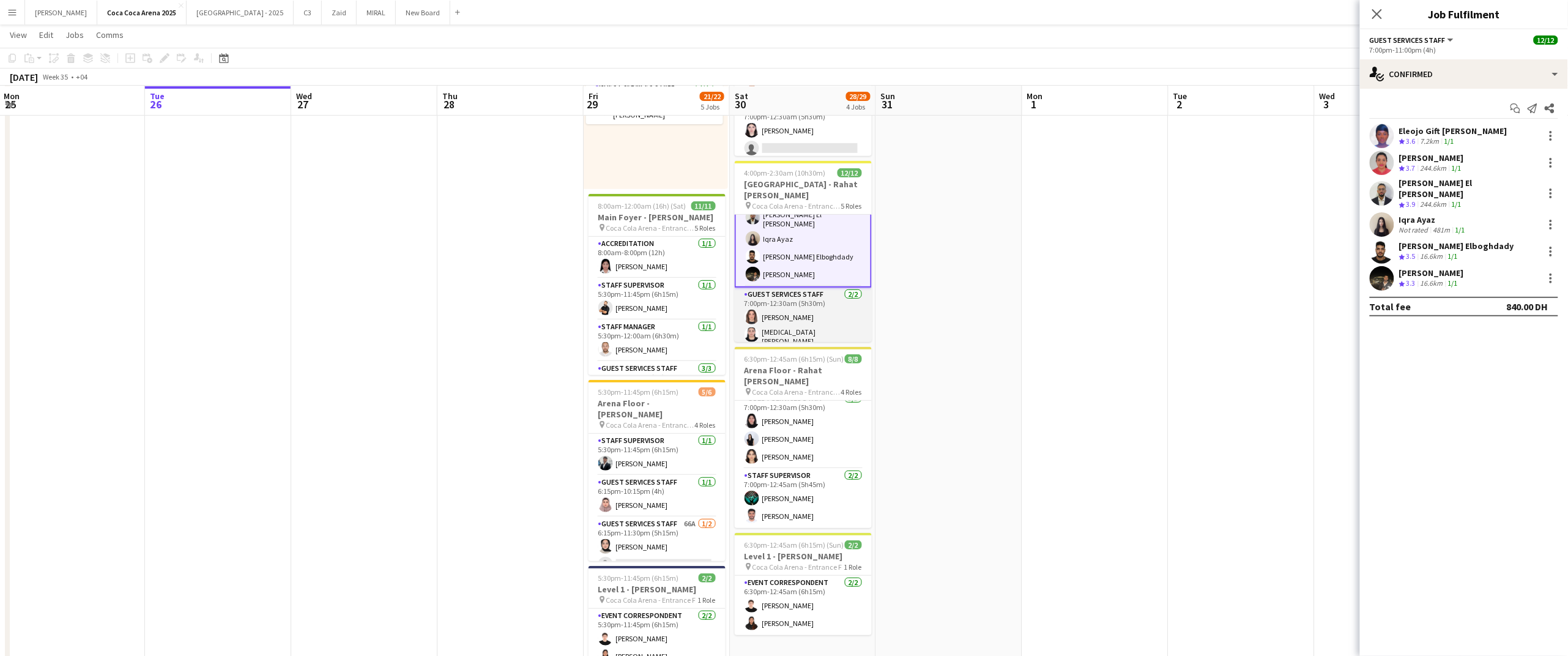
scroll to position [142, 0]
click at [1432, 164] on div "244.6km" at bounding box center [1434, 168] width 31 height 11
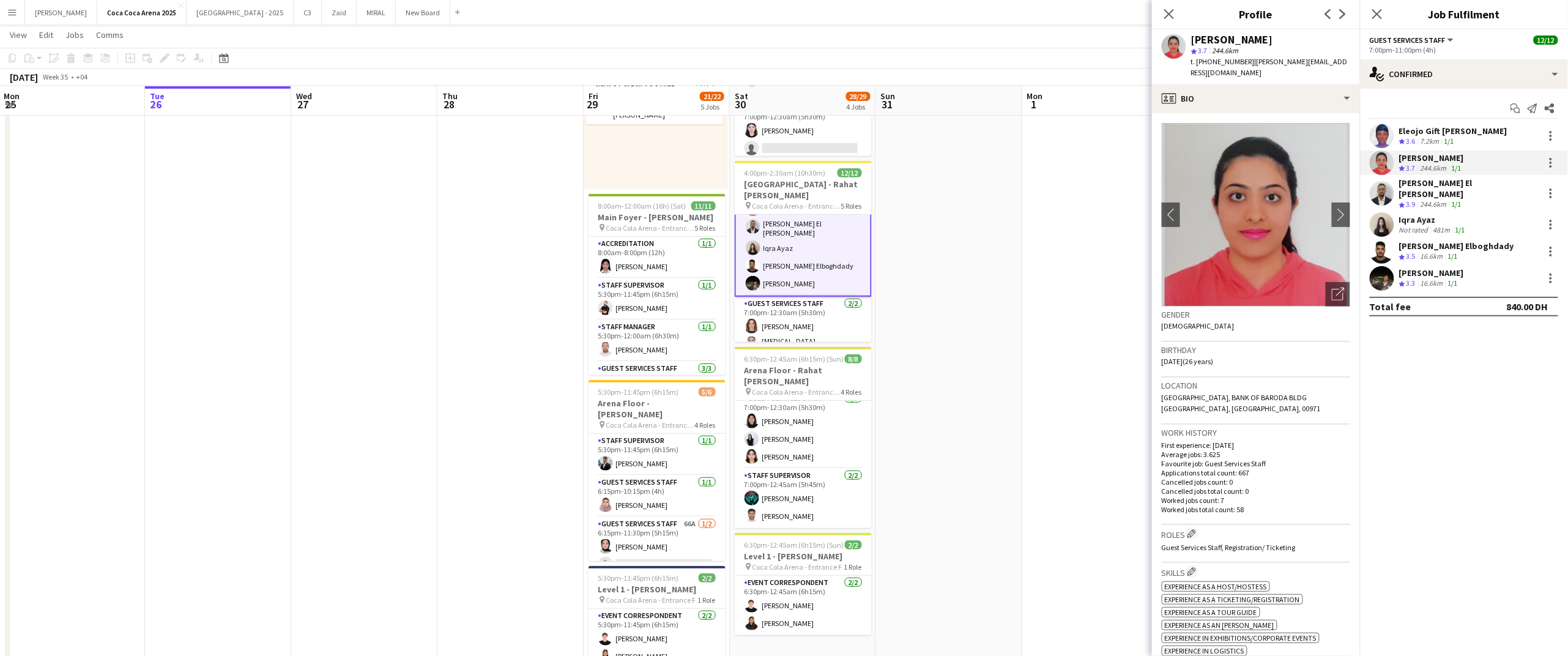
click at [1412, 134] on div "Eleojo Gift [PERSON_NAME]" at bounding box center [1453, 130] width 108 height 11
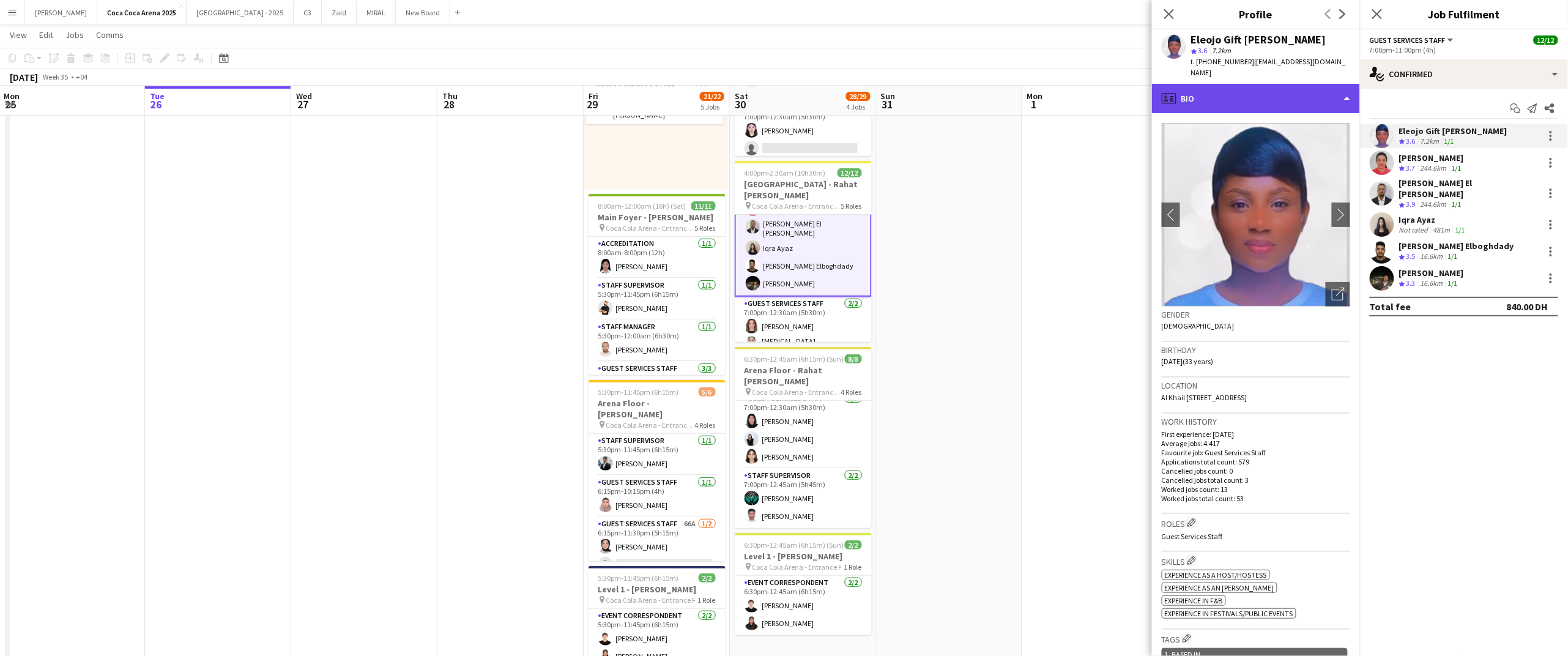
click at [1242, 84] on div "profile Bio" at bounding box center [1255, 99] width 208 height 29
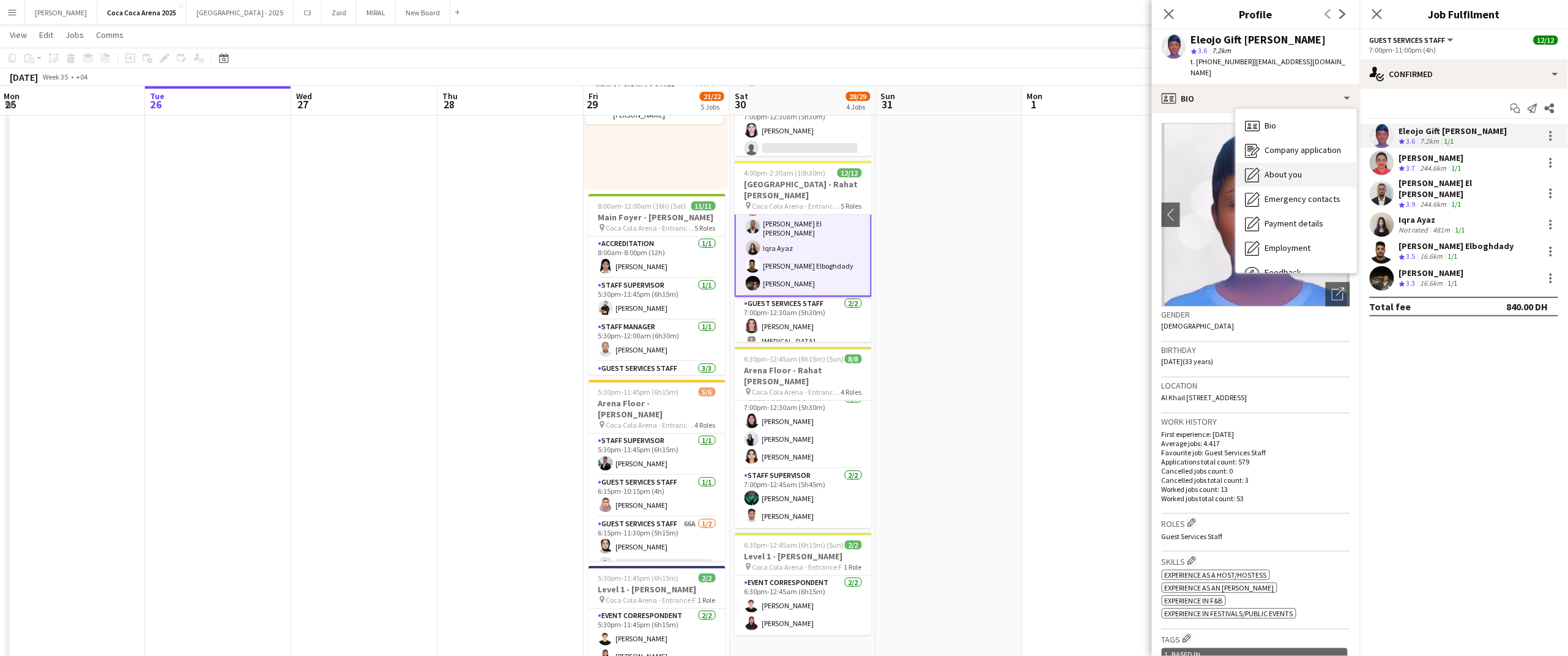
click at [1276, 169] on span "About you" at bounding box center [1284, 174] width 37 height 11
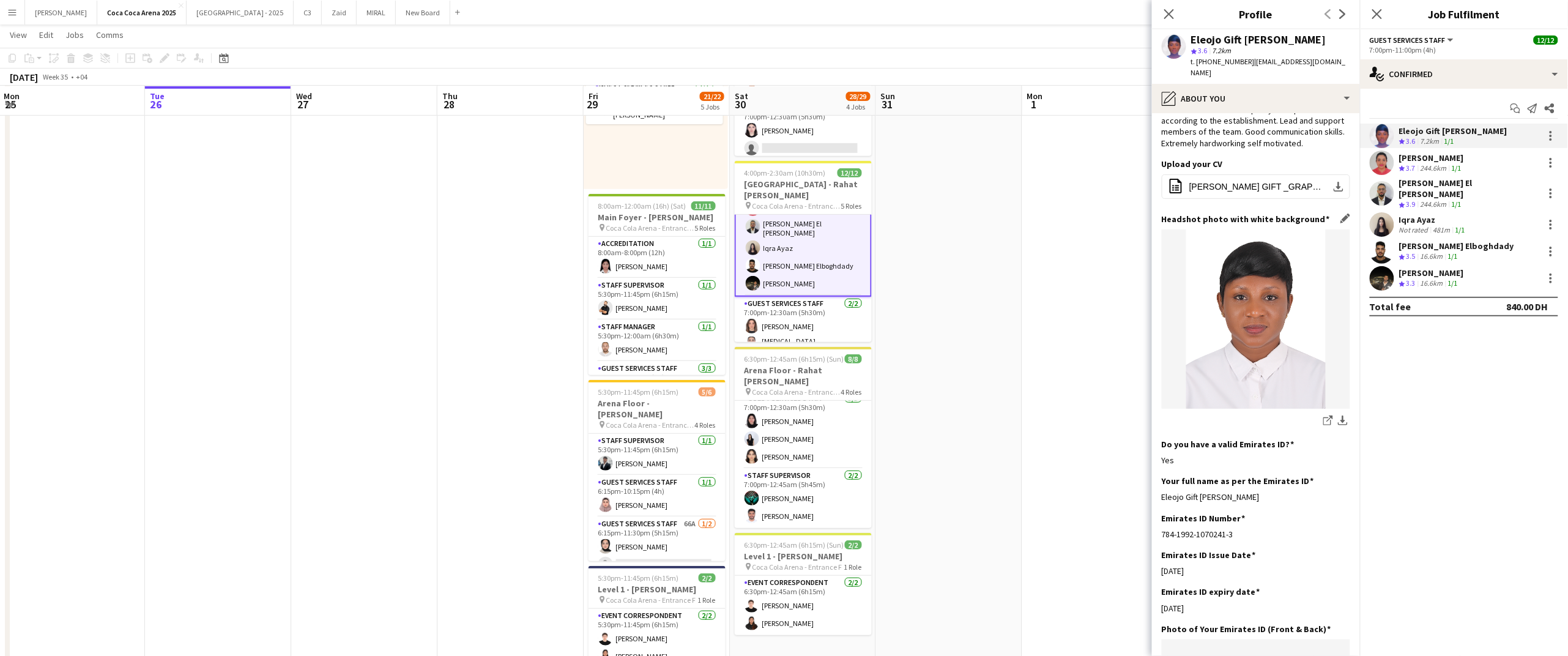
scroll to position [115, 0]
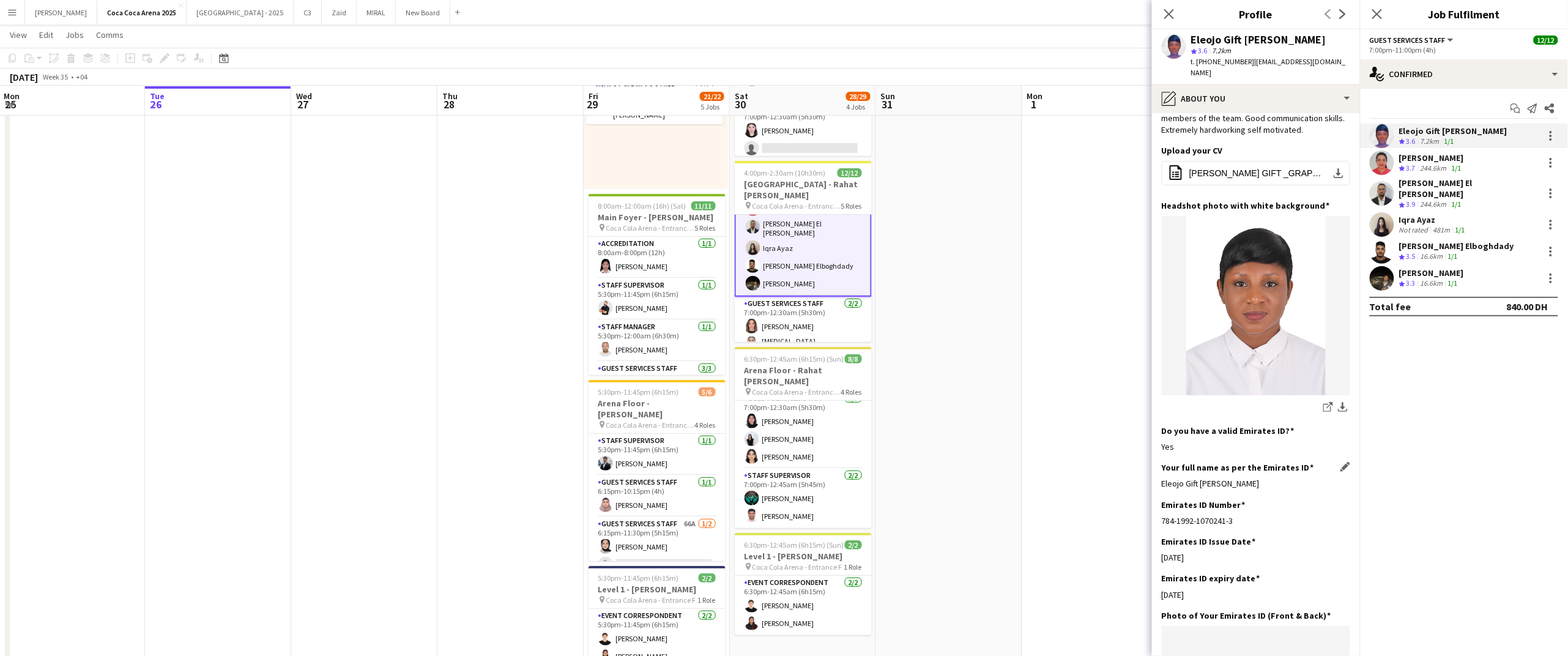
drag, startPoint x: 1244, startPoint y: 471, endPoint x: 1163, endPoint y: 476, distance: 81.2
click at [1163, 478] on div "Eleojo Gift [PERSON_NAME]" at bounding box center [1255, 483] width 189 height 11
click at [1022, 215] on app-date-cell at bounding box center [1095, 331] width 147 height 724
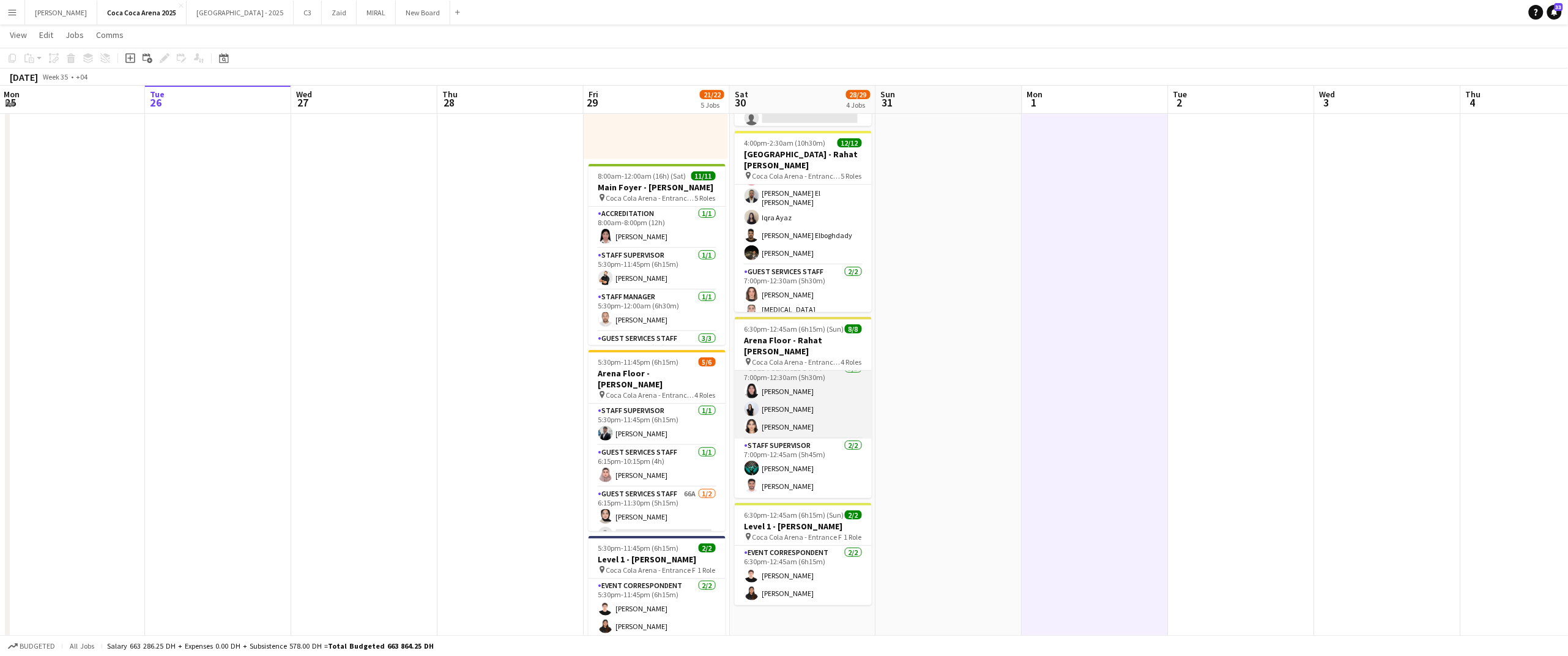
scroll to position [199, 0]
click at [750, 421] on app-user-avatar at bounding box center [751, 424] width 15 height 15
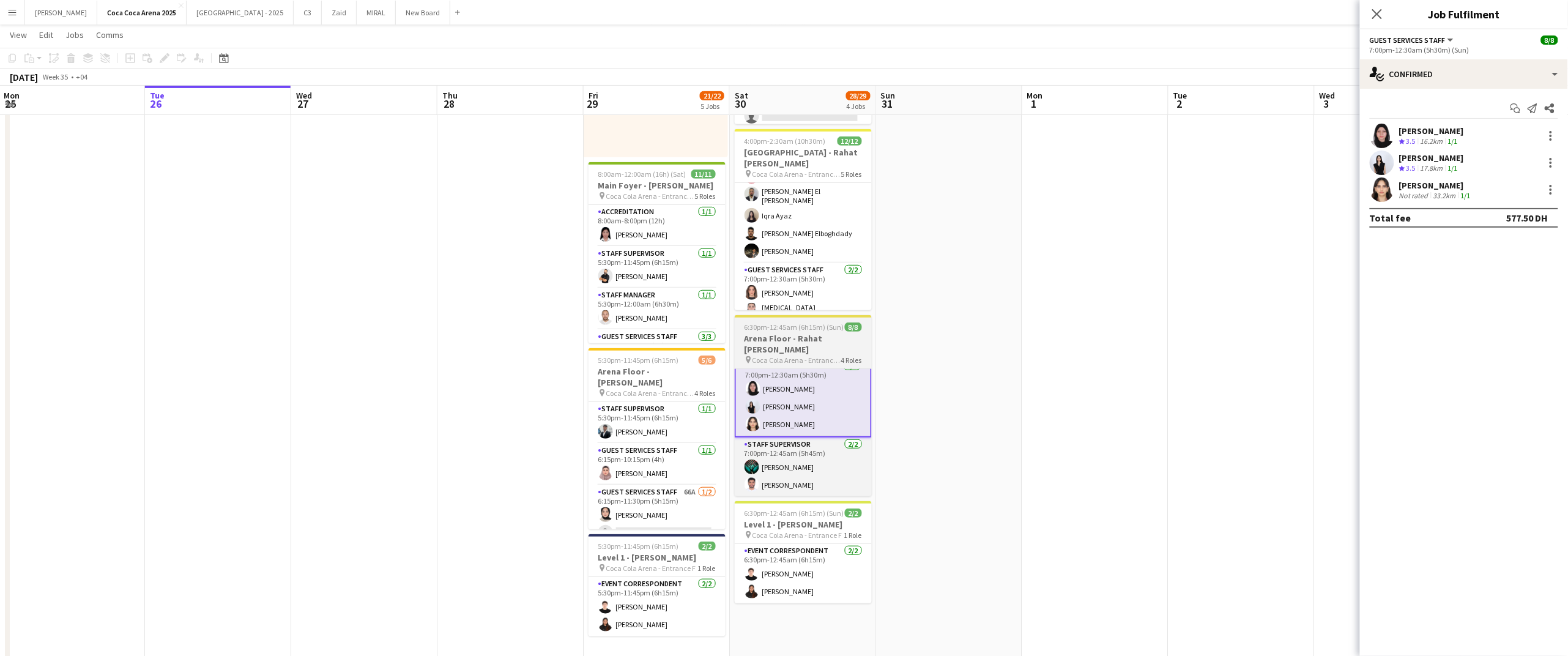
click at [771, 338] on h3 "Arena Floor - Rahat [PERSON_NAME]" at bounding box center [803, 344] width 137 height 22
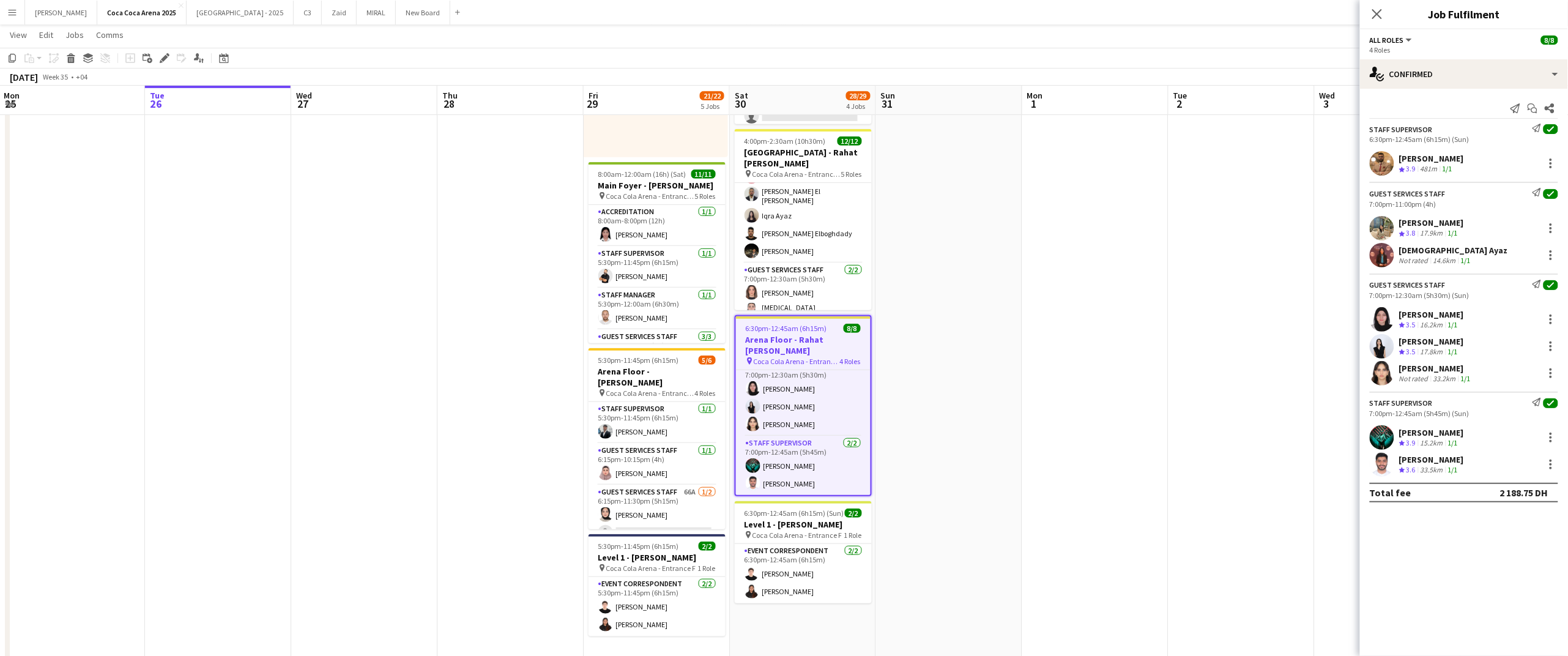
scroll to position [111, 0]
click at [1456, 152] on div "[PERSON_NAME] Crew rating 3.9 481m 1/1" at bounding box center [1463, 163] width 208 height 24
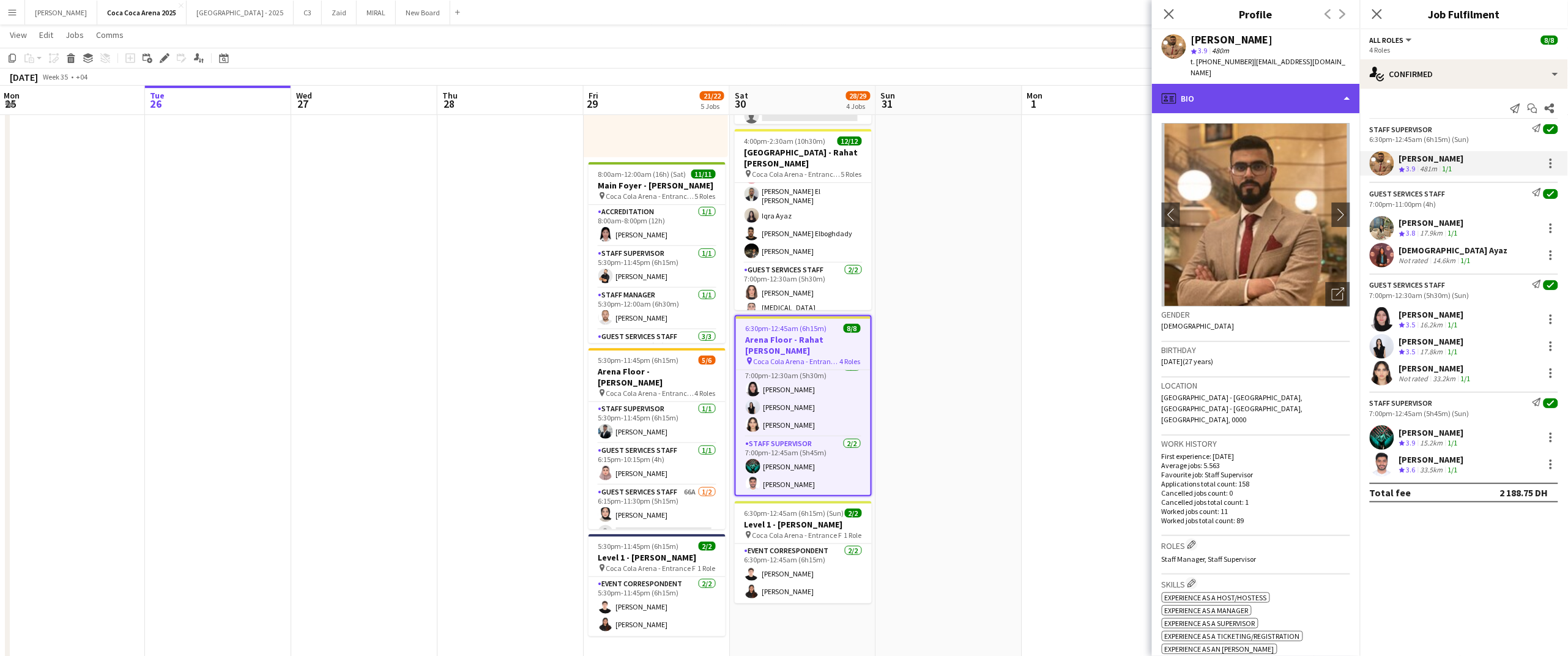
click at [1213, 98] on div "profile Bio" at bounding box center [1255, 99] width 208 height 29
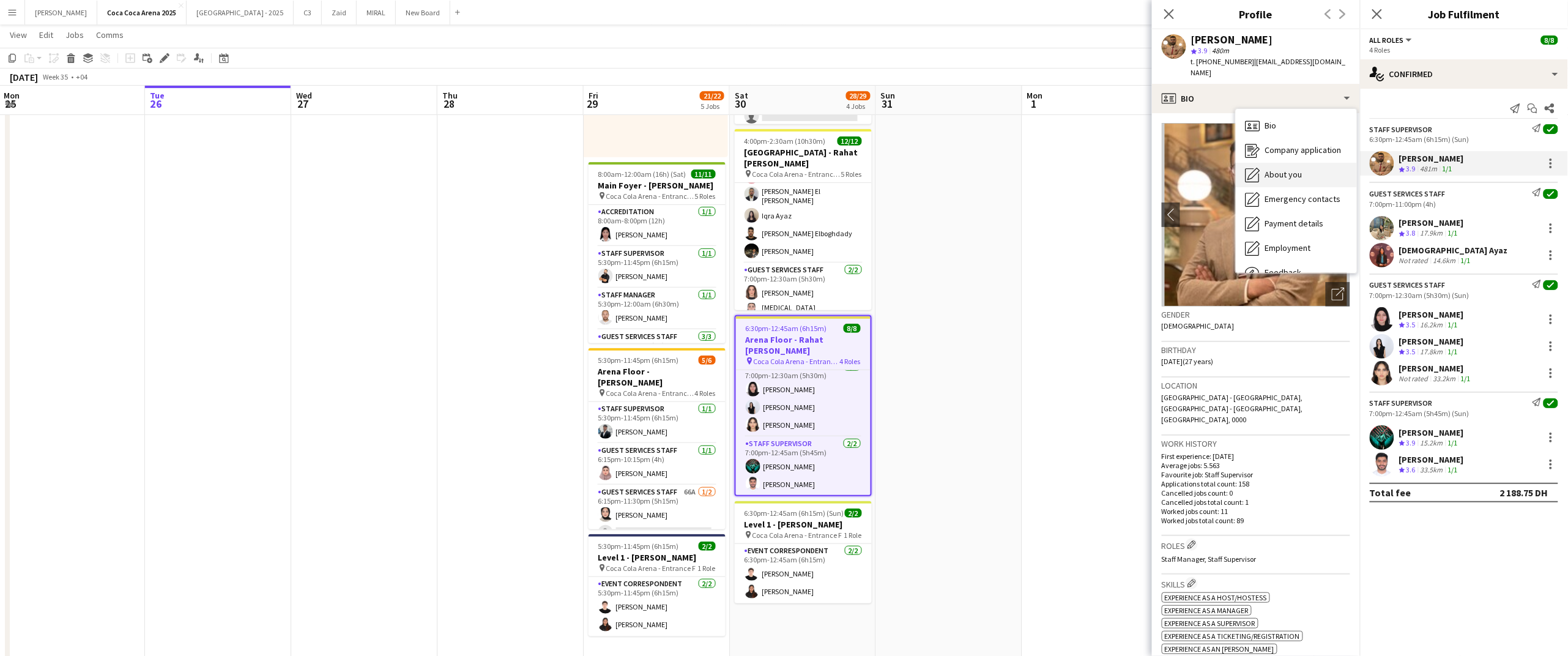
click at [1265, 176] on span "About you" at bounding box center [1284, 174] width 37 height 11
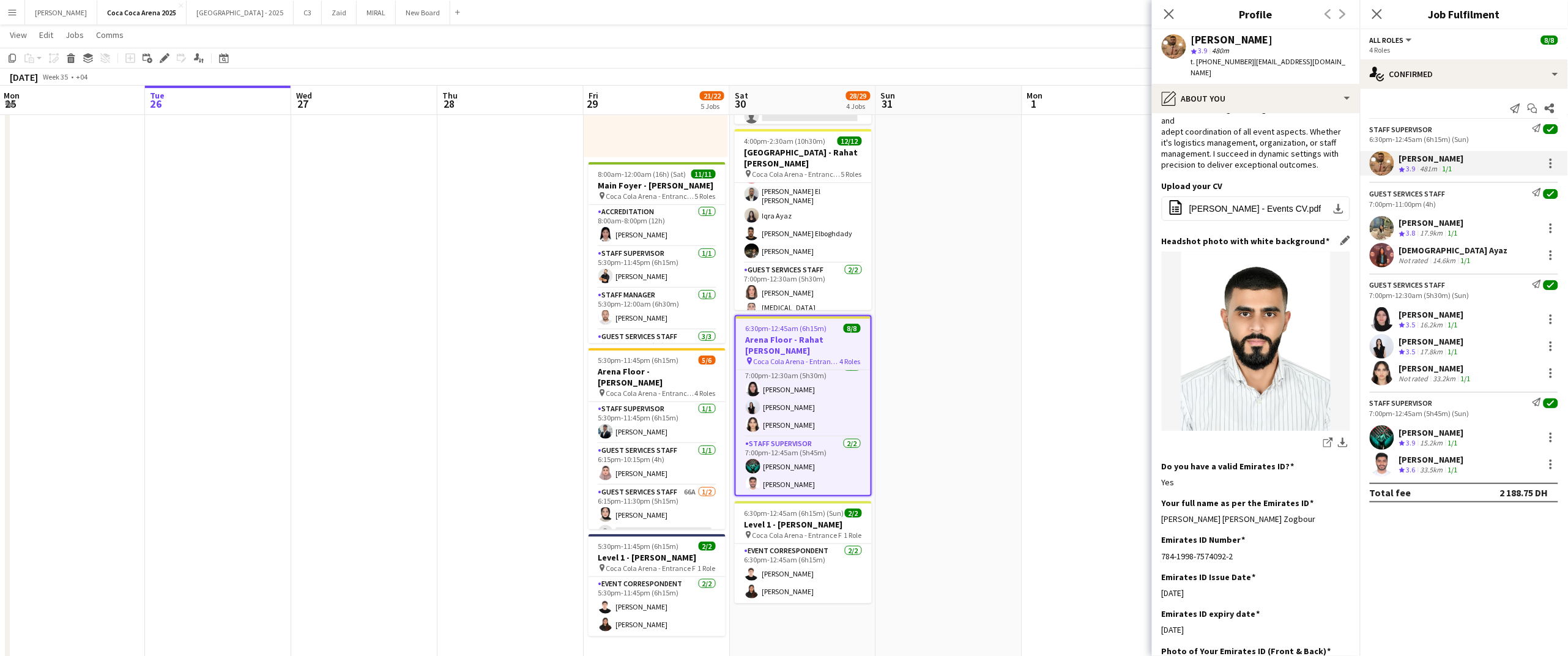
scroll to position [83, 0]
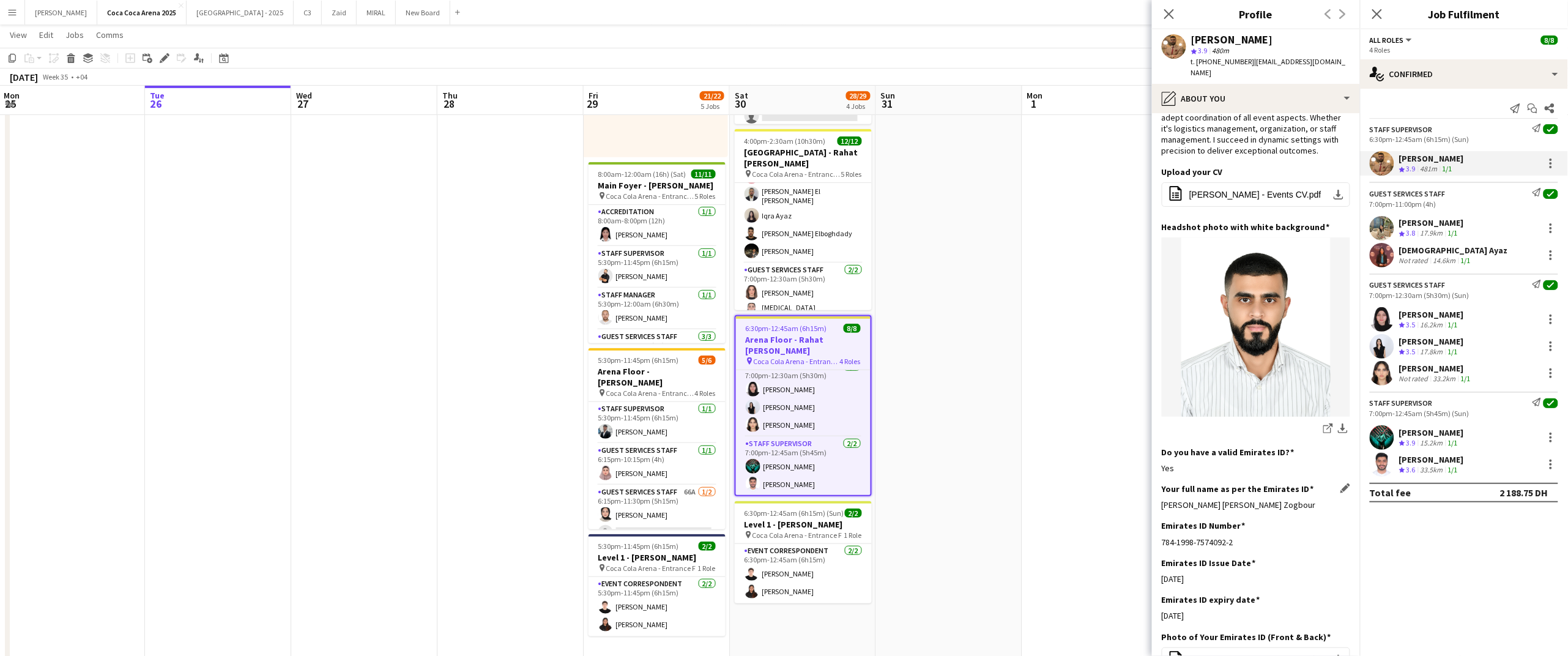
drag, startPoint x: 1319, startPoint y: 497, endPoint x: 1163, endPoint y: 498, distance: 156.0
click at [1163, 500] on div "[PERSON_NAME] [PERSON_NAME] Zogbour" at bounding box center [1255, 504] width 189 height 11
click at [1441, 425] on div "Staff Supervisor Send notification check 7:00pm-12:45am (5h45m) (Sun) [PERSON_N…" at bounding box center [1463, 434] width 208 height 85
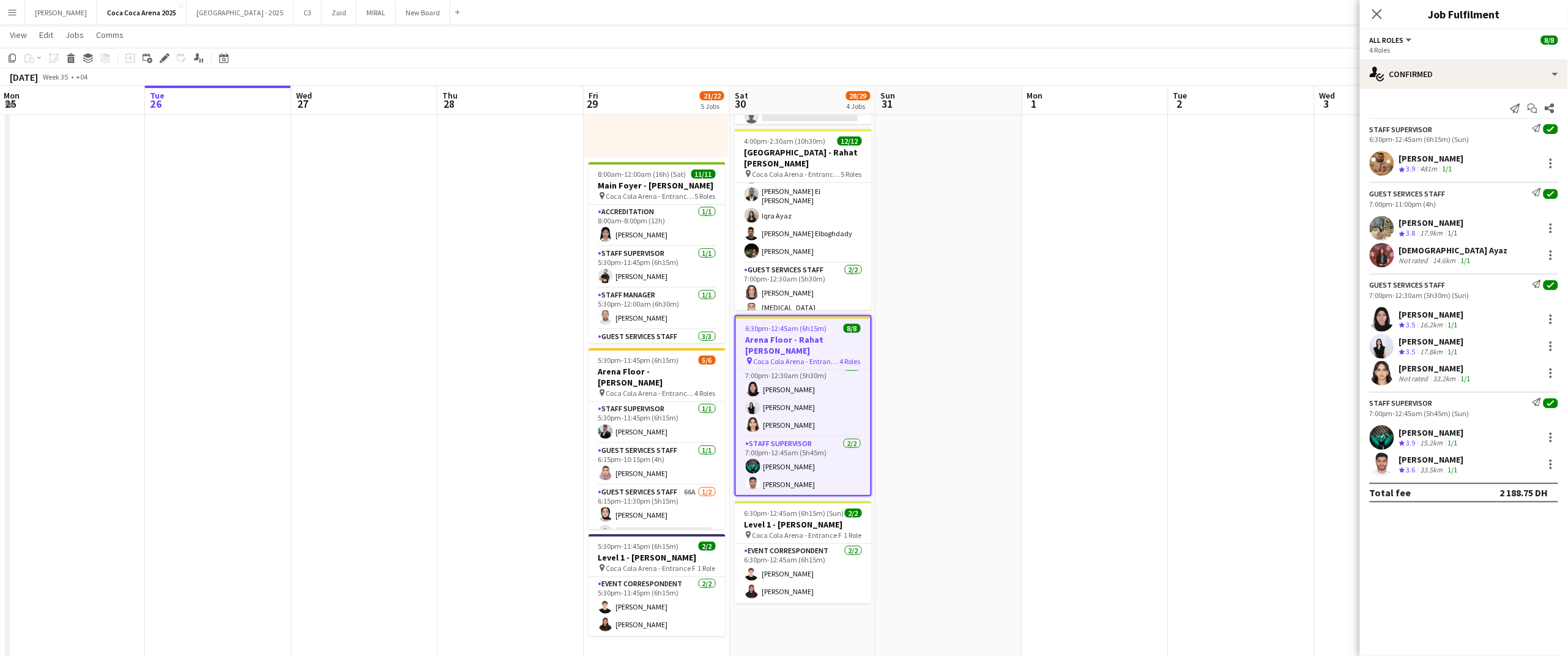
click at [1436, 436] on div "[PERSON_NAME]" at bounding box center [1431, 432] width 64 height 11
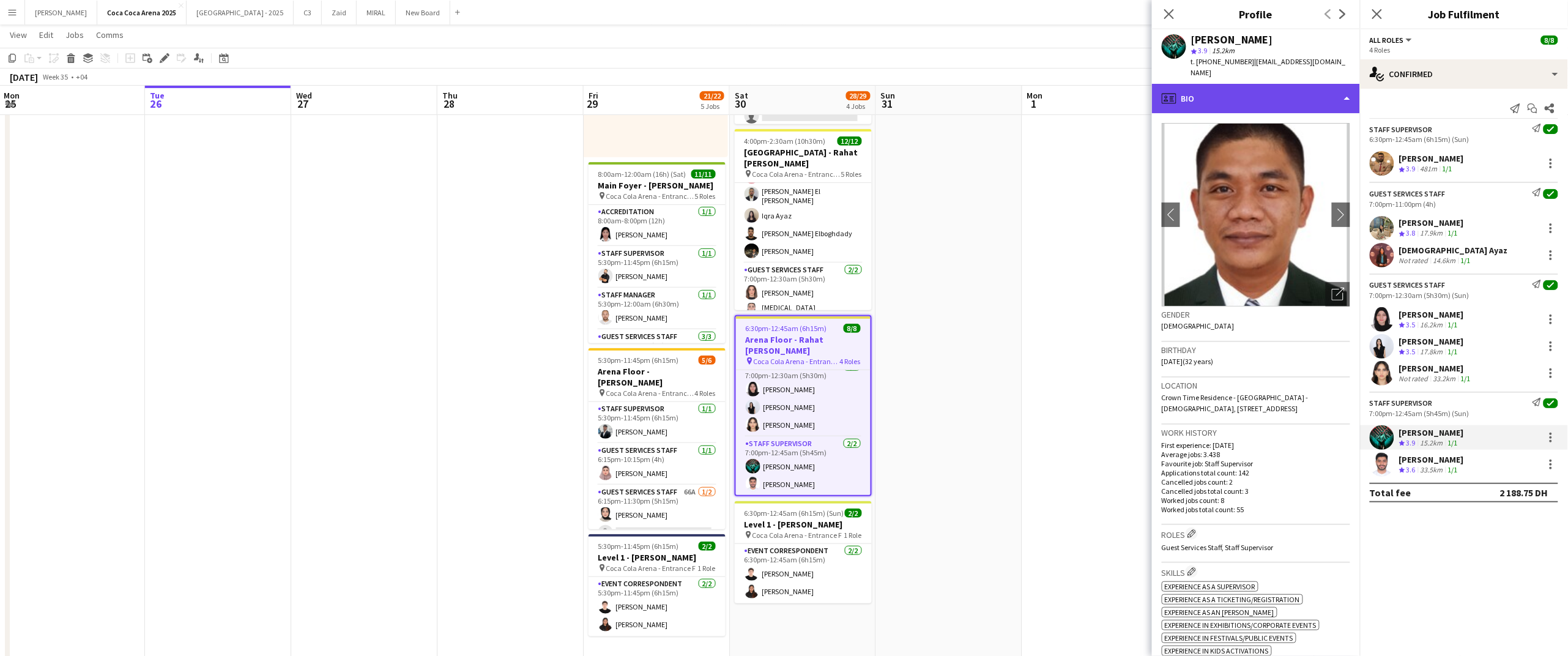
click at [1281, 101] on div "profile Bio" at bounding box center [1255, 99] width 208 height 29
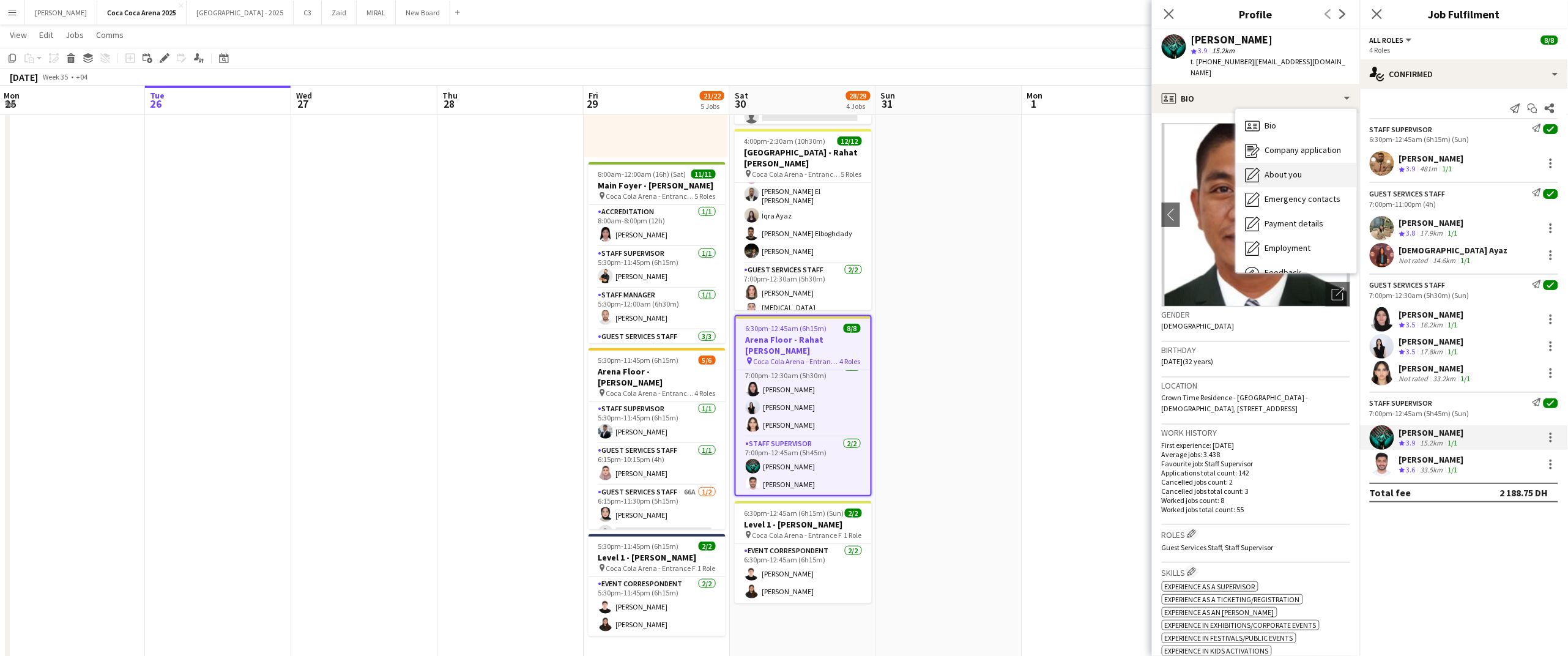
click at [1295, 171] on span "About you" at bounding box center [1284, 174] width 37 height 11
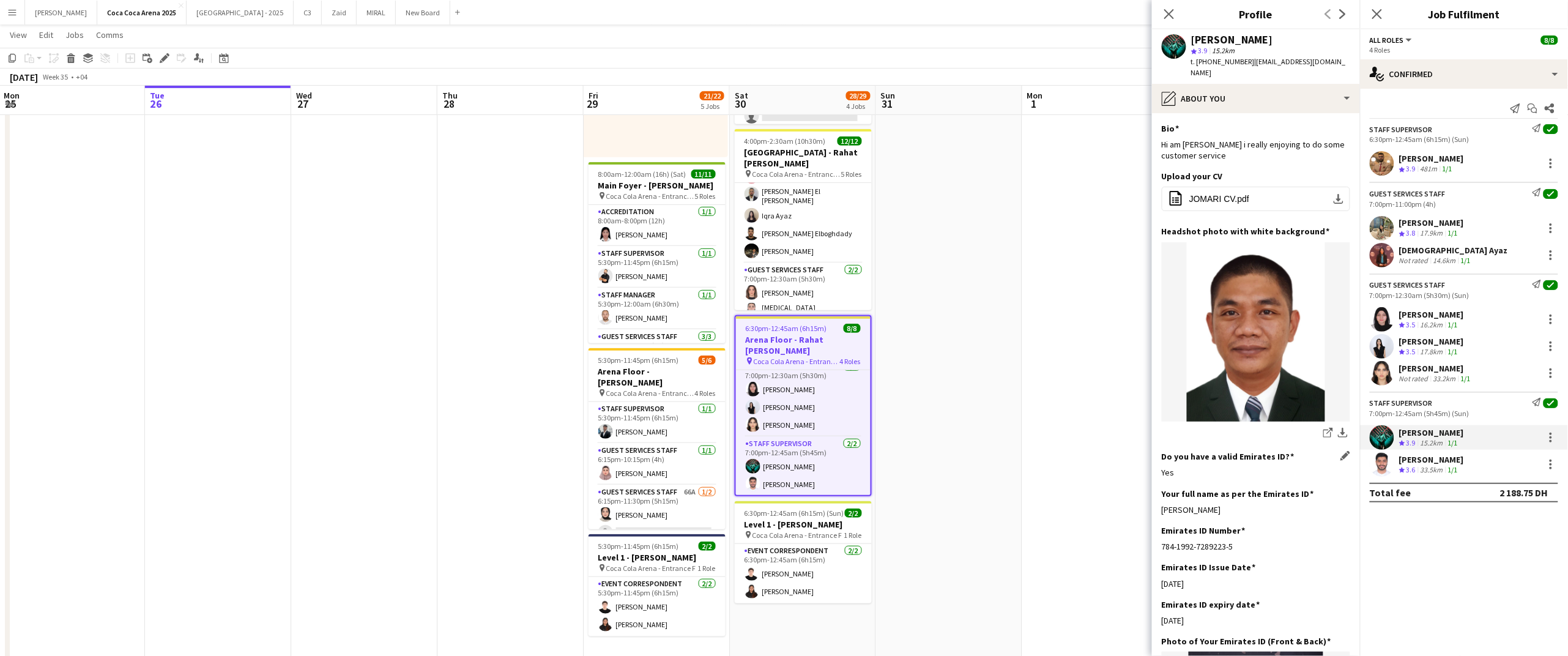
scroll to position [32, 0]
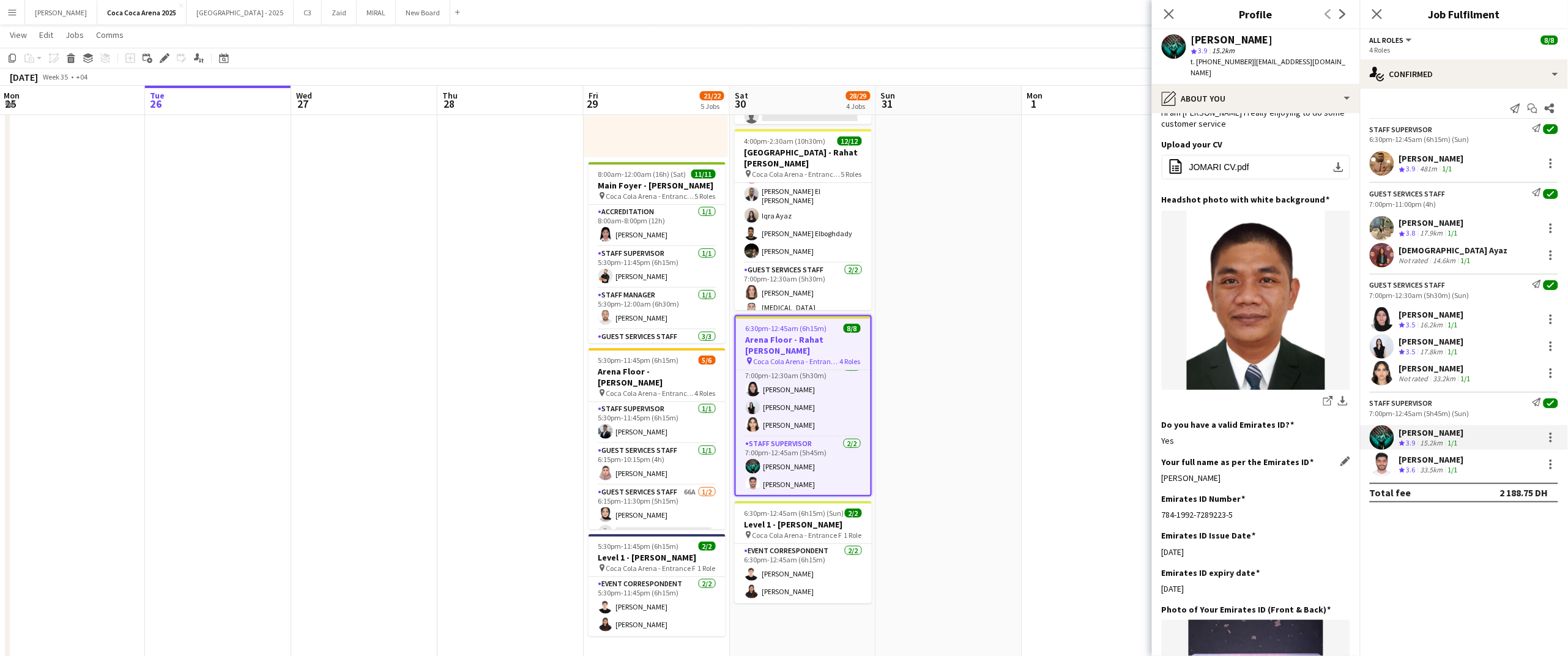
drag, startPoint x: 1240, startPoint y: 477, endPoint x: 1163, endPoint y: 477, distance: 77.0
click at [1163, 477] on div "[PERSON_NAME]" at bounding box center [1255, 477] width 189 height 11
click at [931, 496] on app-date-cell at bounding box center [950, 300] width 147 height 724
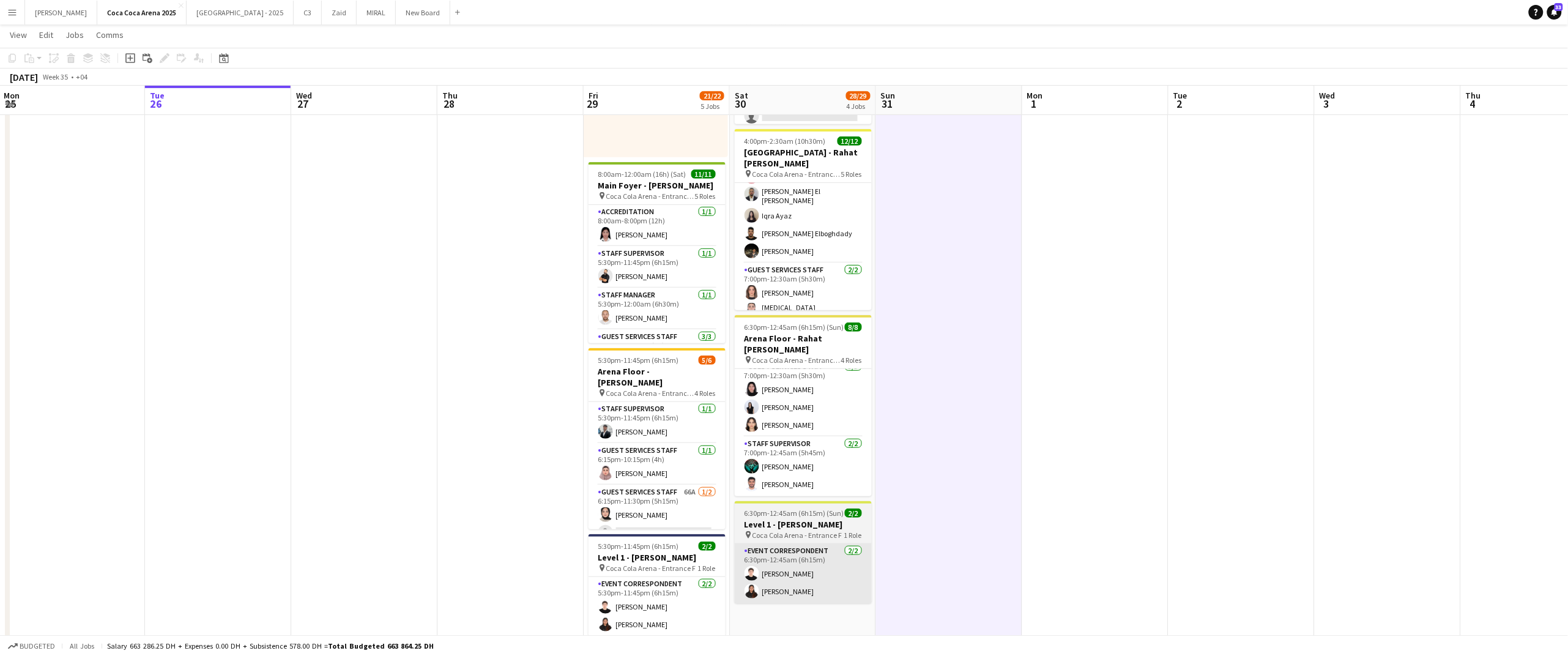
click at [805, 545] on app-card-role "Event Correspondent [DATE] 6:30pm-12:45am (6h15m) [PERSON_NAME] [PERSON_NAME]" at bounding box center [803, 574] width 137 height 60
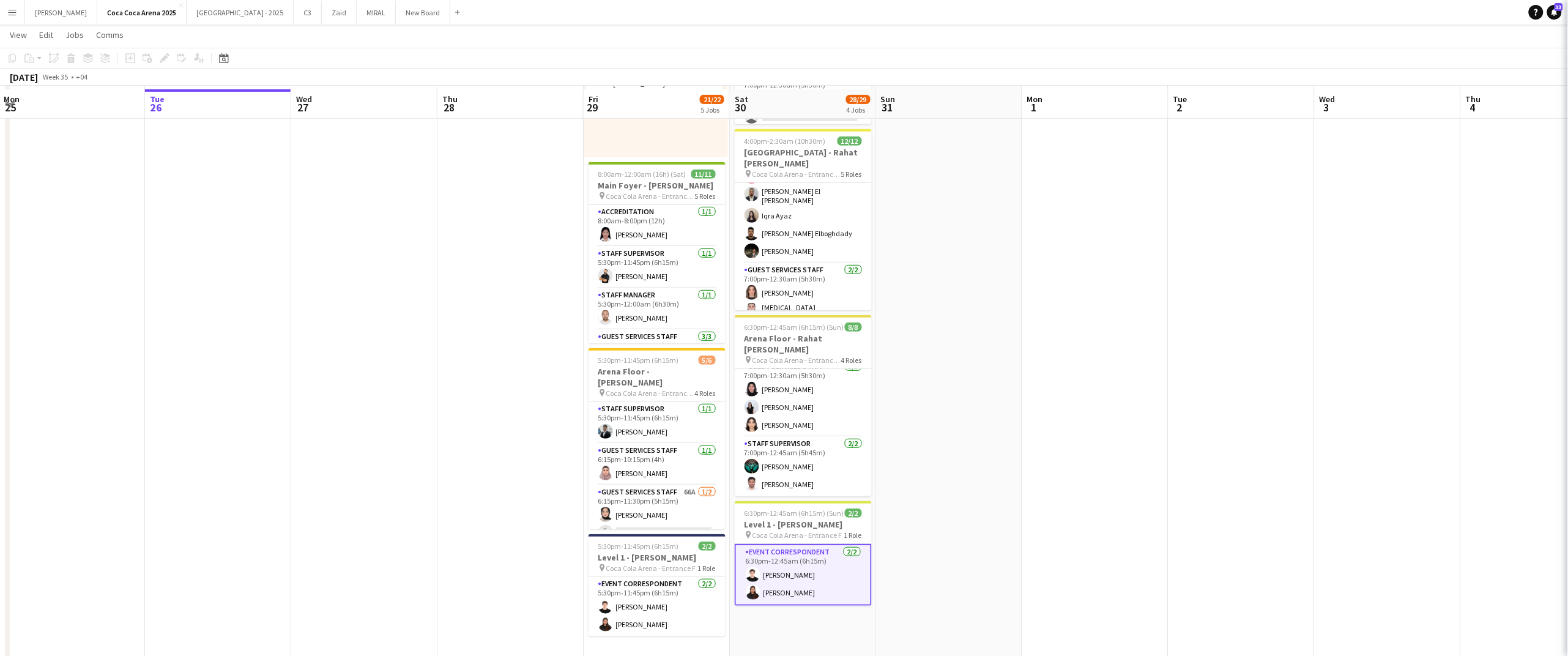
scroll to position [265, 0]
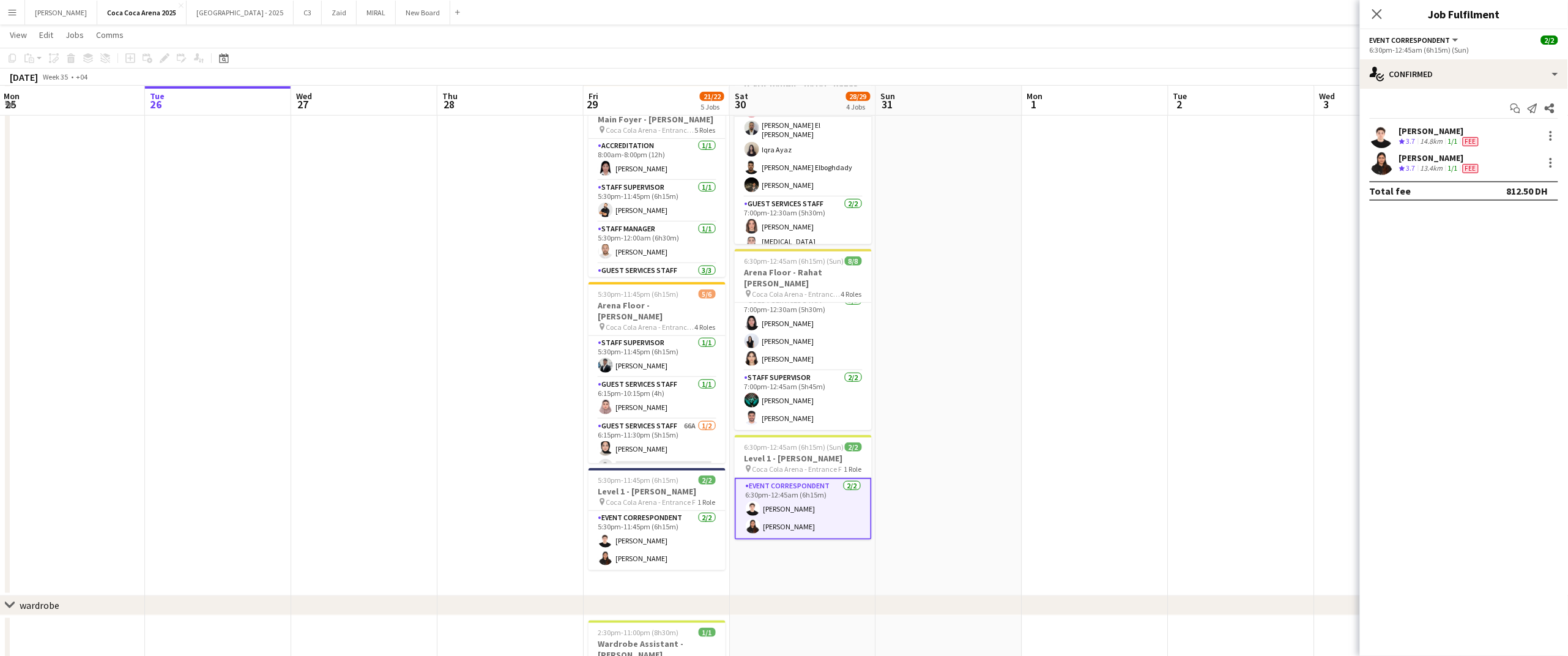
click at [1036, 329] on app-date-cell at bounding box center [1095, 234] width 147 height 724
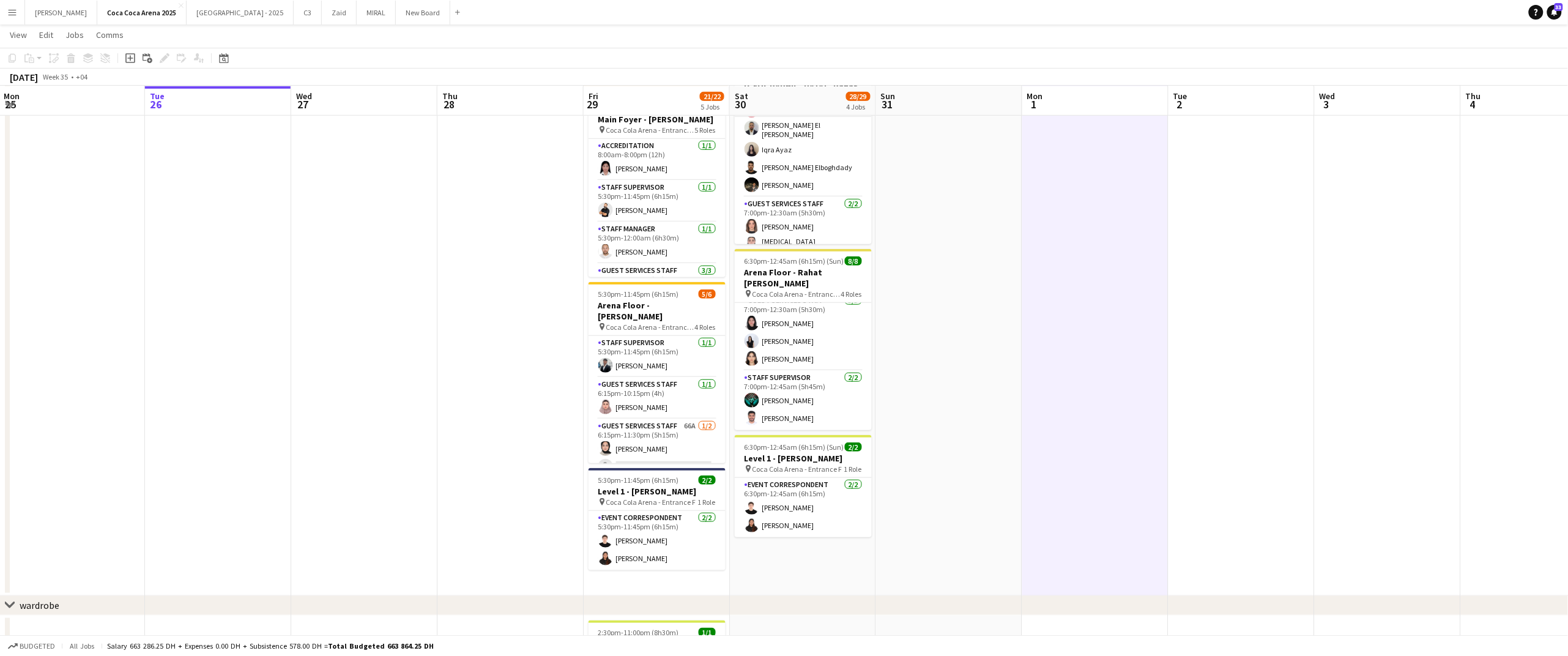
click at [395, 304] on app-date-cell at bounding box center [364, 234] width 147 height 724
